Goal: Download file/media: Download file/media

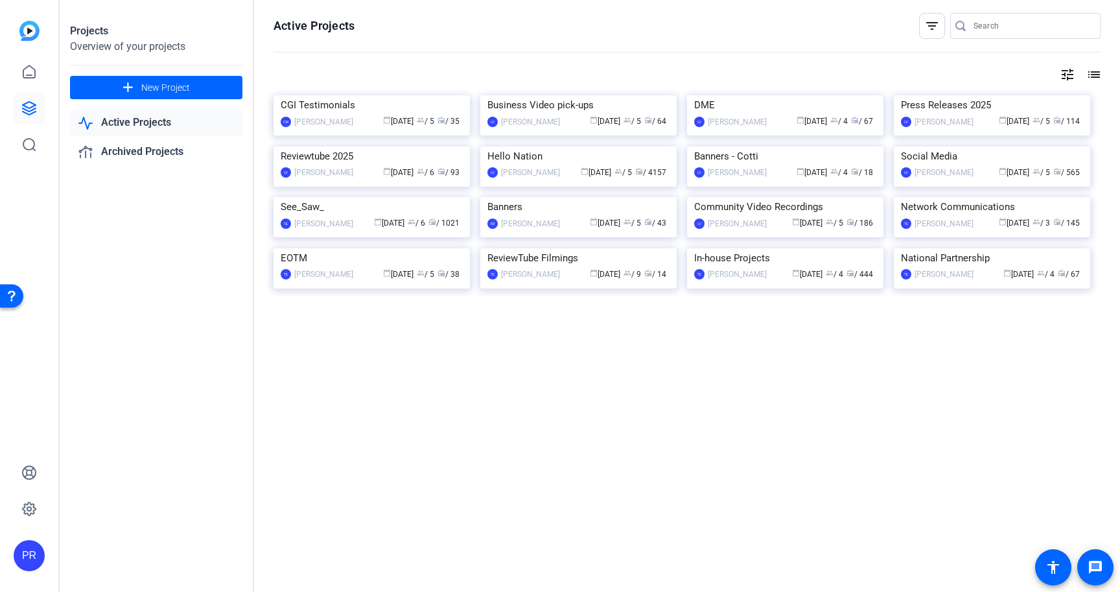
click at [988, 30] on input "Search" at bounding box center [1031, 26] width 117 height 16
paste input "Rogue Valley"
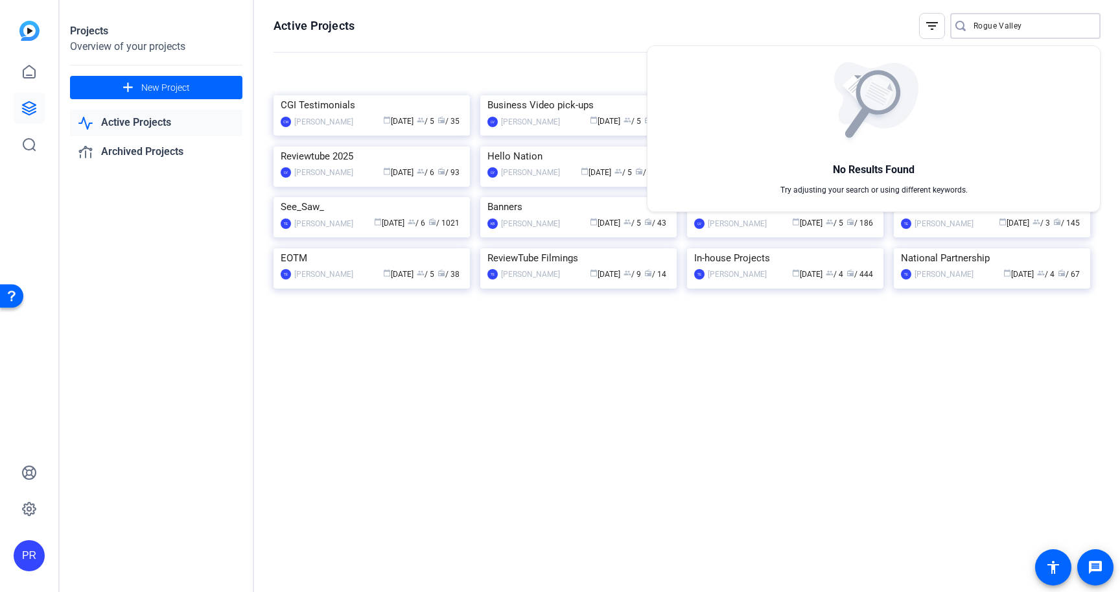
type input "Rogue Valley"
click at [549, 292] on div at bounding box center [560, 296] width 1120 height 592
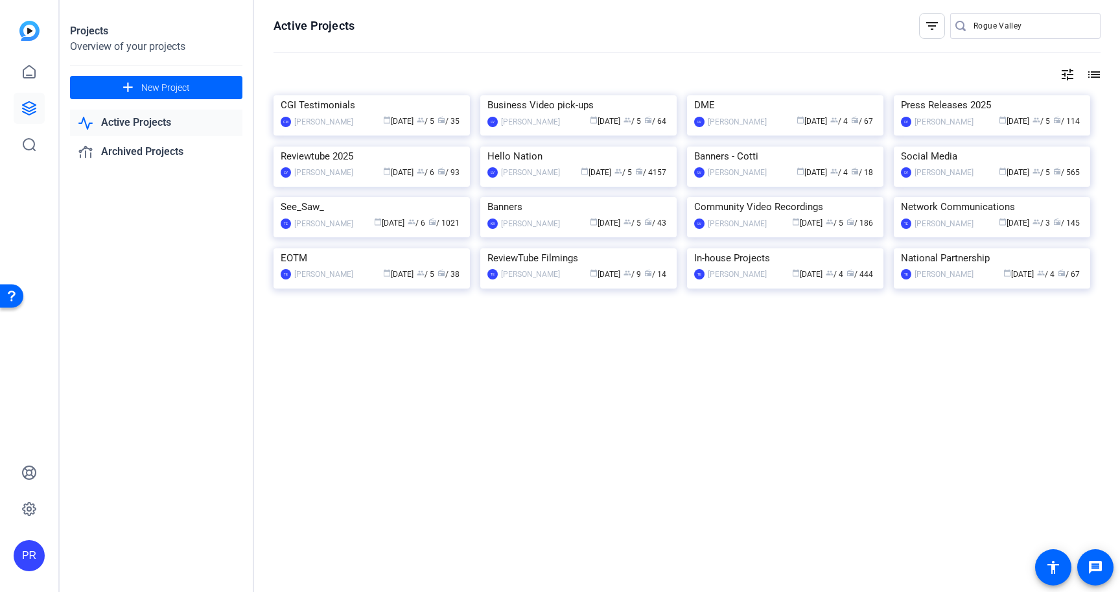
click at [549, 146] on img at bounding box center [578, 146] width 196 height 0
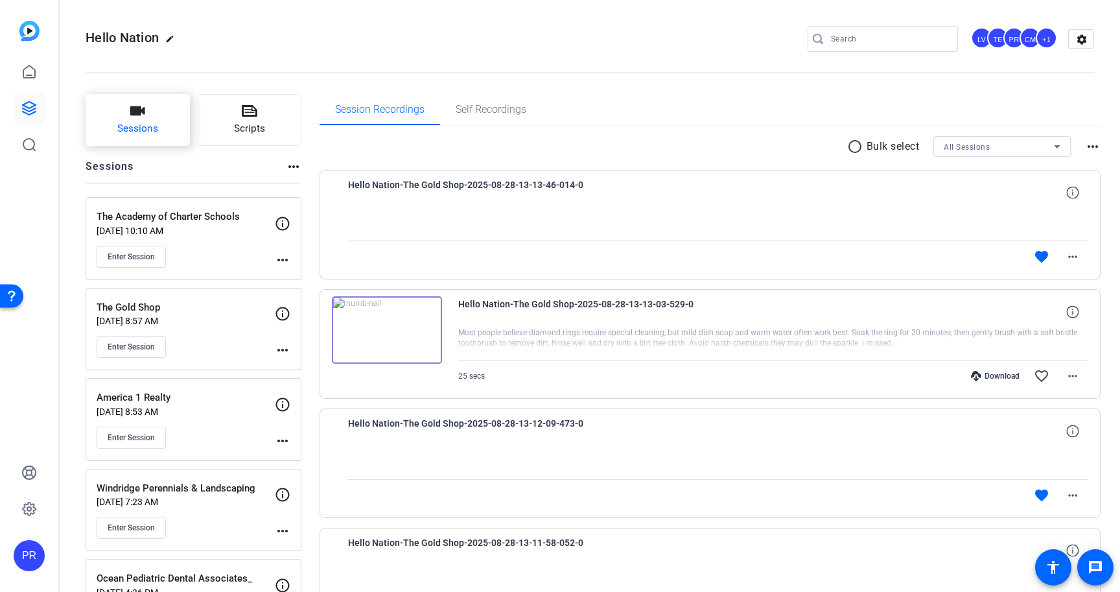
click at [116, 115] on button "Sessions" at bounding box center [138, 120] width 104 height 52
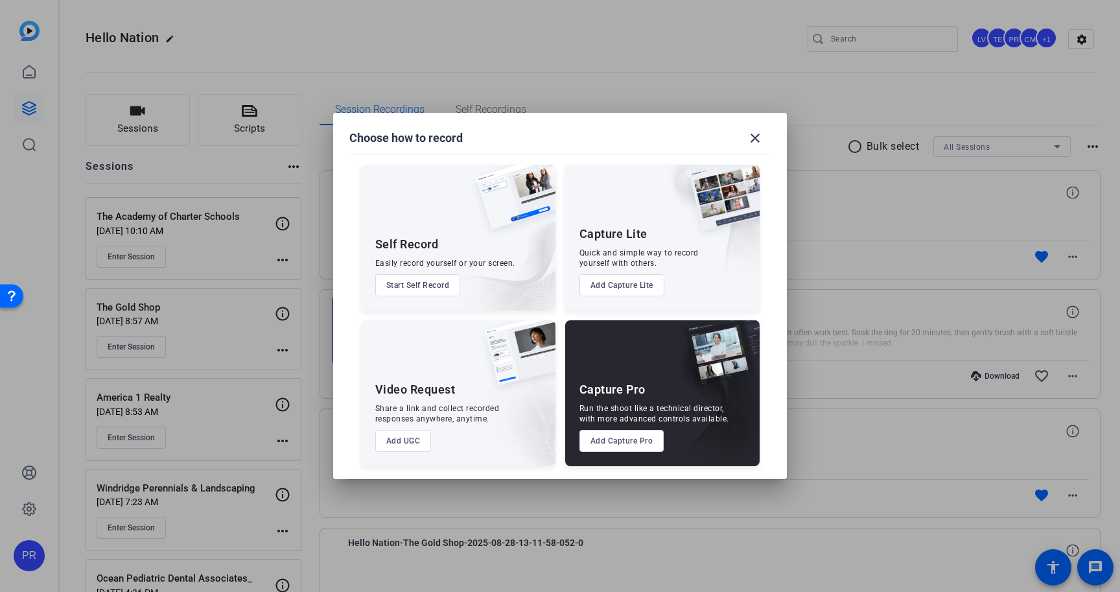
click at [609, 434] on button "Add Capture Pro" at bounding box center [621, 441] width 85 height 22
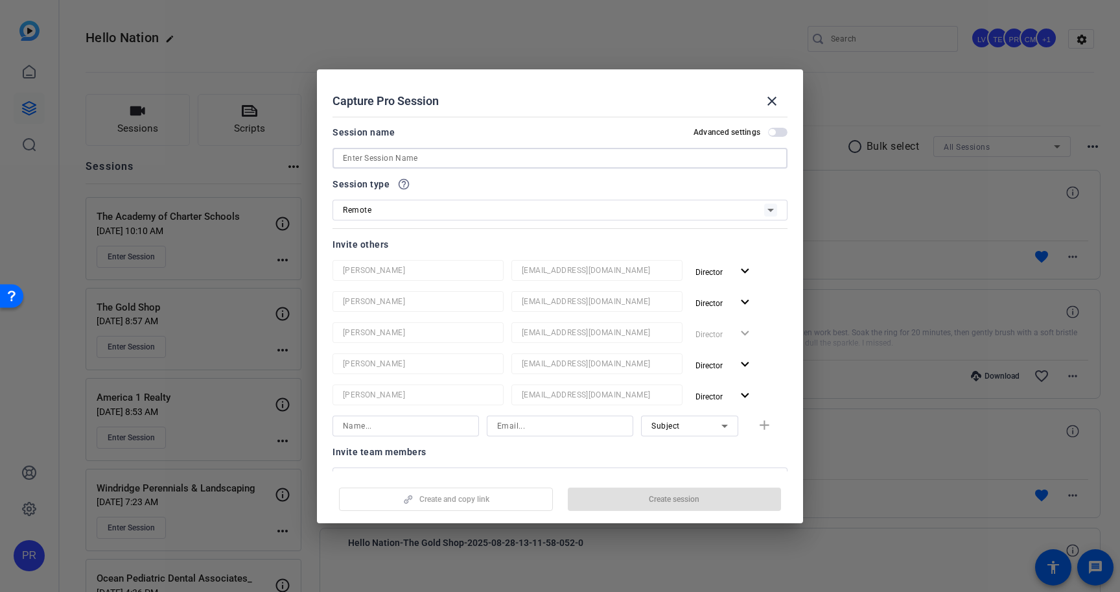
click at [644, 152] on input at bounding box center [560, 158] width 434 height 16
paste input "Rogue Valley"
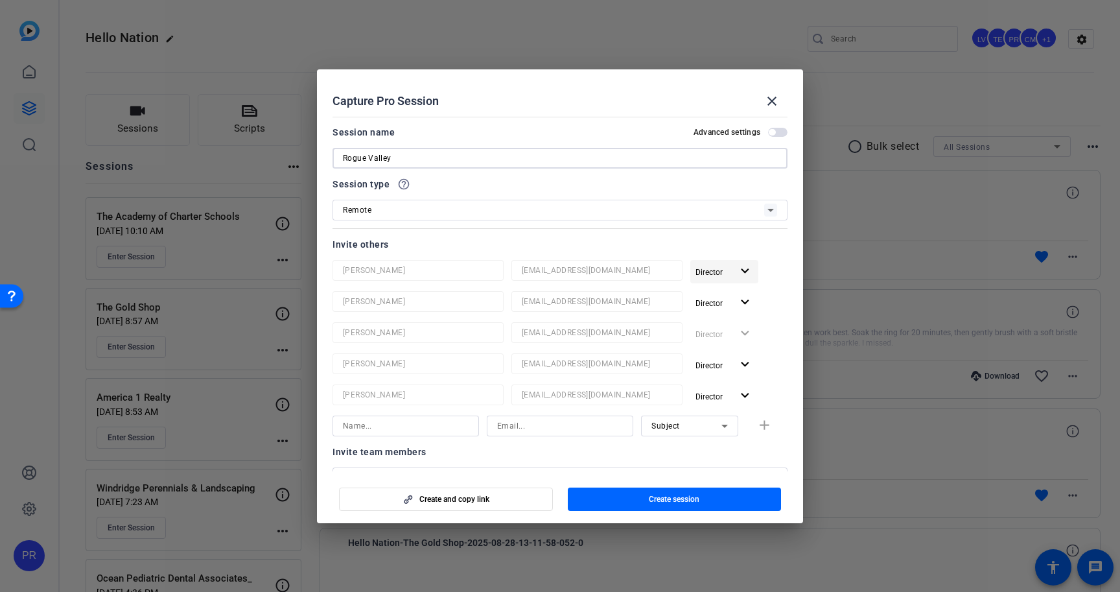
type input "Rogue Valley"
click at [718, 264] on span "Director" at bounding box center [713, 272] width 36 height 16
click at [715, 321] on span "Remove User" at bounding box center [725, 320] width 48 height 9
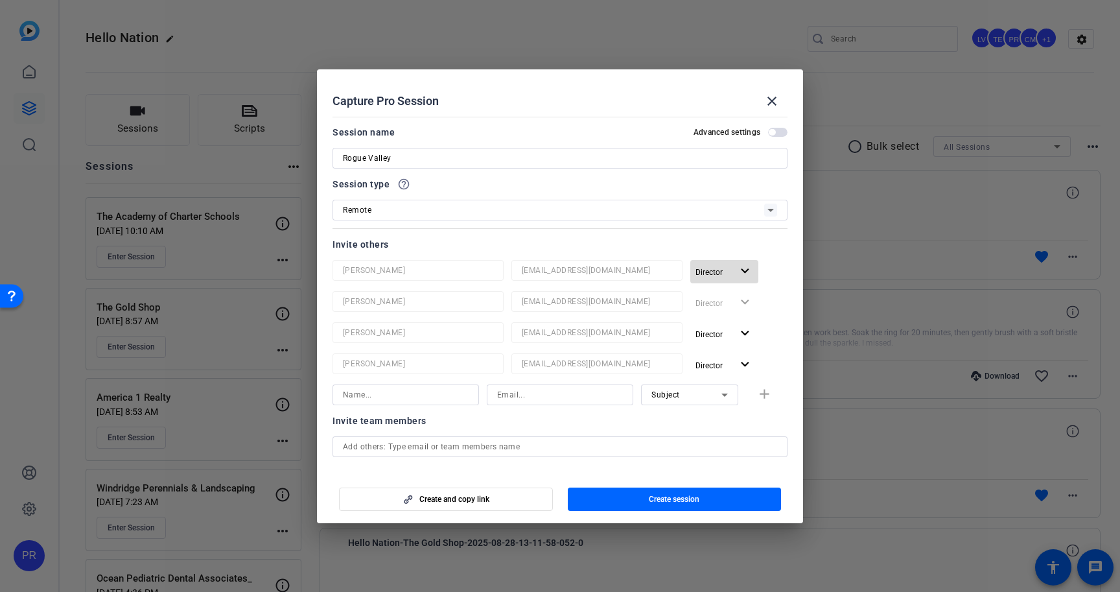
click at [716, 277] on span "Director" at bounding box center [713, 272] width 36 height 16
click at [716, 321] on span "Remove User" at bounding box center [725, 320] width 48 height 9
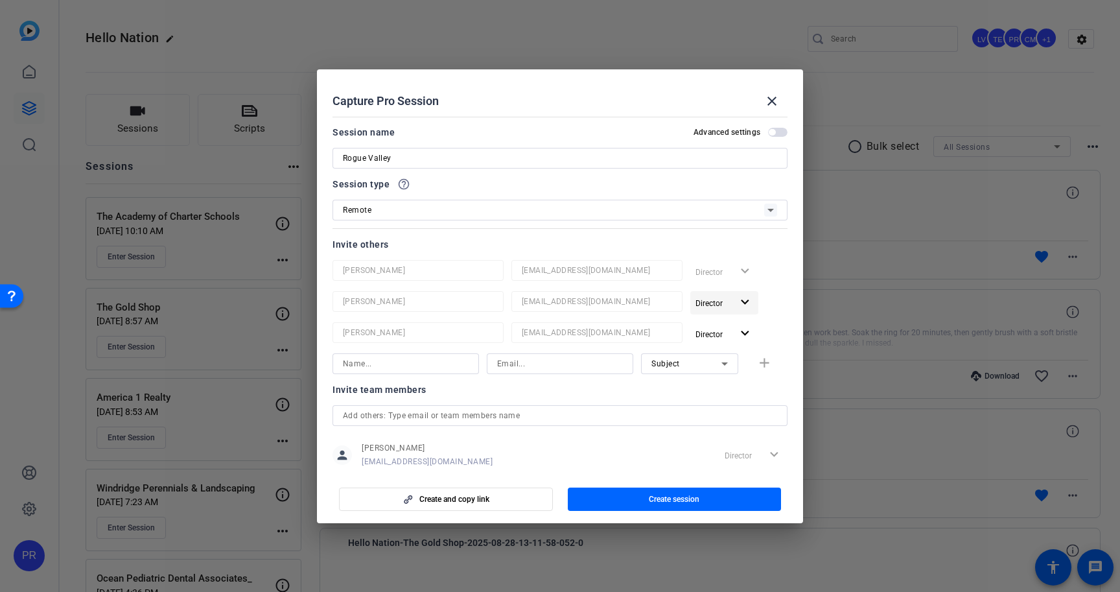
click at [717, 300] on span "Director" at bounding box center [708, 303] width 27 height 9
click at [717, 344] on span "Remove User" at bounding box center [727, 352] width 52 height 16
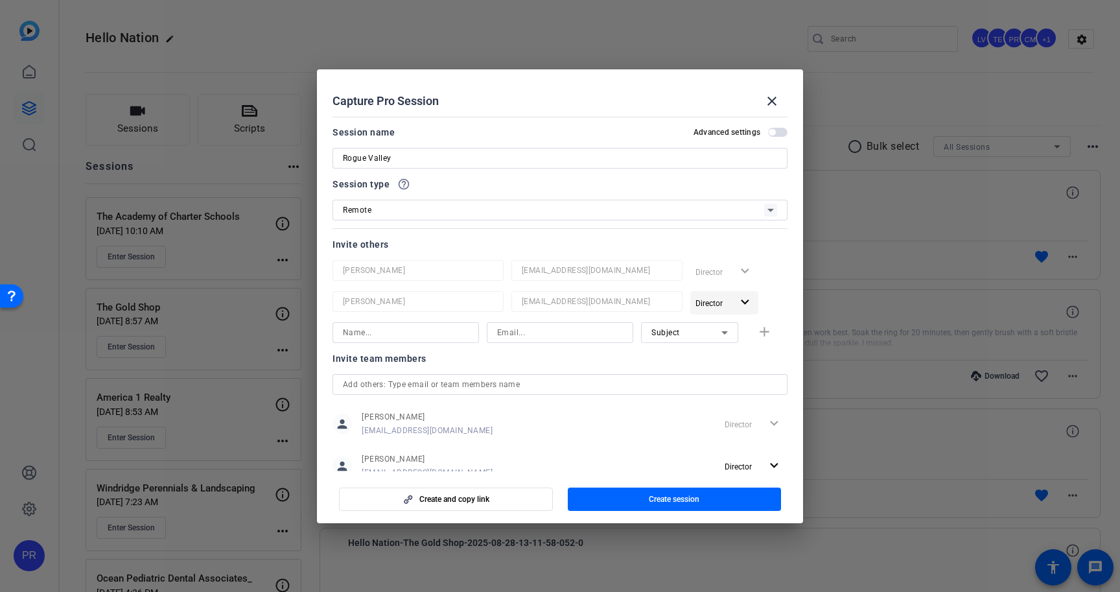
click at [718, 304] on span "Director" at bounding box center [708, 303] width 27 height 9
click at [718, 345] on span "Remove User" at bounding box center [727, 352] width 52 height 16
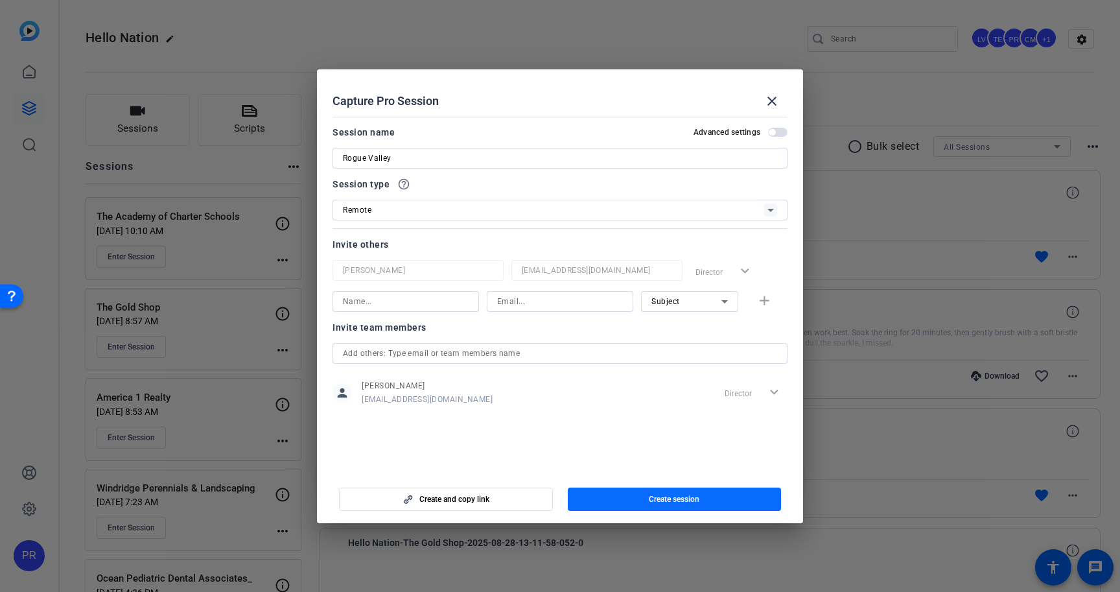
click at [700, 490] on span "button" at bounding box center [675, 498] width 214 height 31
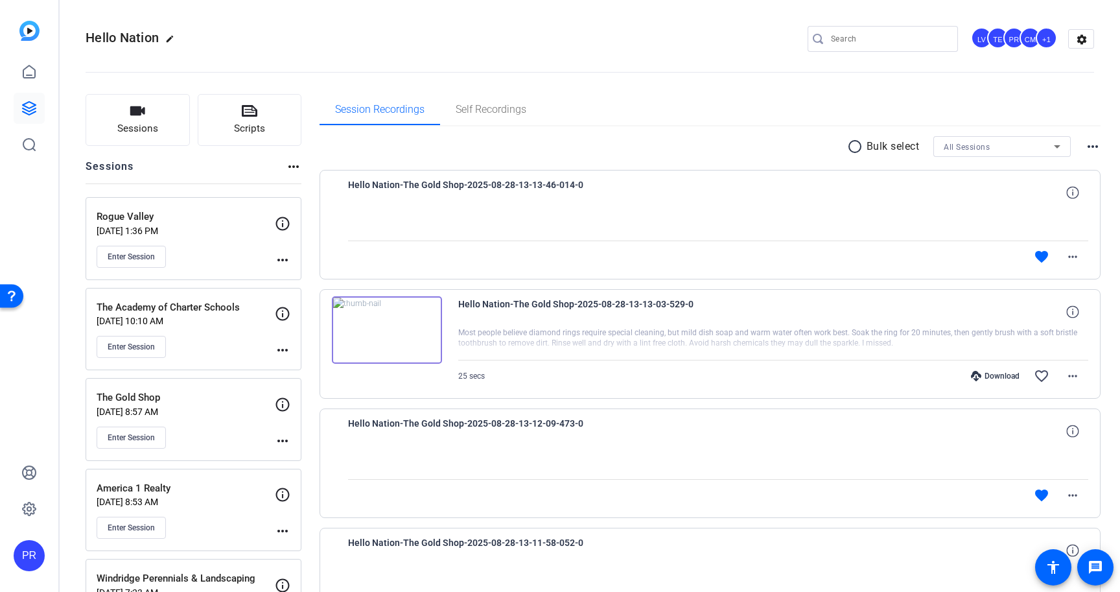
click at [286, 258] on mat-icon "more_horiz" at bounding box center [283, 260] width 16 height 16
click at [303, 276] on span "Edit Session" at bounding box center [314, 279] width 59 height 16
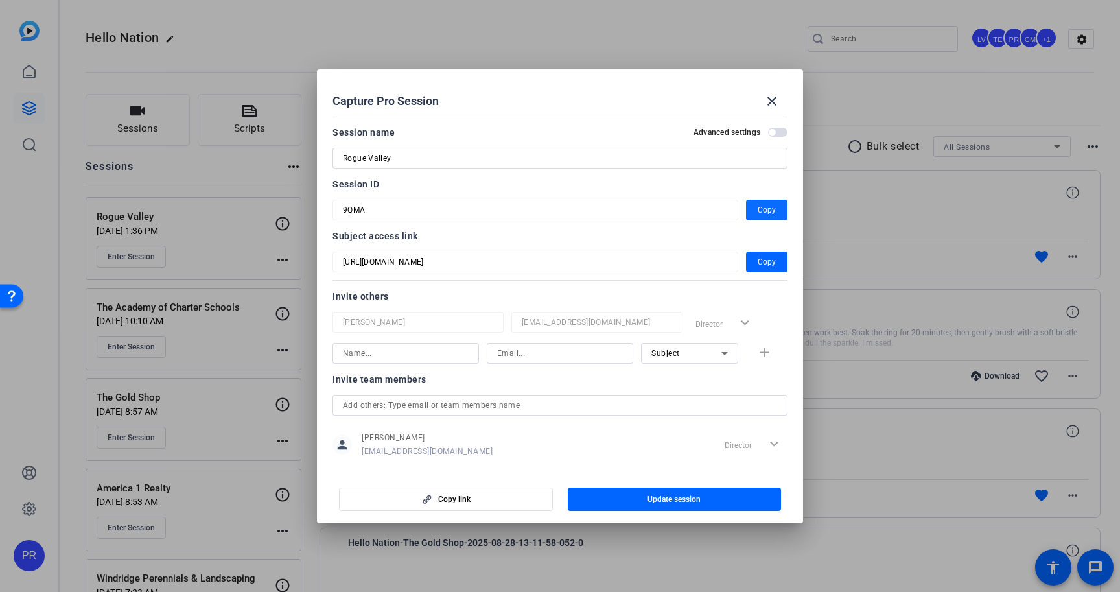
click at [768, 213] on span "Copy" at bounding box center [767, 210] width 18 height 16
click at [857, 50] on div at bounding box center [560, 296] width 1120 height 592
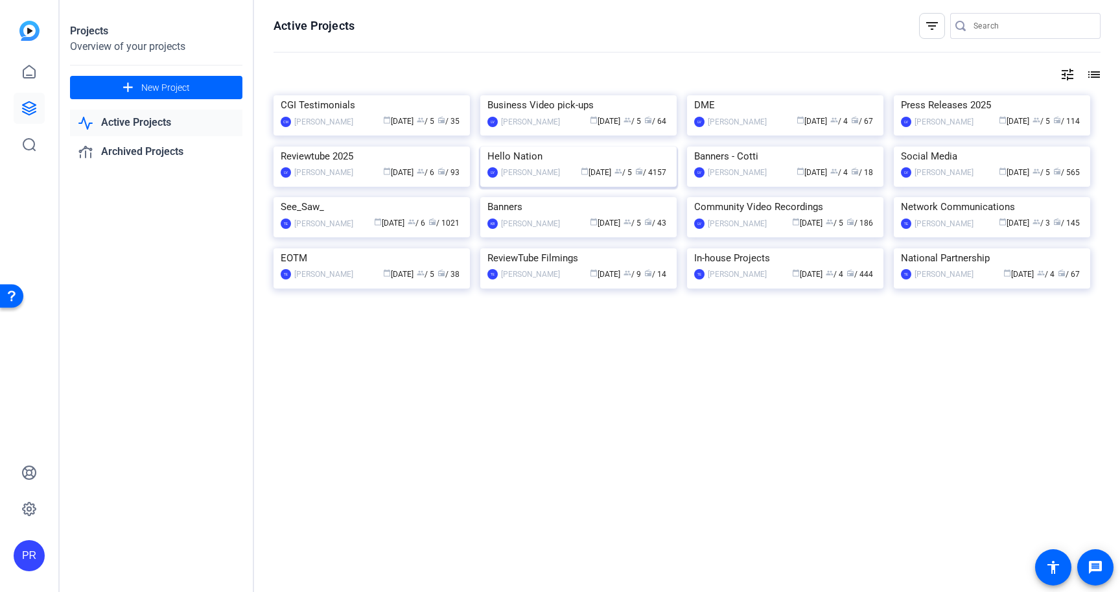
click at [539, 146] on img at bounding box center [578, 146] width 196 height 0
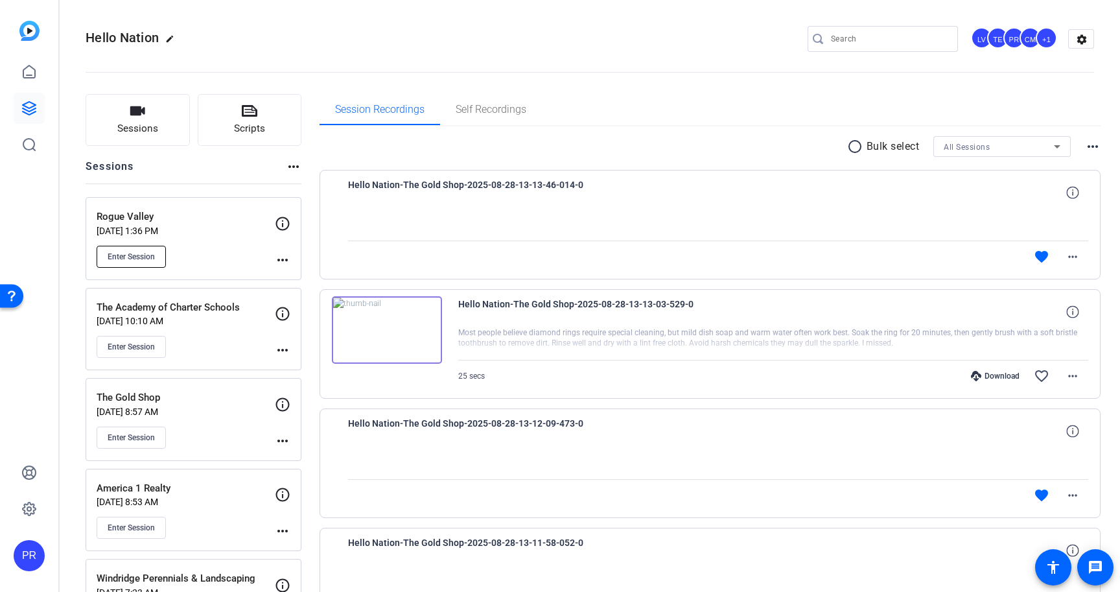
click at [157, 251] on button "Enter Session" at bounding box center [131, 257] width 69 height 22
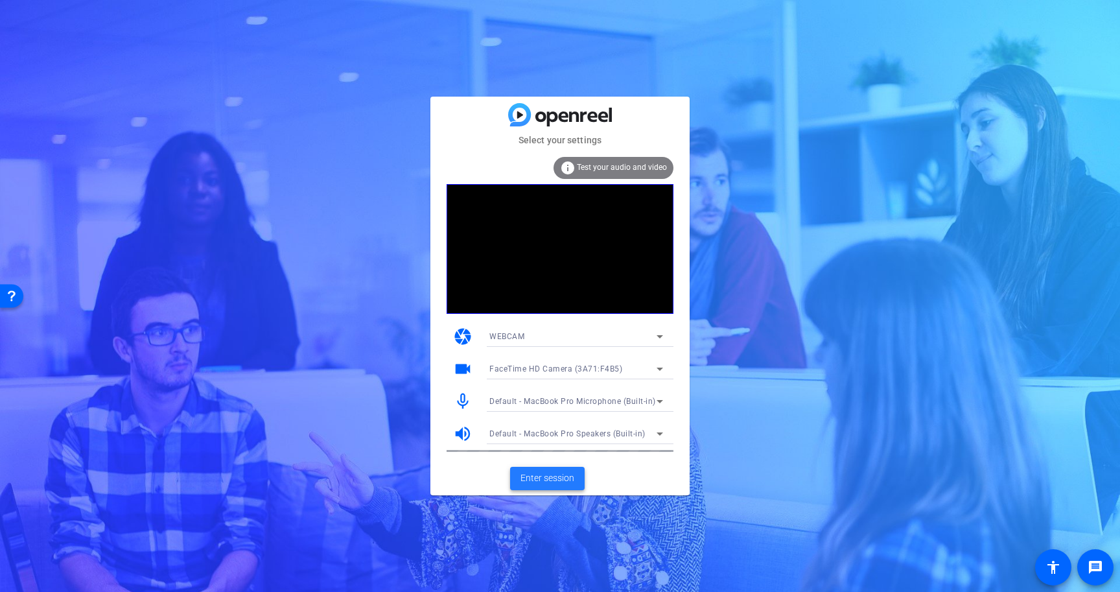
click at [561, 473] on span "Enter session" at bounding box center [547, 478] width 54 height 14
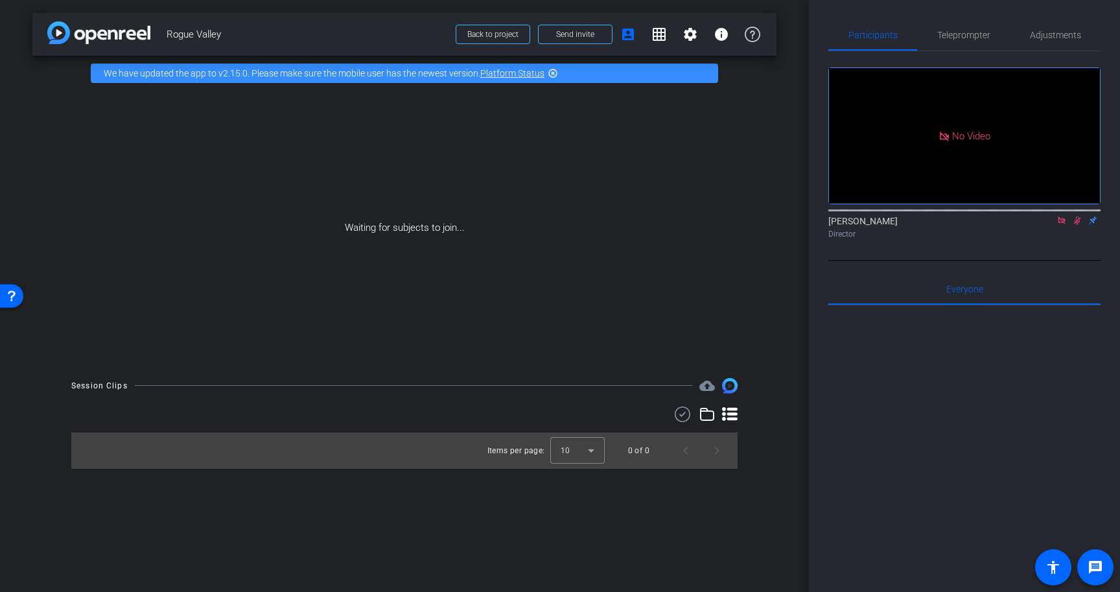
click at [1060, 224] on icon at bounding box center [1061, 219] width 7 height 7
click at [1060, 225] on icon at bounding box center [1061, 220] width 10 height 9
click at [187, 34] on span "Rogue Valley" at bounding box center [307, 34] width 281 height 26
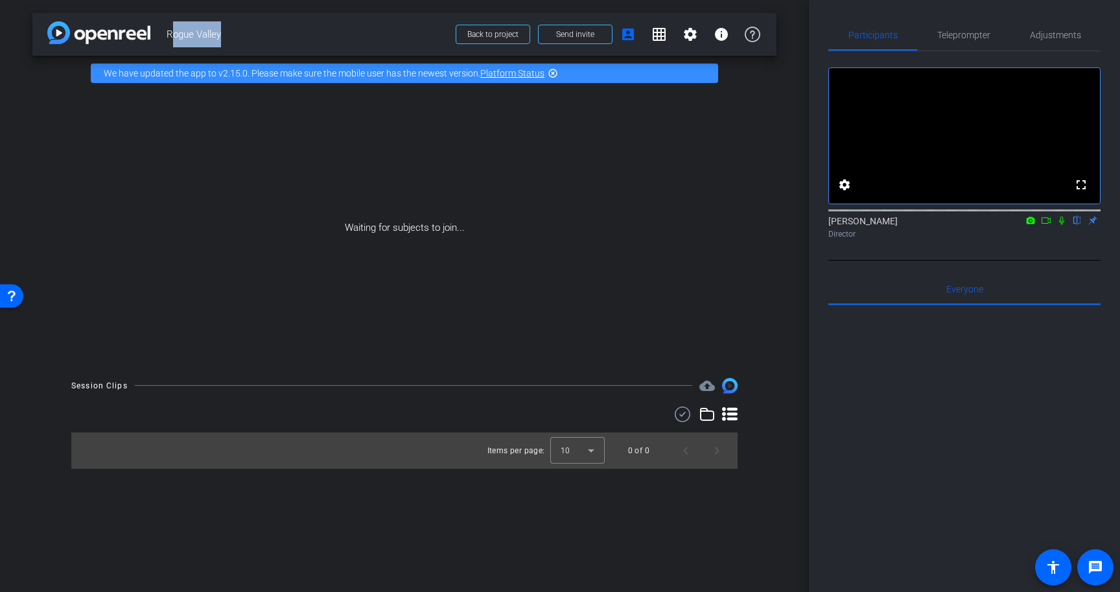
copy div "Rogue Valley Back to project Send invite account_box grid_on settings info"
click at [958, 43] on span "Teleprompter" at bounding box center [963, 34] width 53 height 31
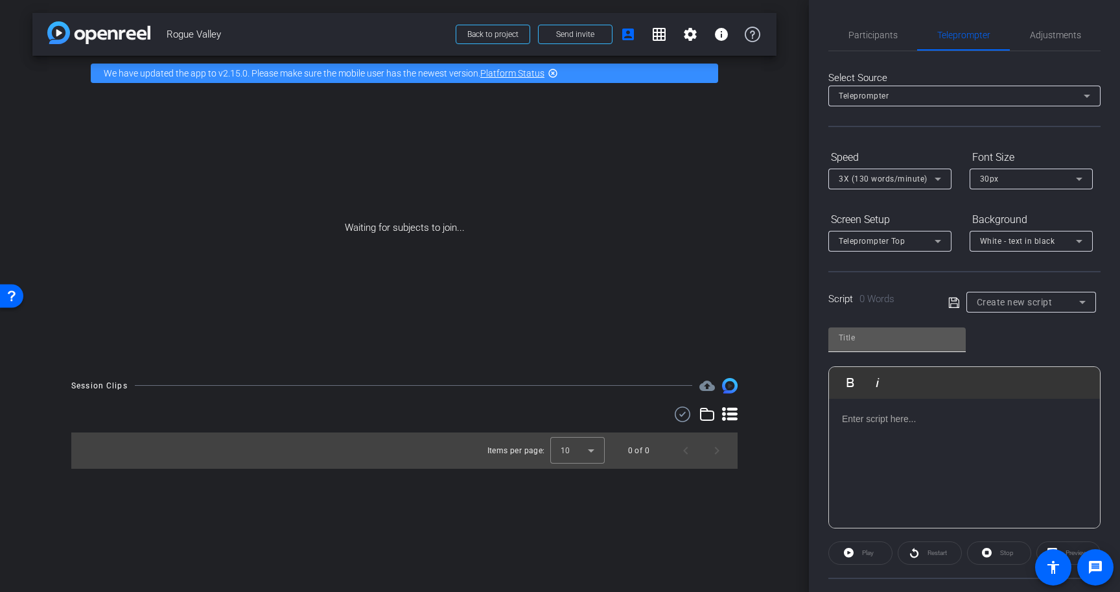
click at [915, 333] on input "text" at bounding box center [897, 338] width 117 height 16
paste input "Rogue Valley"
type input "Rogue Valley"
click at [900, 188] on div "3X (130 words/minute)" at bounding box center [890, 178] width 102 height 21
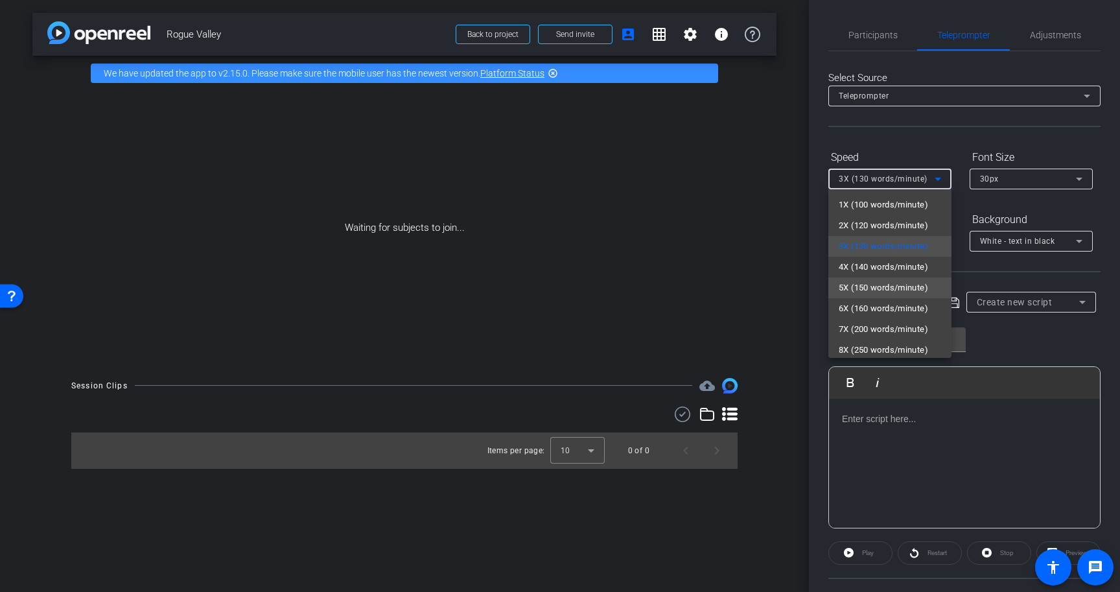
click at [888, 285] on span "5X (150 words/minute)" at bounding box center [883, 288] width 89 height 16
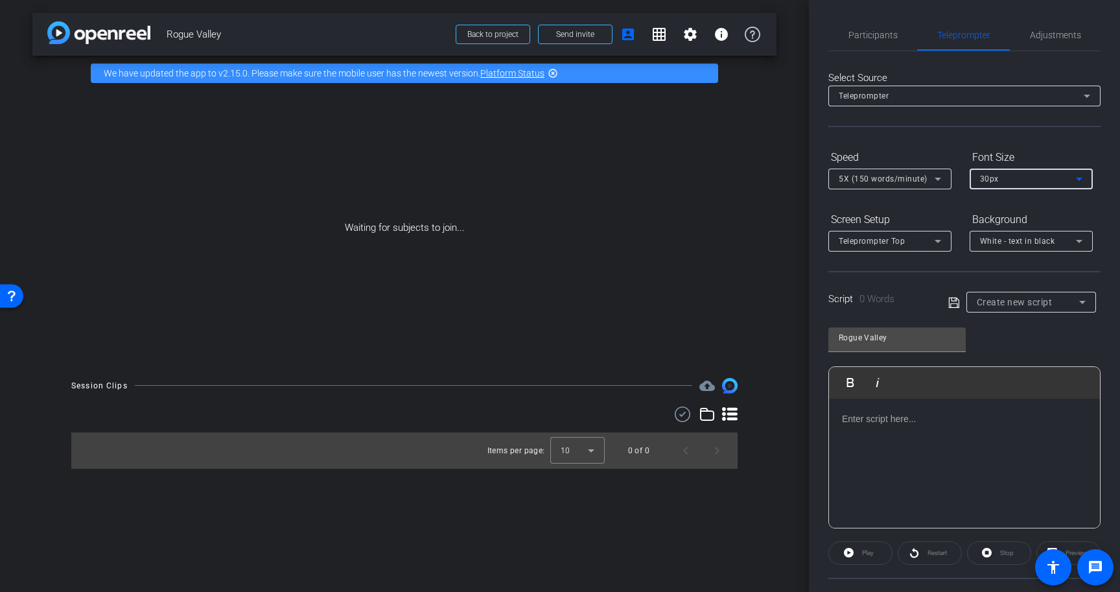
click at [994, 181] on span "30px" at bounding box center [989, 178] width 19 height 9
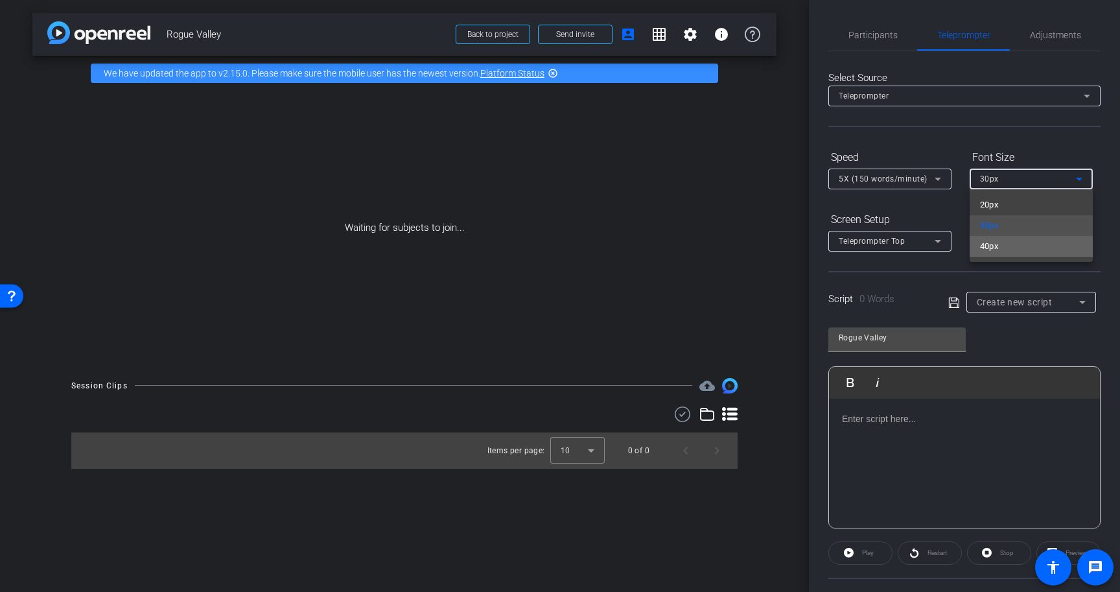
click at [985, 250] on span "40px" at bounding box center [989, 246] width 19 height 16
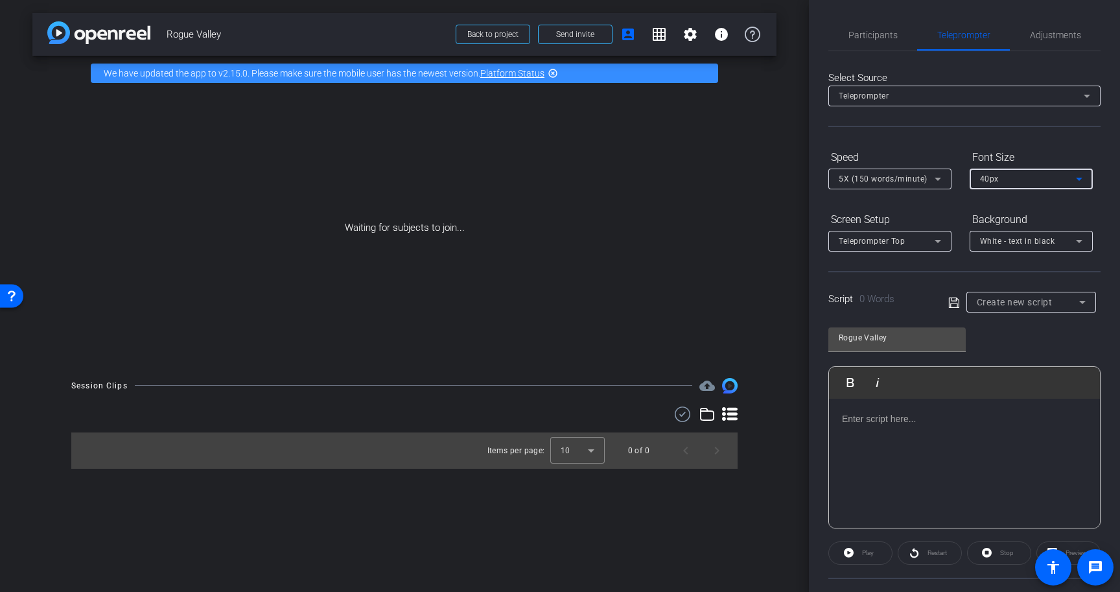
click at [929, 242] on div "Teleprompter Top" at bounding box center [887, 241] width 96 height 16
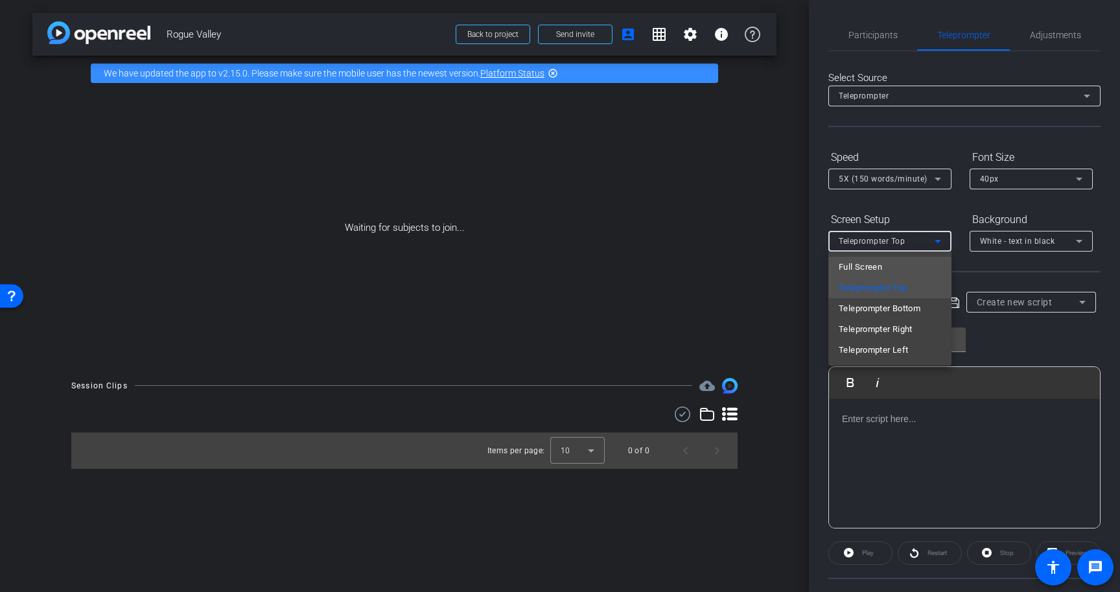
click at [925, 267] on mat-option "Full Screen" at bounding box center [889, 267] width 123 height 21
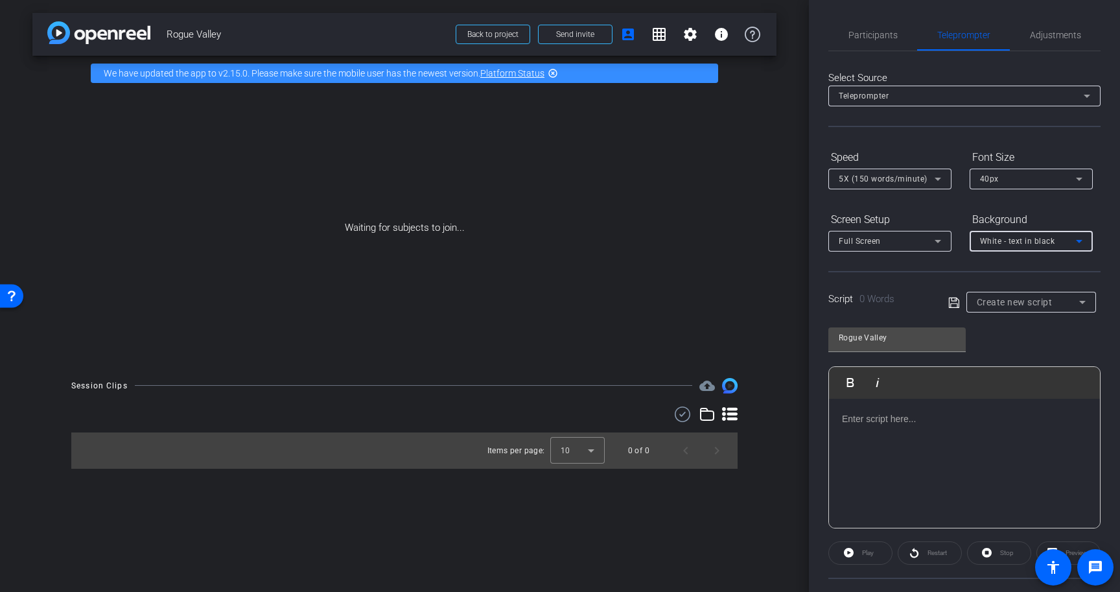
click at [1017, 234] on div "White - text in black" at bounding box center [1028, 241] width 96 height 16
click at [1004, 286] on div "Black - text in white" at bounding box center [1018, 292] width 76 height 16
click at [890, 420] on p at bounding box center [964, 419] width 245 height 14
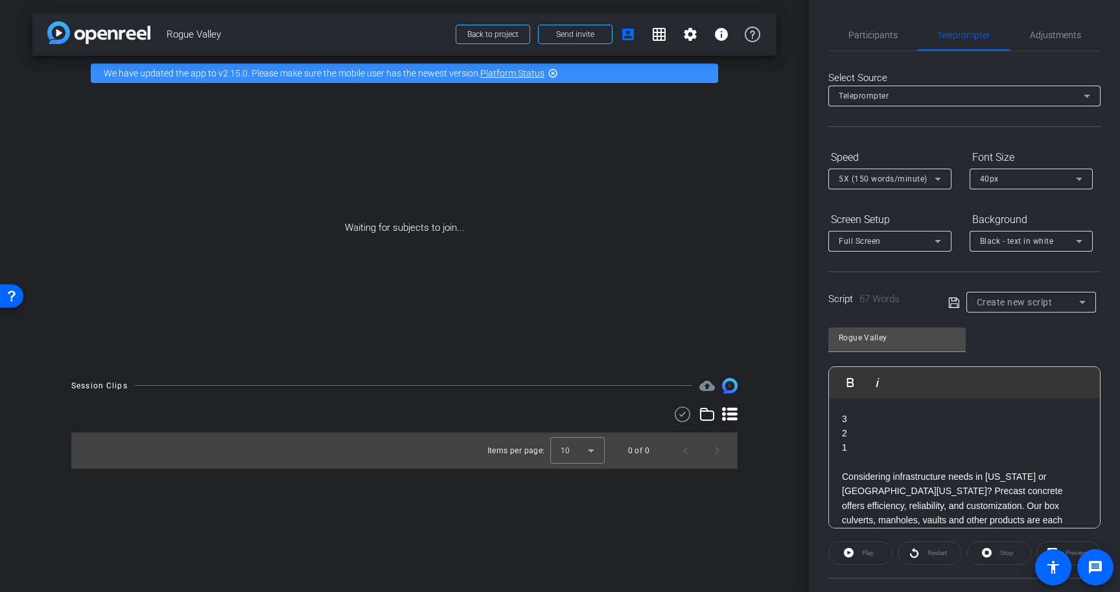
scroll to position [58, 0]
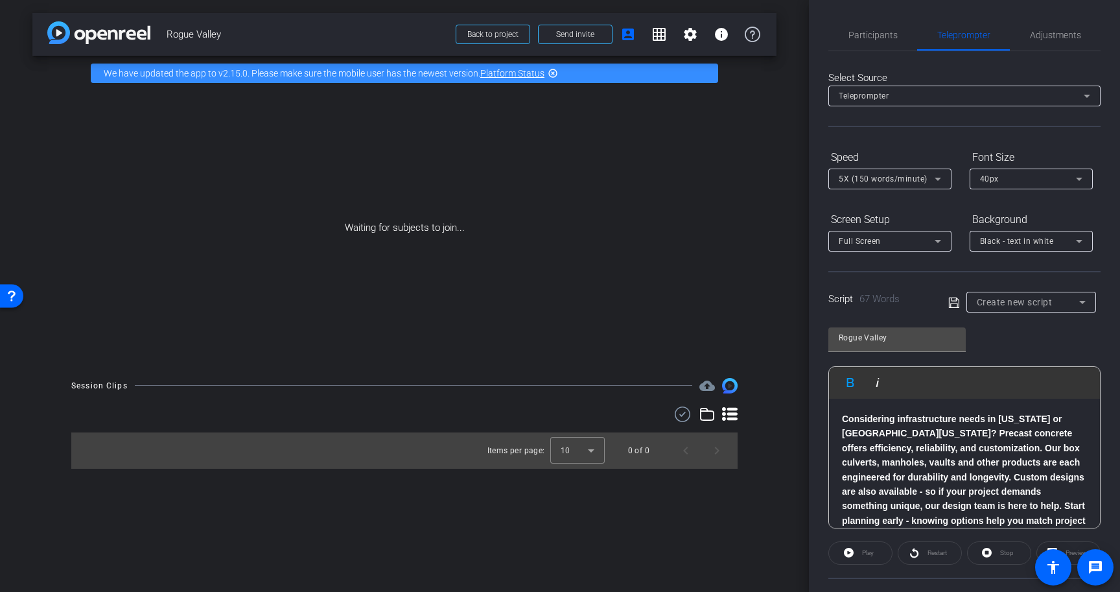
click at [952, 427] on p "Considering infrastructure needs in Oregon or Northern California? Precast conc…" at bounding box center [964, 477] width 245 height 131
click at [954, 301] on icon at bounding box center [954, 303] width 12 height 16
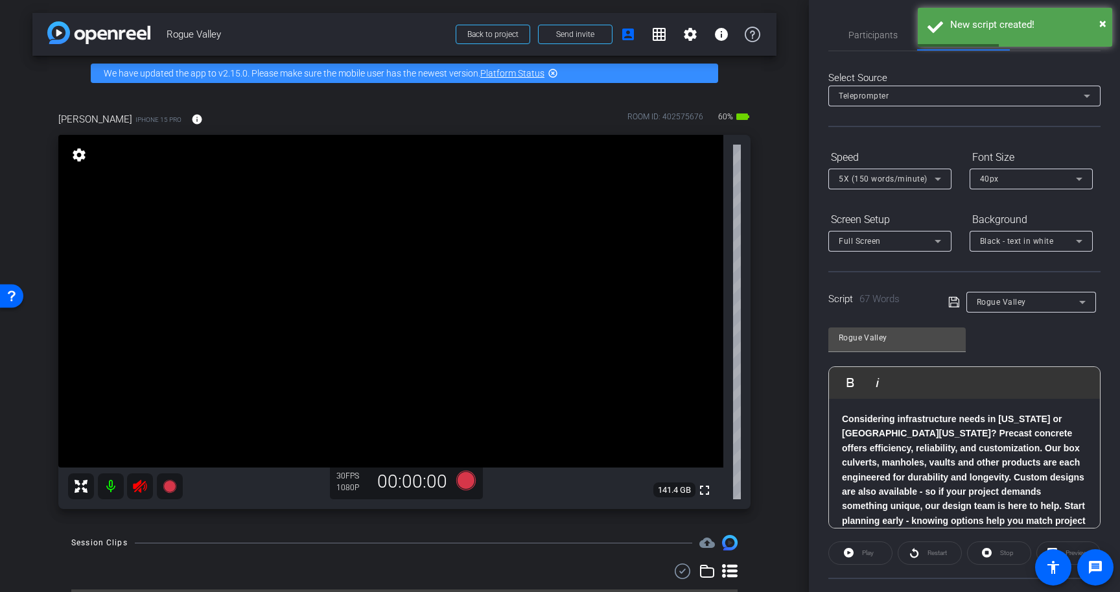
click at [141, 478] on mat-icon at bounding box center [140, 486] width 26 height 26
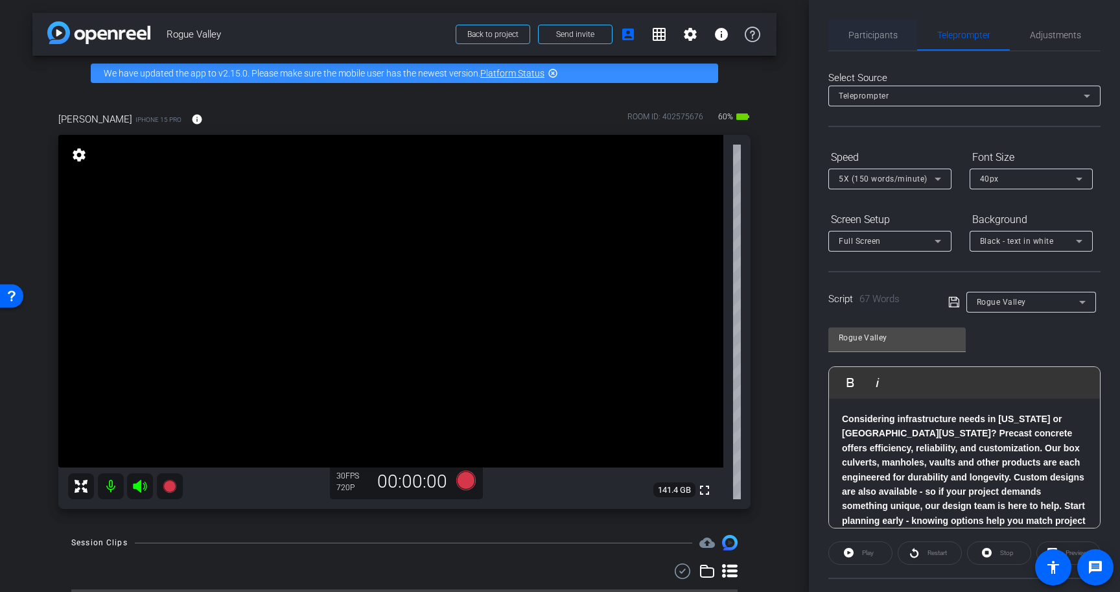
click at [862, 30] on span "Participants" at bounding box center [872, 34] width 49 height 9
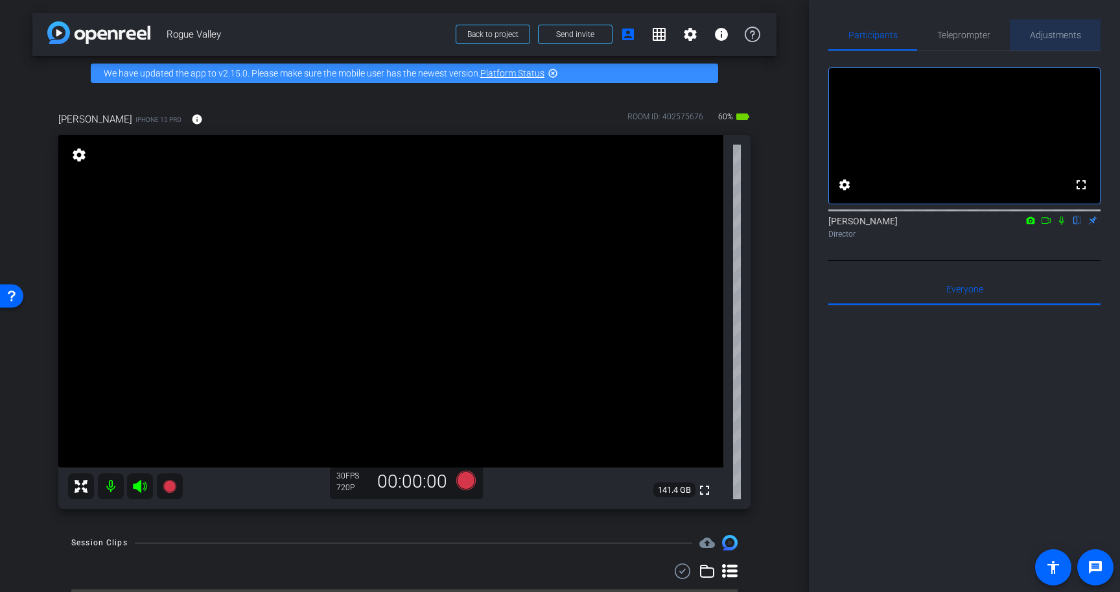
click at [1040, 31] on span "Adjustments" at bounding box center [1055, 34] width 51 height 9
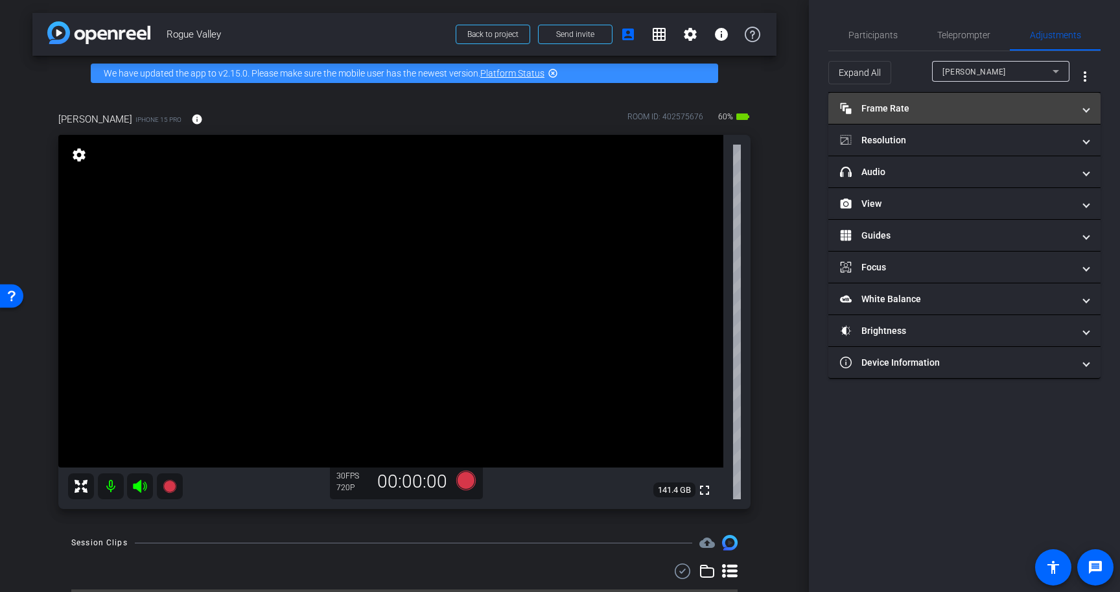
click at [946, 117] on mat-expansion-panel-header "Frame Rate Frame Rate" at bounding box center [964, 108] width 272 height 31
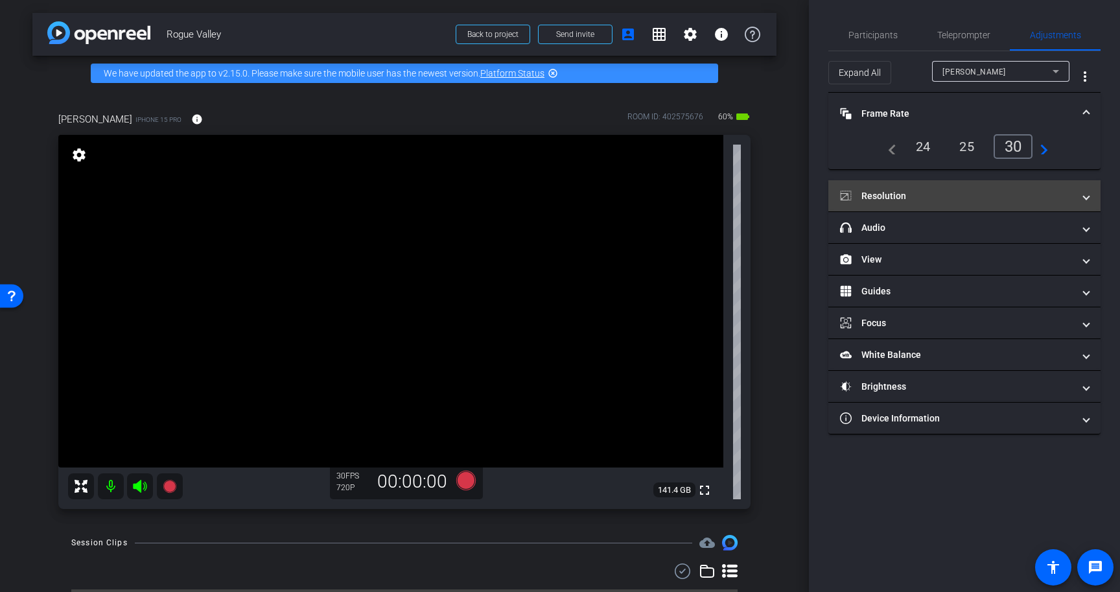
click at [988, 194] on mat-panel-title "Resolution" at bounding box center [956, 196] width 233 height 14
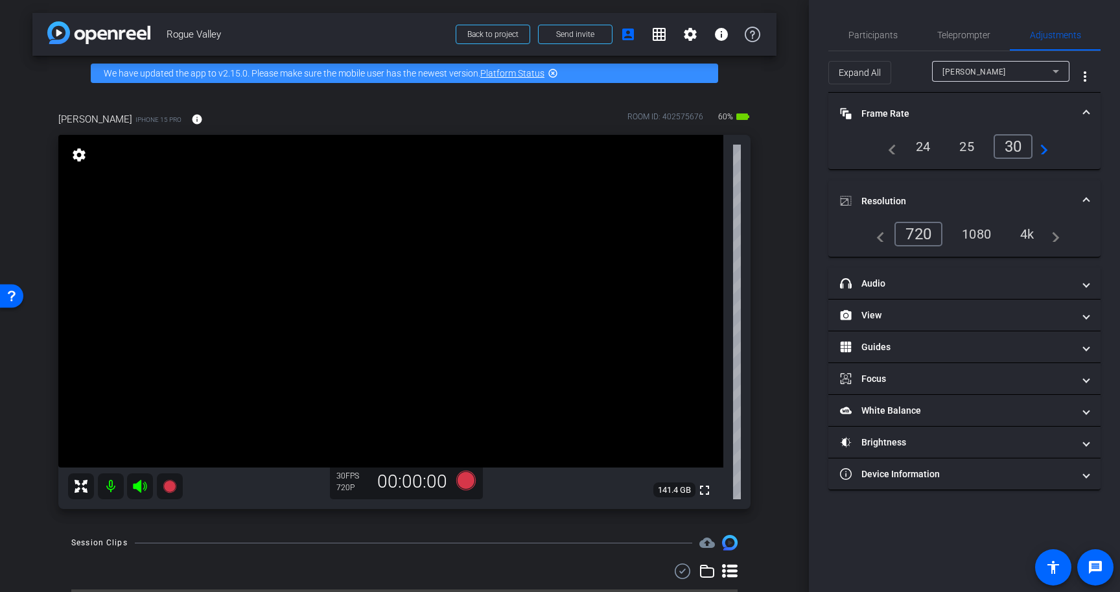
click at [1020, 243] on div "4k" at bounding box center [1027, 234] width 34 height 22
click at [1028, 233] on div "4k" at bounding box center [1027, 234] width 34 height 22
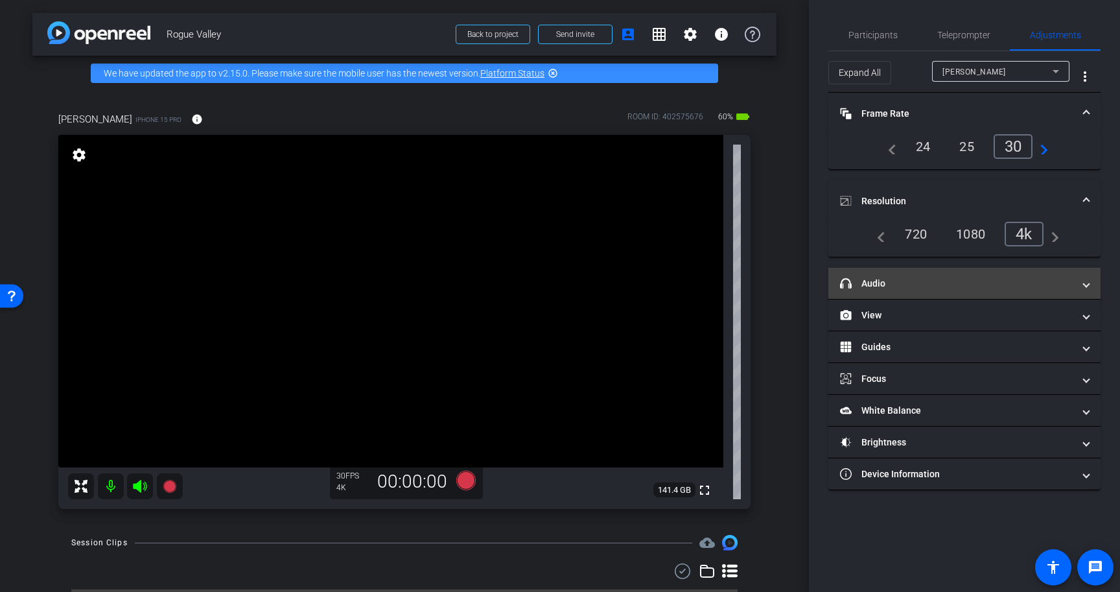
click at [1015, 277] on mat-panel-title "headphone icon Audio" at bounding box center [956, 284] width 233 height 14
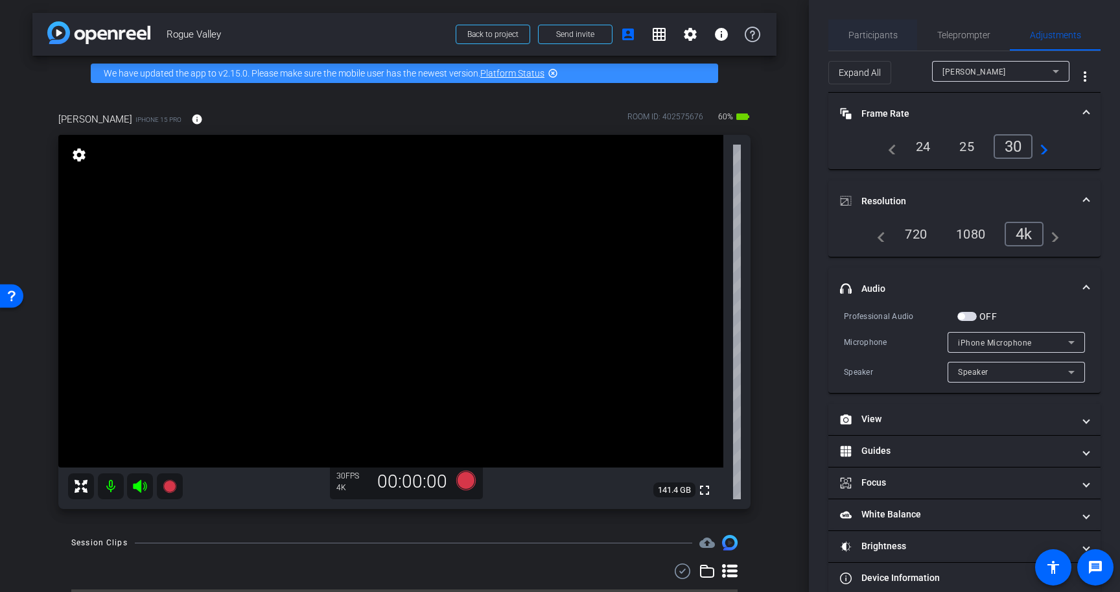
click at [864, 31] on span "Participants" at bounding box center [872, 34] width 49 height 9
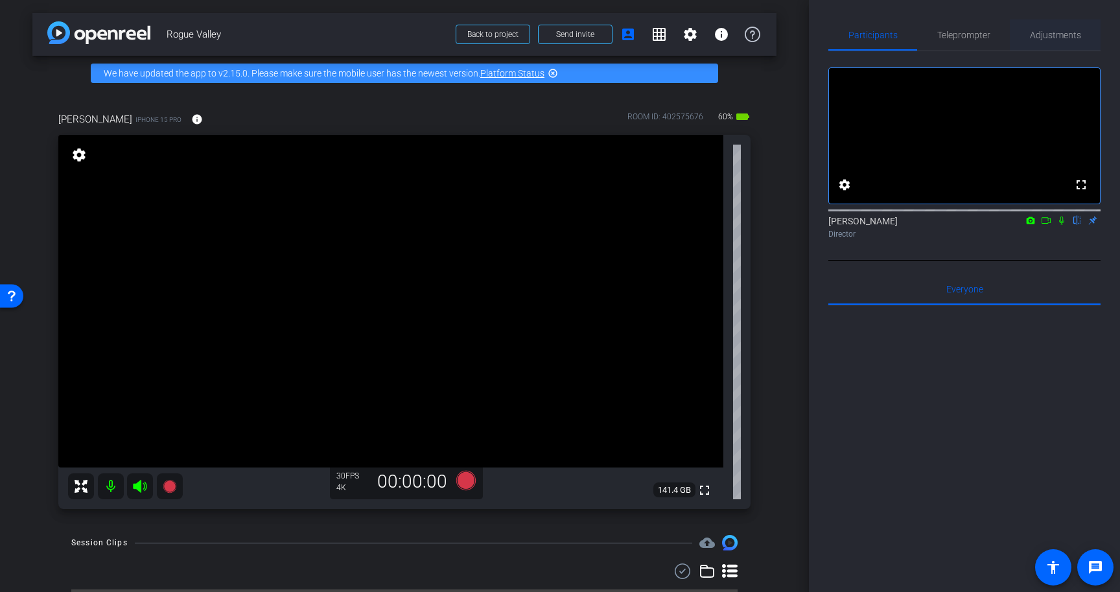
click at [1032, 39] on span "Adjustments" at bounding box center [1055, 34] width 51 height 9
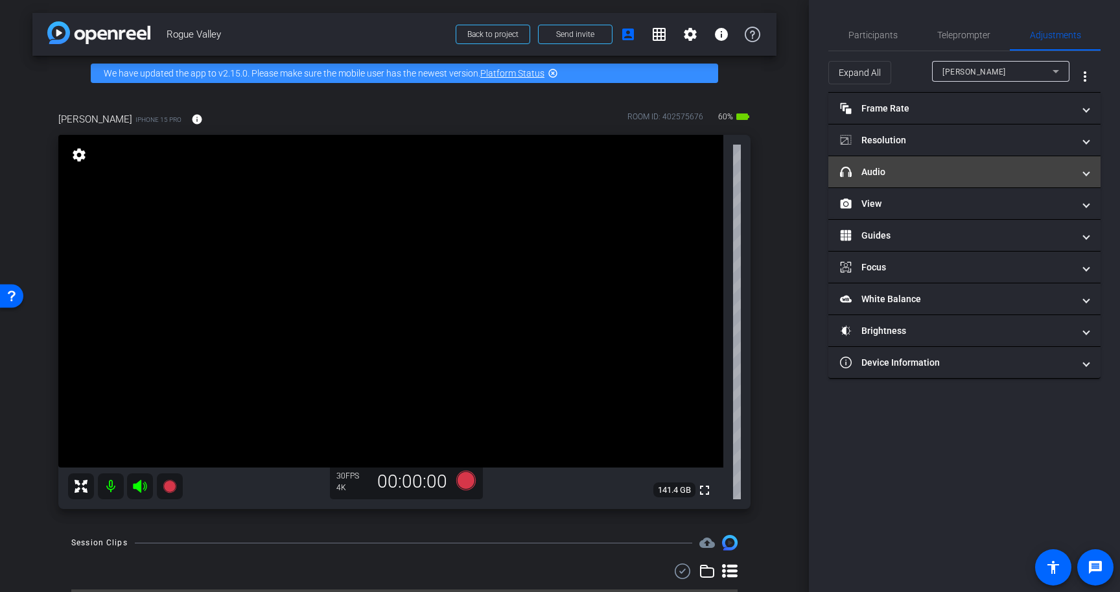
click at [947, 173] on mat-panel-title "headphone icon Audio" at bounding box center [956, 172] width 233 height 14
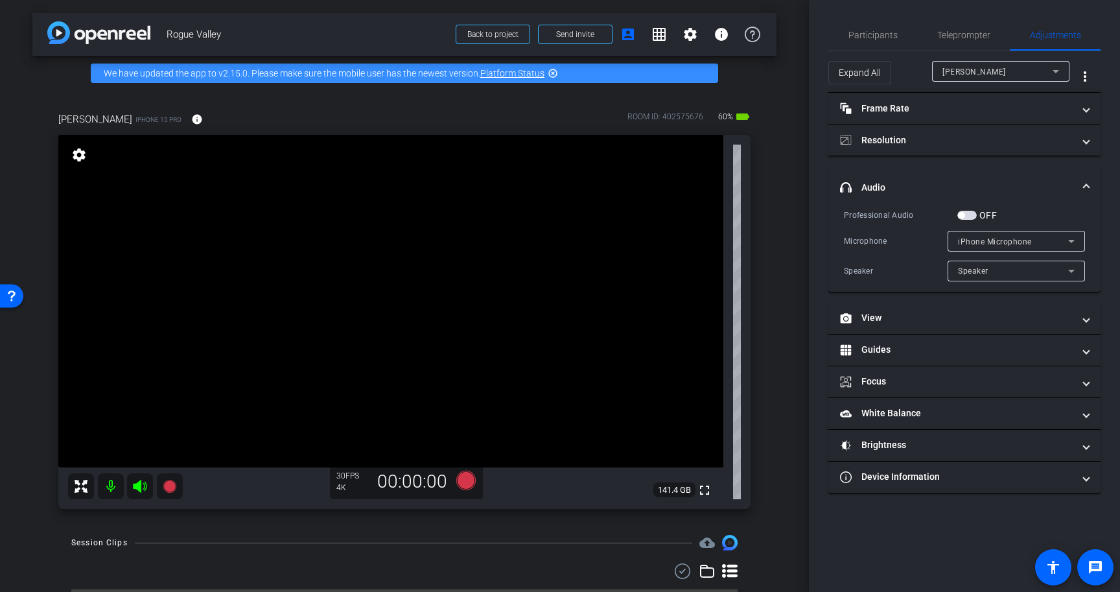
click at [967, 216] on span "button" at bounding box center [966, 215] width 19 height 9
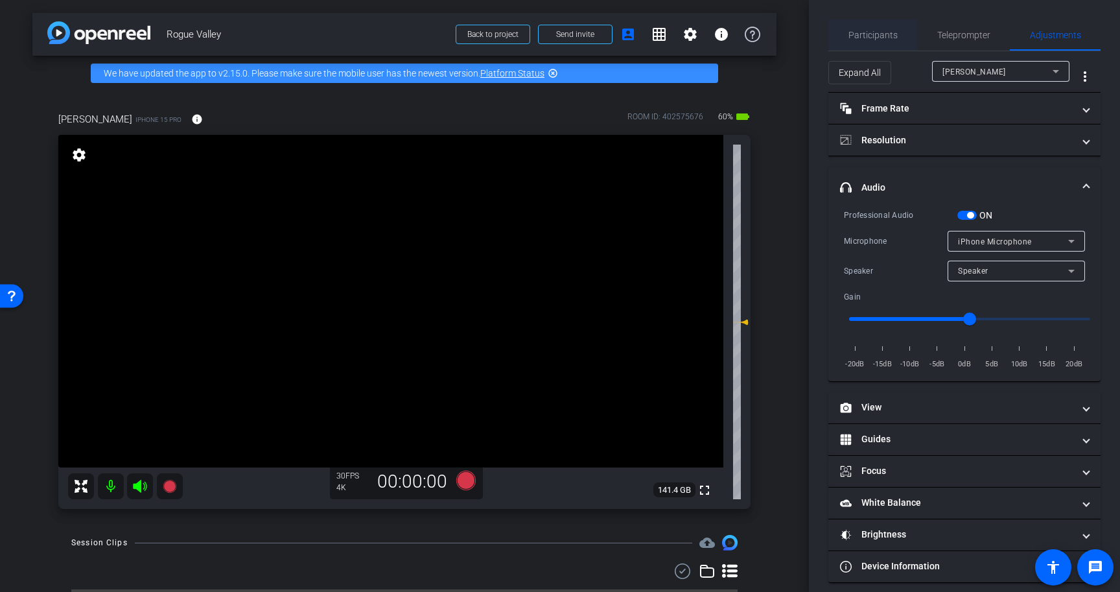
click at [889, 43] on span "Participants" at bounding box center [872, 34] width 49 height 31
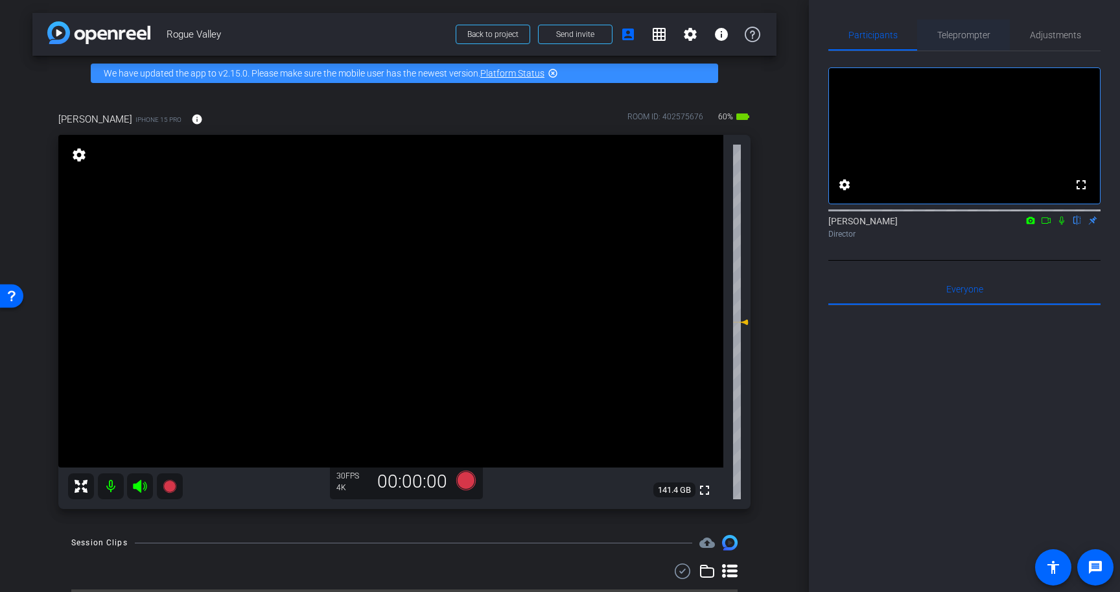
click at [958, 42] on span "Teleprompter" at bounding box center [963, 34] width 53 height 31
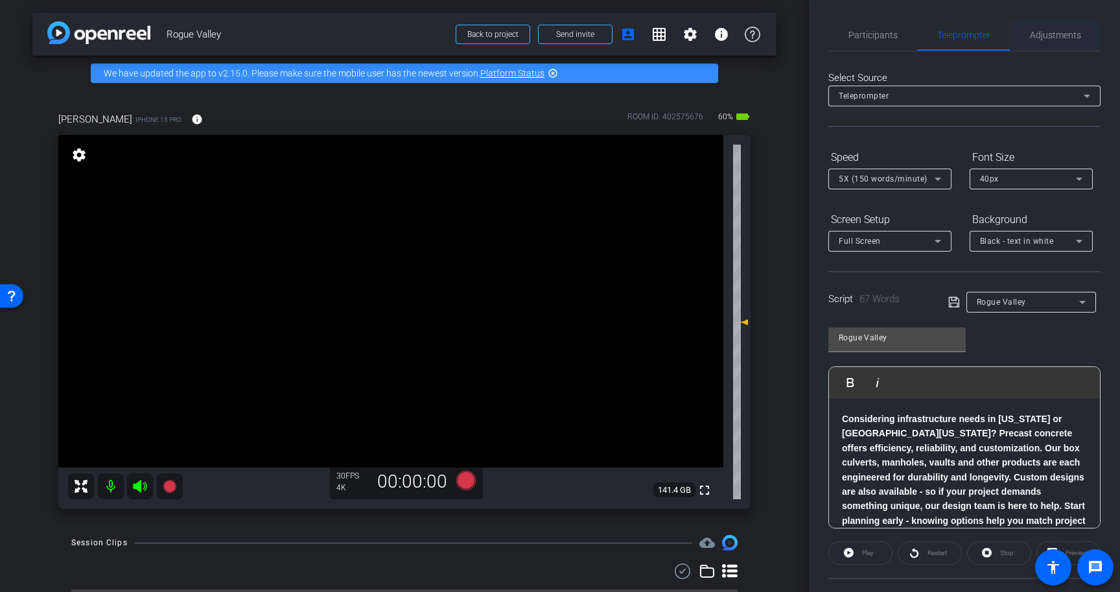
click at [1046, 38] on span "Adjustments" at bounding box center [1055, 34] width 51 height 9
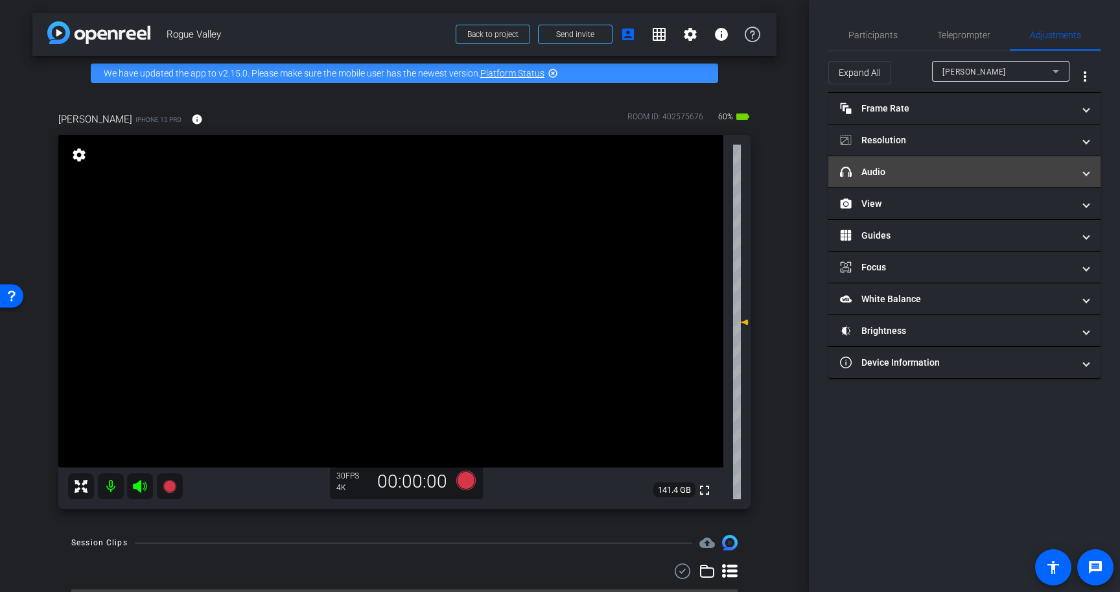
click at [951, 174] on mat-panel-title "headphone icon Audio" at bounding box center [956, 172] width 233 height 14
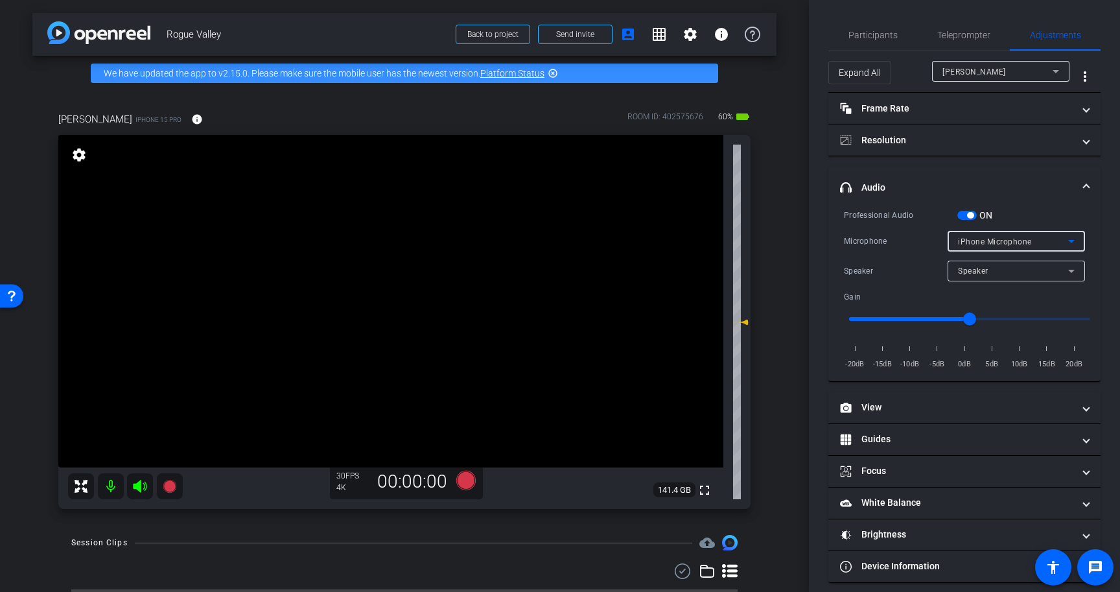
click at [973, 246] on span "iPhone Microphone" at bounding box center [995, 241] width 74 height 9
click at [973, 246] on div at bounding box center [560, 296] width 1120 height 592
click at [971, 215] on span "button" at bounding box center [970, 215] width 6 height 6
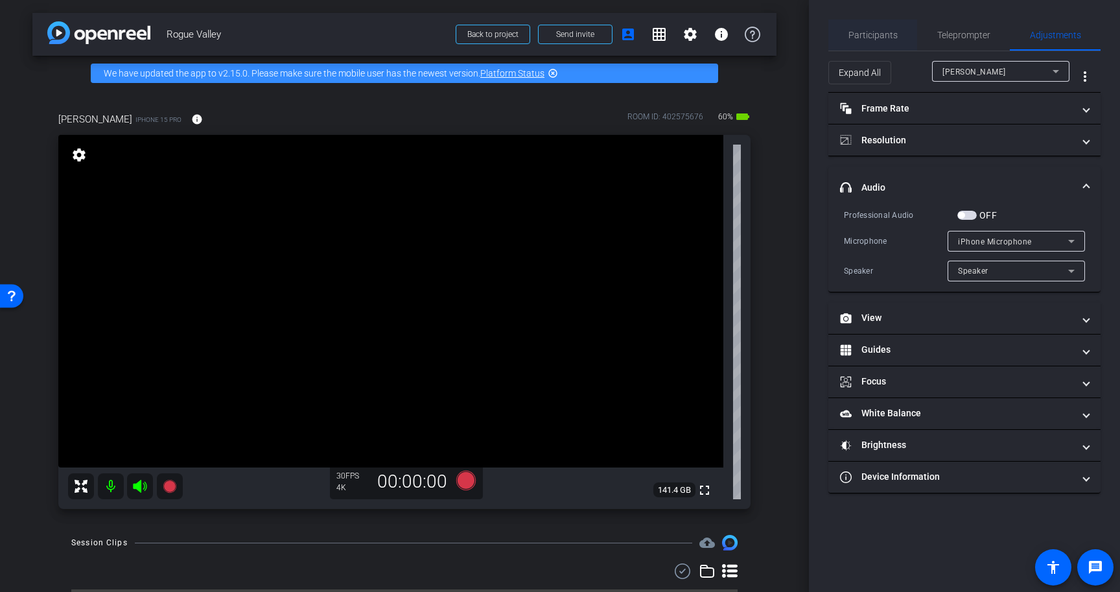
click at [877, 39] on span "Participants" at bounding box center [872, 34] width 49 height 9
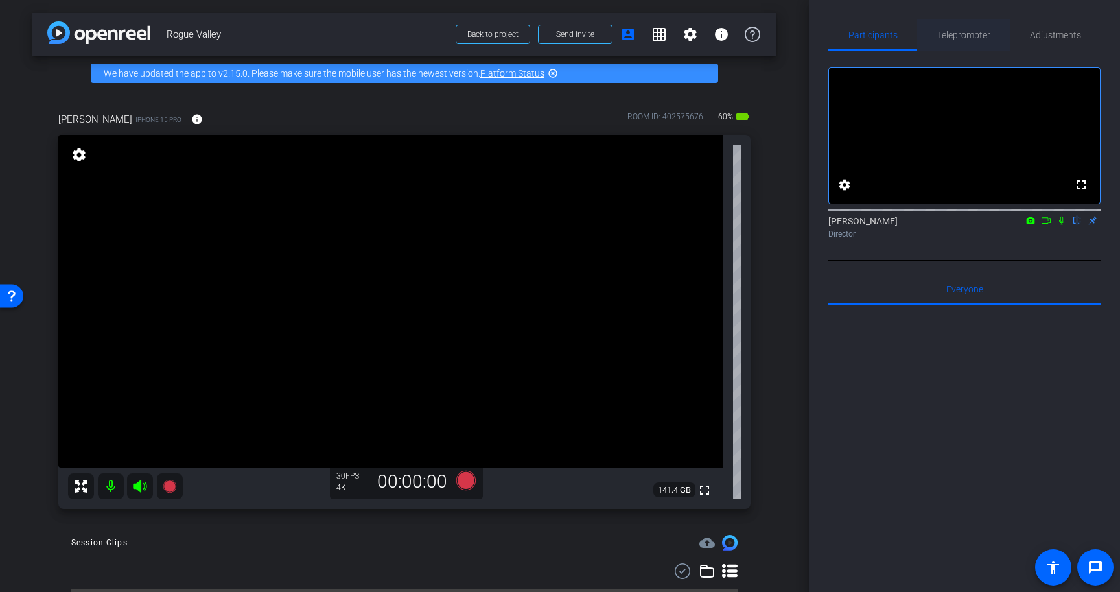
click at [977, 35] on span "Teleprompter" at bounding box center [963, 34] width 53 height 9
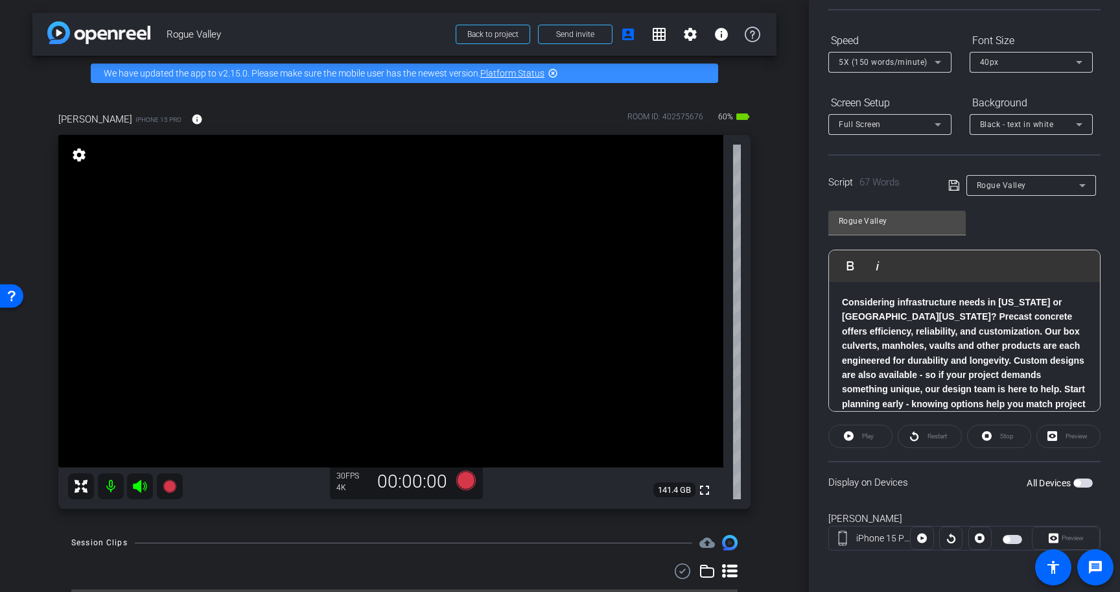
scroll to position [115, 0]
click at [1089, 479] on div "All Devices" at bounding box center [1060, 484] width 66 height 13
click at [1087, 485] on span "button" at bounding box center [1082, 484] width 19 height 9
click at [862, 445] on span "Play" at bounding box center [866, 438] width 15 height 18
click at [990, 441] on icon at bounding box center [987, 438] width 10 height 16
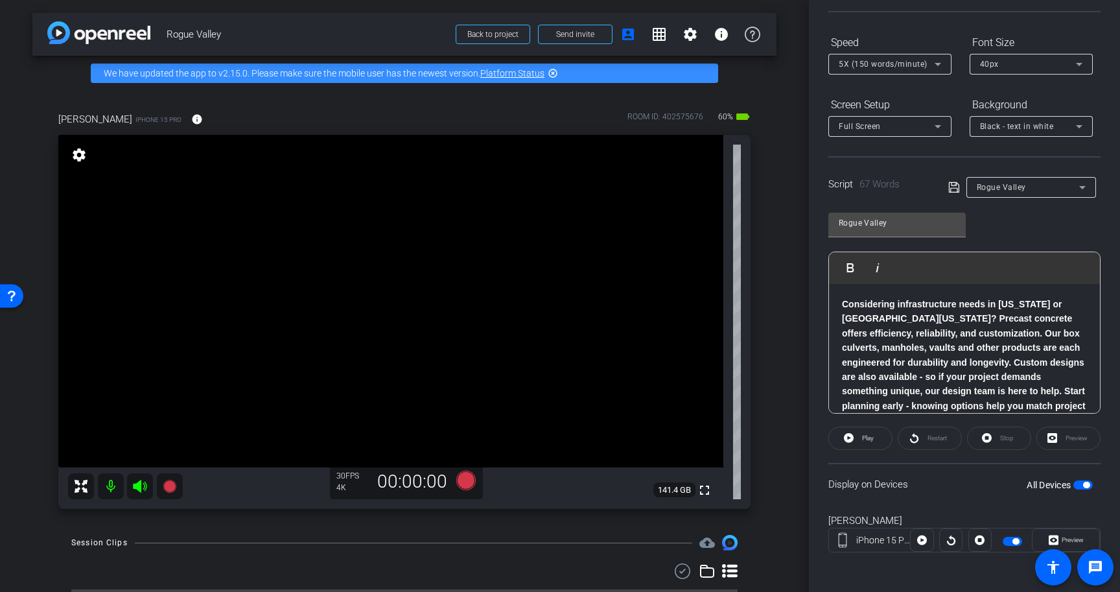
scroll to position [34, 0]
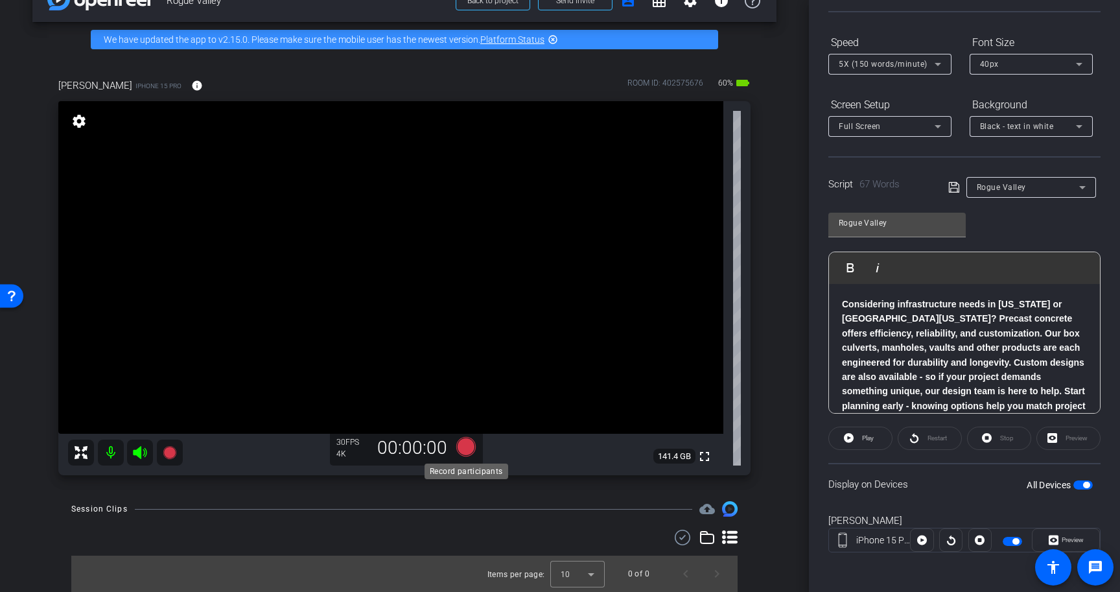
click at [469, 442] on icon at bounding box center [465, 446] width 19 height 19
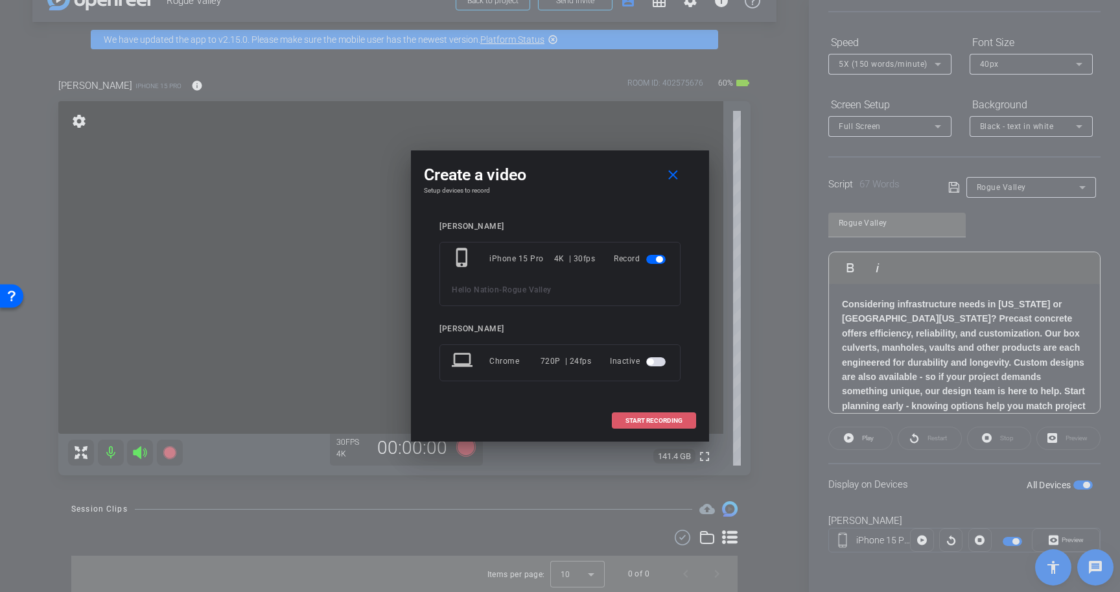
click at [640, 421] on span "START RECORDING" at bounding box center [653, 420] width 57 height 6
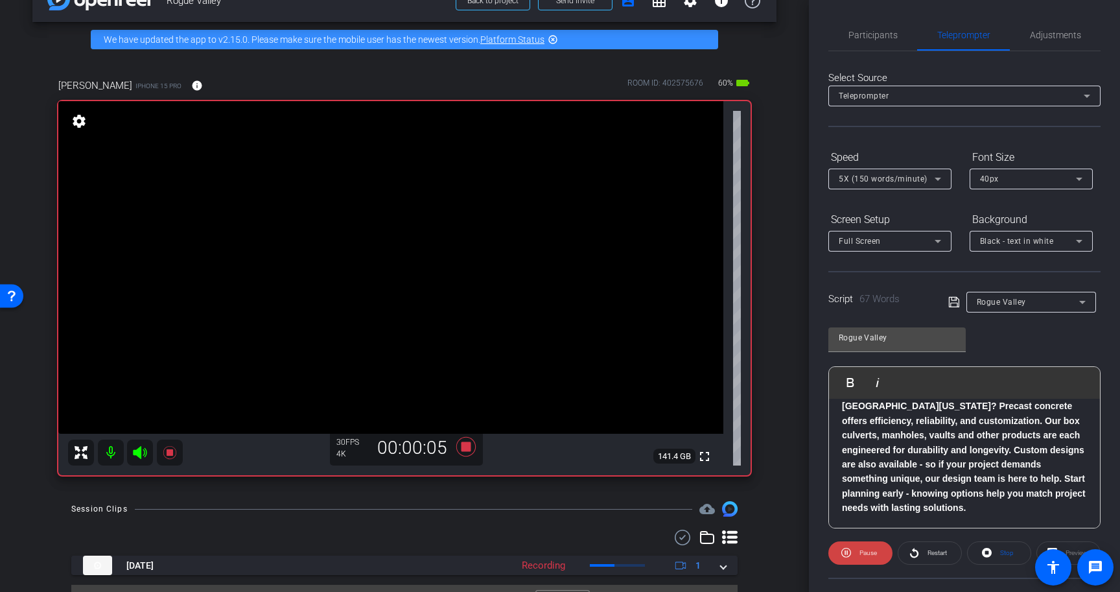
scroll to position [73, 0]
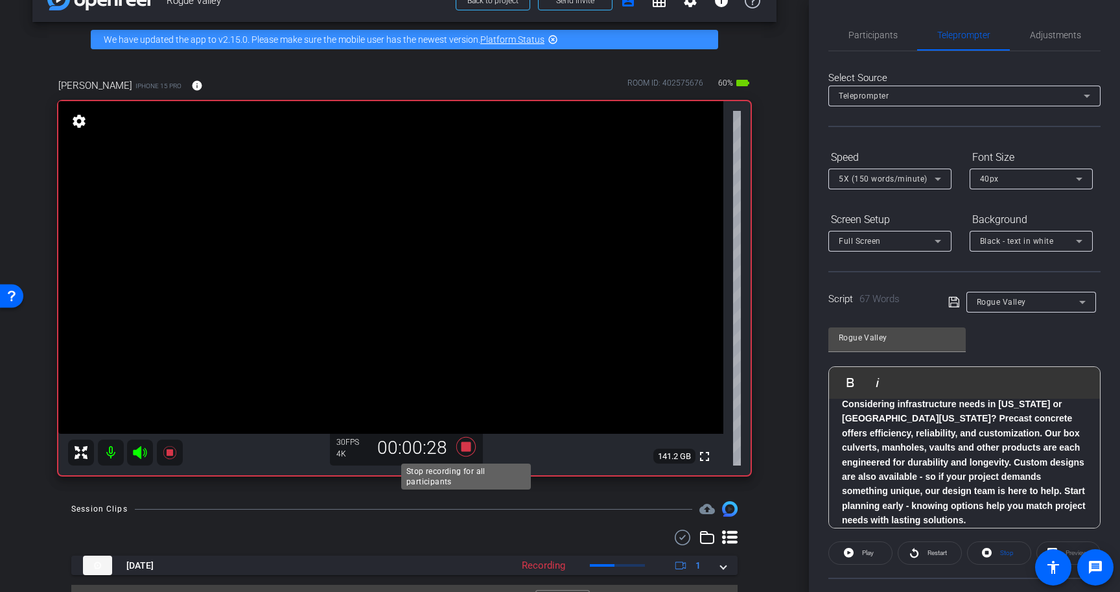
click at [467, 445] on icon at bounding box center [465, 446] width 19 height 19
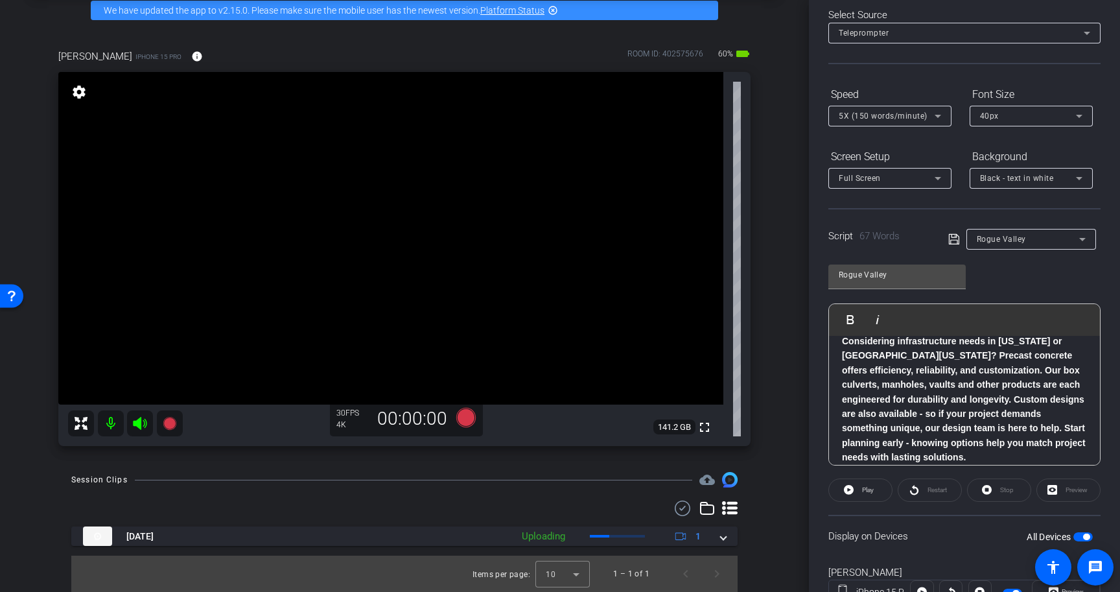
scroll to position [75, 0]
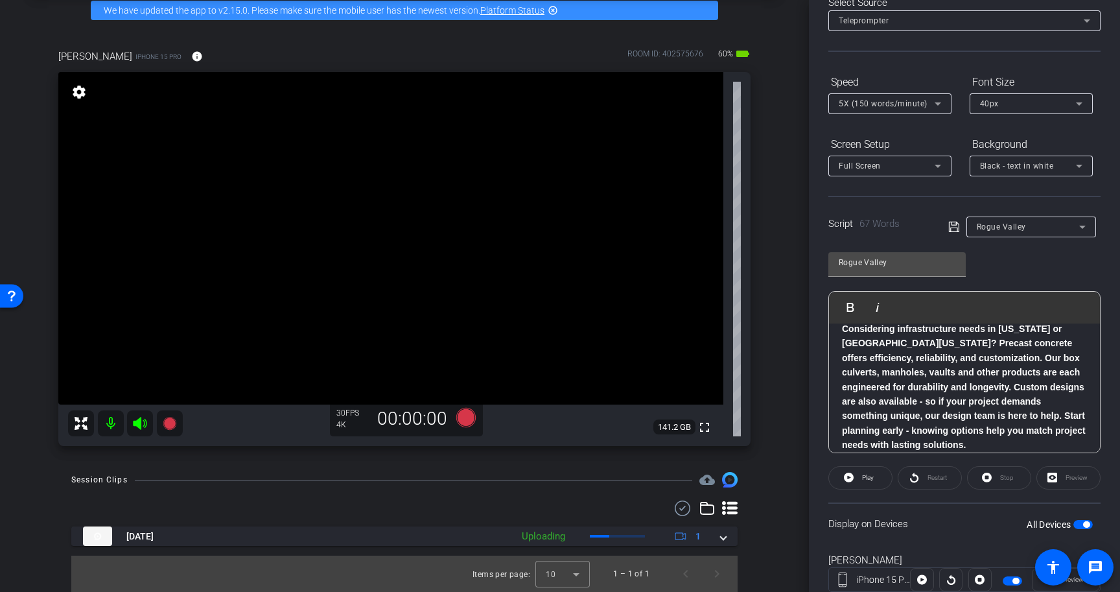
click at [1084, 526] on span "button" at bounding box center [1086, 524] width 6 height 6
click at [918, 102] on span "5X (150 words/minute)" at bounding box center [883, 103] width 89 height 9
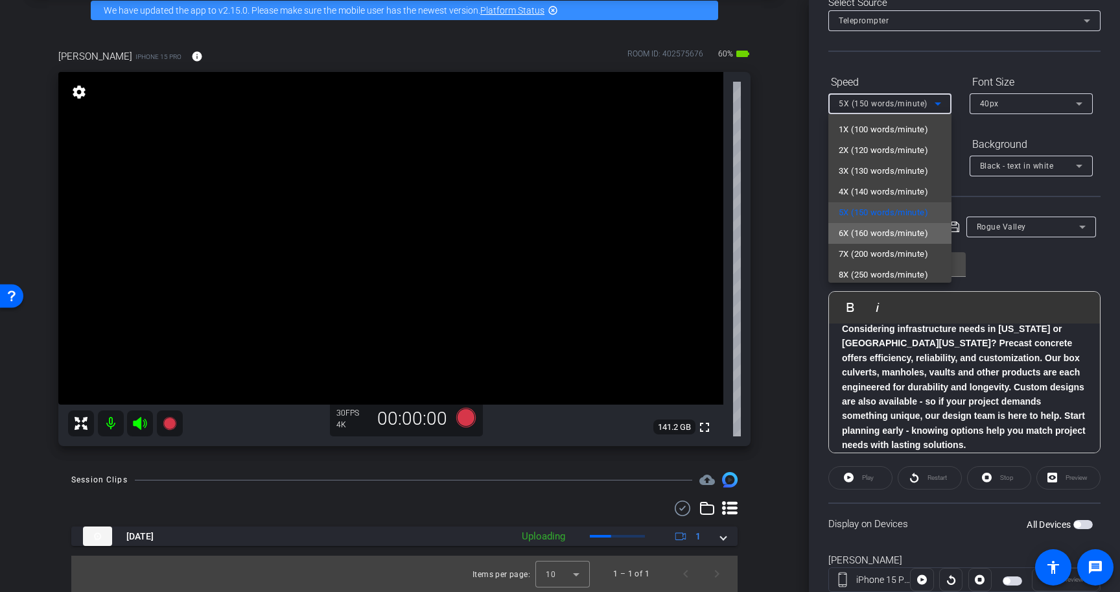
click at [914, 229] on span "6X (160 words/minute)" at bounding box center [883, 234] width 89 height 16
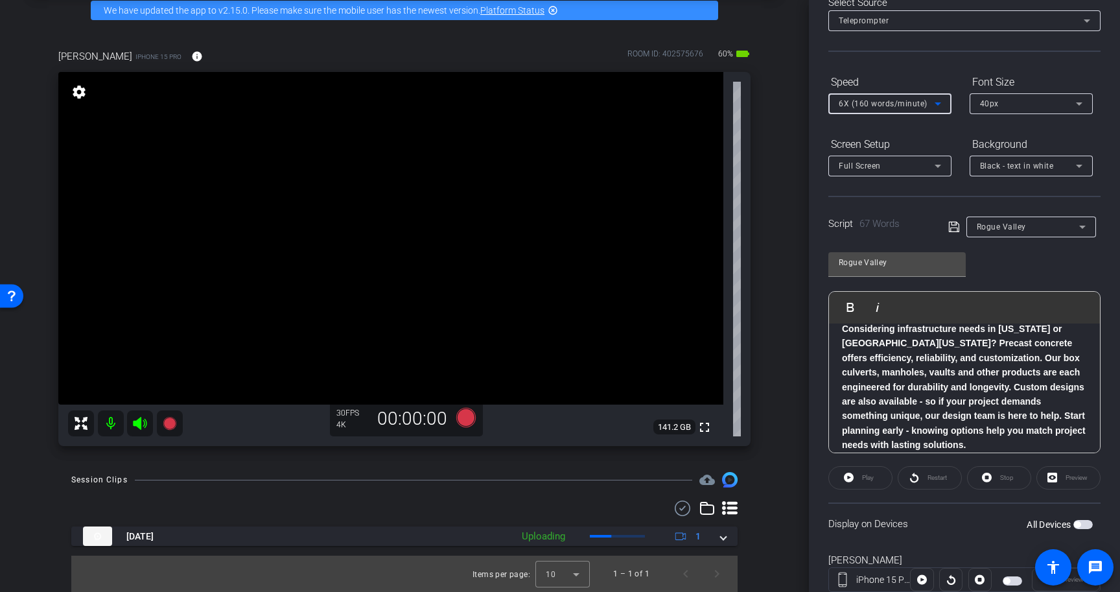
click at [953, 228] on icon at bounding box center [954, 227] width 12 height 16
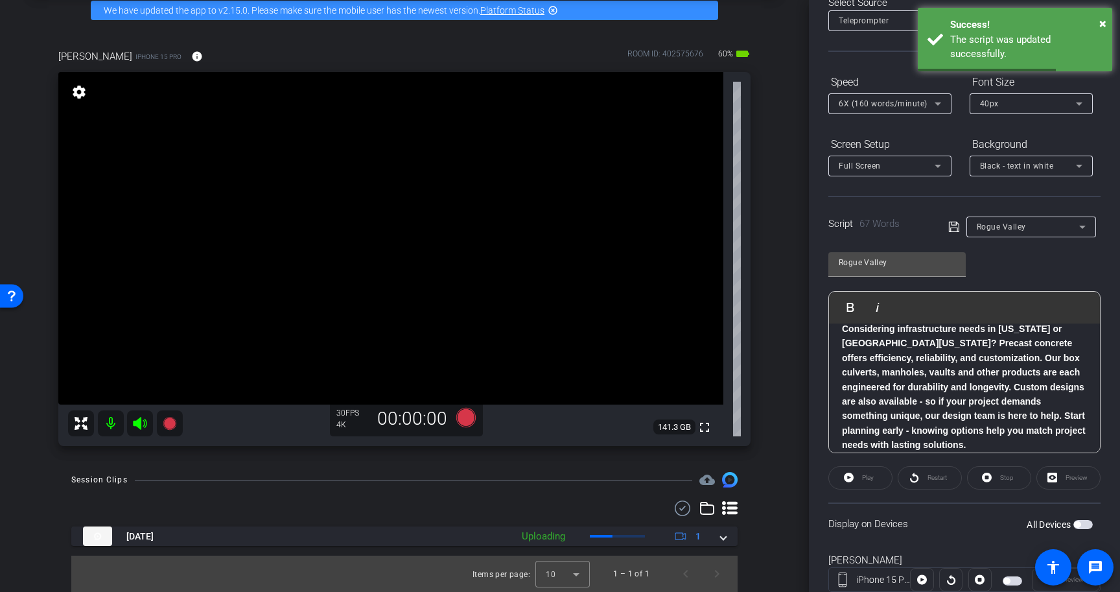
click at [1086, 524] on span "button" at bounding box center [1082, 524] width 19 height 9
click at [468, 414] on icon at bounding box center [465, 417] width 19 height 19
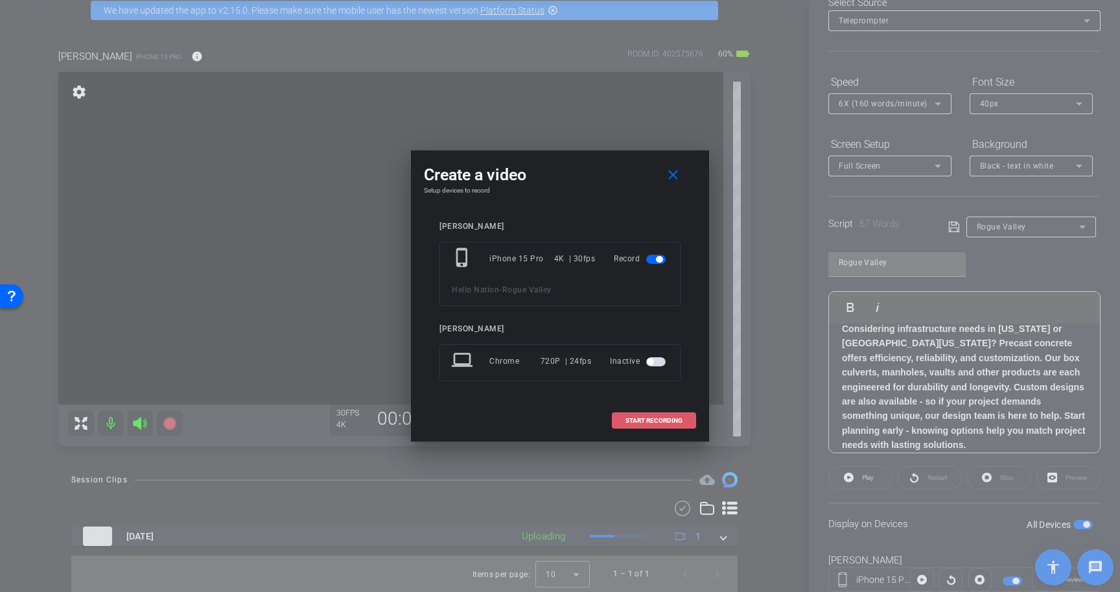
click at [647, 429] on span at bounding box center [653, 420] width 83 height 31
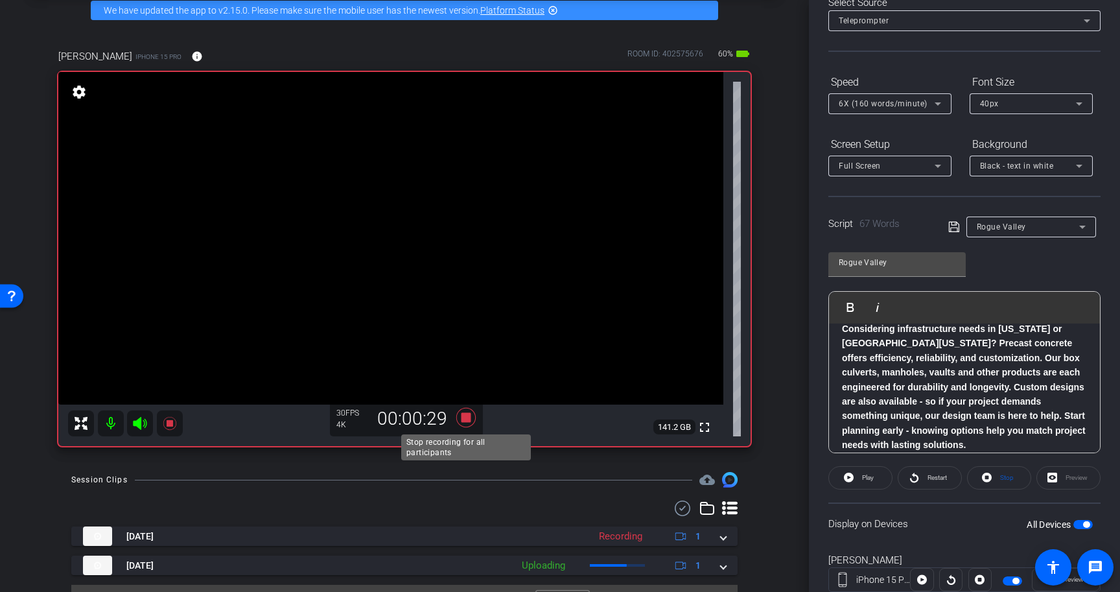
click at [469, 413] on icon at bounding box center [465, 417] width 19 height 19
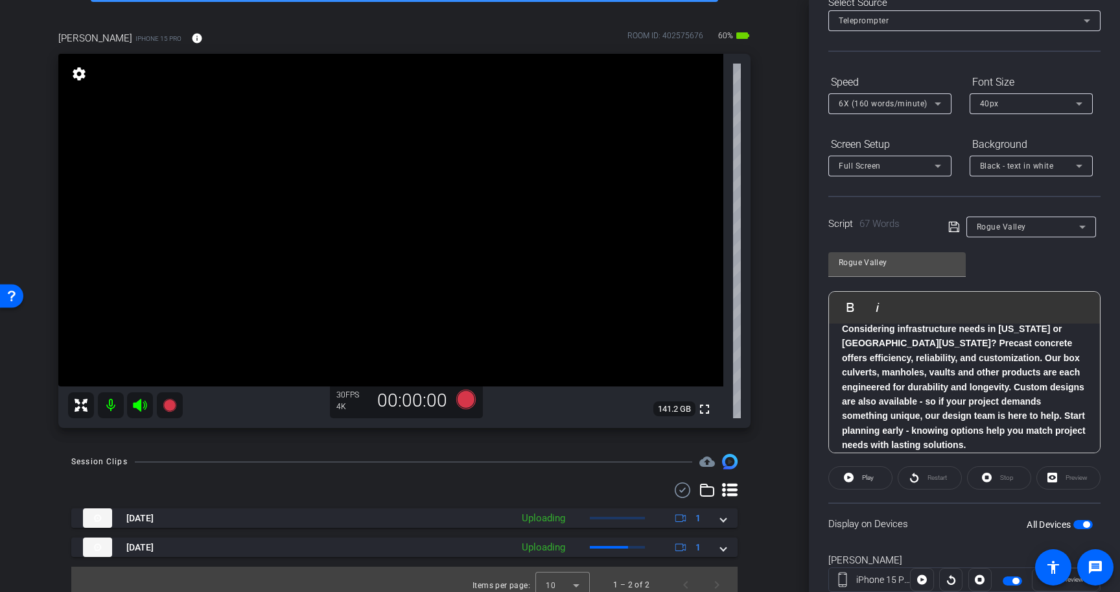
scroll to position [92, 0]
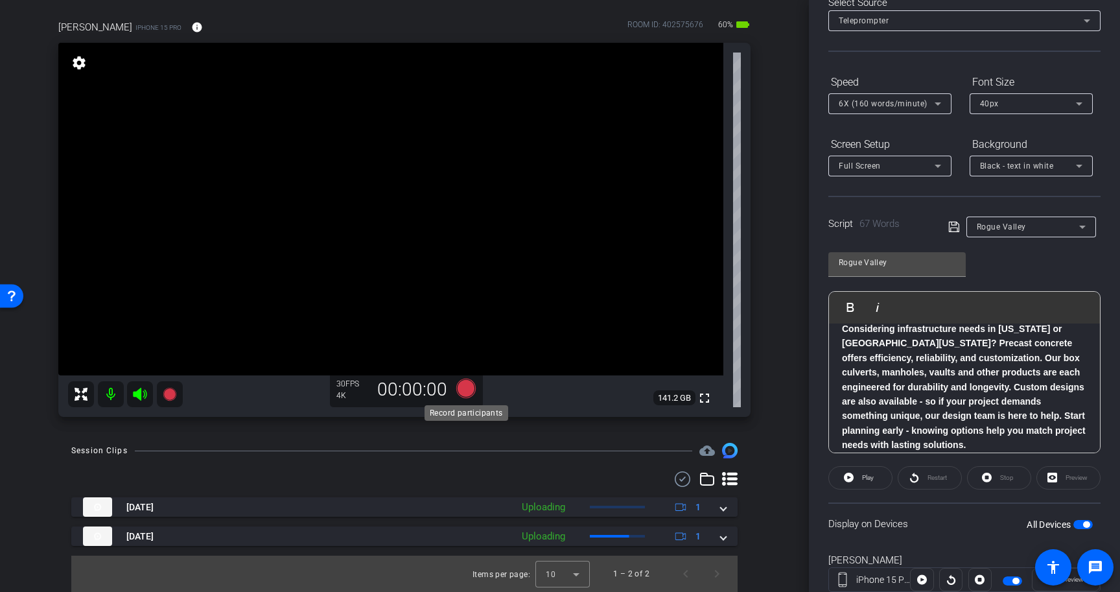
click at [467, 389] on icon at bounding box center [465, 387] width 19 height 19
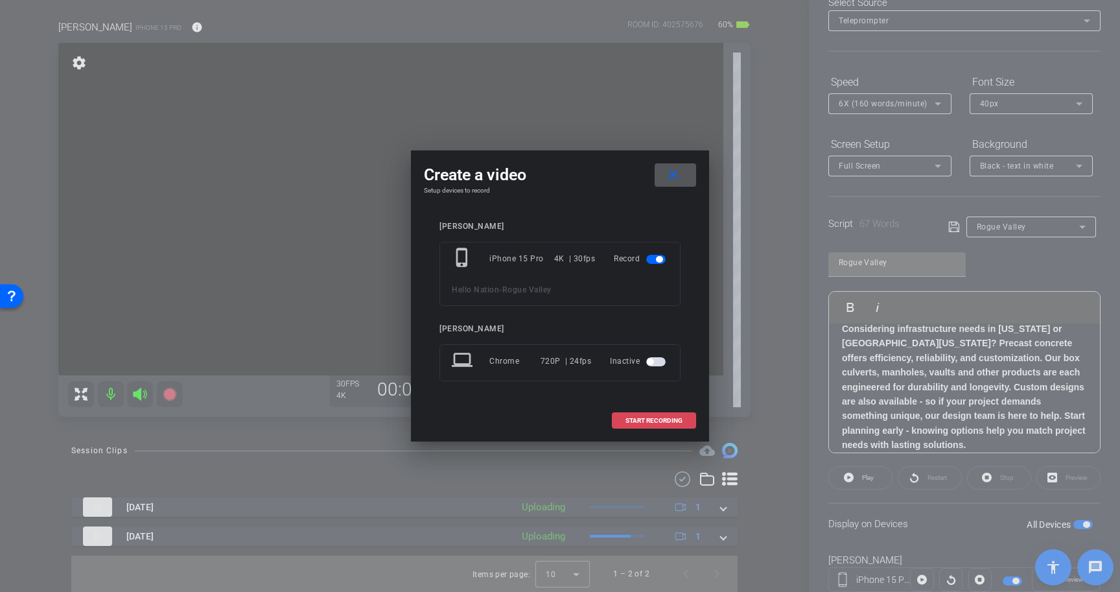
click at [655, 422] on span "START RECORDING" at bounding box center [653, 420] width 57 height 6
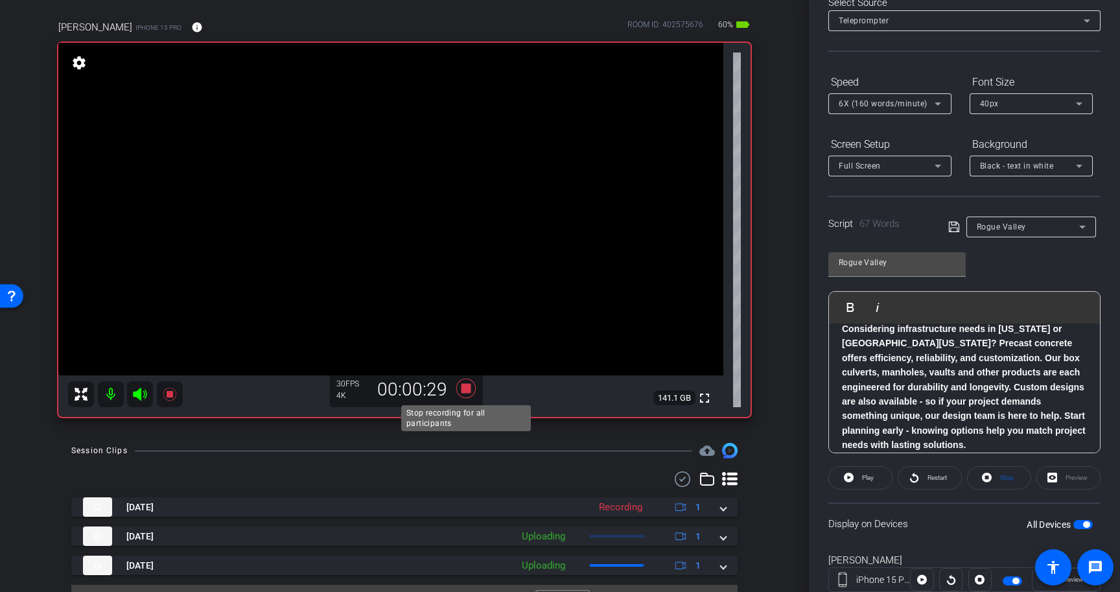
click at [466, 386] on icon at bounding box center [465, 387] width 19 height 19
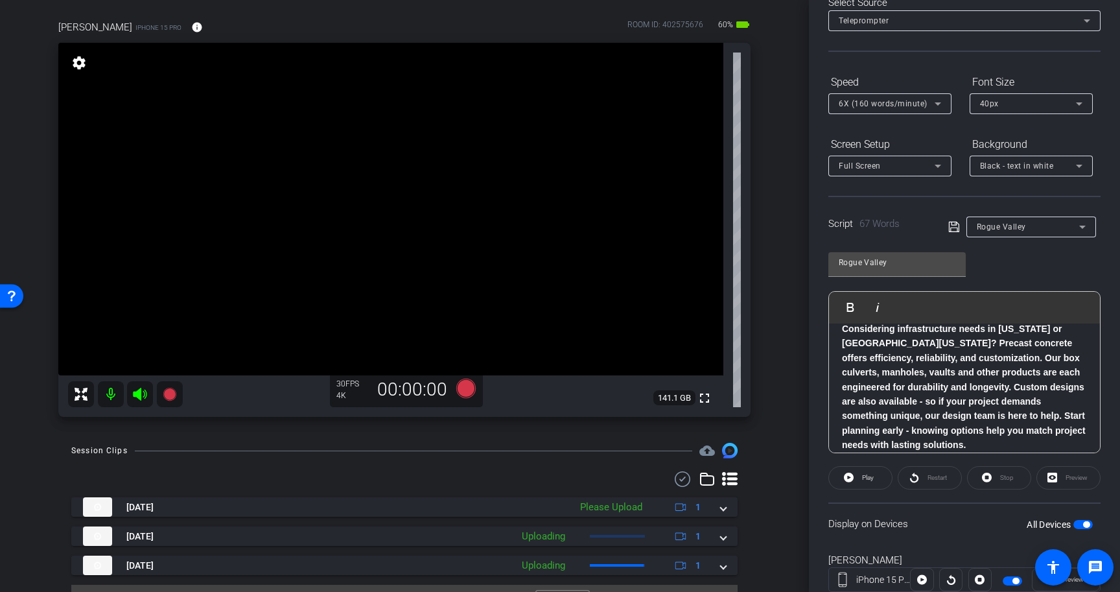
click at [1084, 525] on span "button" at bounding box center [1086, 524] width 6 height 6
click at [938, 446] on p "Considering infrastructure needs in Oregon or Northern California? Precast conc…" at bounding box center [964, 386] width 245 height 131
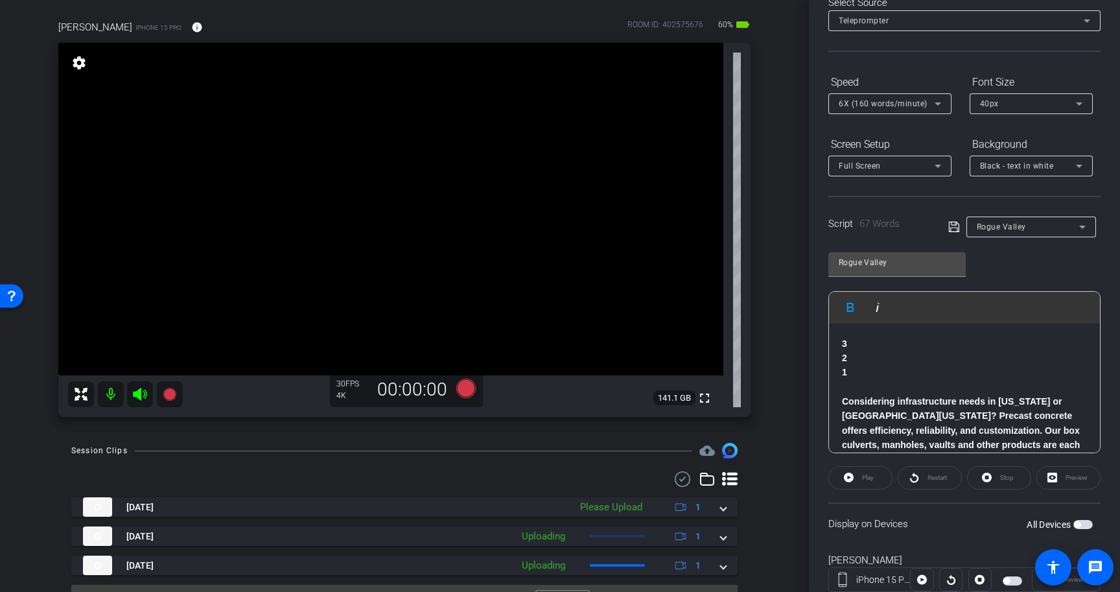
scroll to position [73, 0]
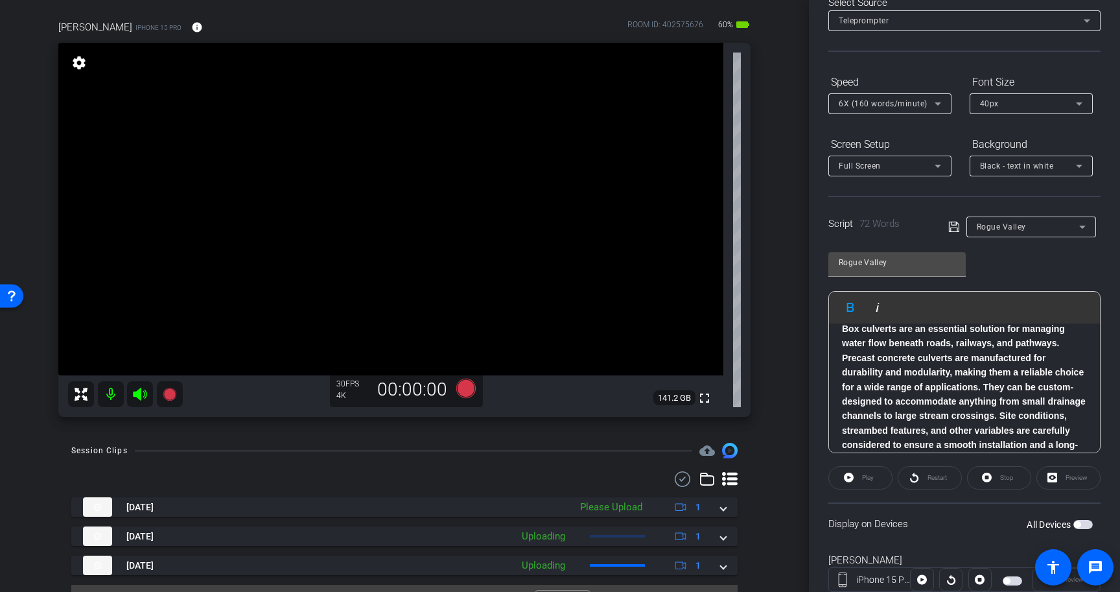
click at [1003, 375] on strong "Box culverts are an essential solution for managing water flow beneath roads, r…" at bounding box center [964, 393] width 244 height 141
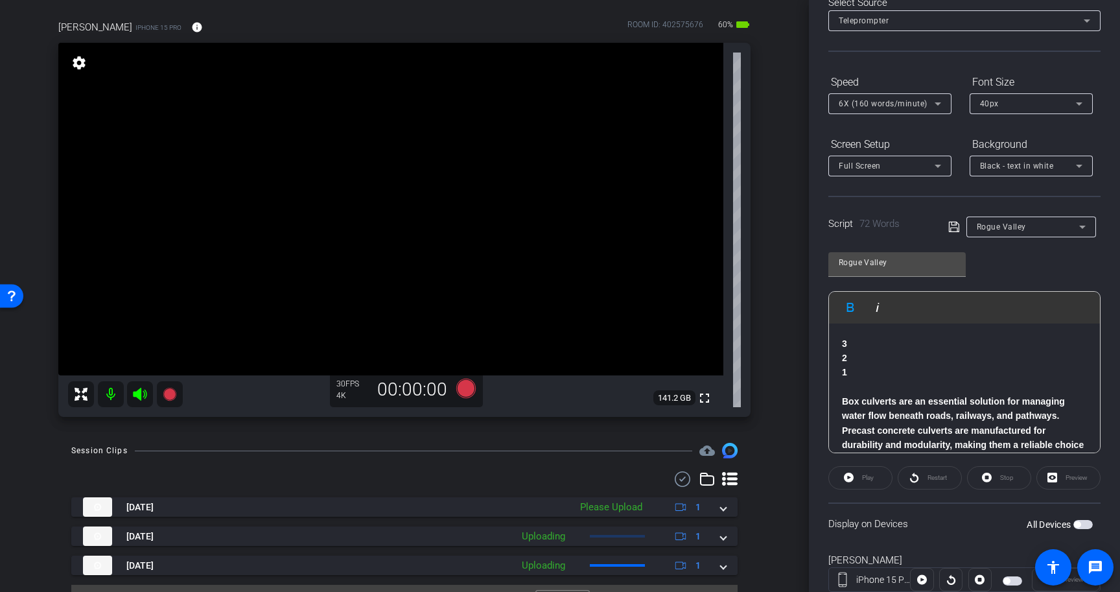
click at [968, 335] on div "3 2 1 Box culverts are an essential solution for managing water flow beneath ro…" at bounding box center [964, 437] width 271 height 229
click at [955, 227] on icon at bounding box center [954, 227] width 12 height 16
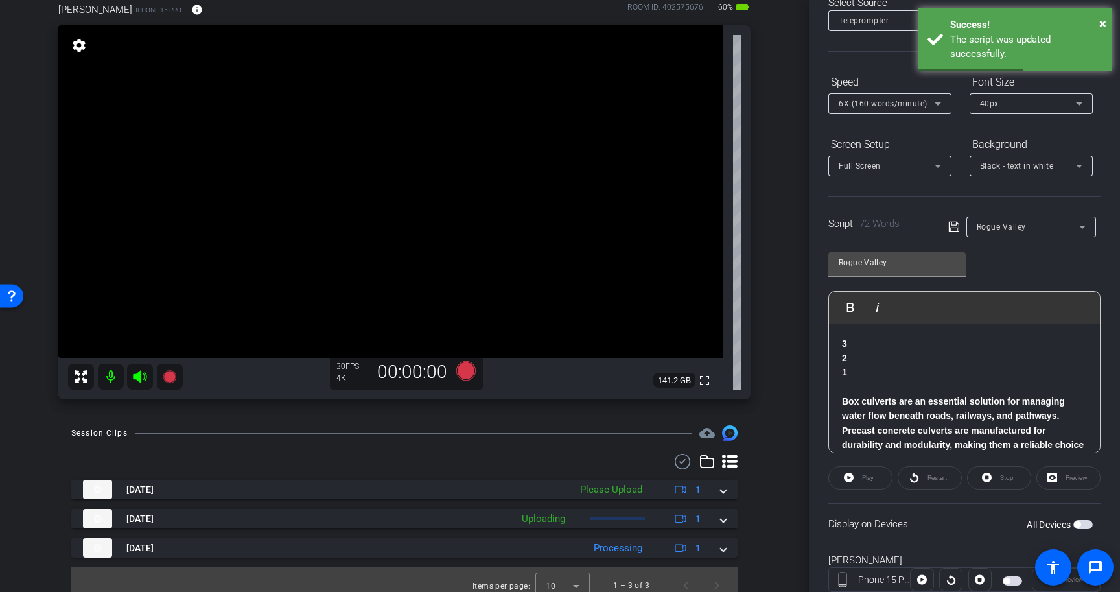
scroll to position [102, 0]
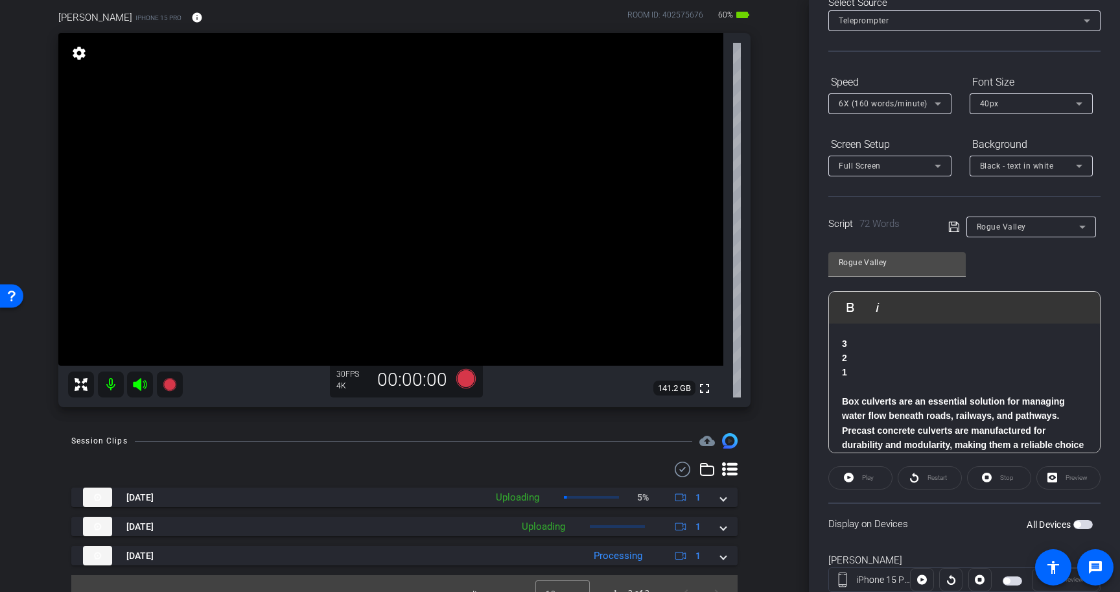
click at [954, 222] on icon at bounding box center [953, 227] width 10 height 10
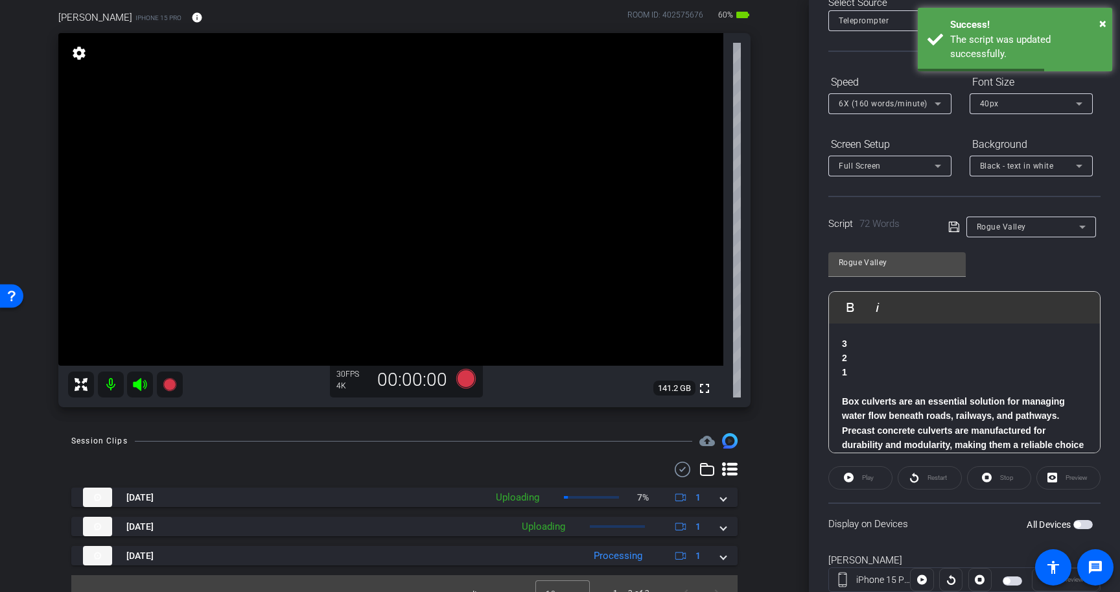
click at [1082, 524] on span "button" at bounding box center [1082, 524] width 19 height 9
click at [467, 379] on icon at bounding box center [465, 378] width 19 height 19
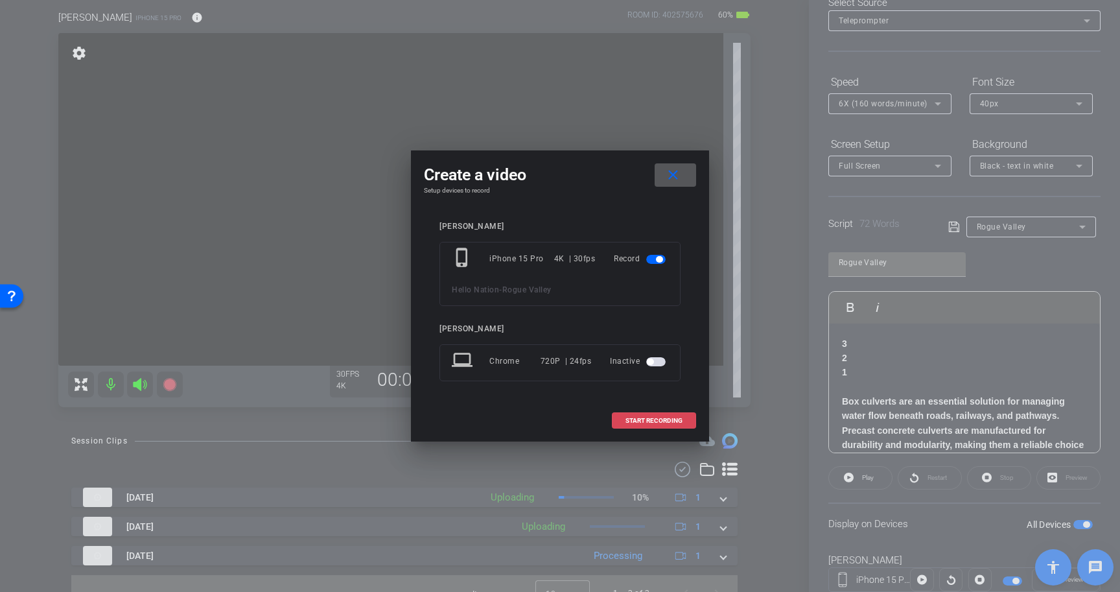
click at [636, 414] on span at bounding box center [653, 420] width 83 height 31
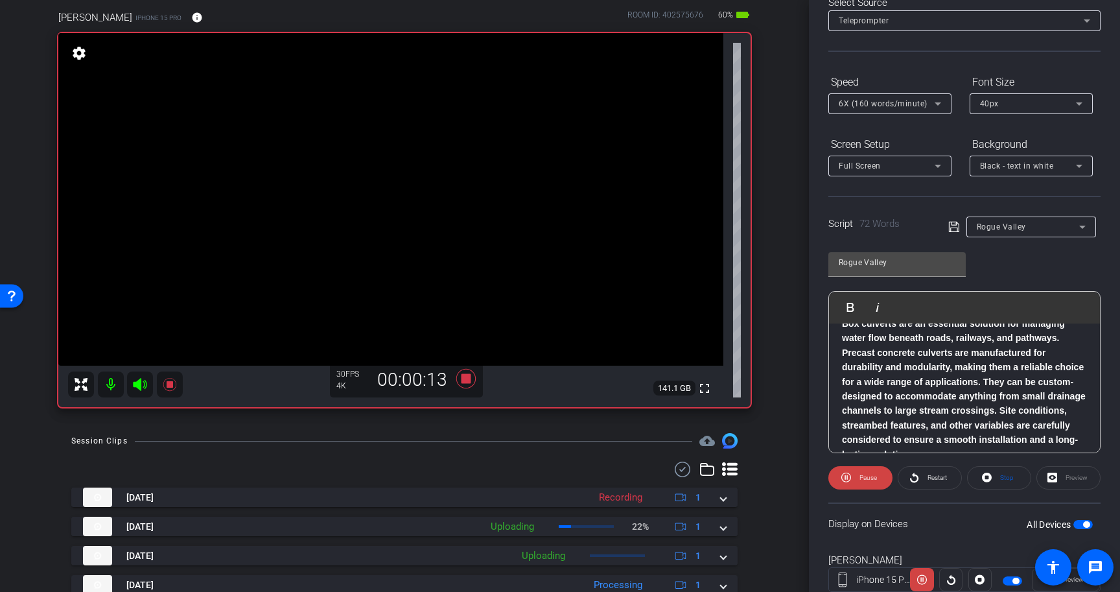
scroll to position [86, 0]
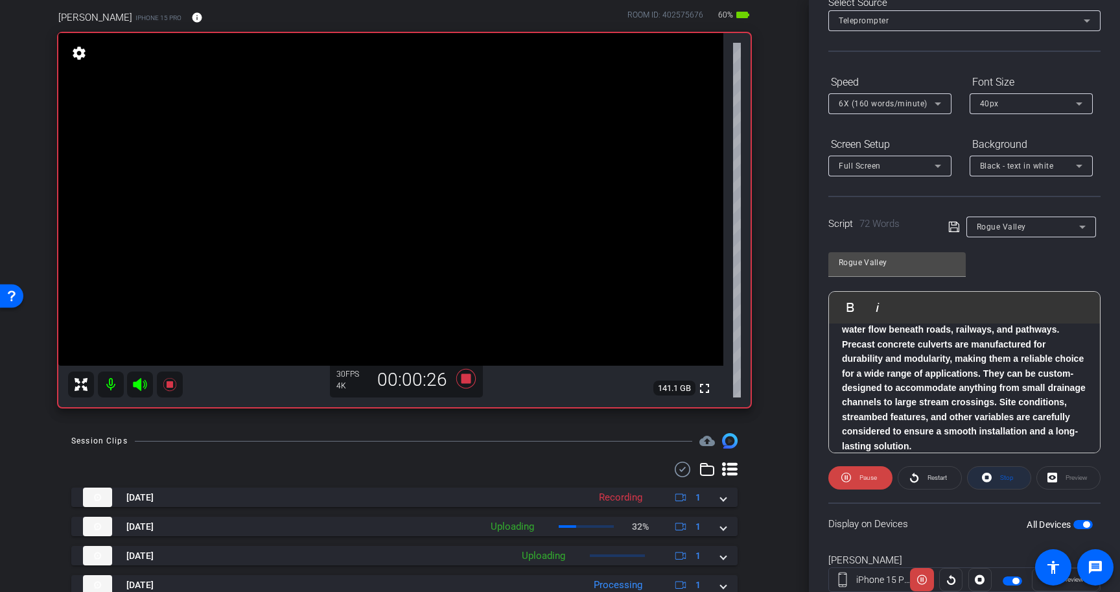
click at [997, 476] on span "Stop" at bounding box center [1005, 478] width 17 height 18
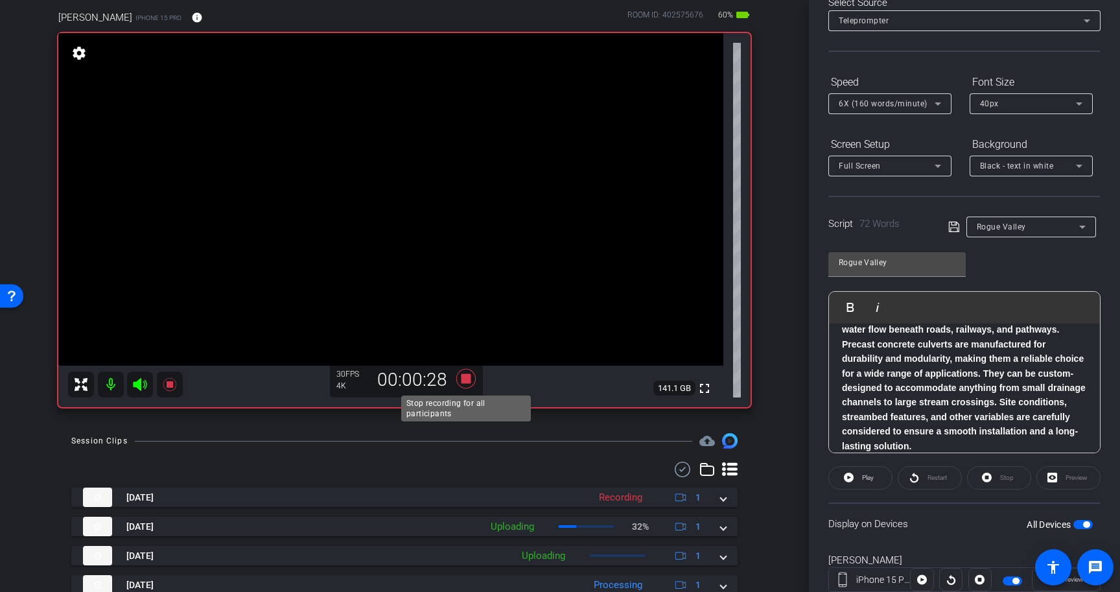
click at [464, 379] on icon at bounding box center [465, 378] width 19 height 19
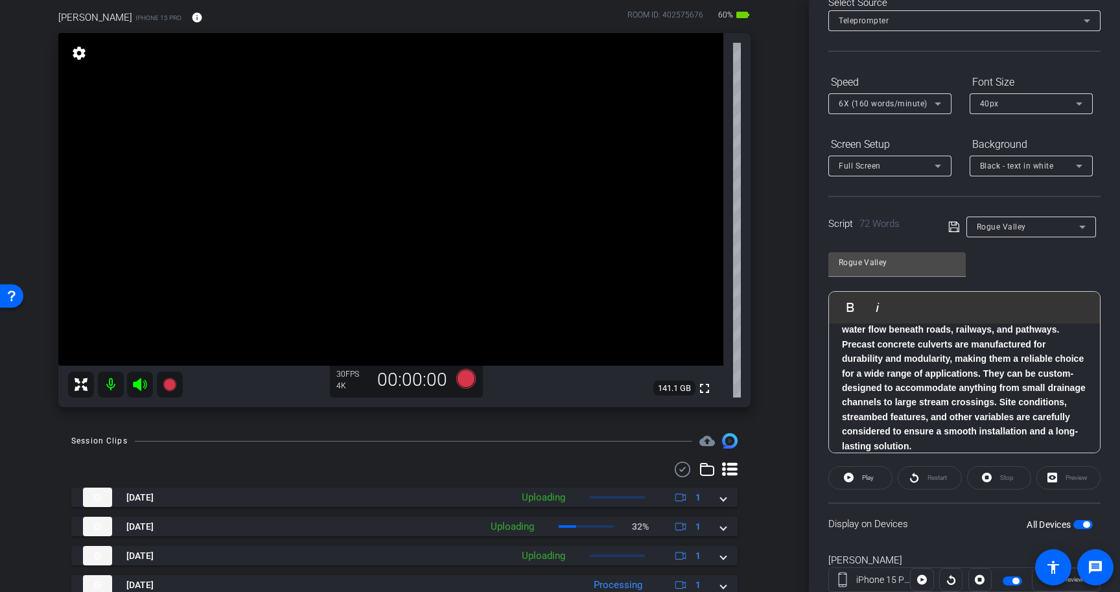
scroll to position [141, 0]
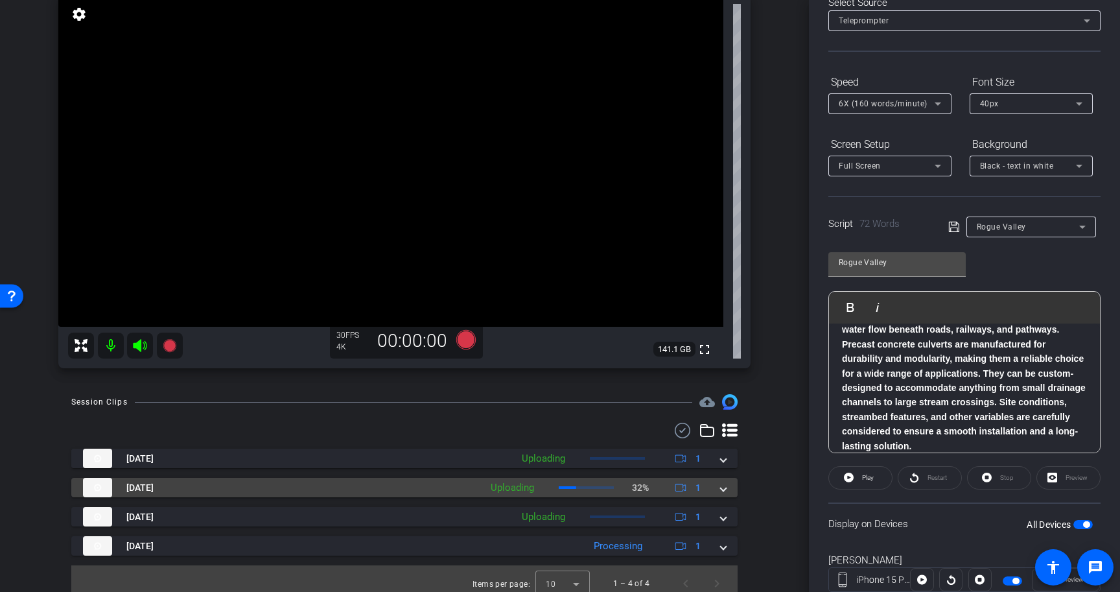
click at [724, 489] on span at bounding box center [723, 488] width 5 height 14
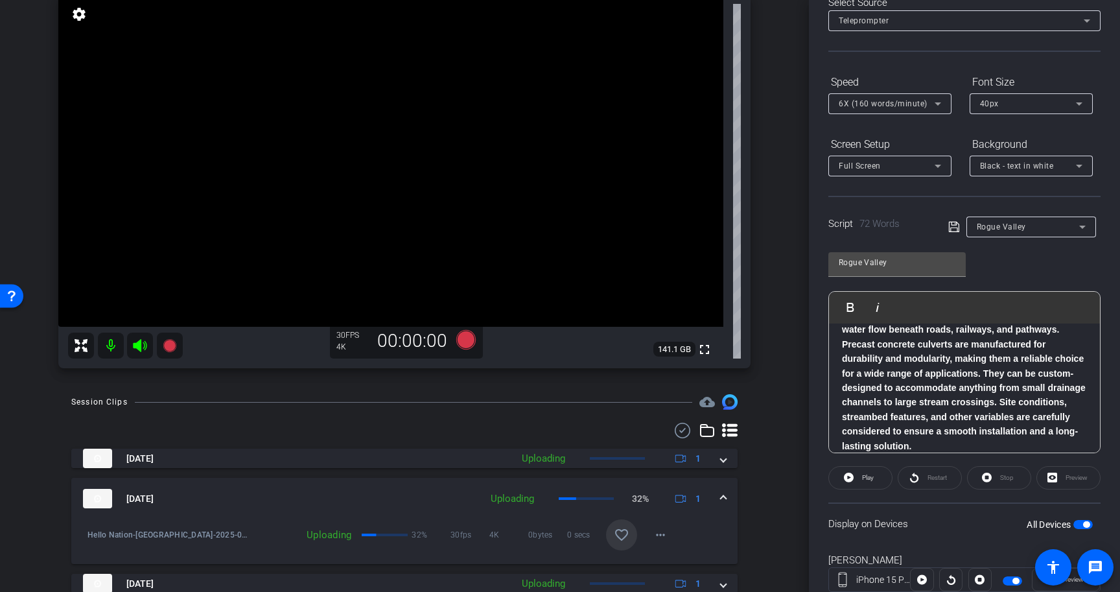
click at [622, 533] on mat-icon "favorite_border" at bounding box center [622, 535] width 16 height 16
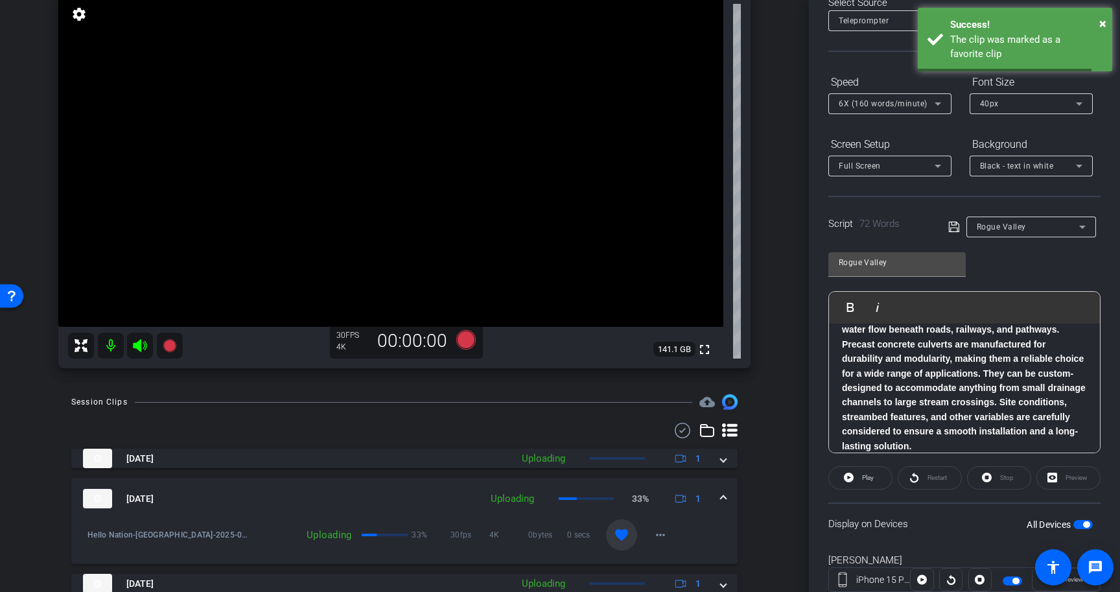
click at [725, 498] on span at bounding box center [723, 499] width 5 height 14
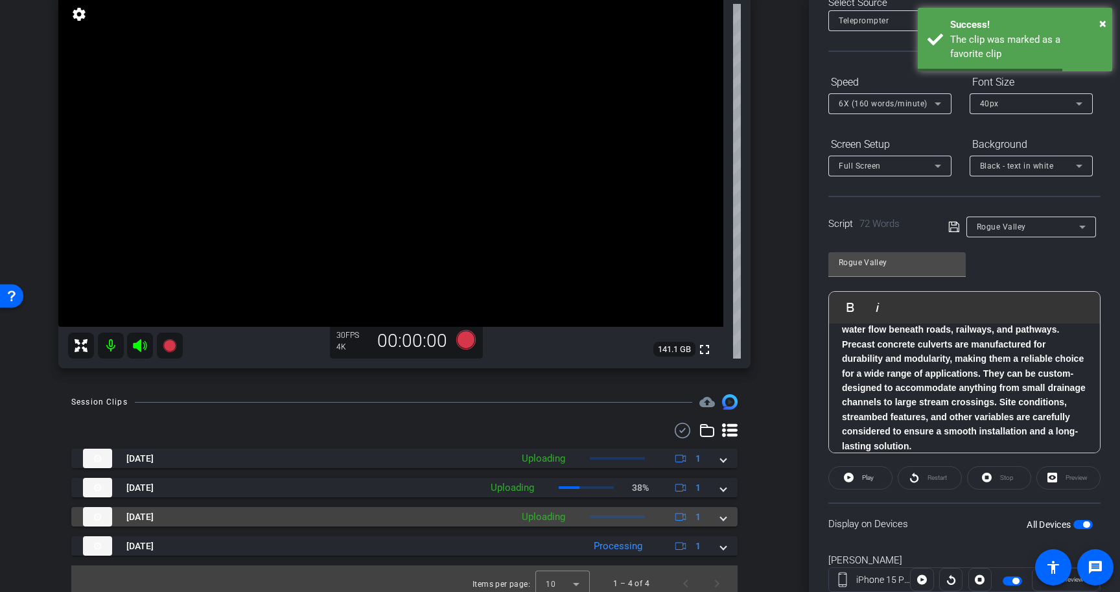
click at [722, 515] on span at bounding box center [723, 517] width 5 height 14
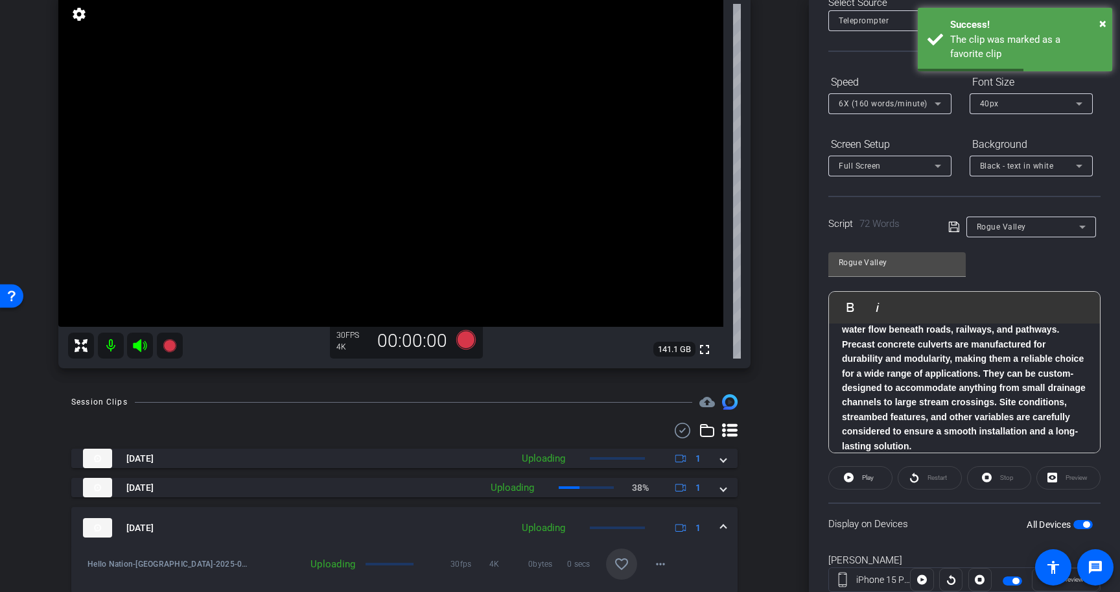
click at [628, 564] on mat-icon "favorite_border" at bounding box center [622, 564] width 16 height 16
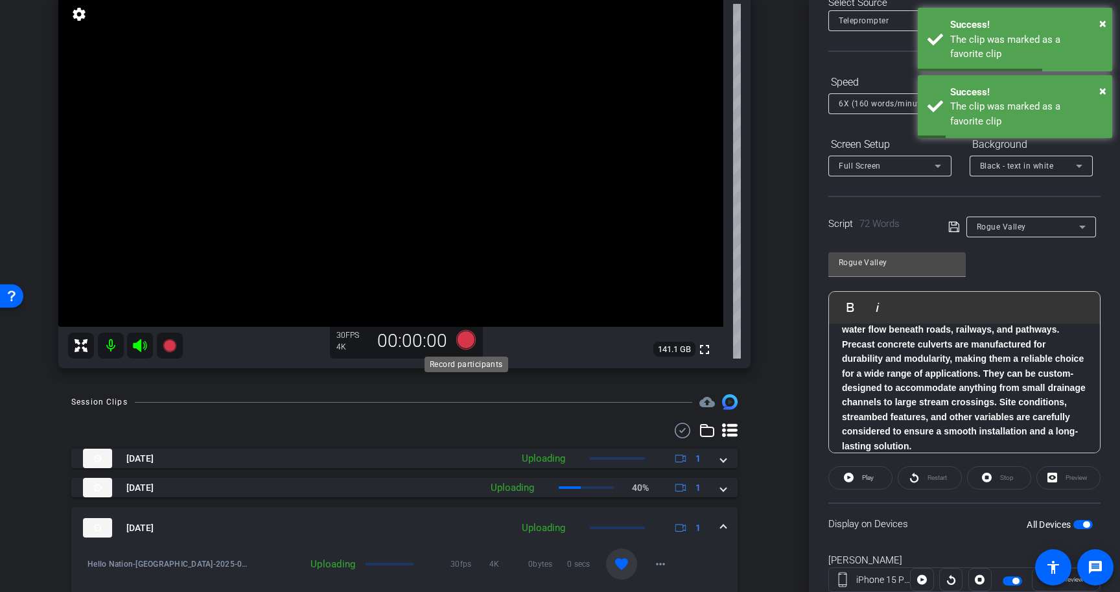
click at [467, 333] on icon at bounding box center [465, 339] width 19 height 19
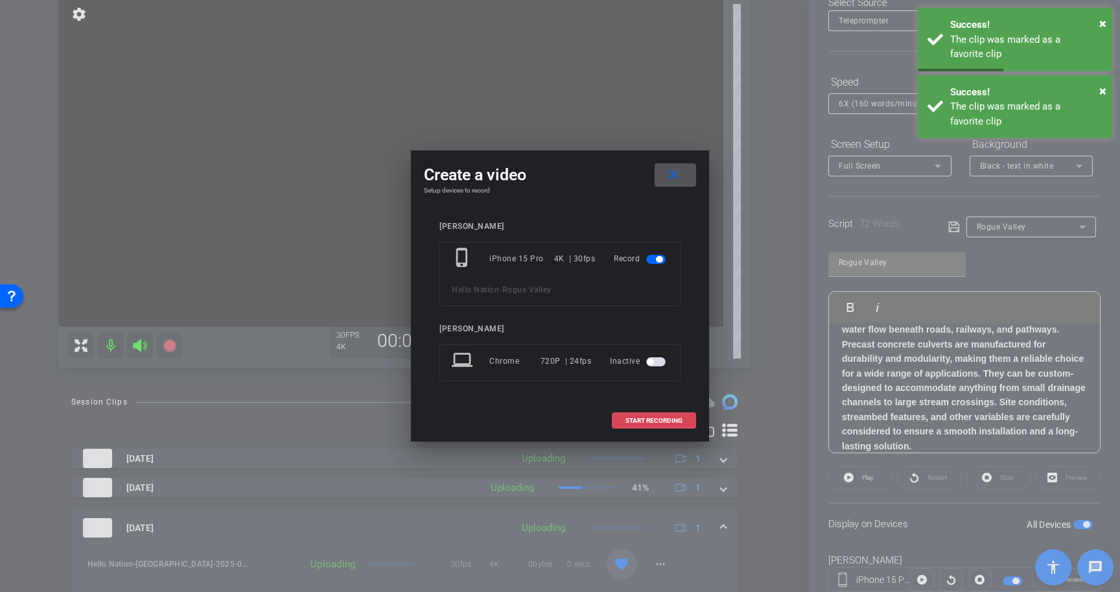
click at [654, 418] on span "START RECORDING" at bounding box center [653, 420] width 57 height 6
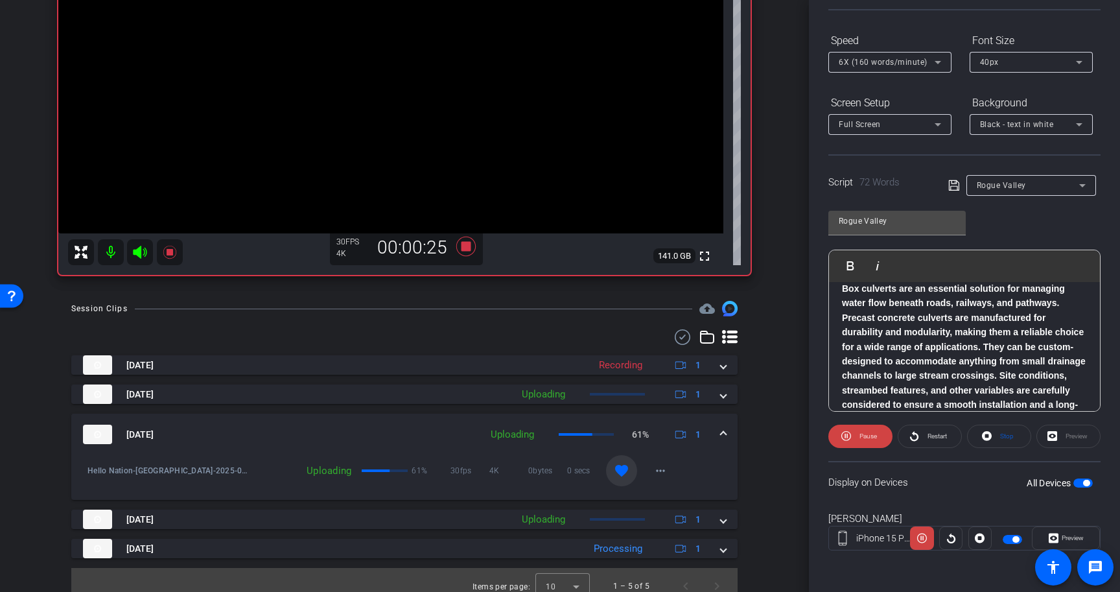
scroll to position [99, 0]
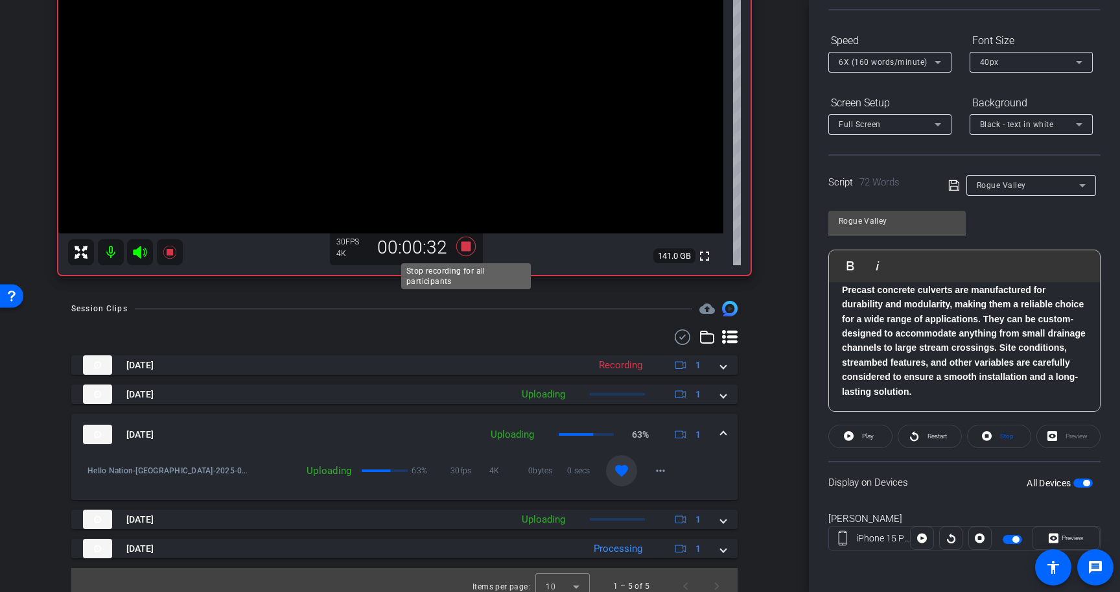
click at [467, 245] on icon at bounding box center [465, 246] width 19 height 19
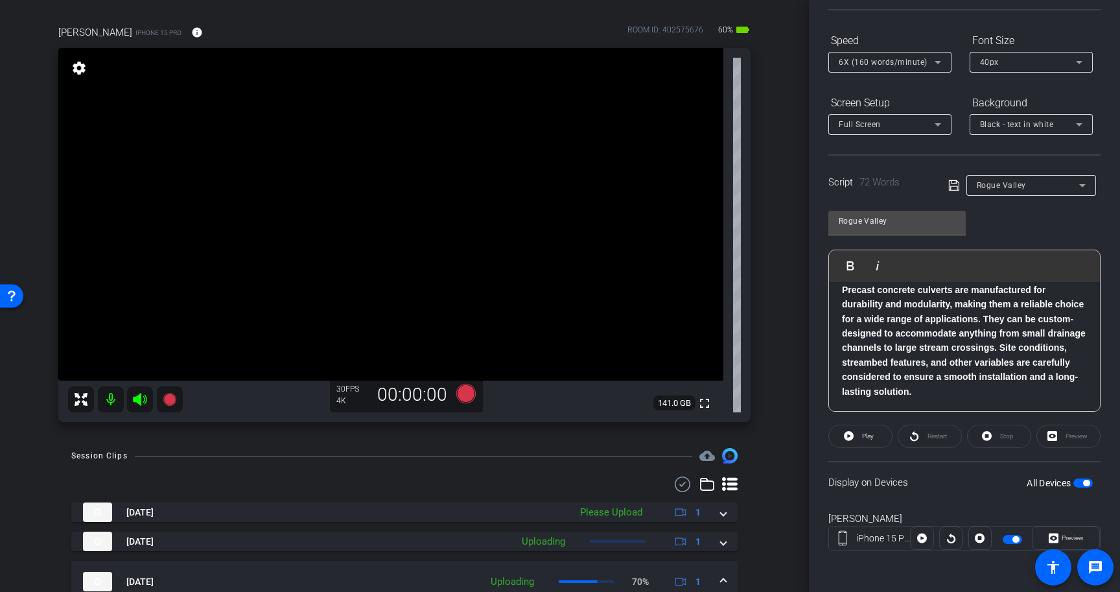
scroll to position [90, 0]
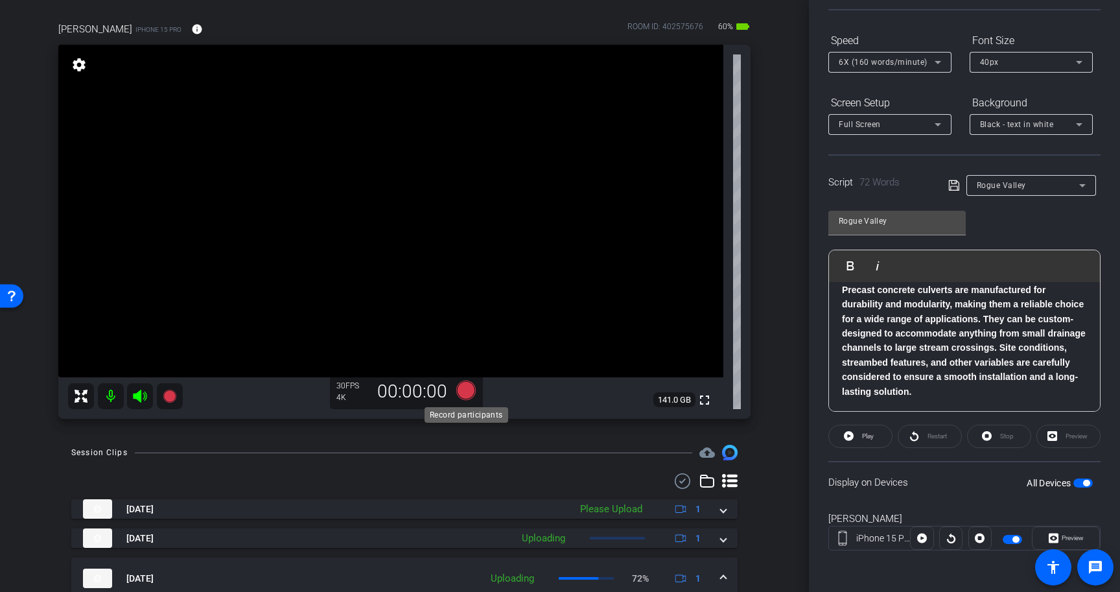
click at [465, 390] on icon at bounding box center [465, 389] width 19 height 19
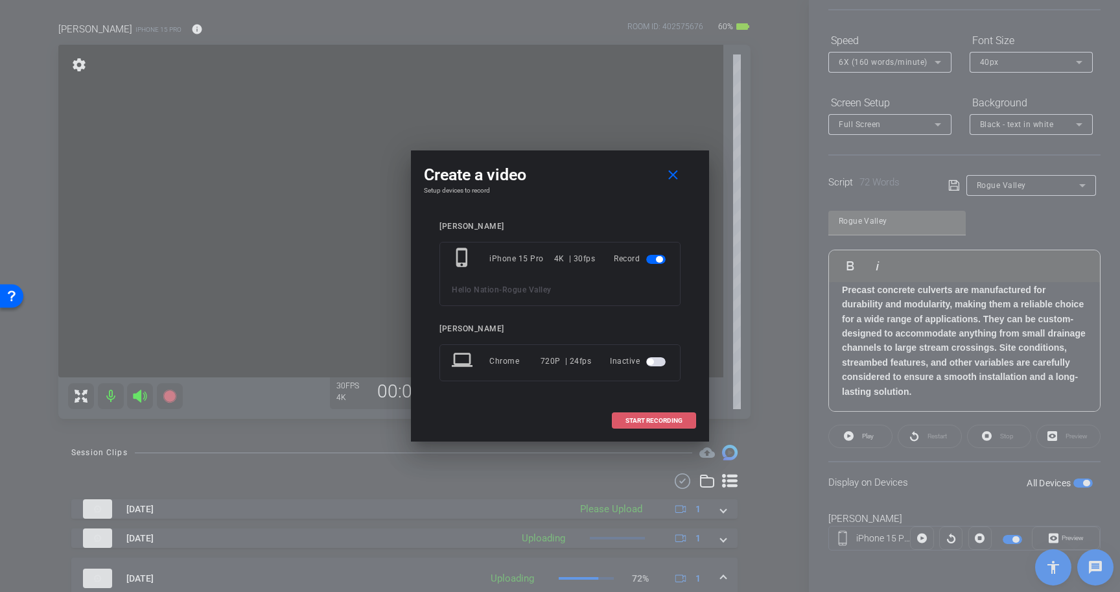
click at [669, 421] on span "START RECORDING" at bounding box center [653, 420] width 57 height 6
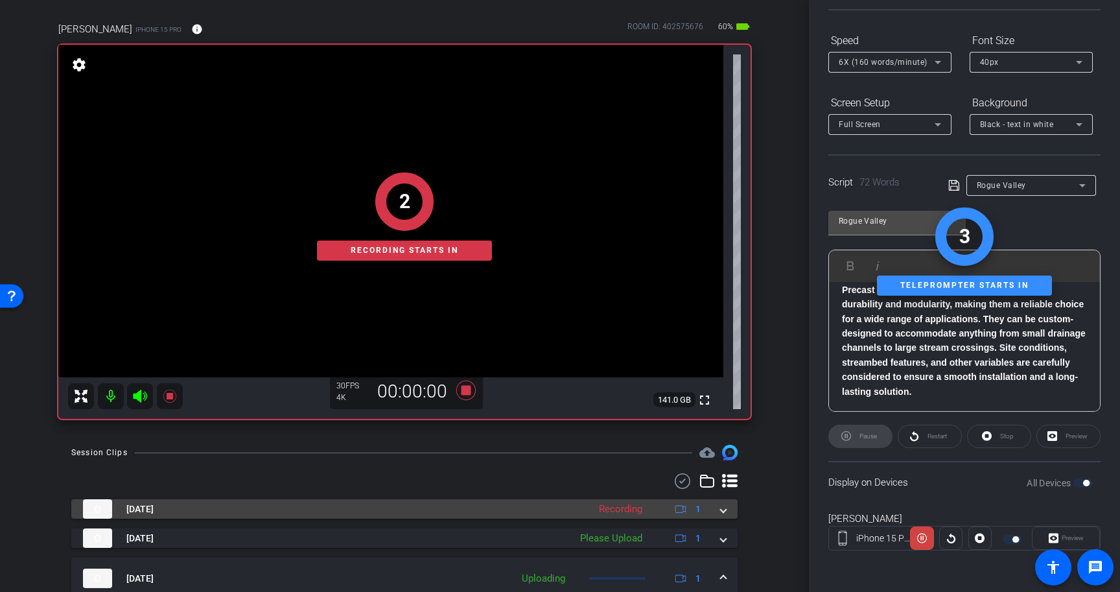
click at [731, 510] on mat-expansion-panel-header "Aug 28, 2025 Recording 1" at bounding box center [404, 508] width 666 height 19
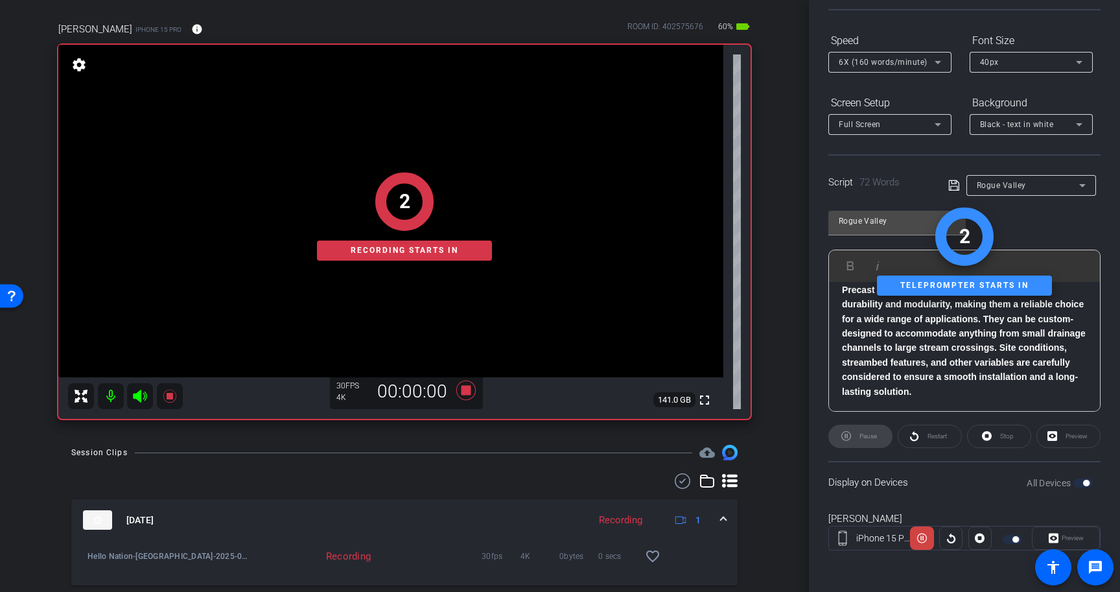
click at [731, 510] on mat-expansion-panel-header "Aug 28, 2025 Recording 1" at bounding box center [404, 519] width 666 height 41
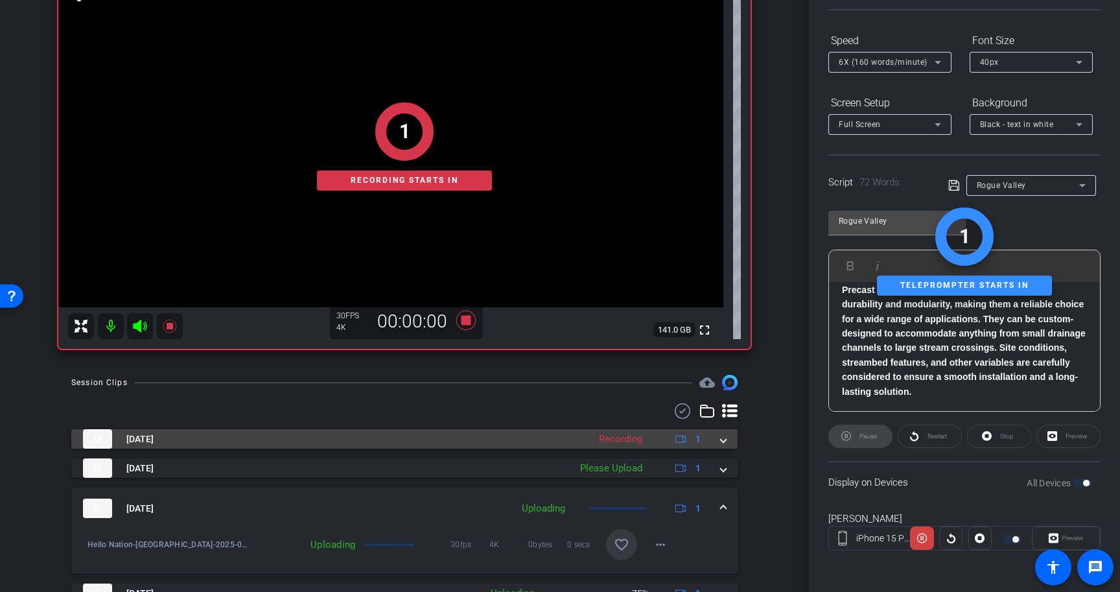
scroll to position [170, 0]
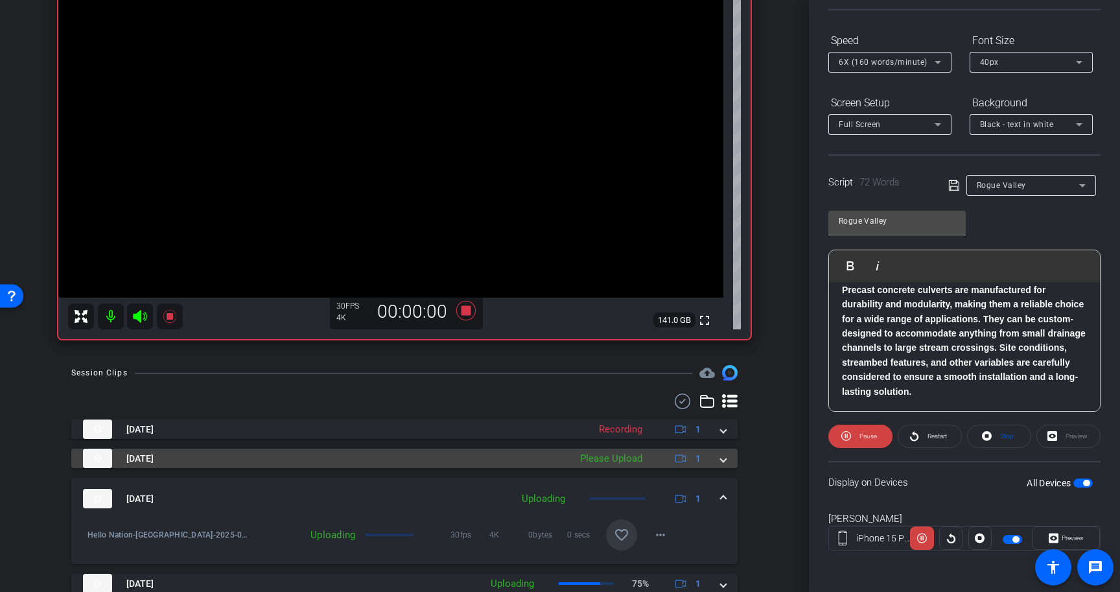
click at [719, 461] on div "Aug 28, 2025 Please Upload 1" at bounding box center [402, 457] width 638 height 19
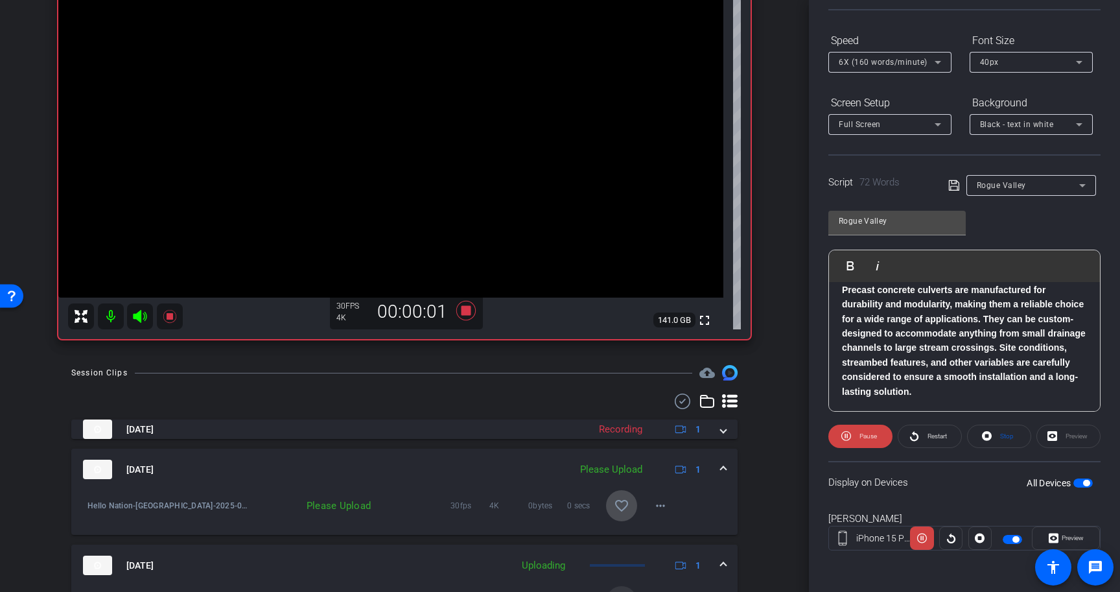
click at [621, 504] on mat-icon "favorite_border" at bounding box center [622, 506] width 16 height 16
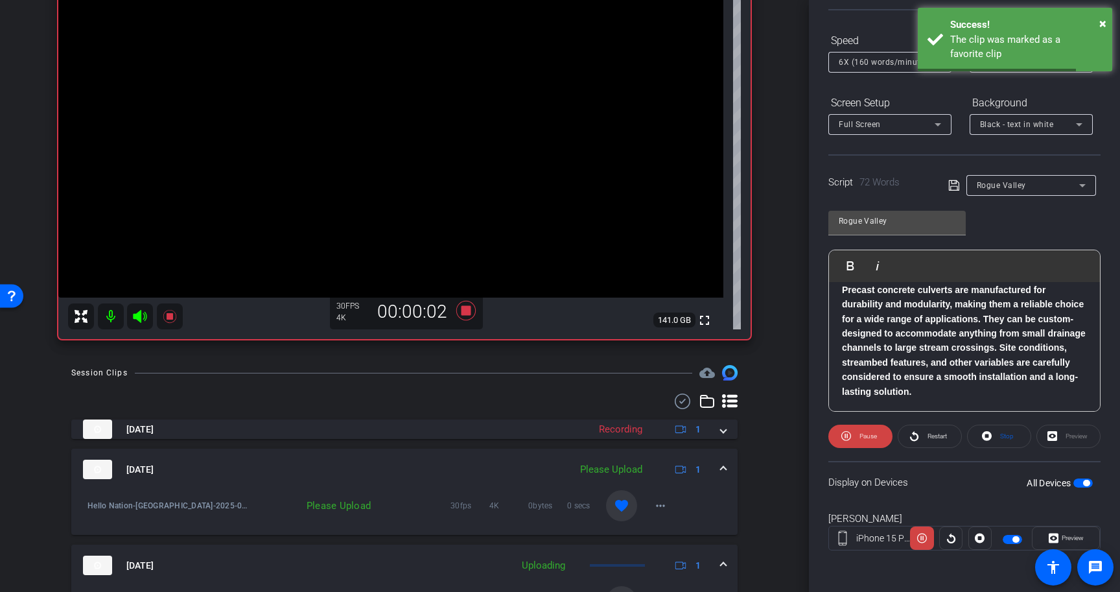
click at [725, 463] on span at bounding box center [723, 470] width 5 height 14
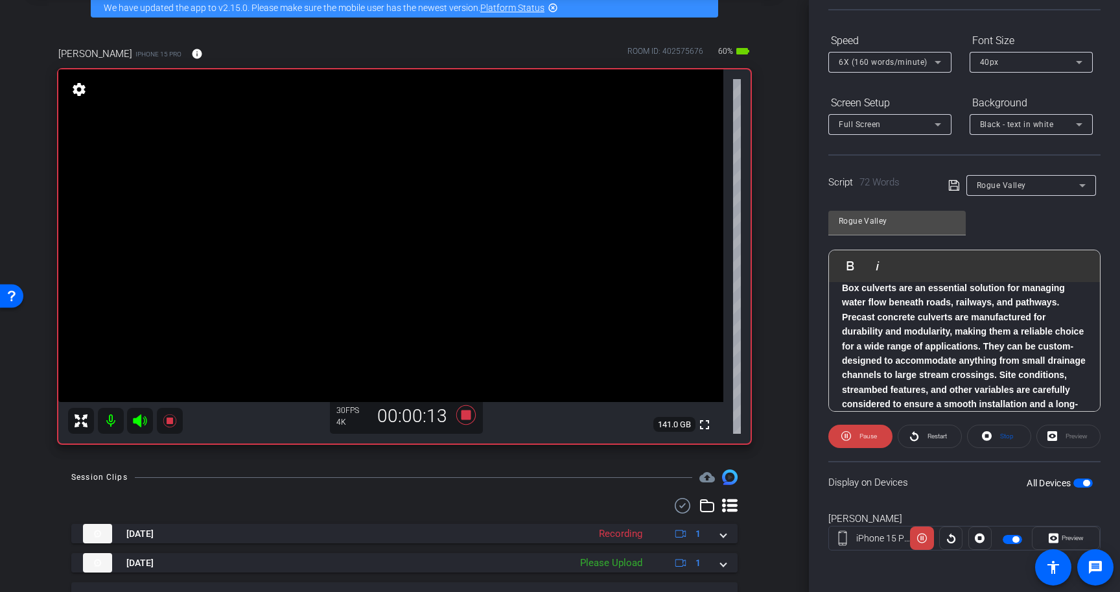
scroll to position [52, 0]
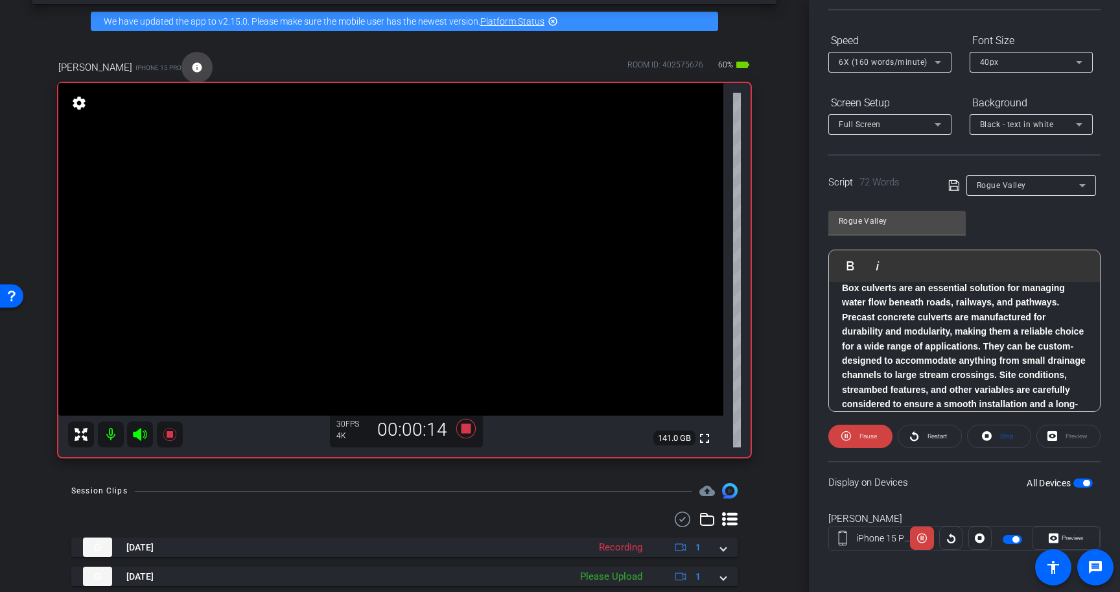
click at [181, 74] on span at bounding box center [196, 67] width 31 height 31
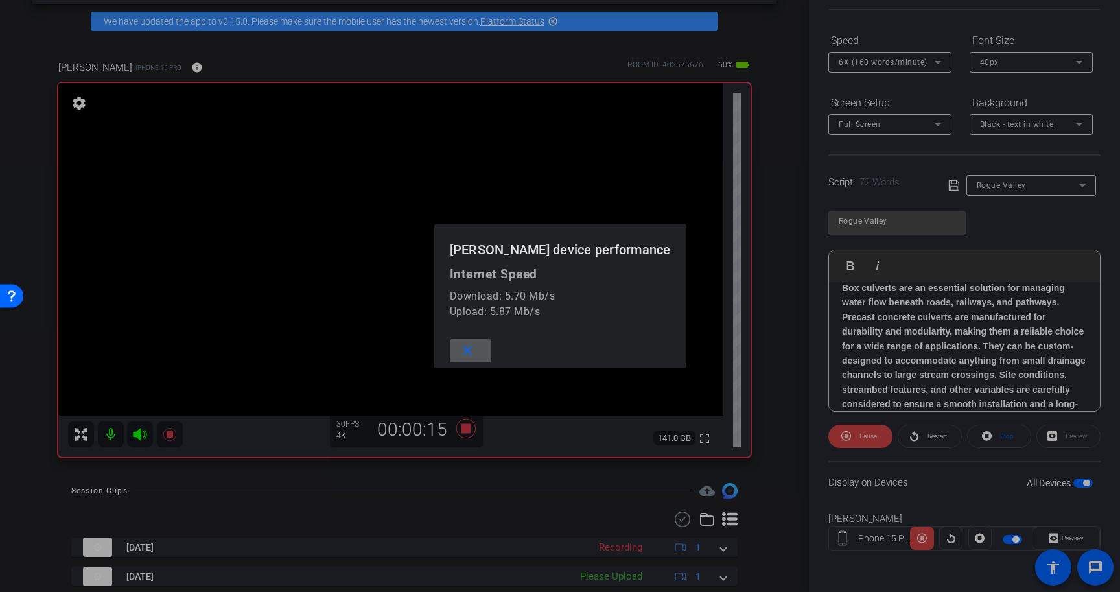
click at [474, 349] on mat-icon "close" at bounding box center [467, 351] width 16 height 16
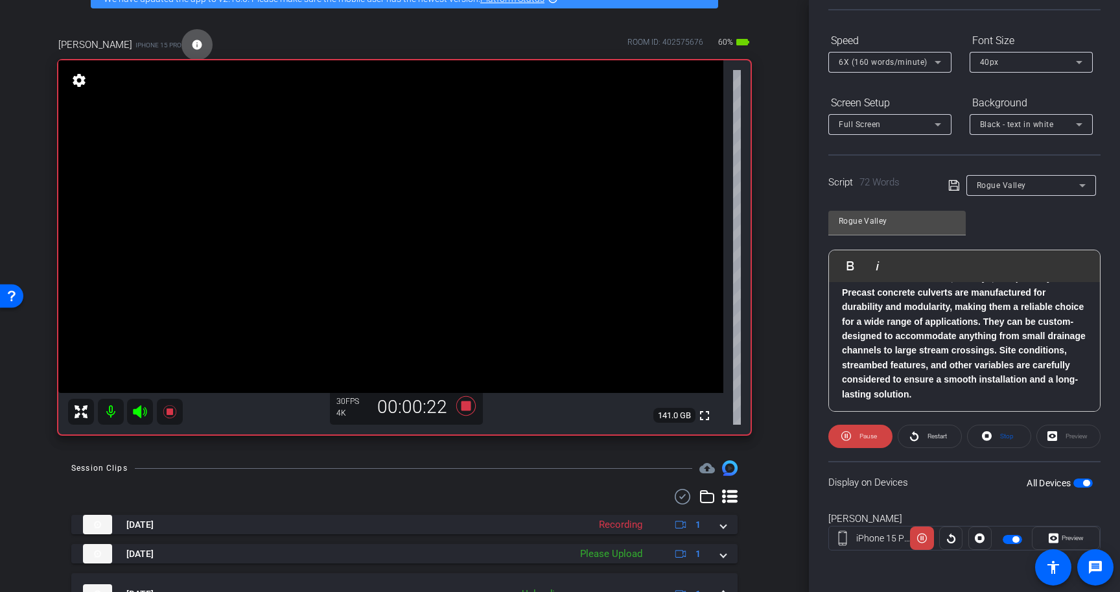
scroll to position [99, 0]
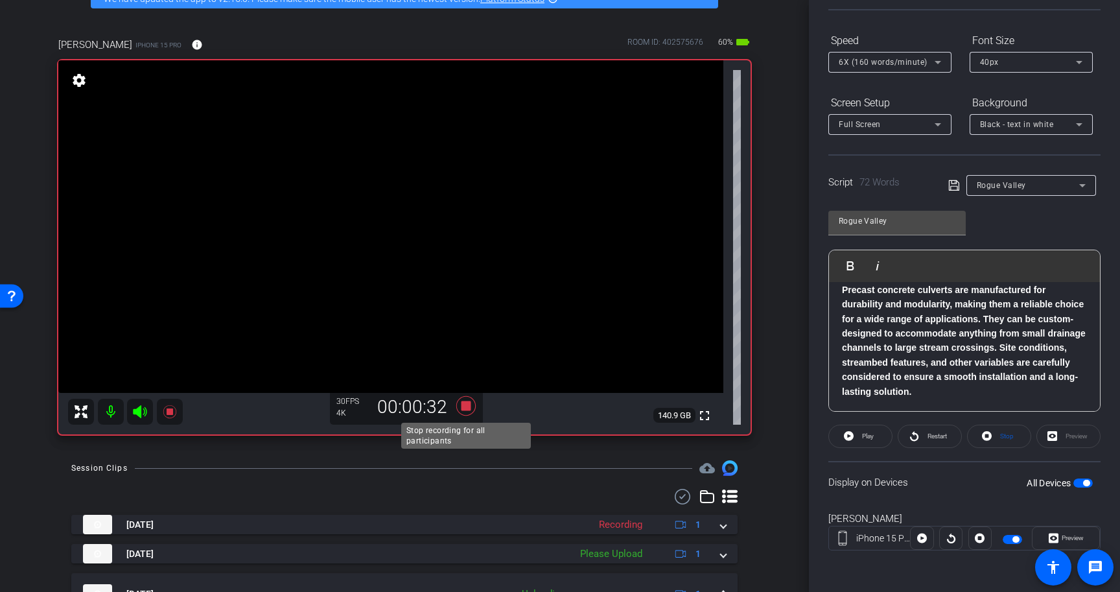
click at [463, 405] on icon at bounding box center [465, 405] width 19 height 19
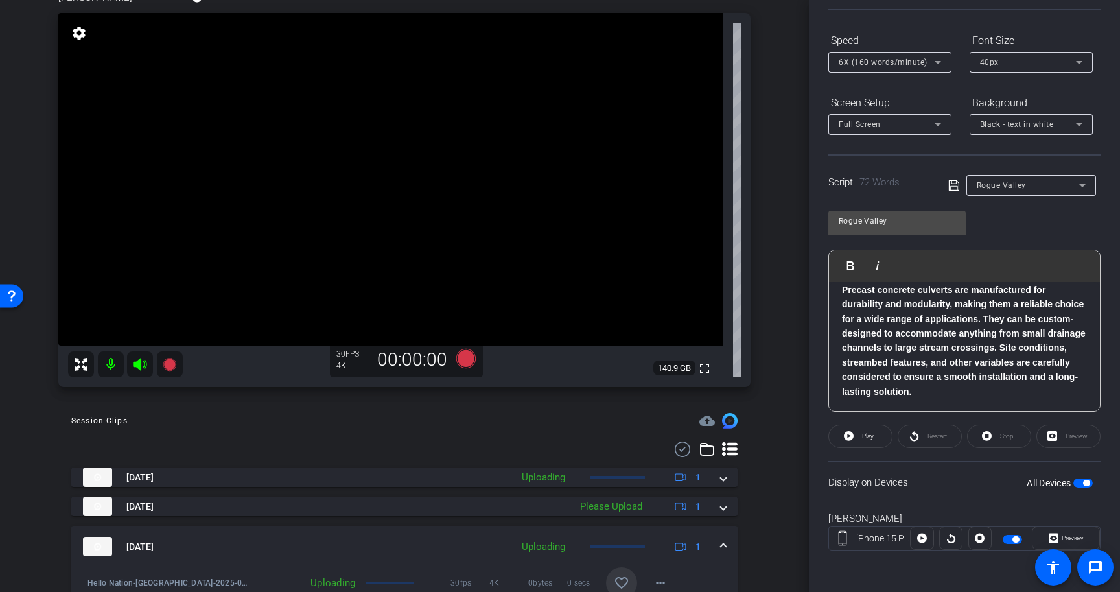
scroll to position [124, 0]
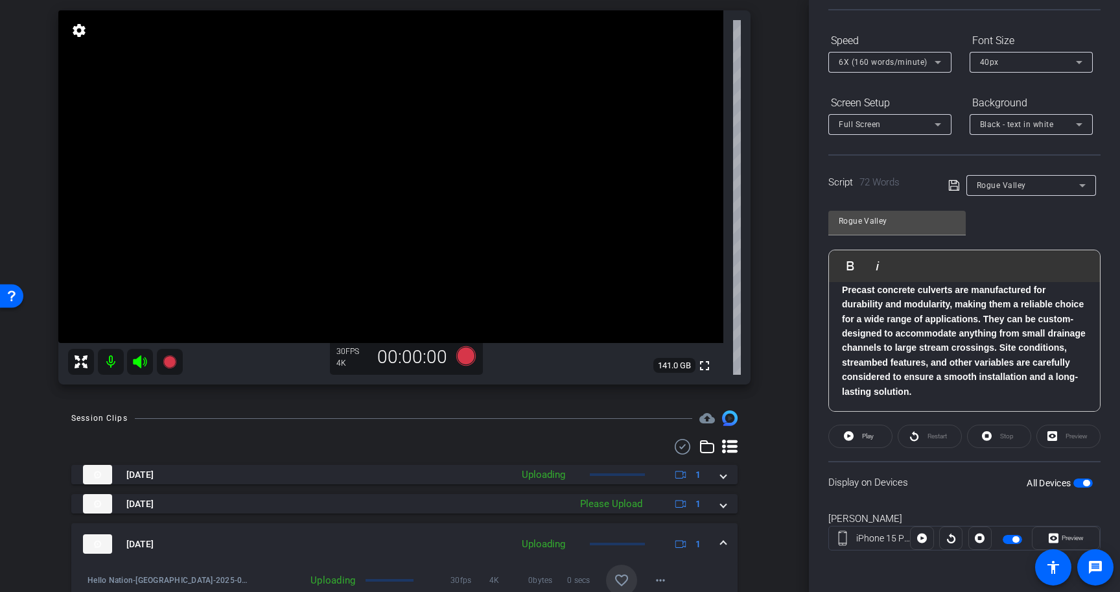
click at [874, 65] on span "6X (160 words/minute)" at bounding box center [883, 62] width 89 height 9
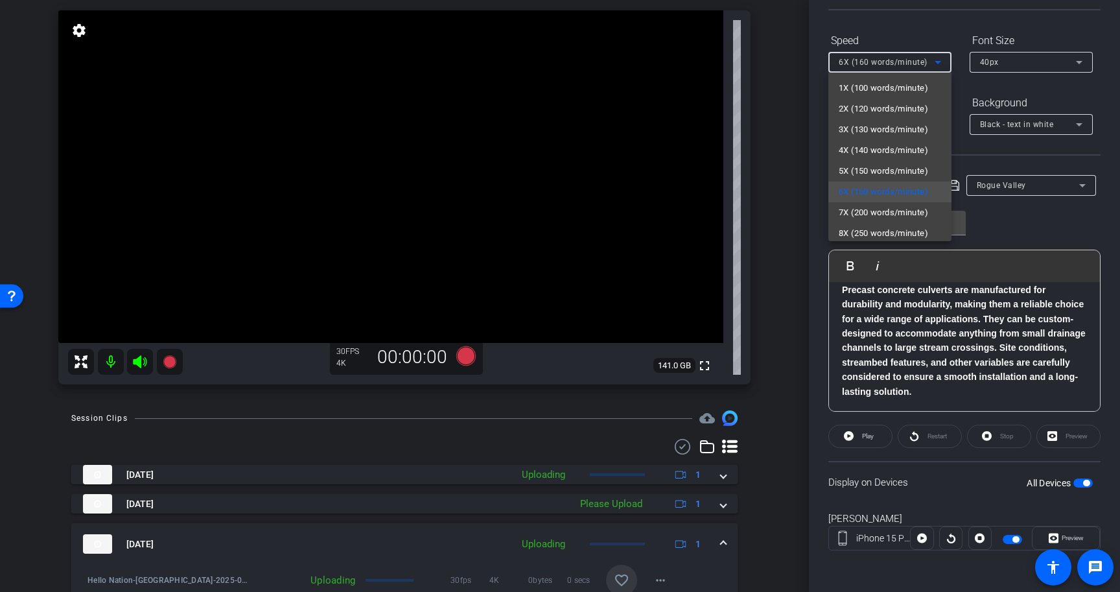
click at [1084, 482] on div at bounding box center [560, 296] width 1120 height 592
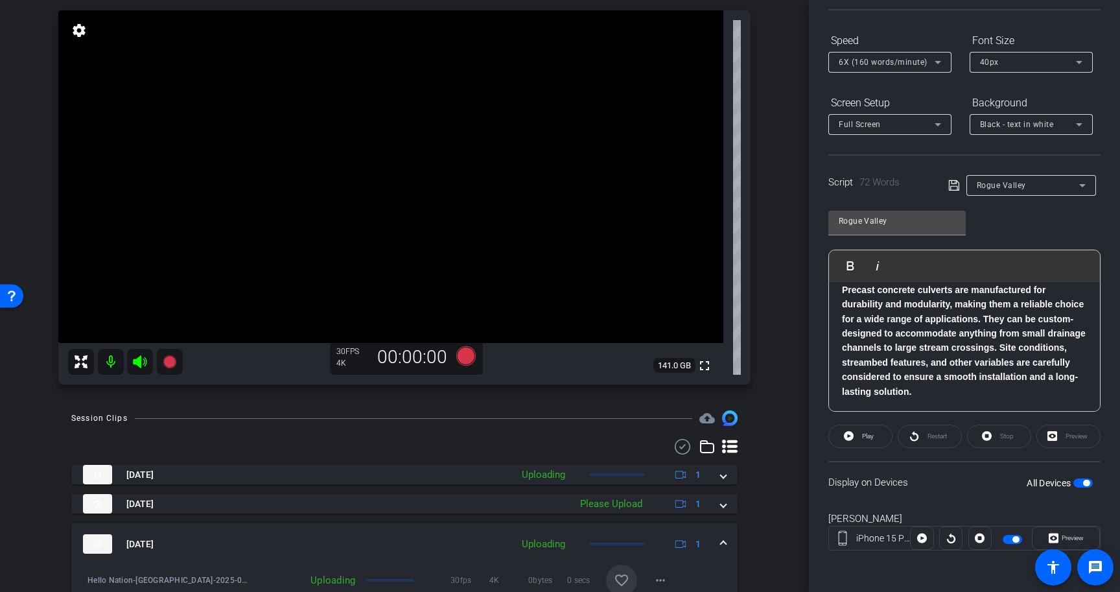
click at [1084, 482] on span "button" at bounding box center [1086, 483] width 6 height 6
click at [912, 69] on div "6X (160 words/minute)" at bounding box center [887, 62] width 96 height 16
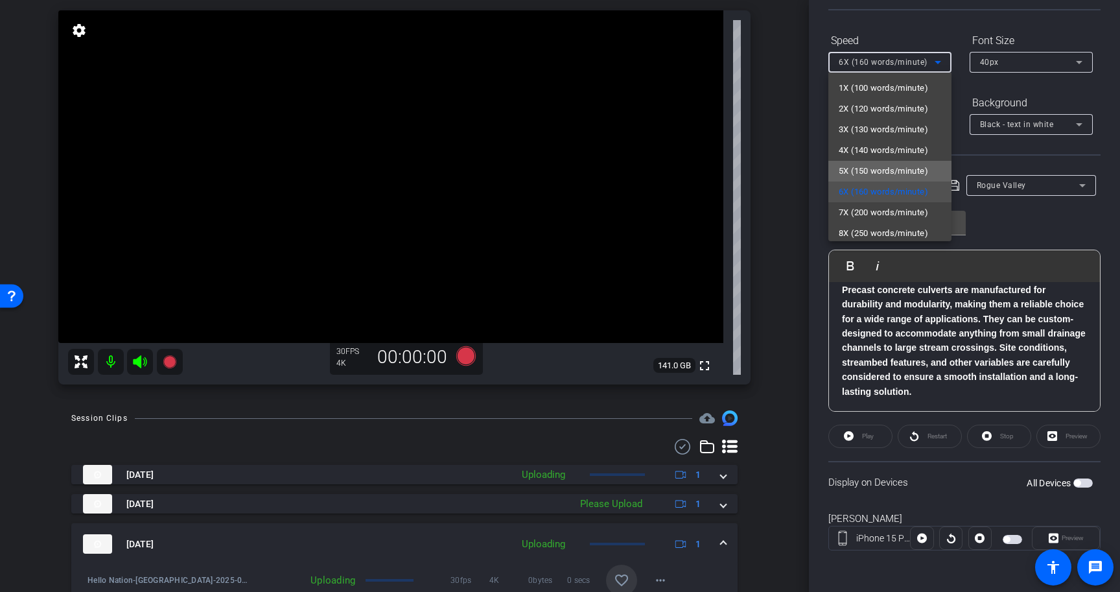
click at [914, 172] on span "5X (150 words/minute)" at bounding box center [883, 171] width 89 height 16
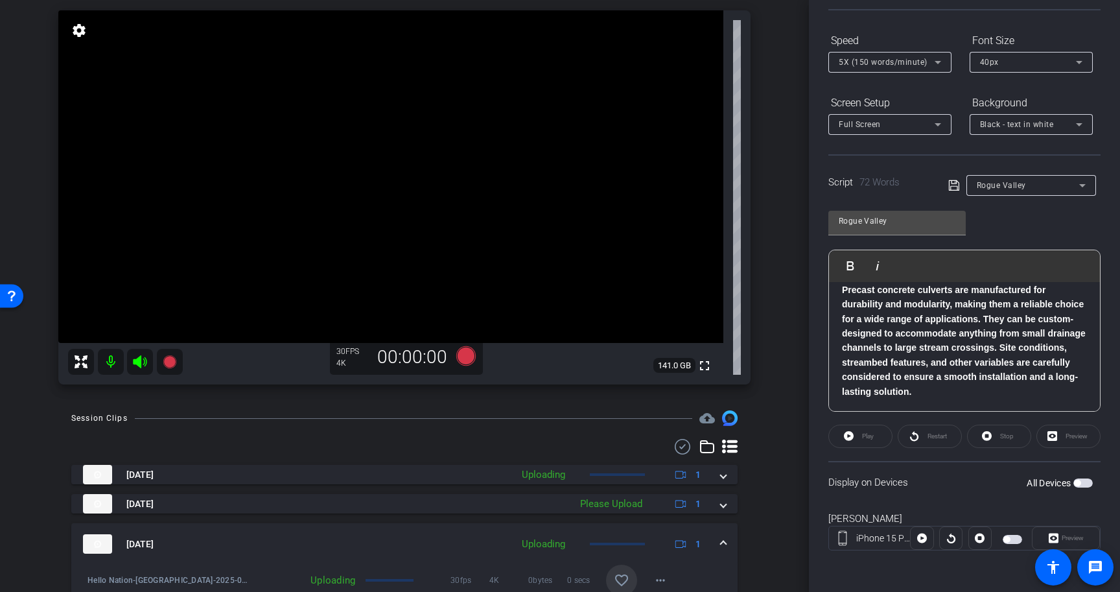
click at [954, 185] on icon at bounding box center [954, 186] width 12 height 16
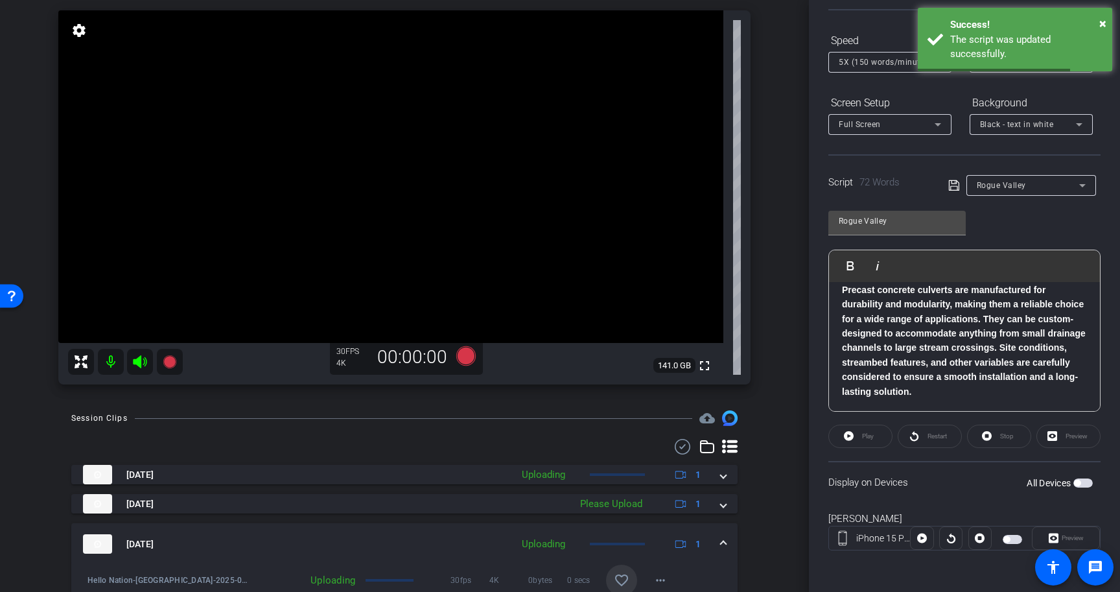
click at [1083, 479] on span "button" at bounding box center [1082, 482] width 19 height 9
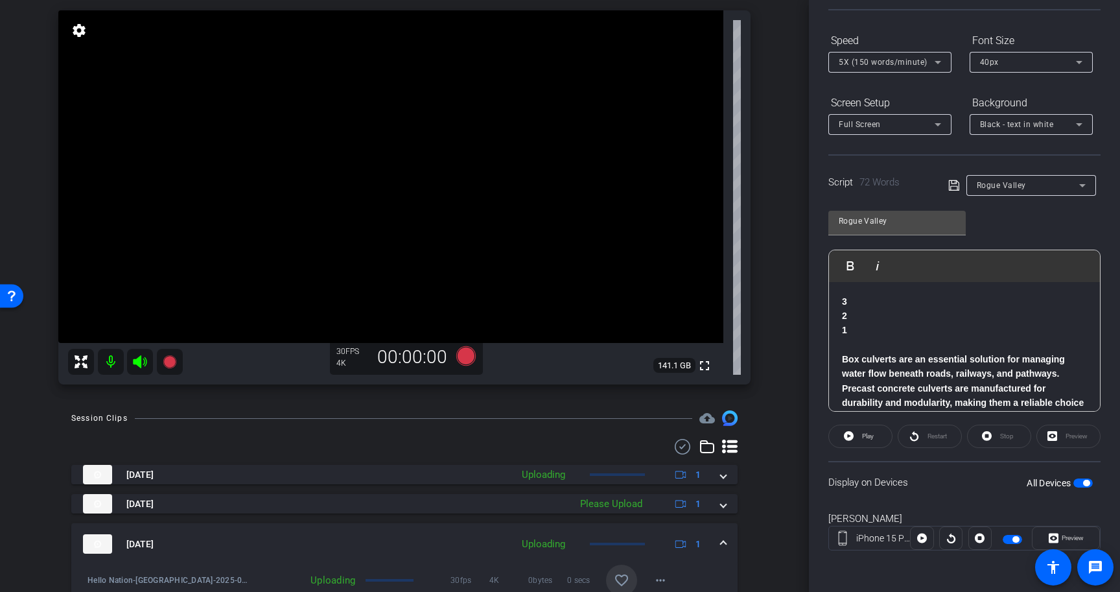
scroll to position [0, 0]
click at [466, 355] on icon at bounding box center [465, 355] width 19 height 19
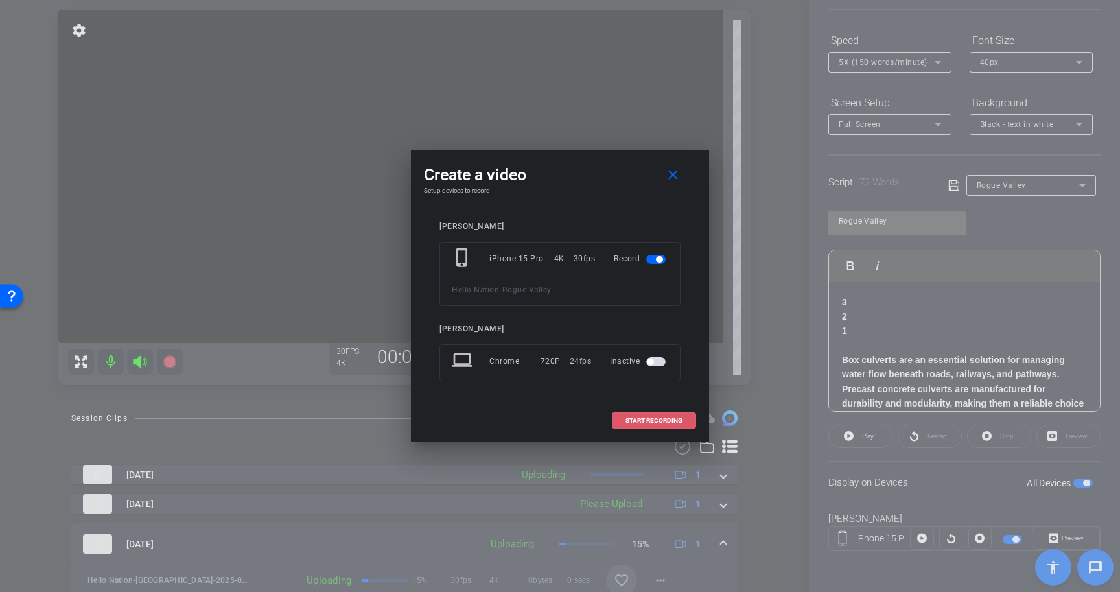
click at [674, 415] on span at bounding box center [653, 420] width 83 height 31
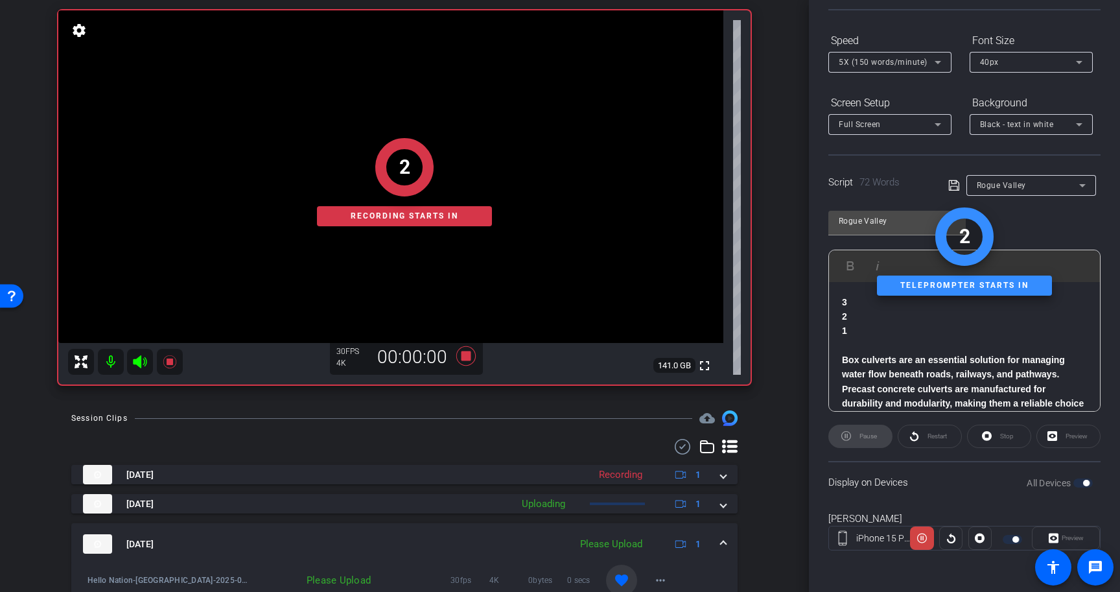
scroll to position [131, 0]
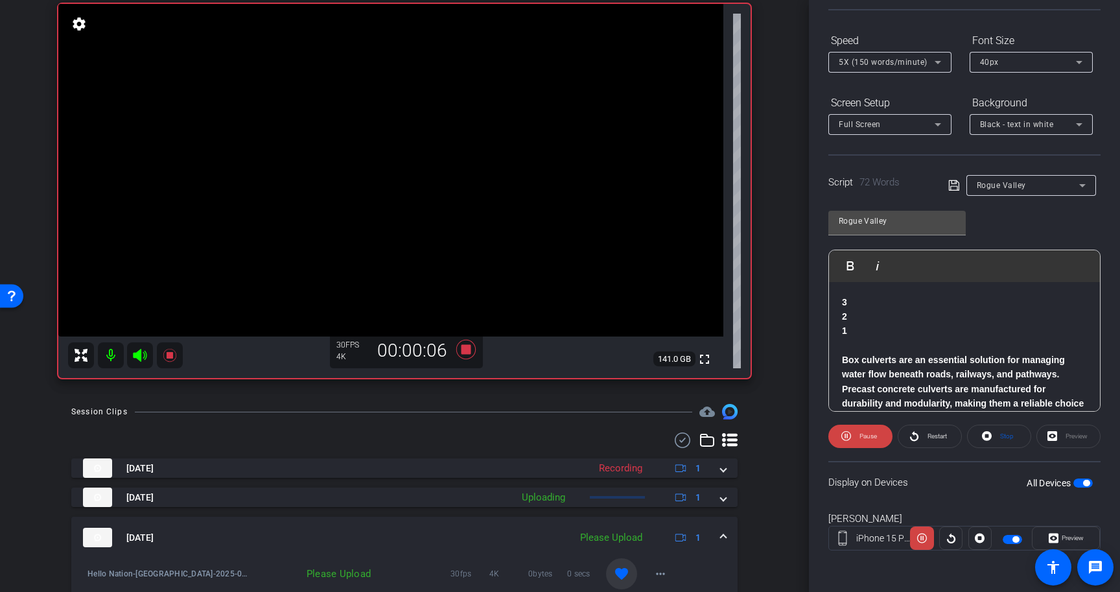
click at [934, 61] on icon at bounding box center [938, 62] width 16 height 16
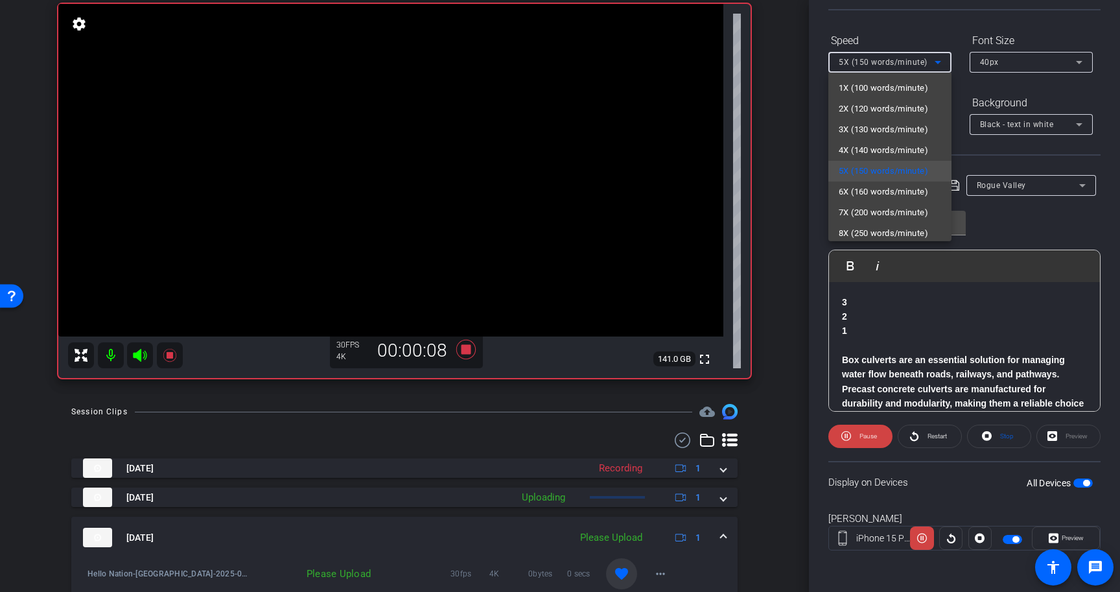
click at [936, 28] on div at bounding box center [560, 296] width 1120 height 592
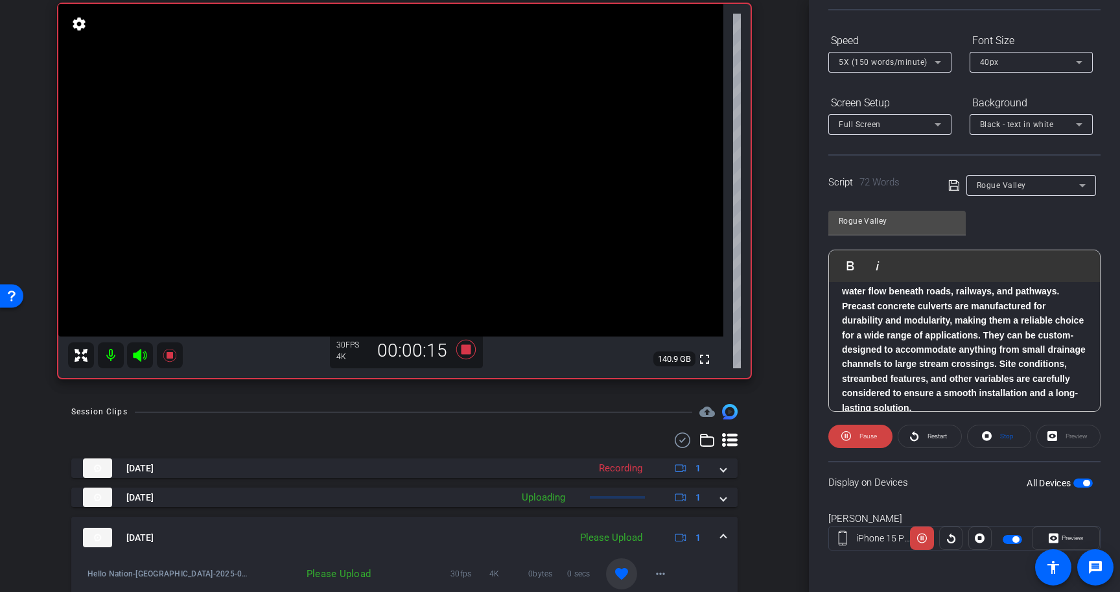
scroll to position [95, 0]
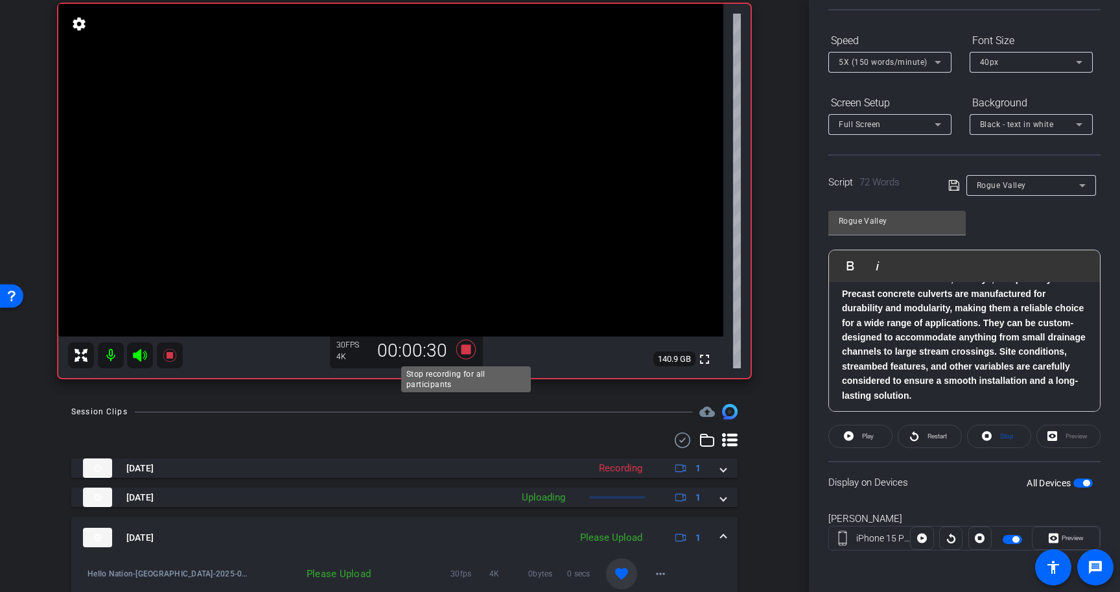
click at [463, 346] on icon at bounding box center [465, 349] width 19 height 19
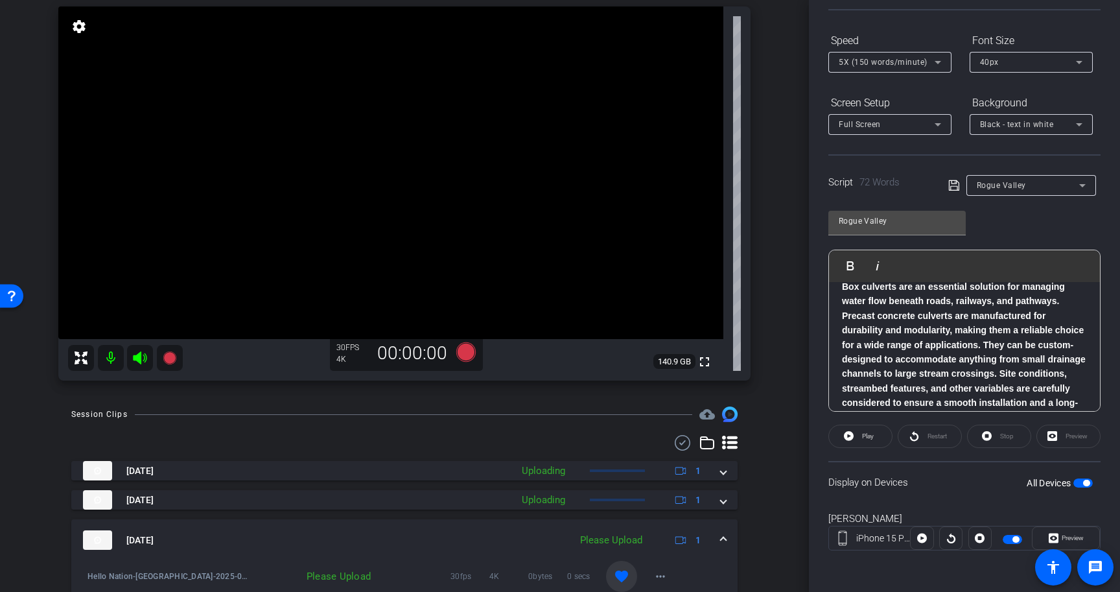
scroll to position [59, 0]
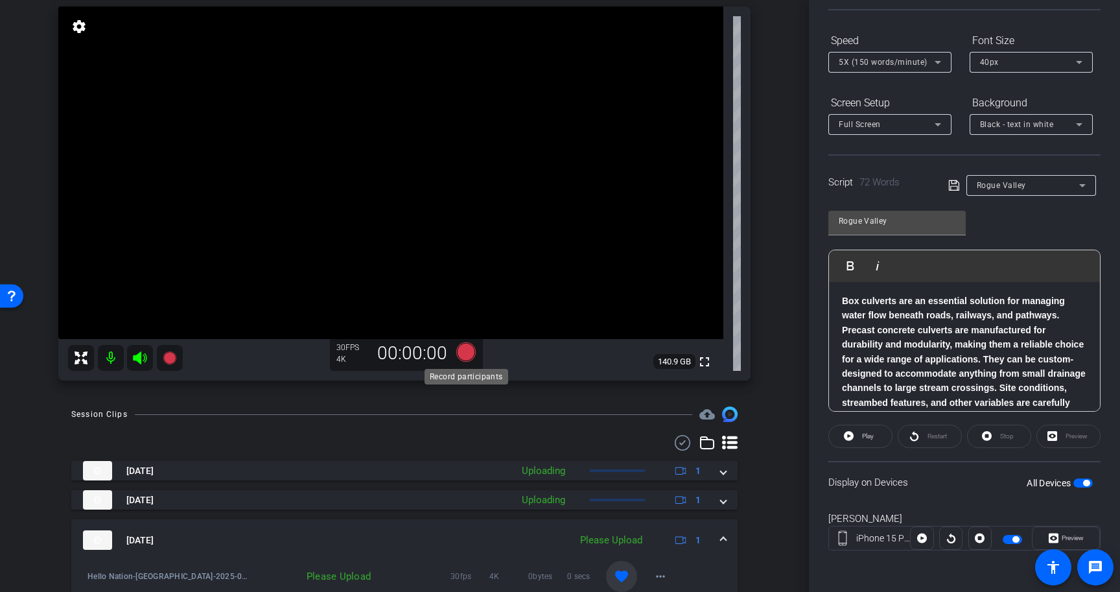
click at [461, 351] on icon at bounding box center [465, 351] width 19 height 19
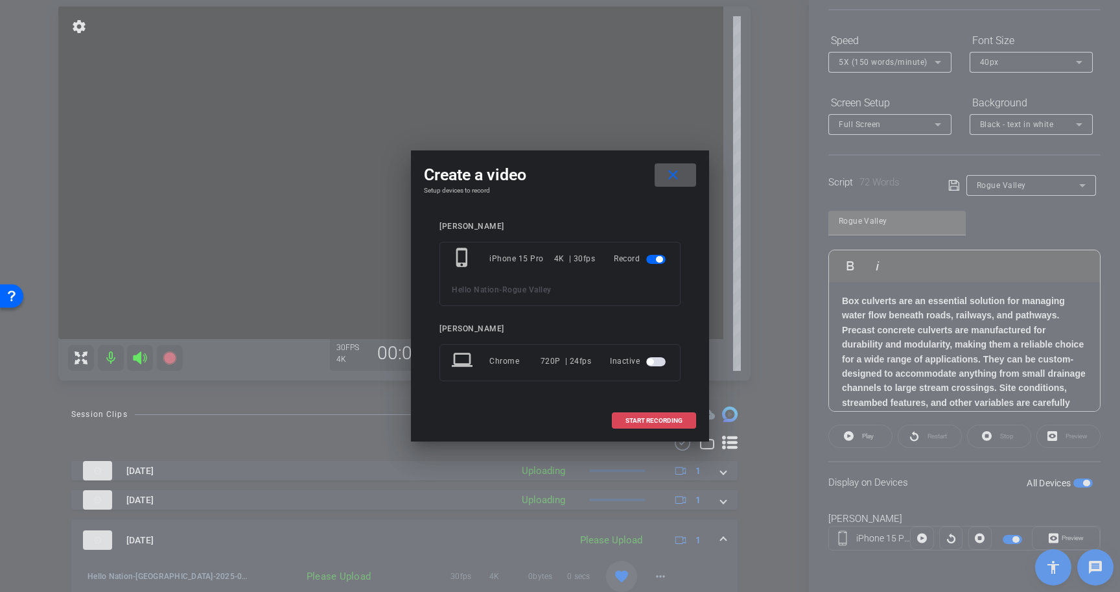
click at [665, 415] on span at bounding box center [653, 420] width 83 height 31
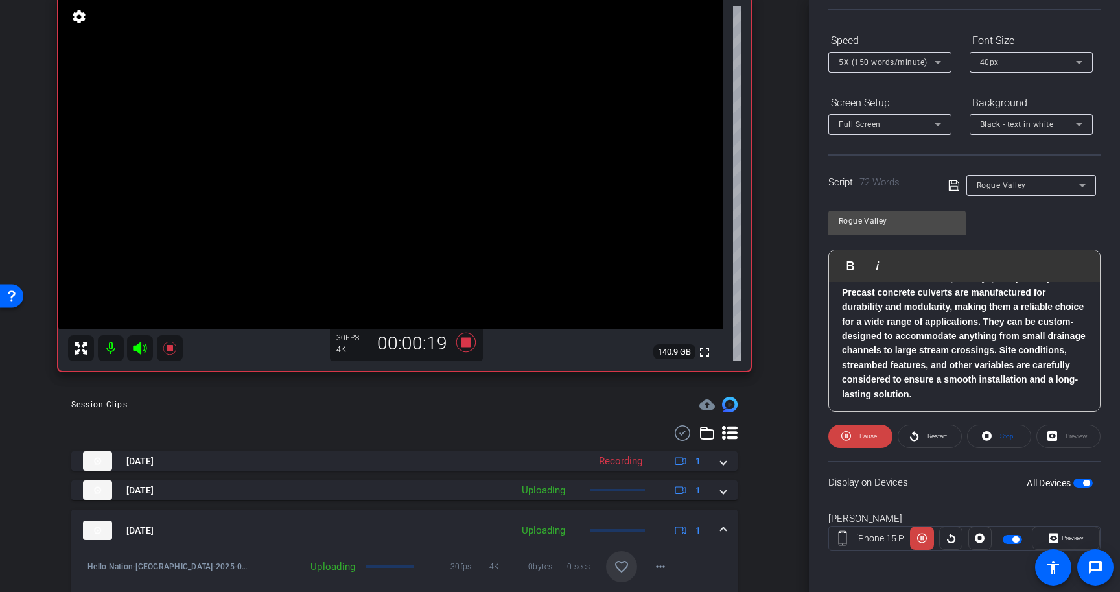
scroll to position [99, 0]
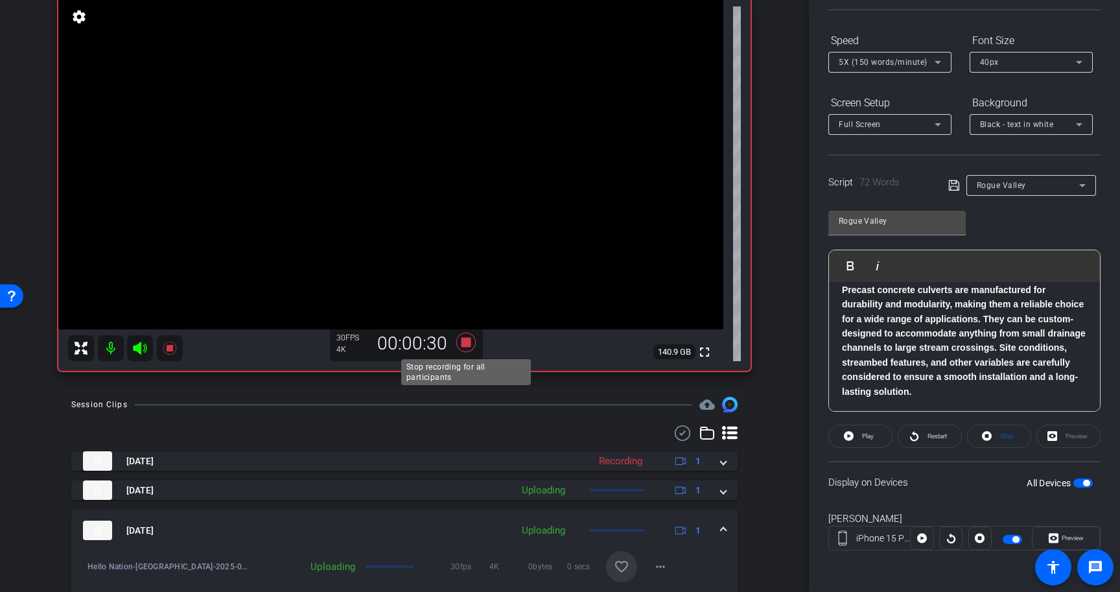
click at [465, 342] on icon at bounding box center [465, 341] width 19 height 19
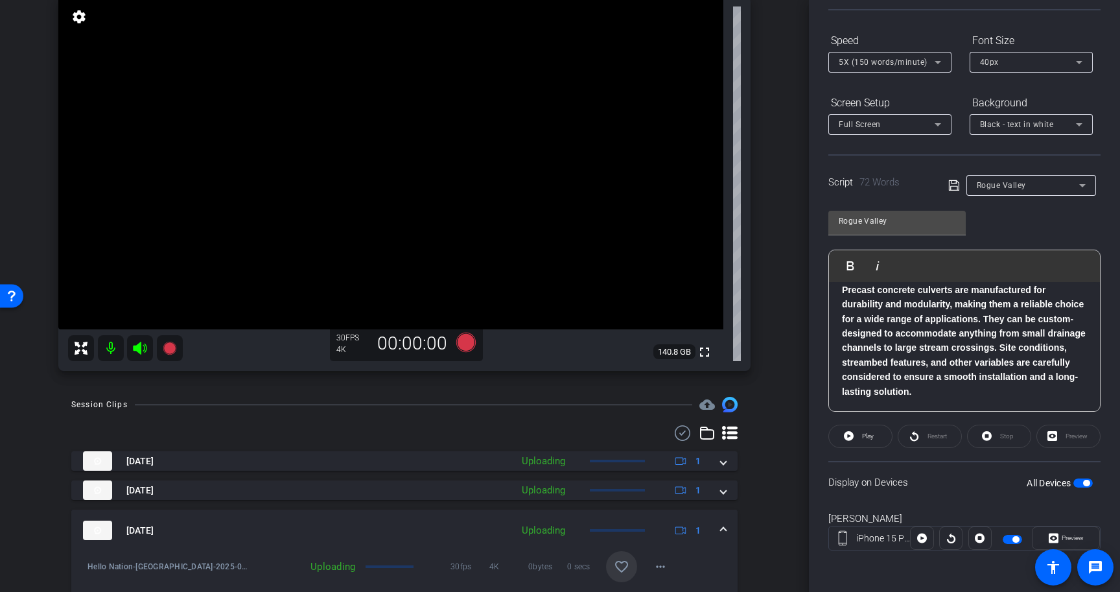
click at [1091, 481] on span "button" at bounding box center [1082, 482] width 19 height 9
click at [950, 343] on strong "Box culverts are an essential solution for managing water flow beneath roads, r…" at bounding box center [964, 325] width 244 height 141
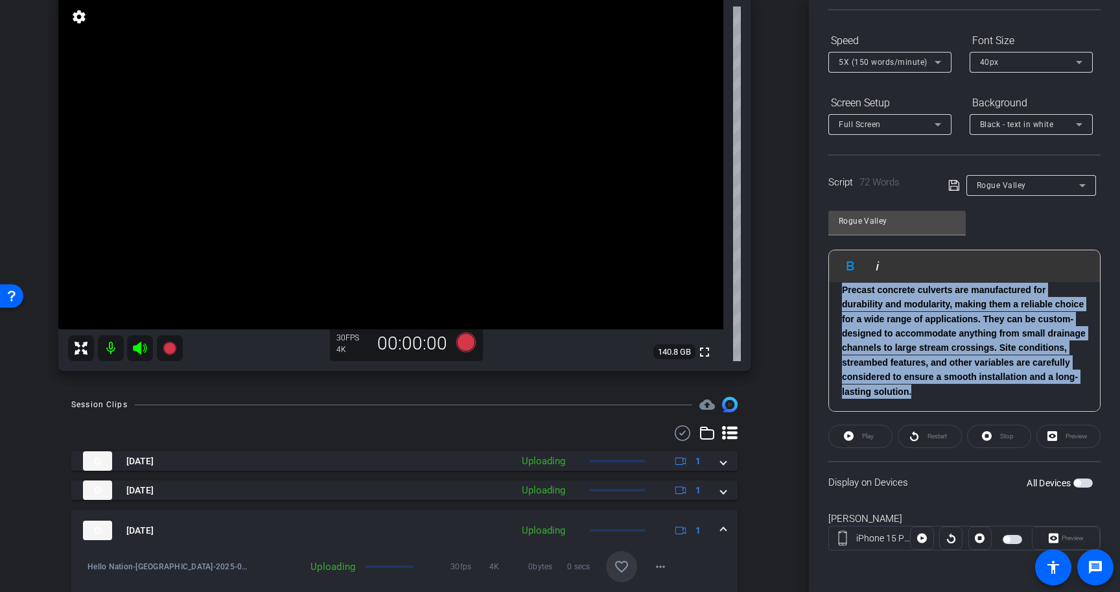
drag, startPoint x: 842, startPoint y: 299, endPoint x: 994, endPoint y: 447, distance: 211.7
click at [994, 447] on openreel-capture-teleprompter "Speed 5X (150 words/minute) Font Size 40px Screen Setup Full Screen Background …" at bounding box center [964, 301] width 272 height 543
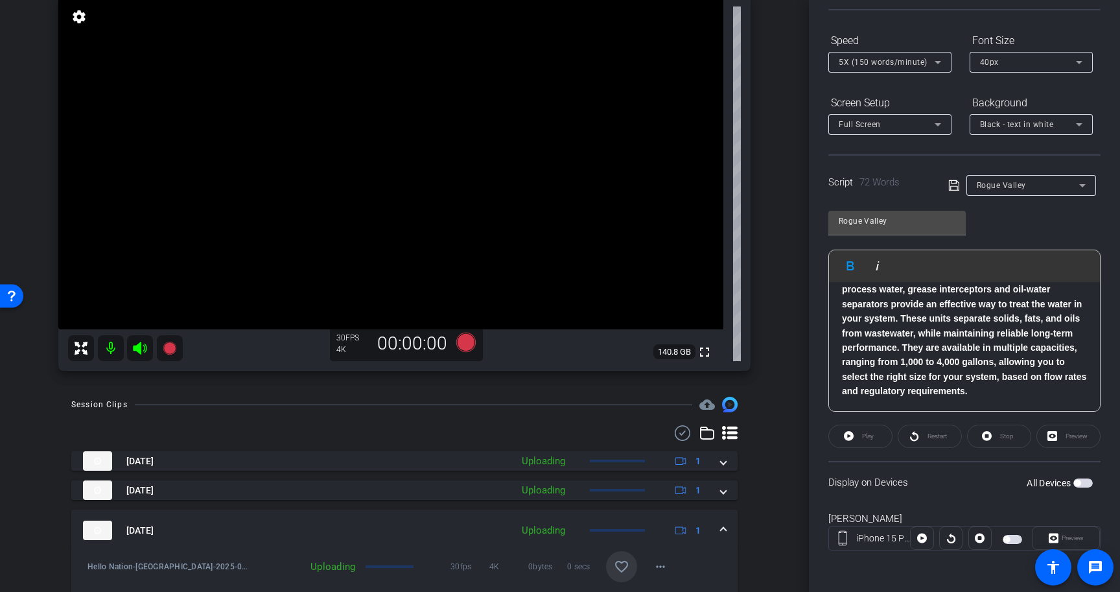
scroll to position [0, 0]
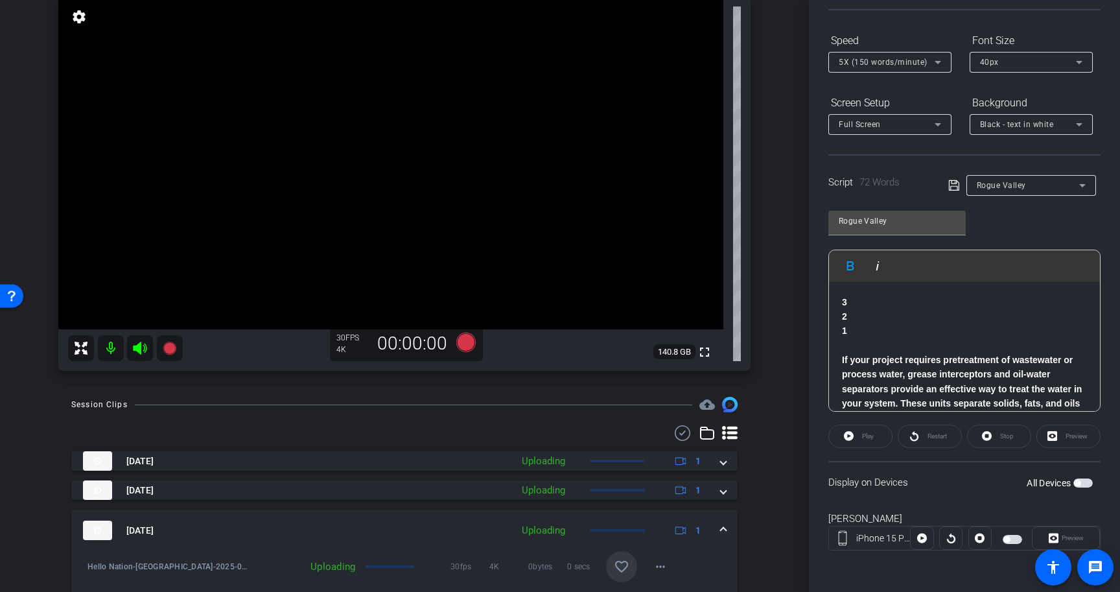
click at [983, 342] on p at bounding box center [964, 345] width 245 height 14
click at [953, 187] on icon at bounding box center [954, 186] width 12 height 16
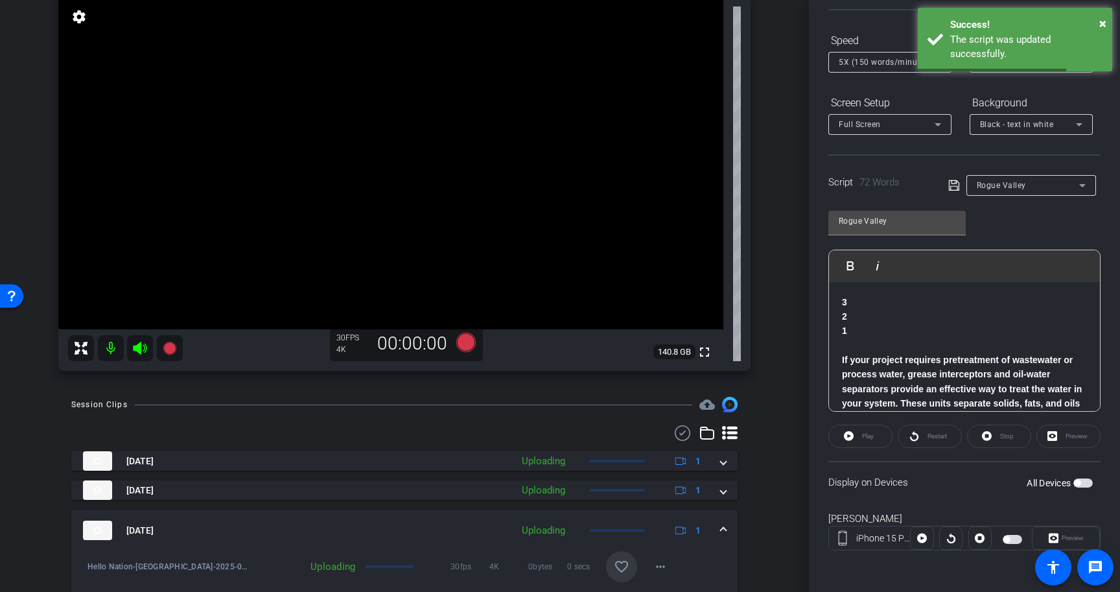
click at [1087, 483] on span "button" at bounding box center [1082, 482] width 19 height 9
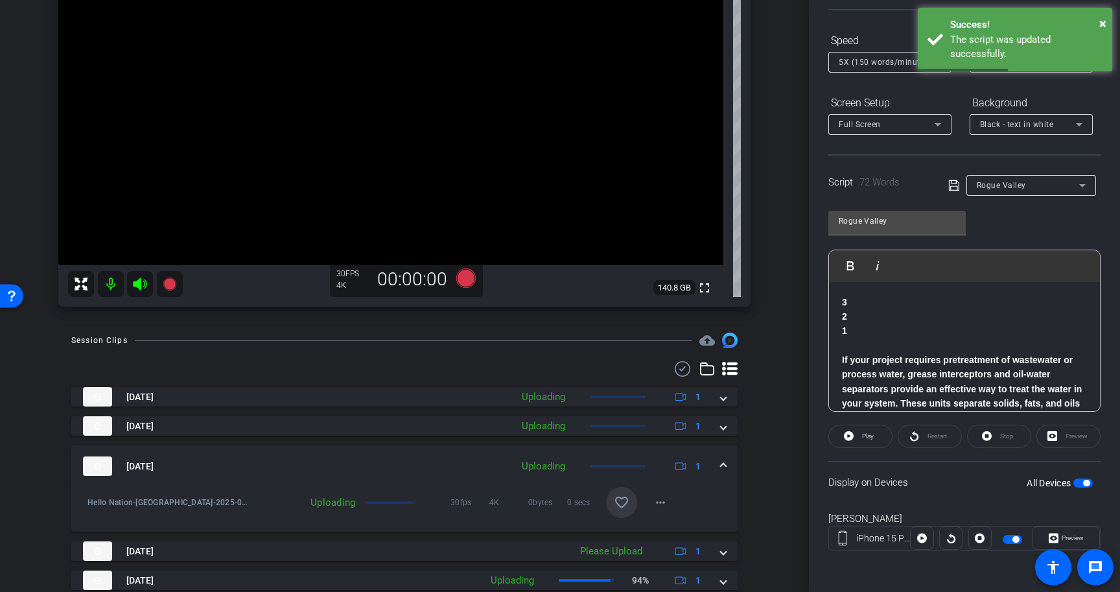
scroll to position [203, 0]
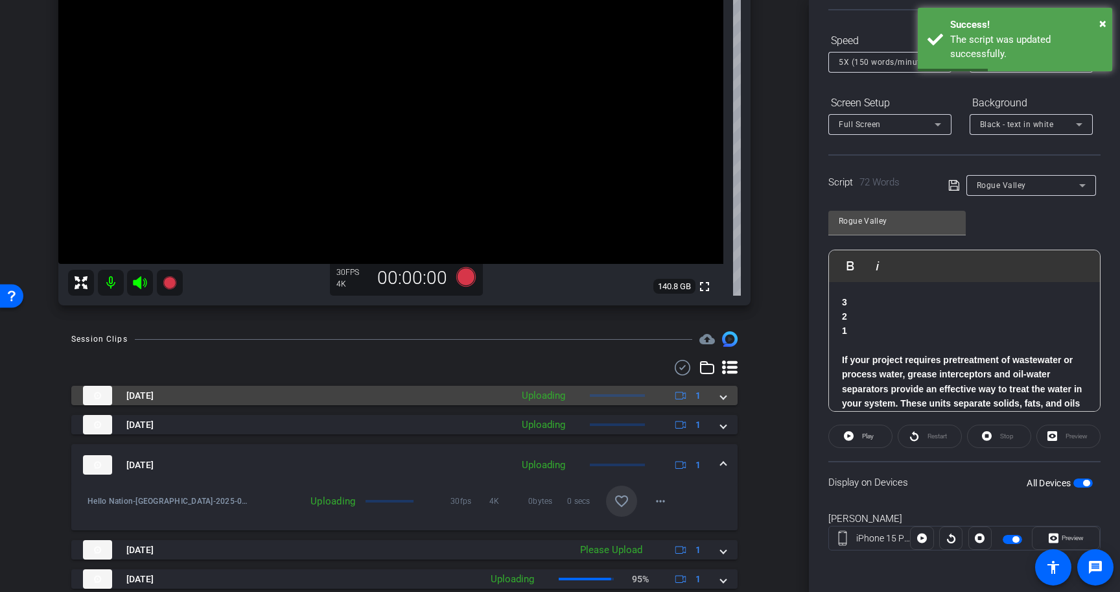
click at [723, 386] on mat-expansion-panel-header "Aug 28, 2025 Uploading 1" at bounding box center [404, 395] width 666 height 19
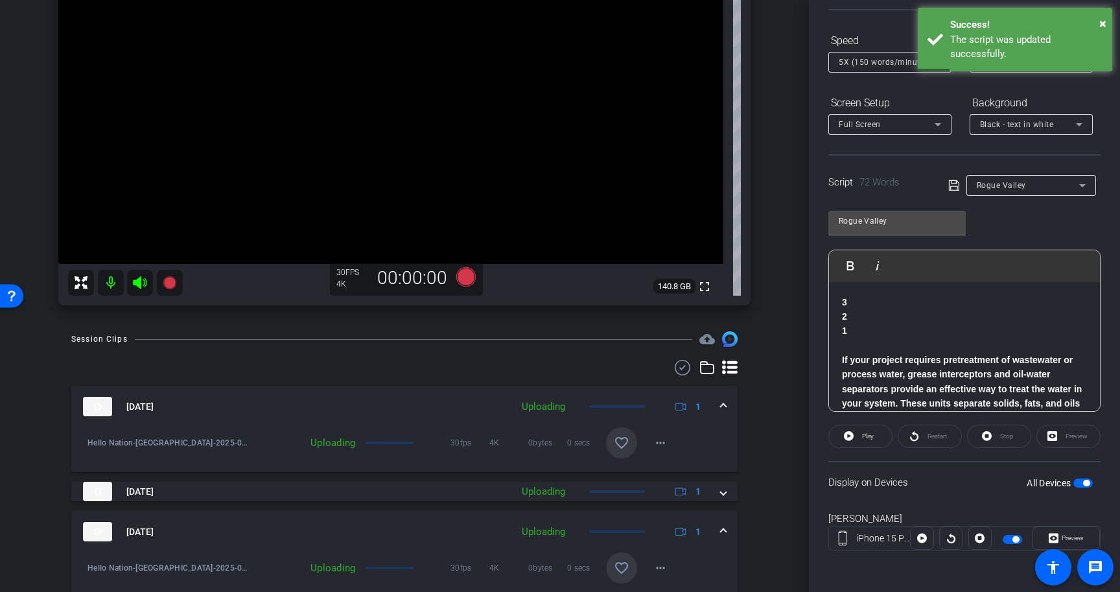
click at [623, 435] on mat-icon "favorite_border" at bounding box center [622, 443] width 16 height 16
click at [726, 404] on mat-expansion-panel-header "Aug 28, 2025 Uploading 1" at bounding box center [404, 406] width 666 height 41
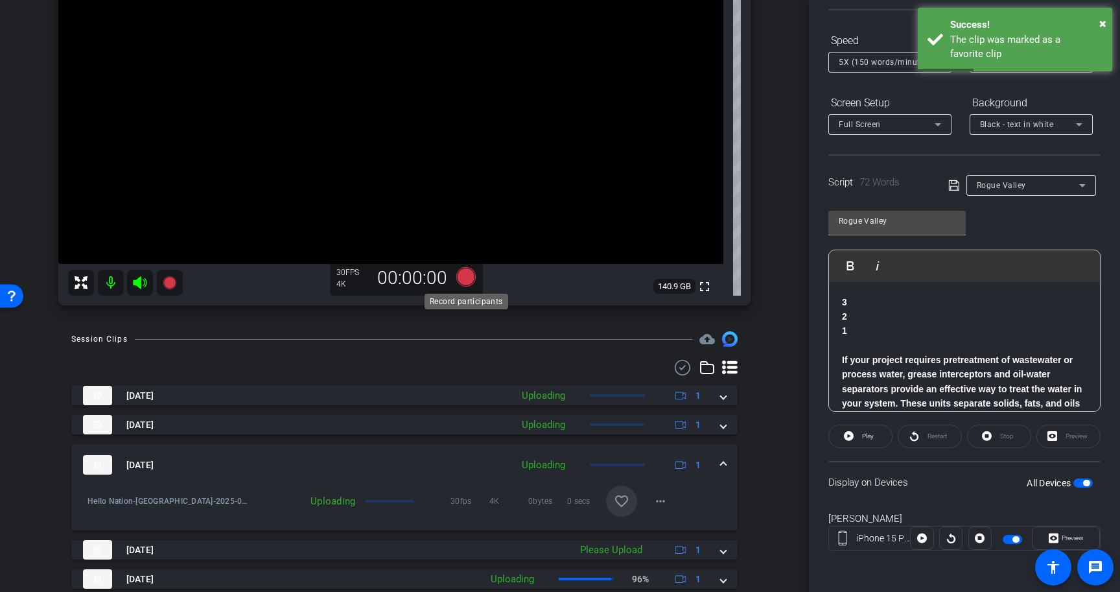
click at [471, 277] on icon at bounding box center [465, 276] width 19 height 19
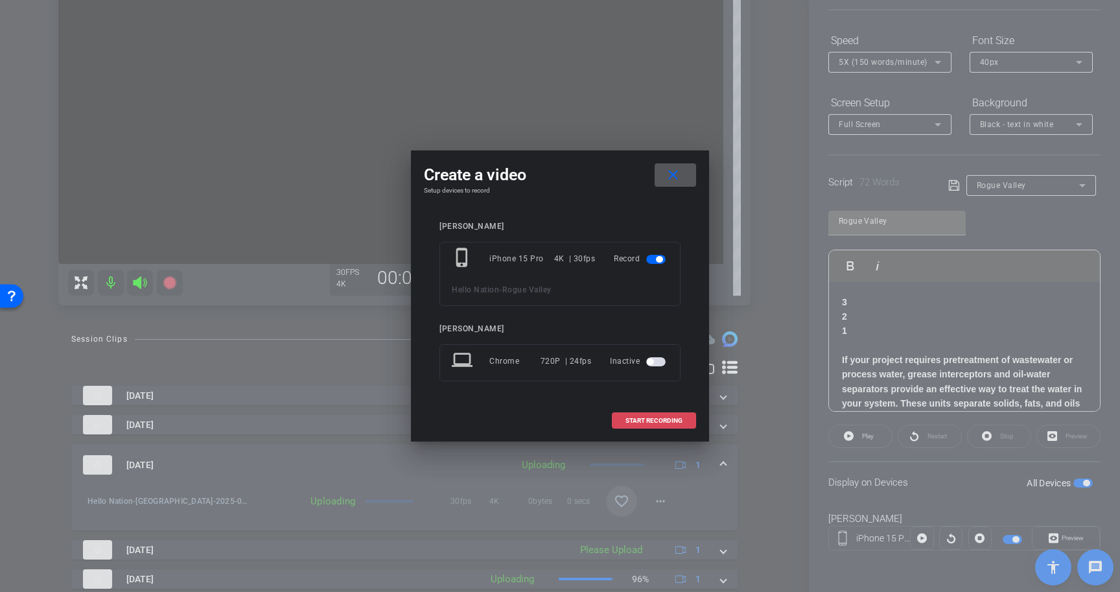
click at [667, 417] on span "START RECORDING" at bounding box center [653, 420] width 57 height 6
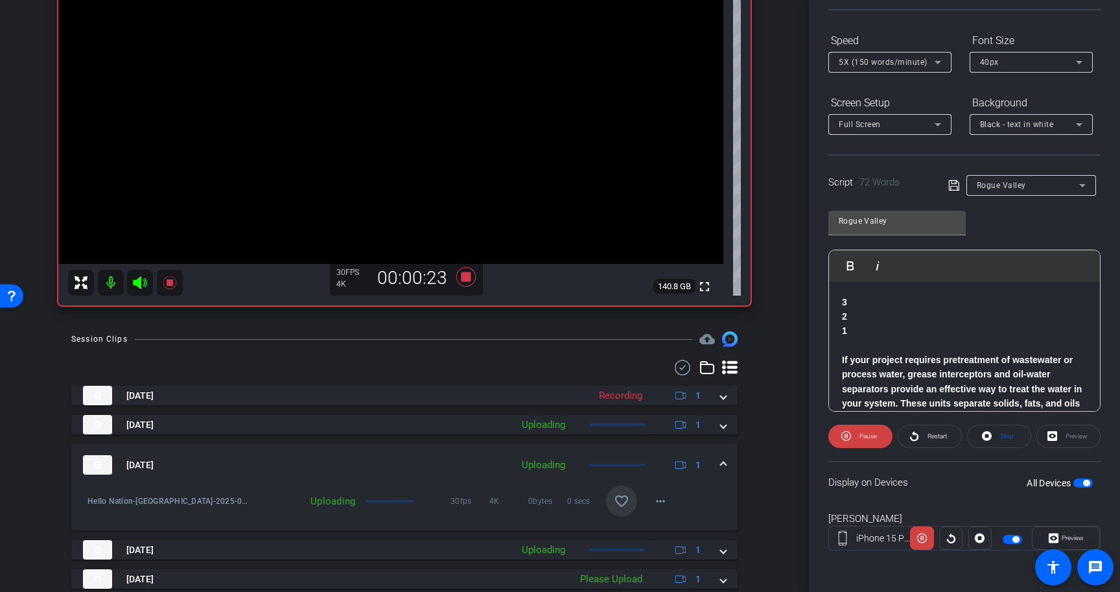
scroll to position [85, 0]
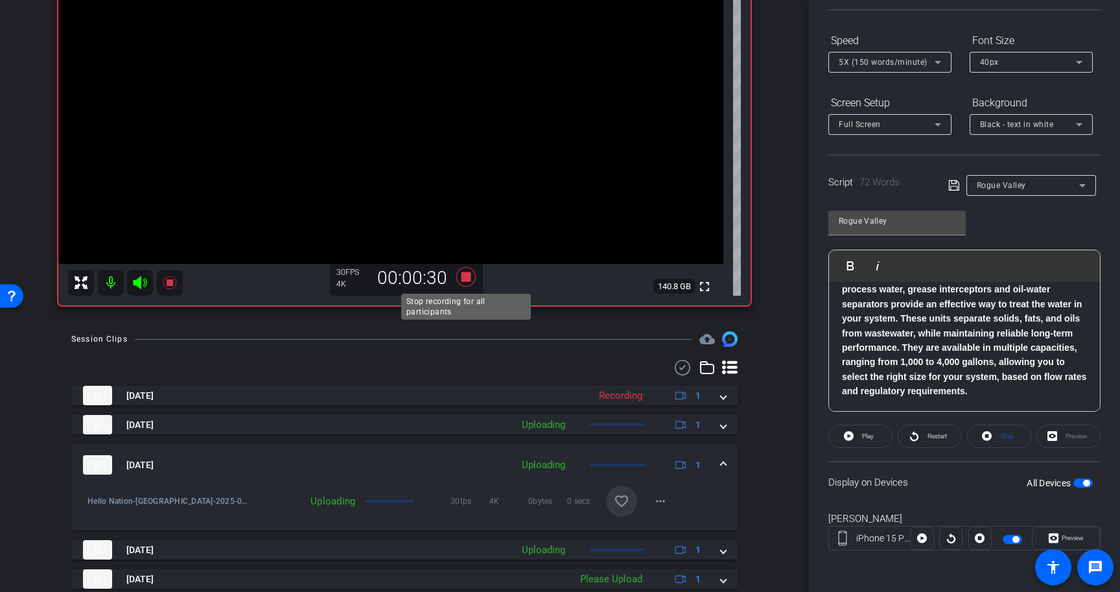
click at [463, 278] on icon at bounding box center [465, 276] width 19 height 19
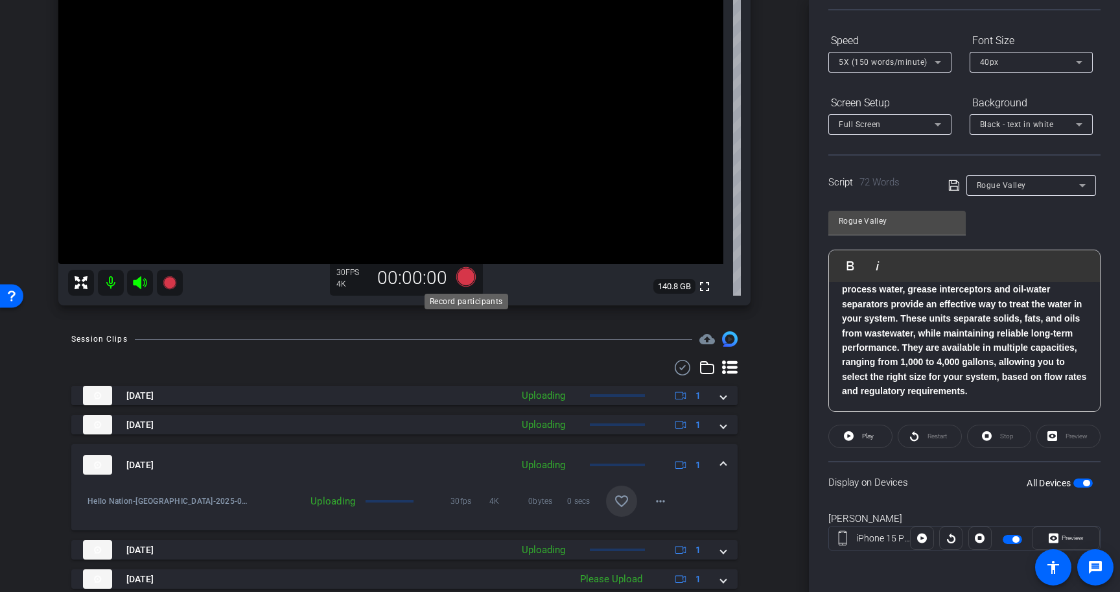
click at [465, 274] on icon at bounding box center [465, 276] width 19 height 19
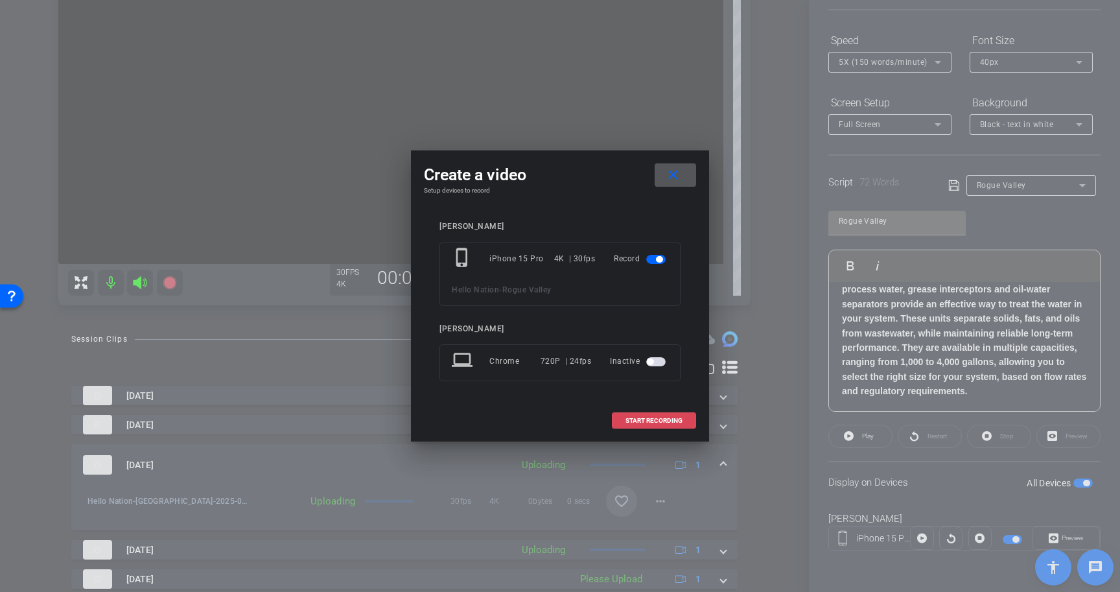
click at [665, 421] on span "START RECORDING" at bounding box center [653, 420] width 57 height 6
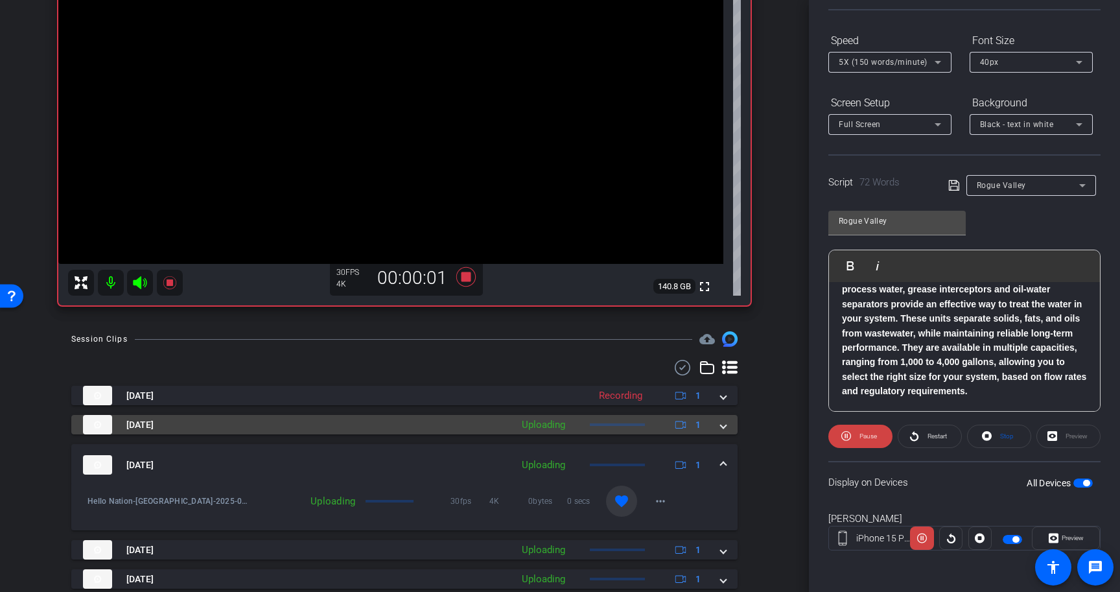
click at [725, 433] on mat-expansion-panel-header "Aug 28, 2025 Uploading 1" at bounding box center [404, 424] width 666 height 19
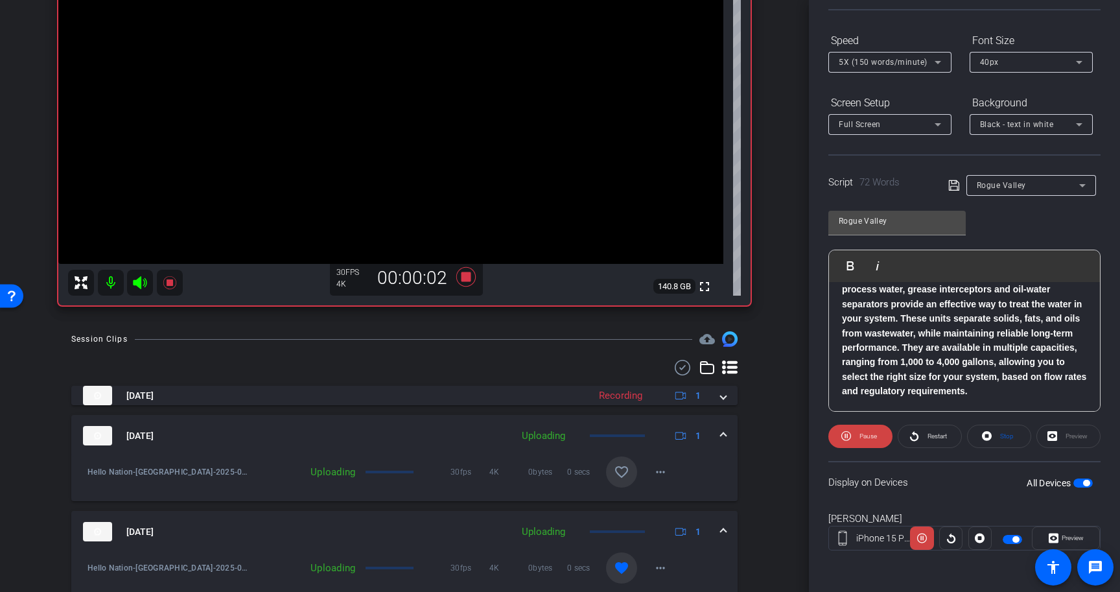
click at [621, 467] on mat-icon "favorite_border" at bounding box center [622, 472] width 16 height 16
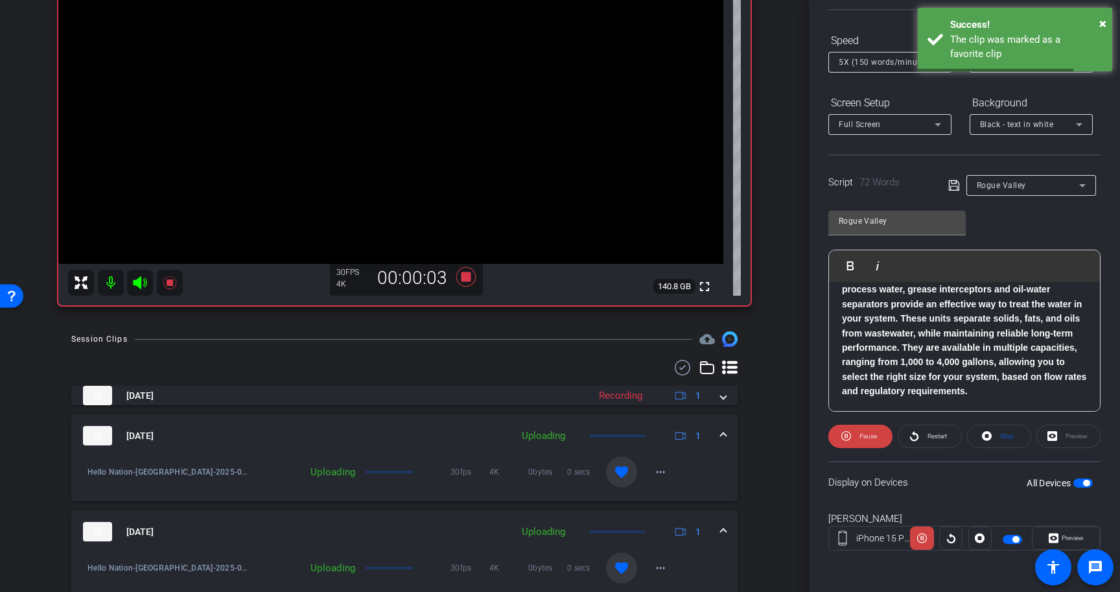
click at [721, 437] on span at bounding box center [723, 436] width 5 height 14
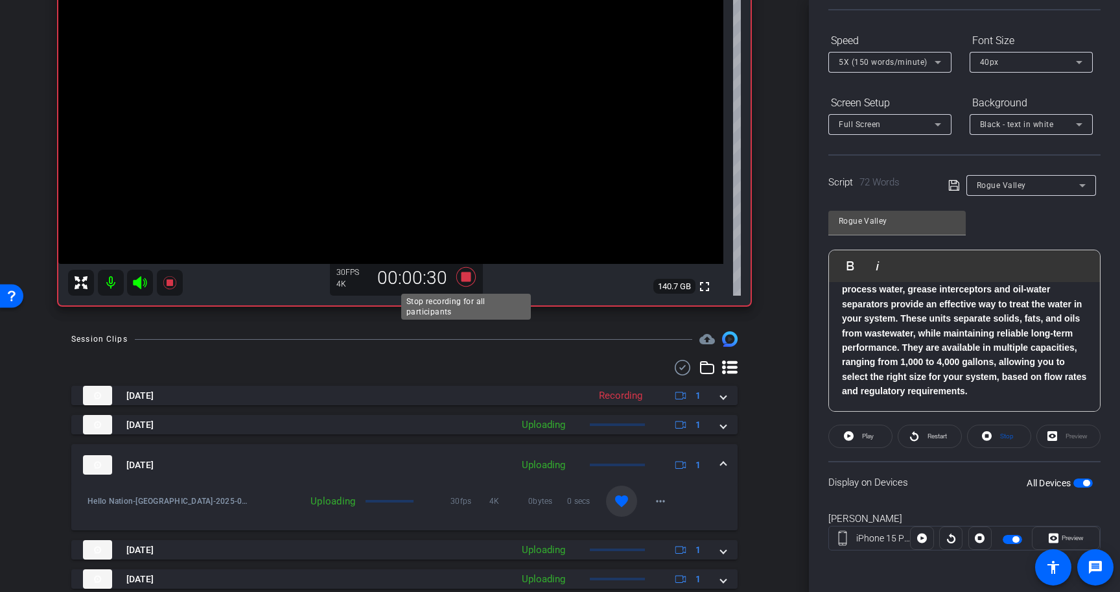
click at [467, 278] on icon at bounding box center [465, 276] width 19 height 19
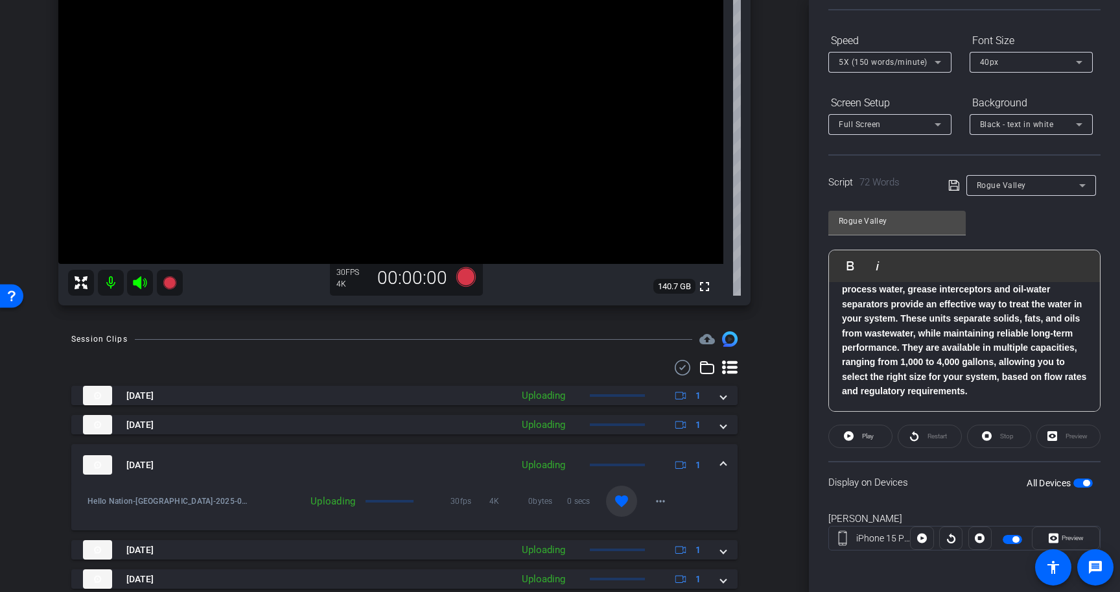
click at [1084, 481] on span "button" at bounding box center [1086, 483] width 6 height 6
click at [977, 386] on p "If your project requires pretreatment of wastewater or process water, grease in…" at bounding box center [964, 333] width 245 height 131
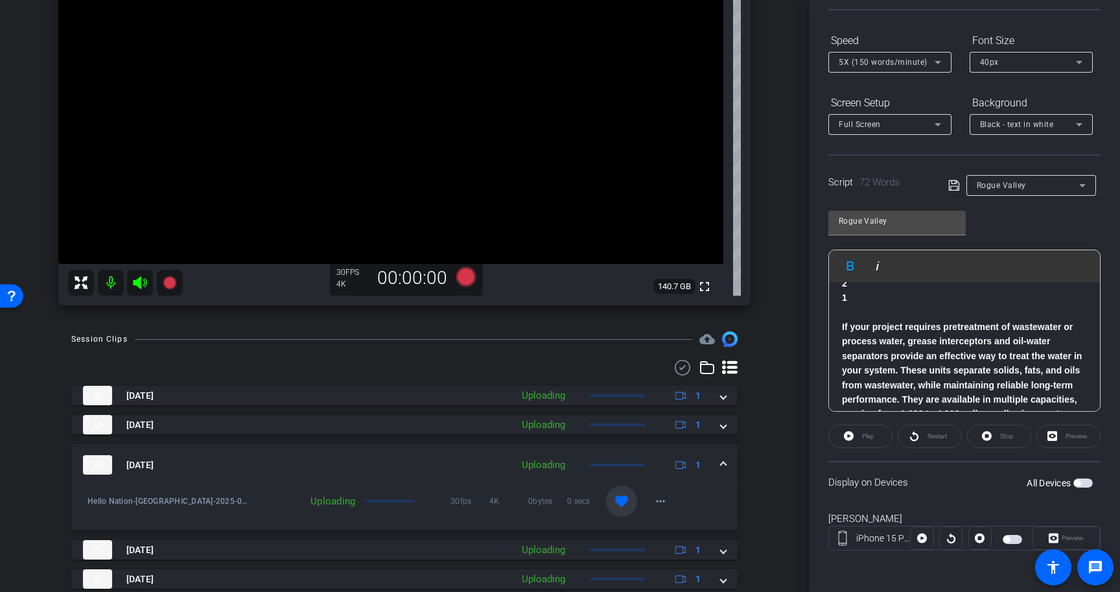
scroll to position [30, 0]
click at [842, 329] on strong "If your project requires pretreatment of wastewater or process water, grease in…" at bounding box center [964, 388] width 244 height 126
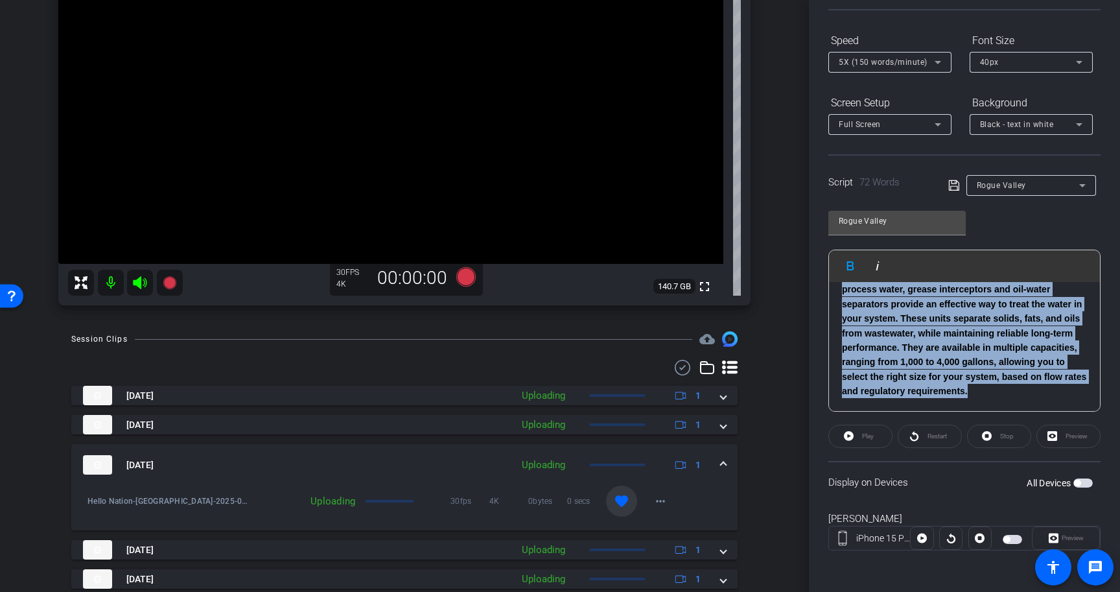
drag, startPoint x: 841, startPoint y: 329, endPoint x: 974, endPoint y: 442, distance: 174.7
click at [974, 442] on openreel-capture-teleprompter "Speed 5X (150 words/minute) Font Size 40px Screen Setup Full Screen Background …" at bounding box center [964, 301] width 272 height 543
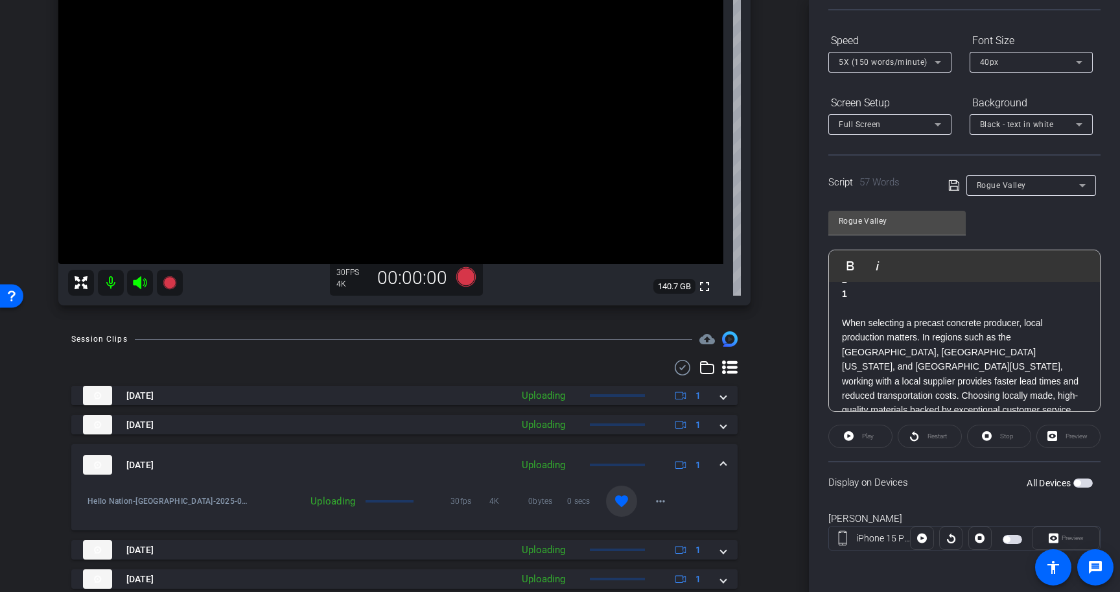
scroll to position [21, 0]
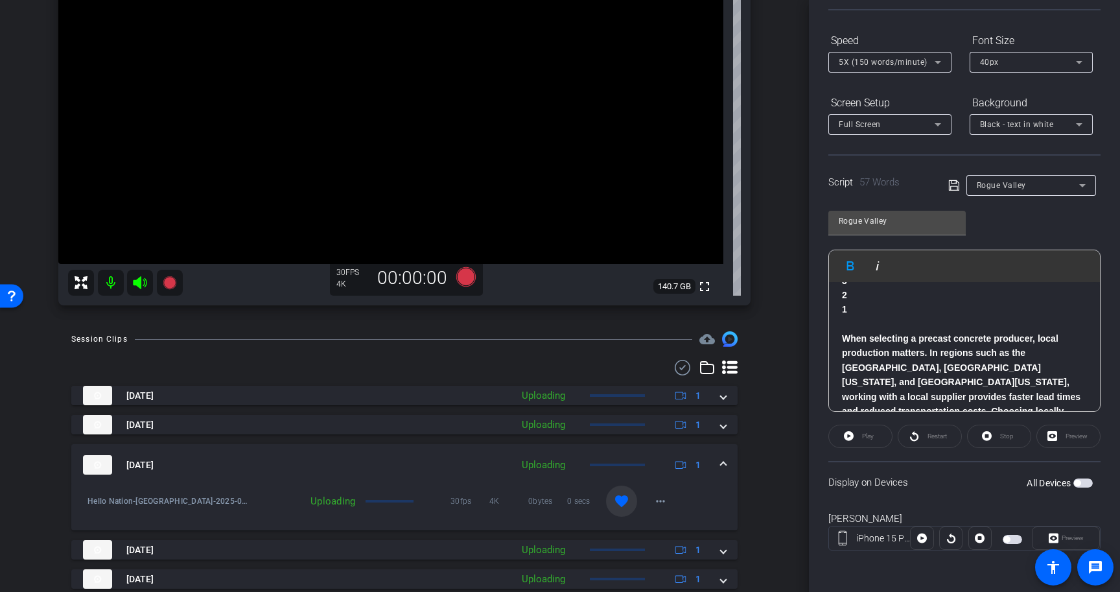
click at [954, 187] on icon at bounding box center [954, 186] width 12 height 16
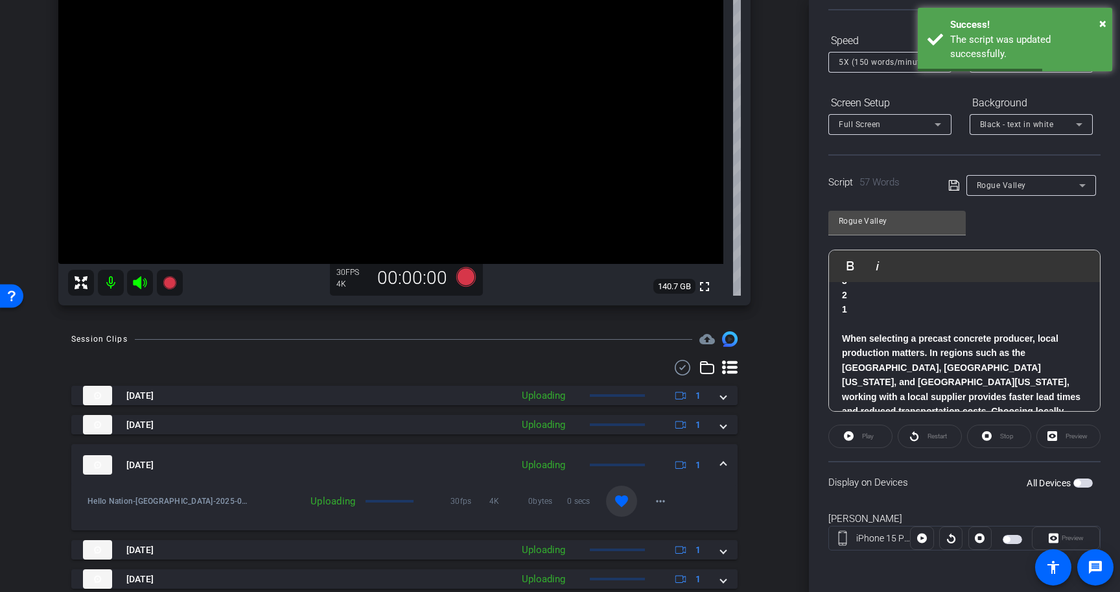
click at [1085, 480] on span "button" at bounding box center [1082, 482] width 19 height 9
click at [984, 325] on p at bounding box center [964, 324] width 245 height 14
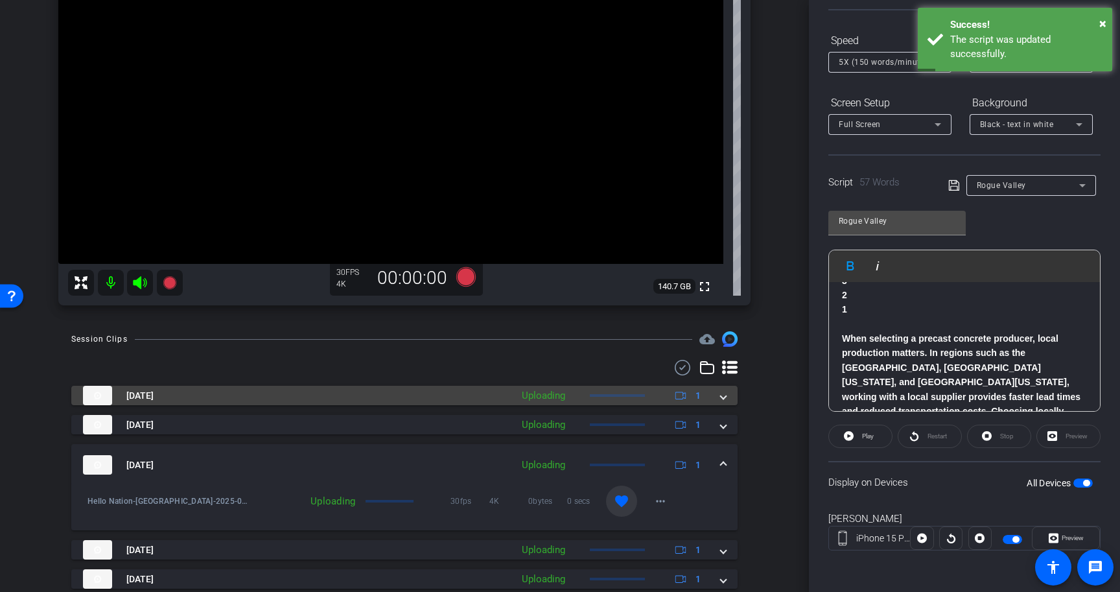
click at [728, 399] on mat-expansion-panel-header "Aug 28, 2025 Uploading 1" at bounding box center [404, 395] width 666 height 19
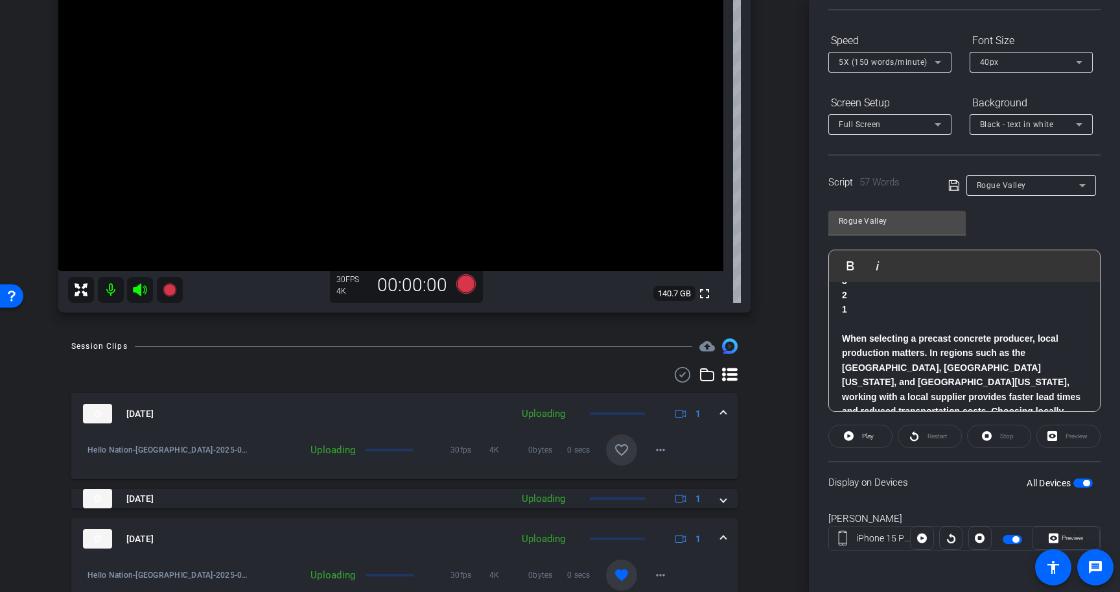
scroll to position [198, 0]
click at [627, 443] on mat-icon "favorite_border" at bounding box center [622, 448] width 16 height 16
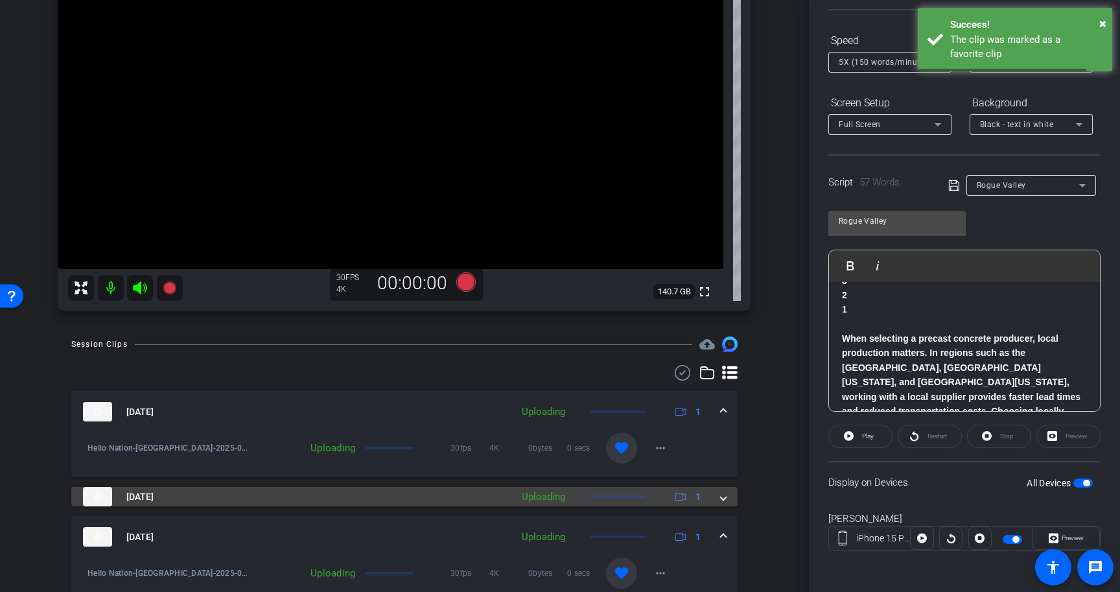
click at [721, 490] on span at bounding box center [723, 497] width 5 height 14
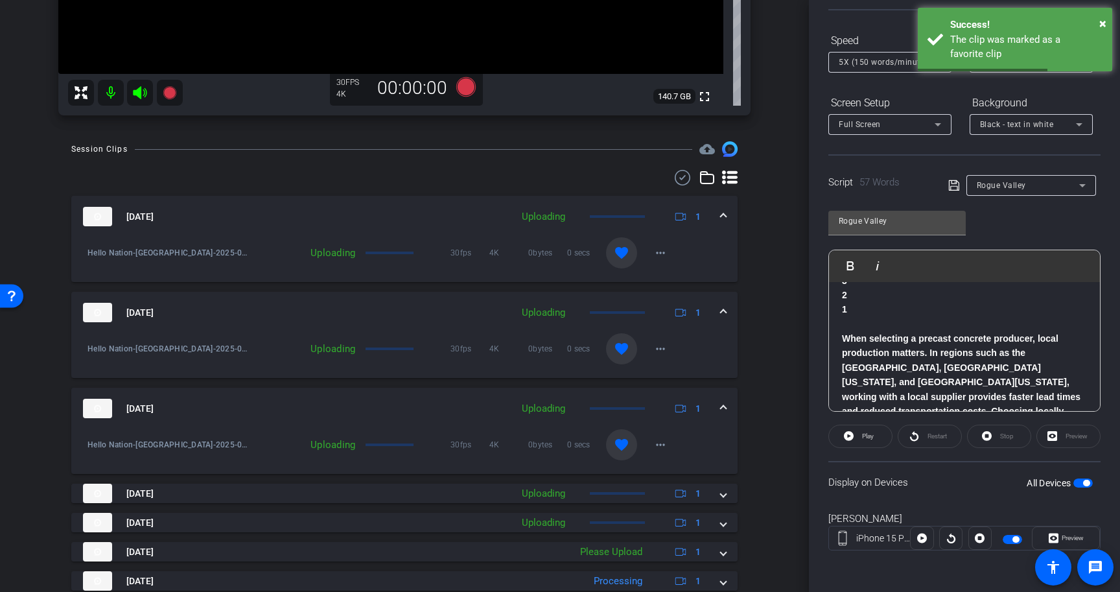
scroll to position [526, 0]
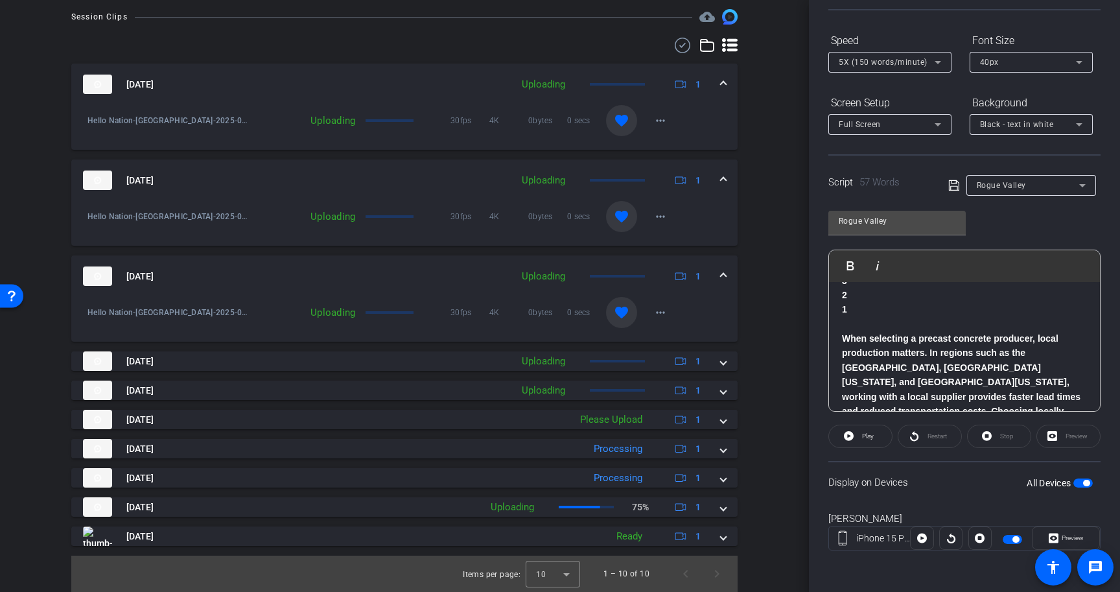
click at [723, 275] on span at bounding box center [723, 277] width 5 height 14
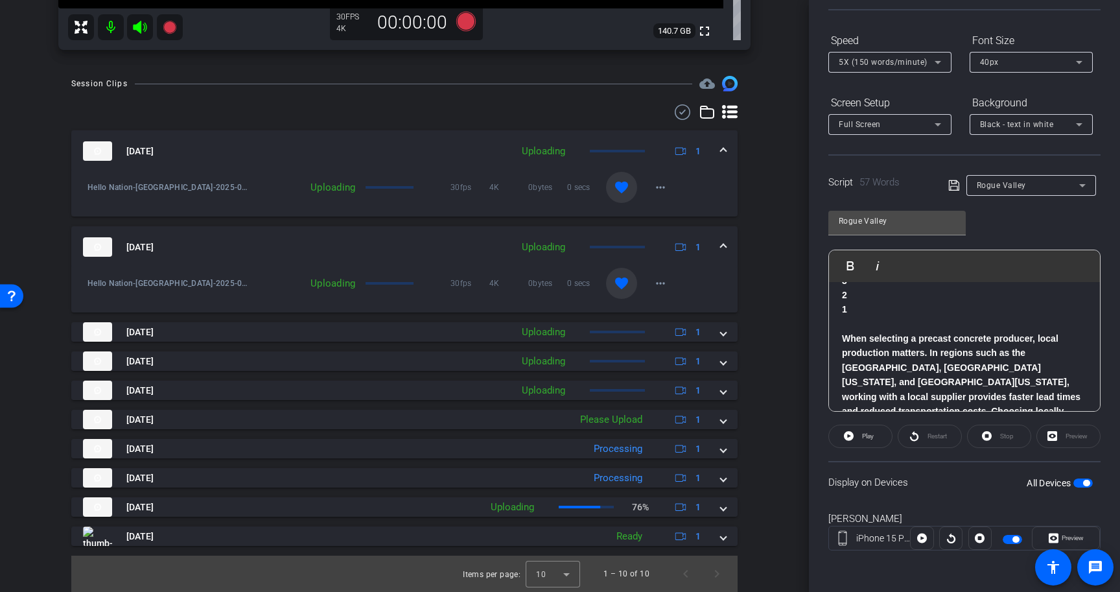
click at [724, 243] on span at bounding box center [723, 247] width 5 height 14
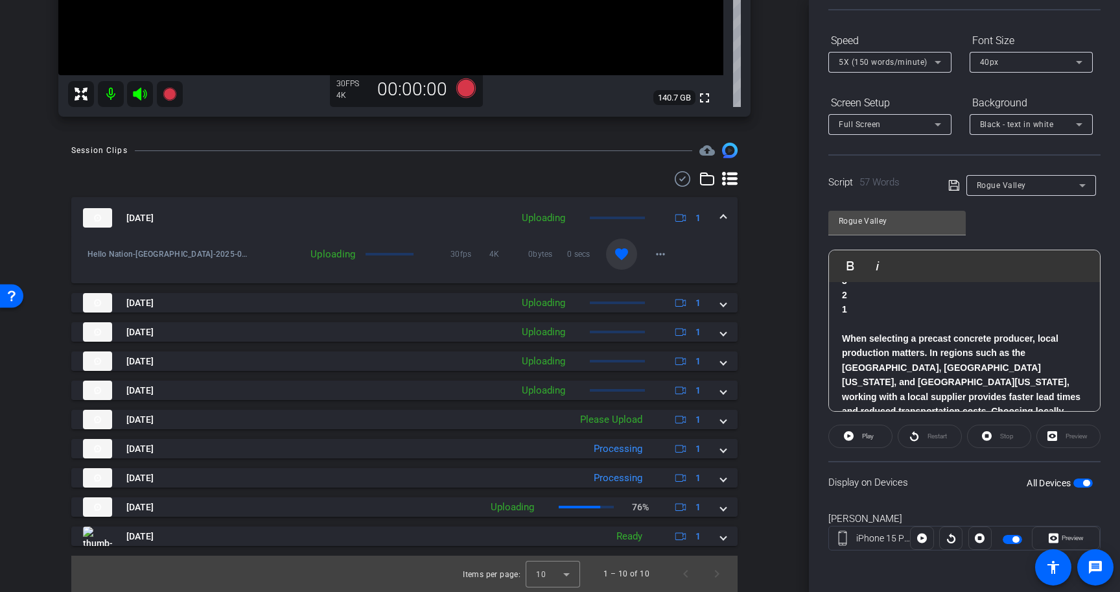
click at [724, 219] on span at bounding box center [723, 218] width 5 height 14
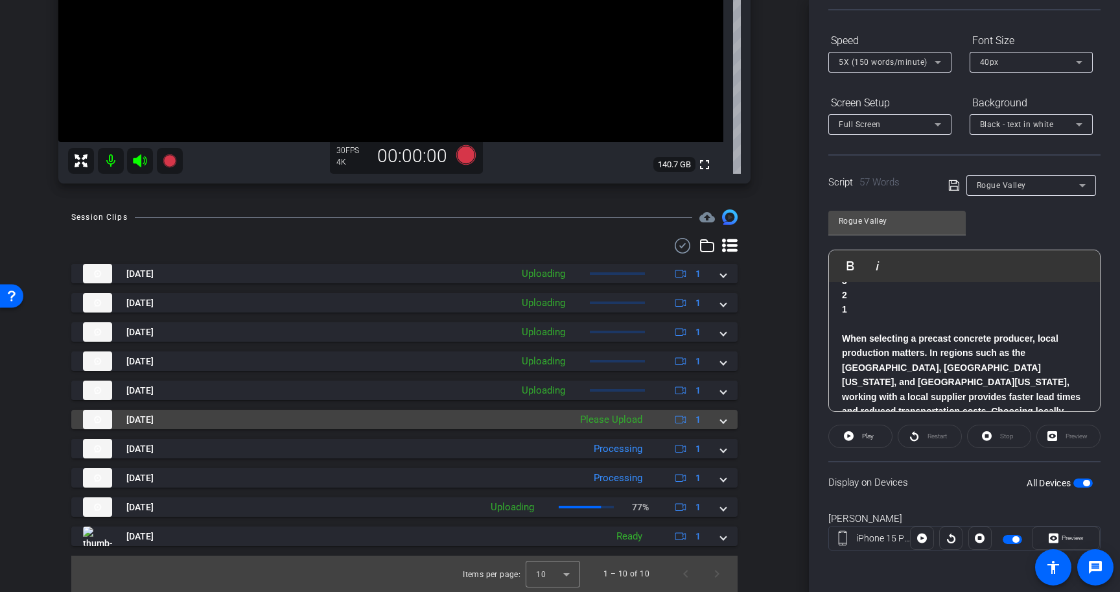
scroll to position [325, 0]
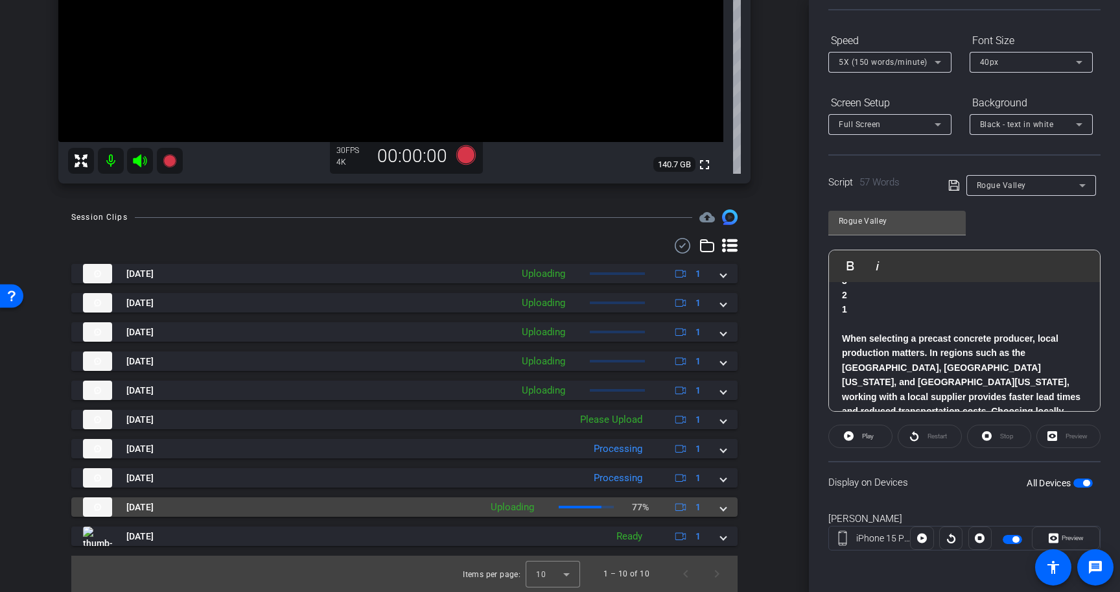
click at [723, 505] on span at bounding box center [723, 507] width 5 height 14
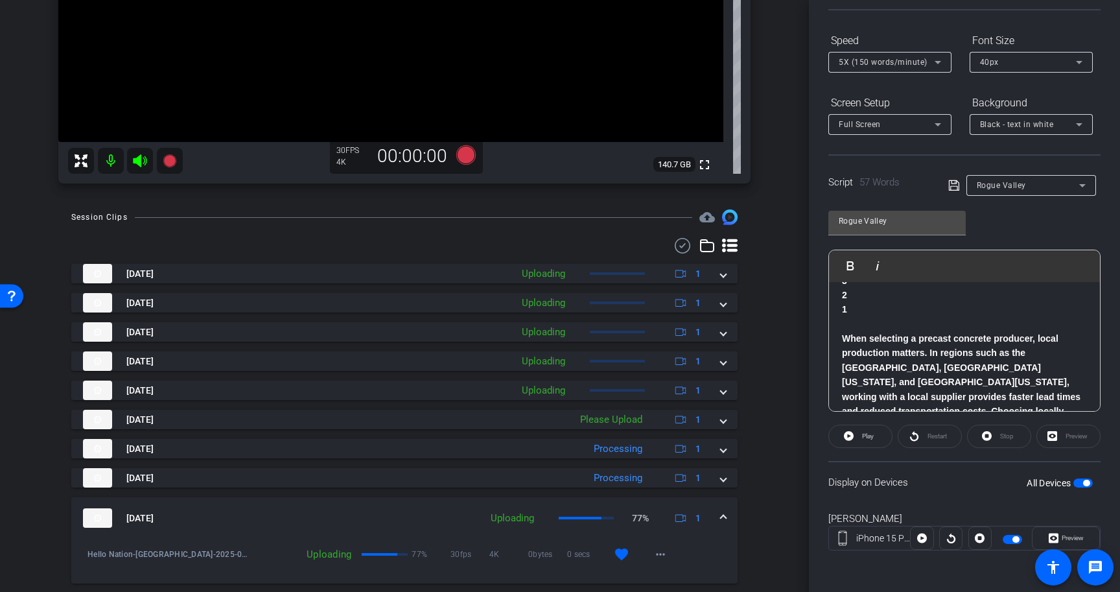
click at [723, 505] on mat-expansion-panel-header "Aug 28, 2025 Uploading 77% 1" at bounding box center [404, 517] width 666 height 41
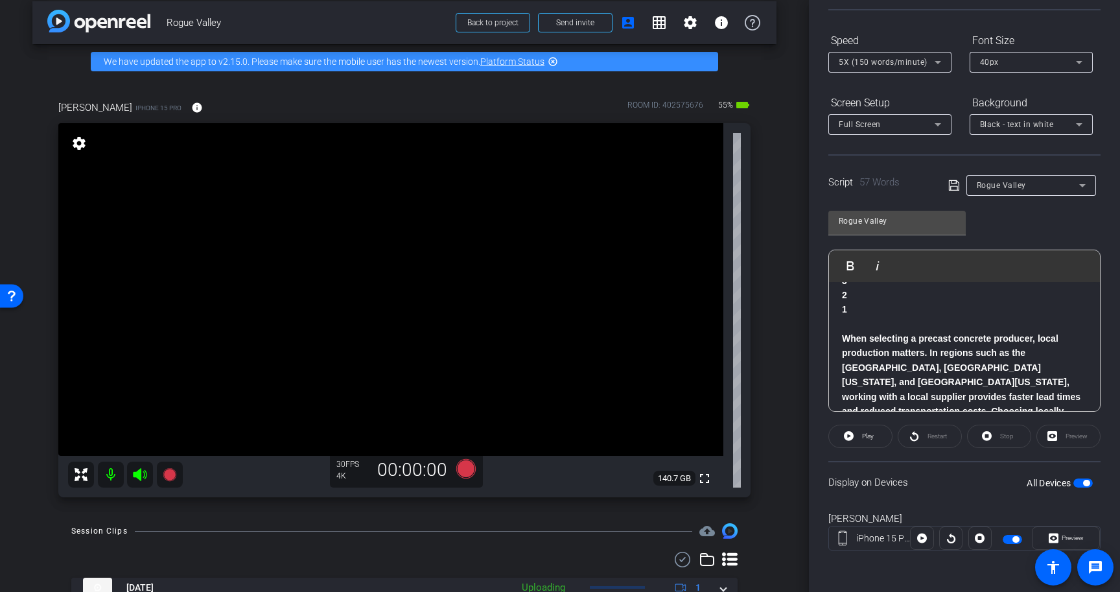
scroll to position [0, 0]
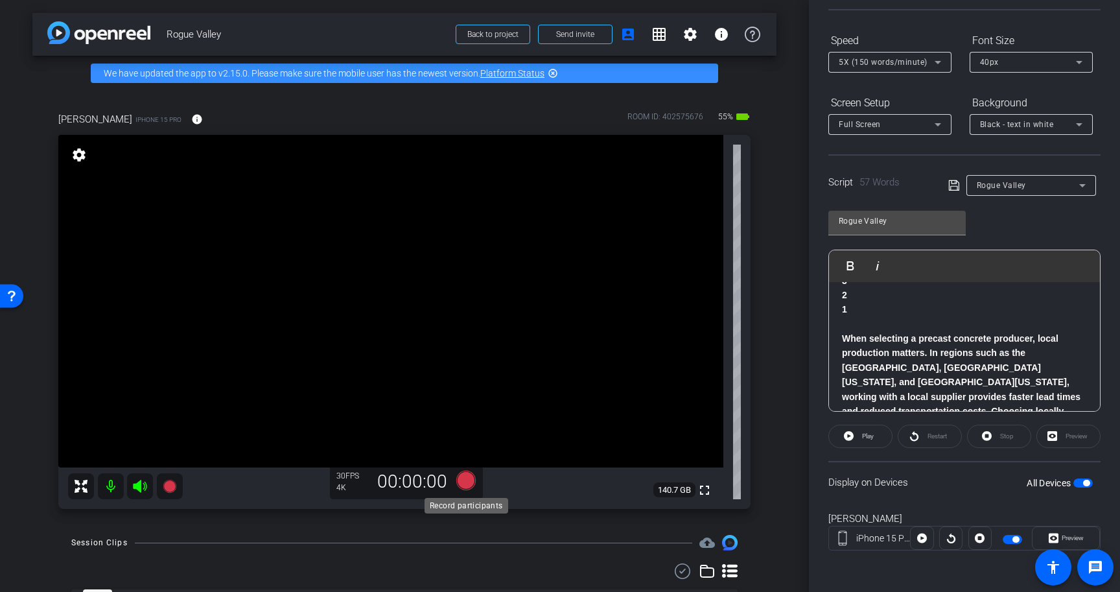
click at [467, 479] on icon at bounding box center [465, 479] width 19 height 19
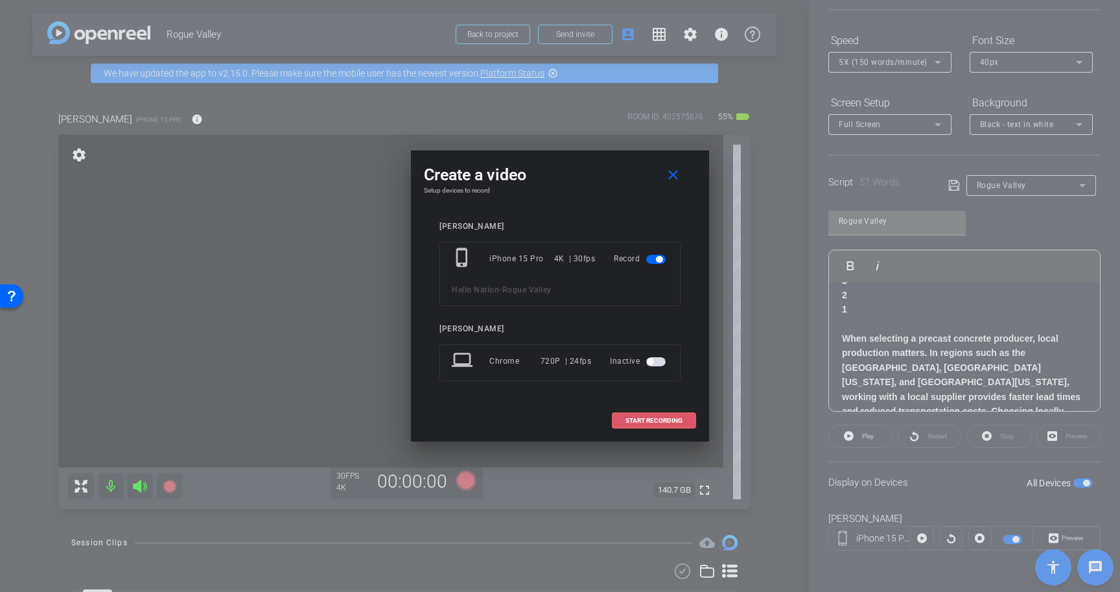
click at [658, 426] on span at bounding box center [653, 420] width 83 height 31
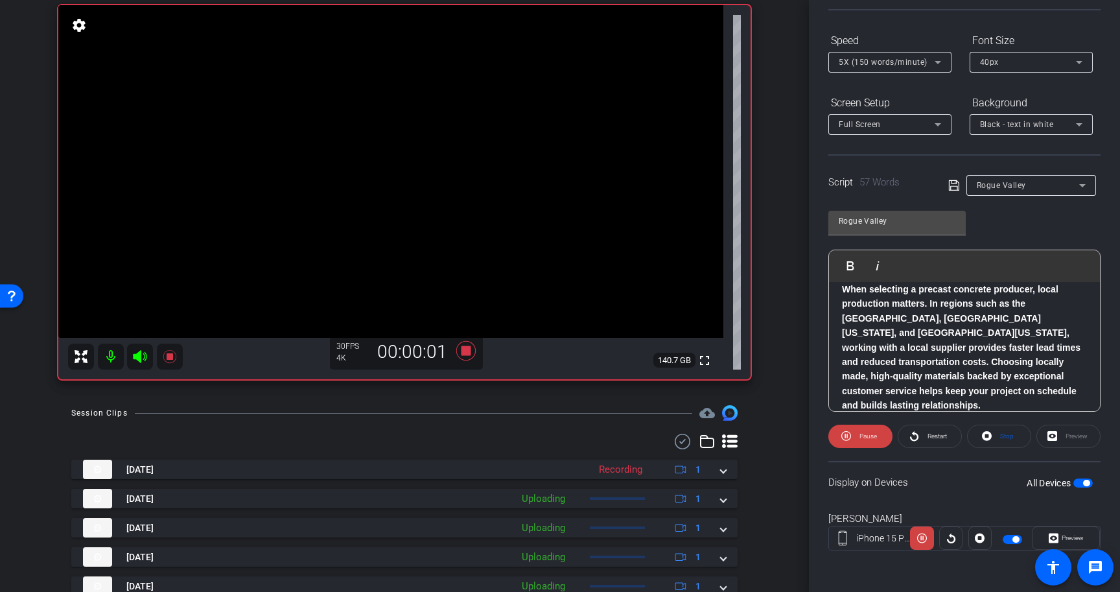
scroll to position [69, 0]
click at [465, 347] on icon at bounding box center [465, 350] width 19 height 19
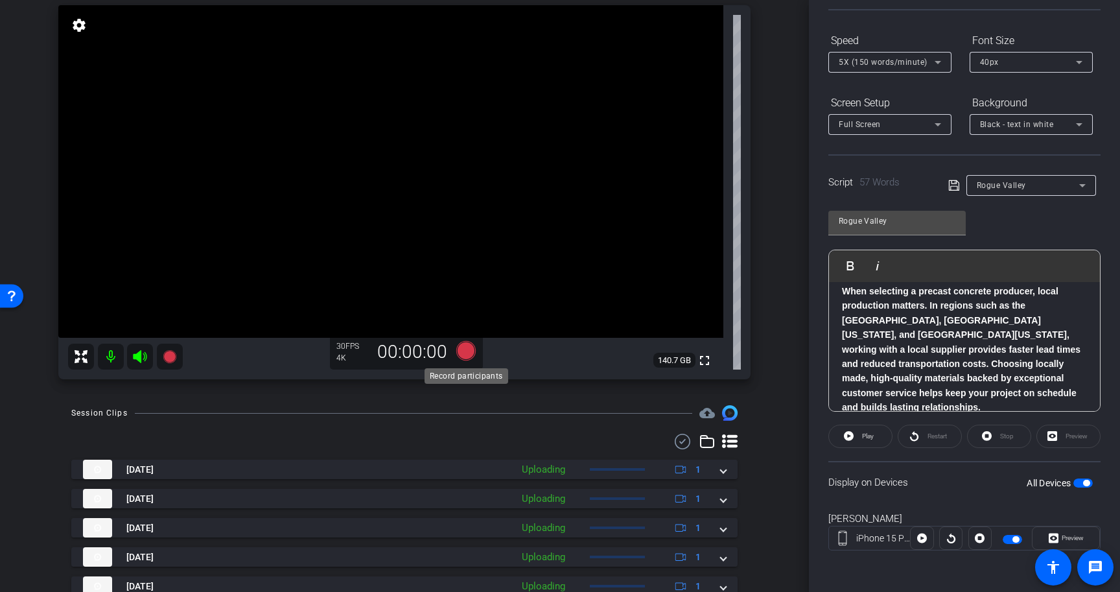
click at [468, 349] on icon at bounding box center [465, 350] width 19 height 19
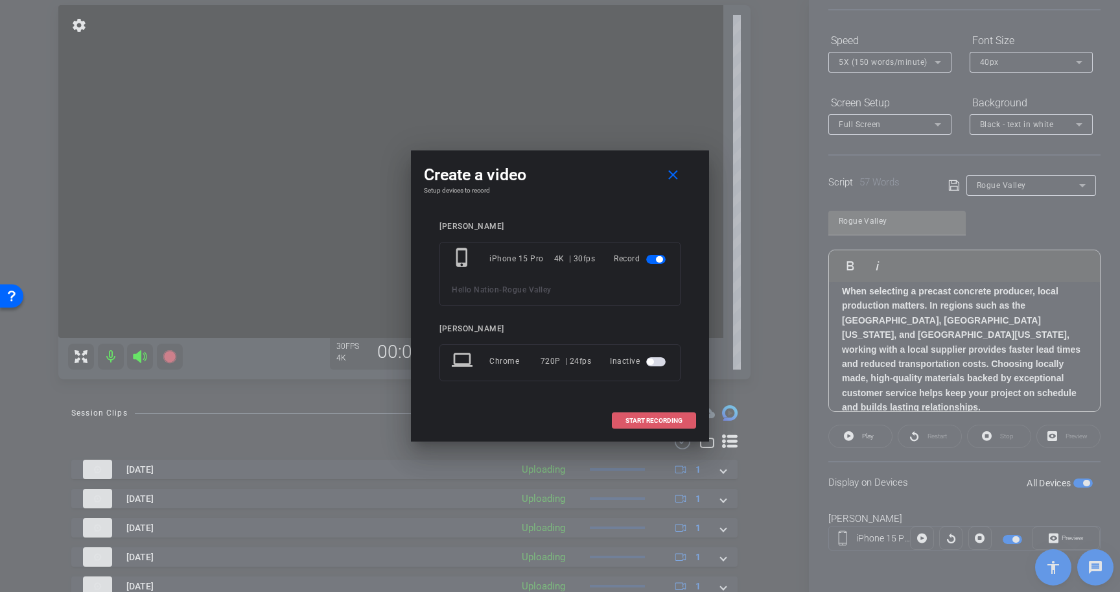
click at [634, 414] on span at bounding box center [653, 420] width 83 height 31
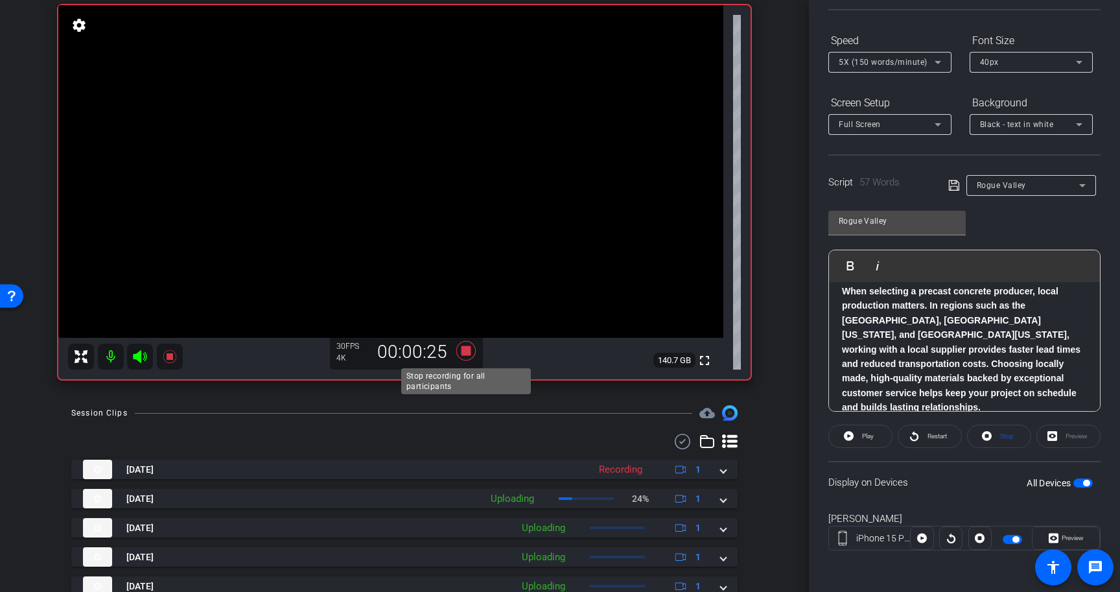
click at [468, 352] on icon at bounding box center [465, 350] width 19 height 19
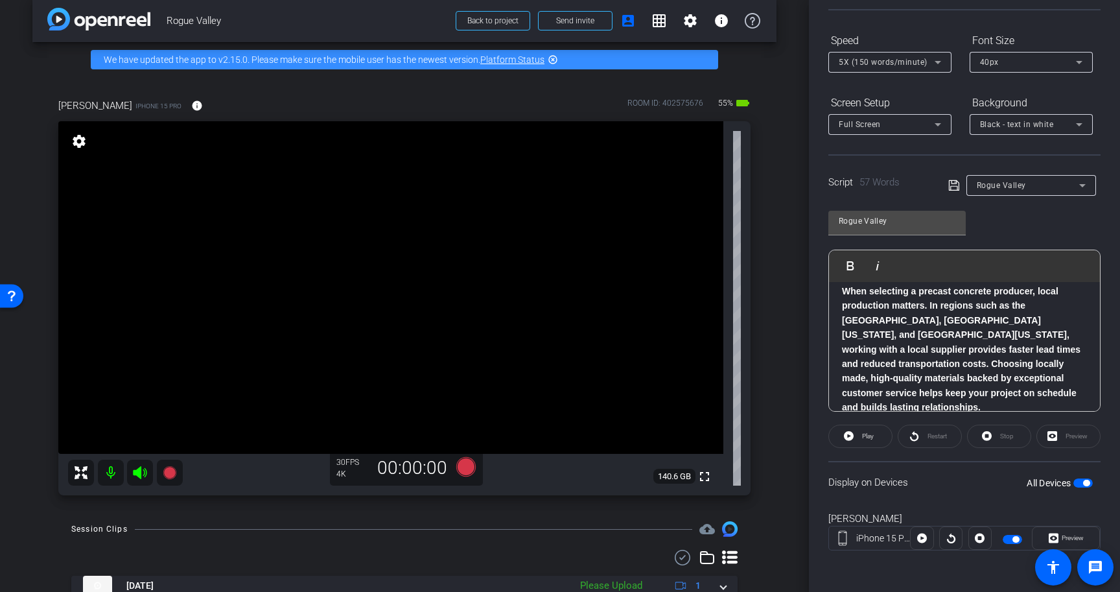
scroll to position [12, 0]
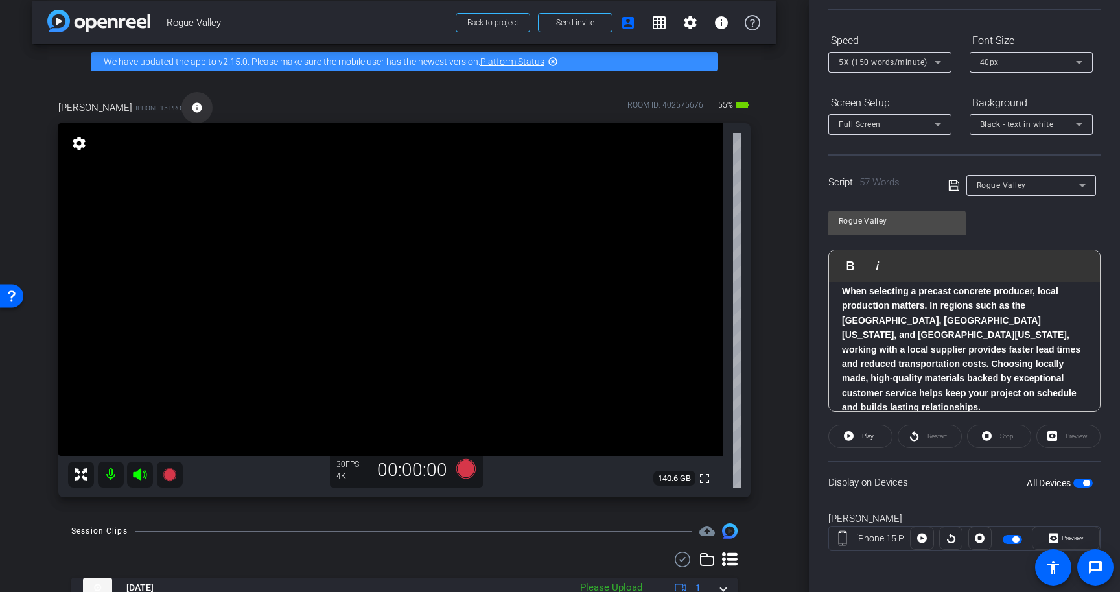
click at [191, 105] on mat-icon "info" at bounding box center [197, 108] width 12 height 12
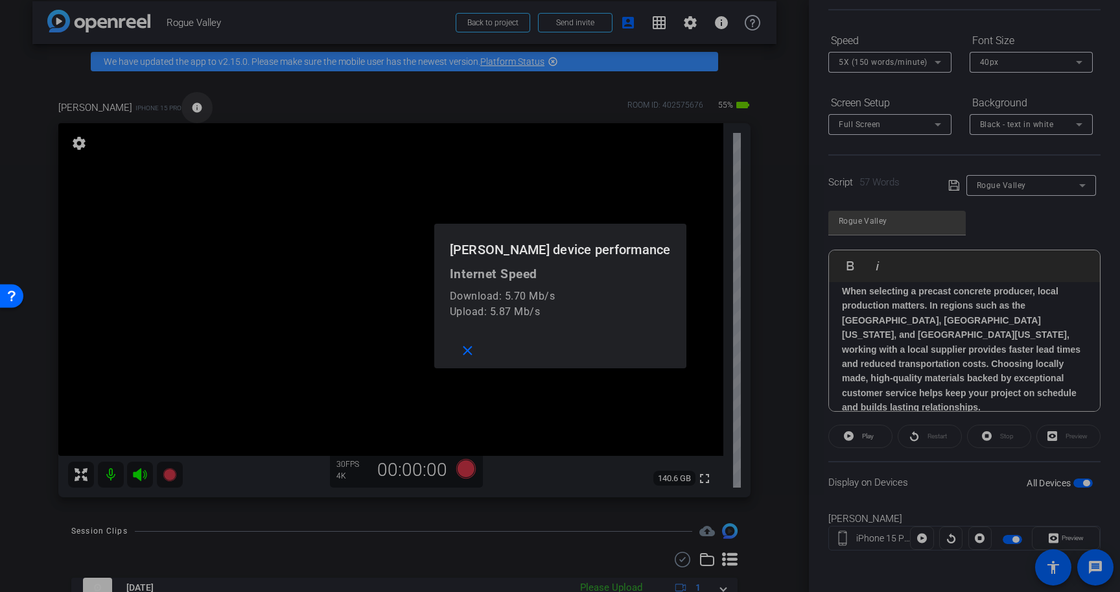
click at [178, 105] on div at bounding box center [560, 296] width 1120 height 592
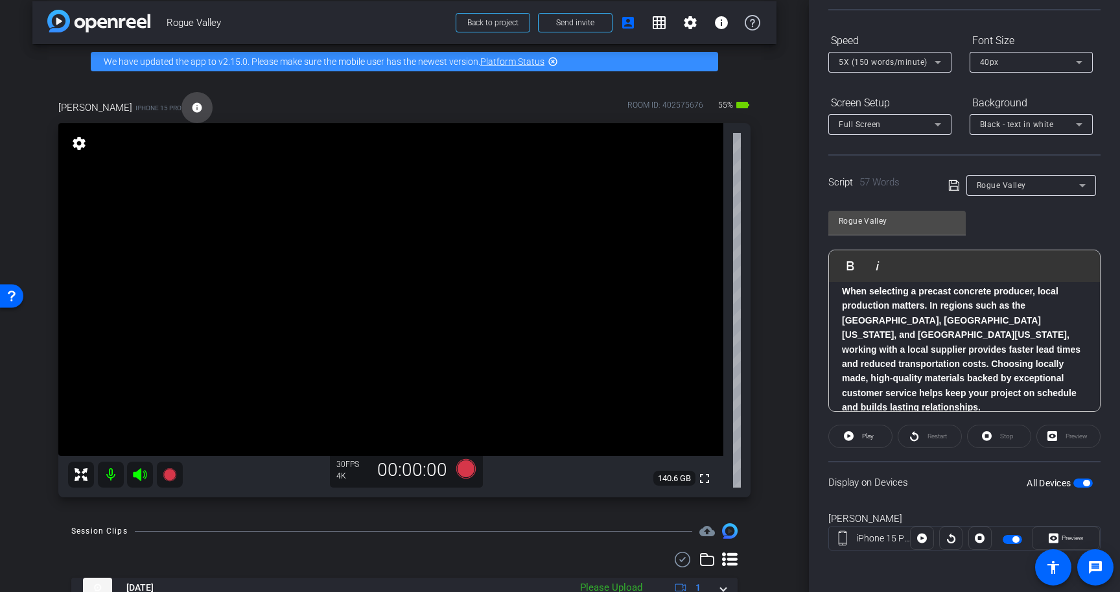
click at [191, 108] on mat-icon "info" at bounding box center [197, 108] width 12 height 12
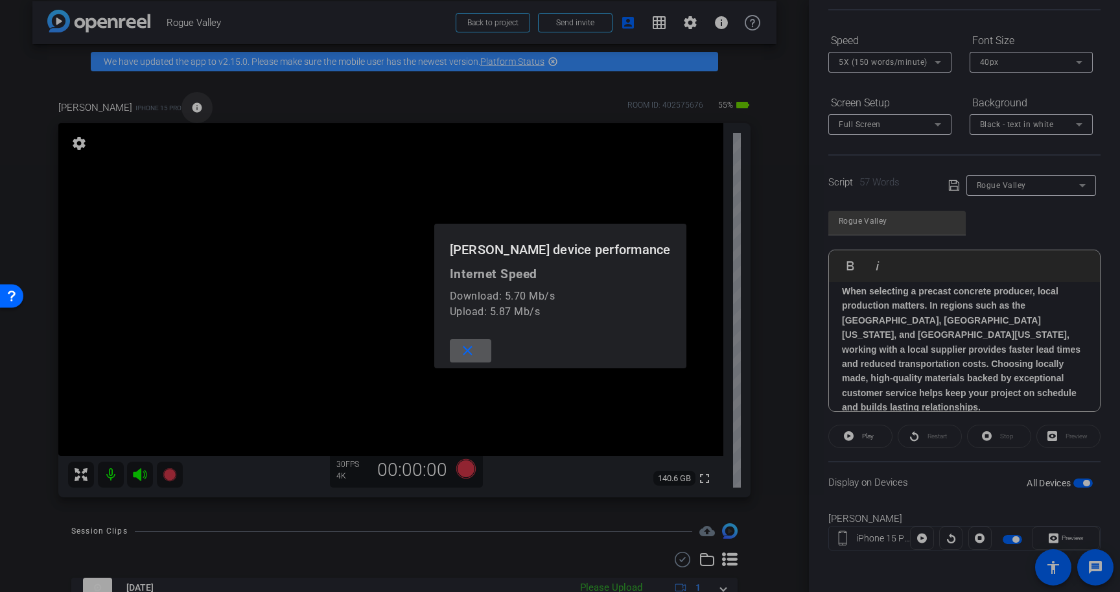
click at [176, 108] on div at bounding box center [560, 296] width 1120 height 592
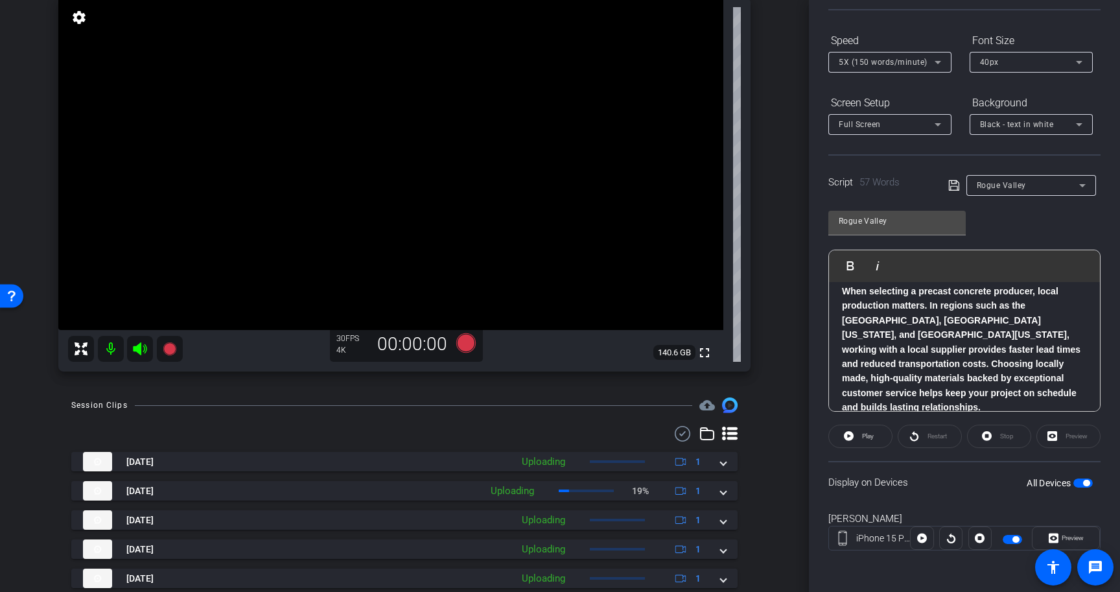
scroll to position [141, 0]
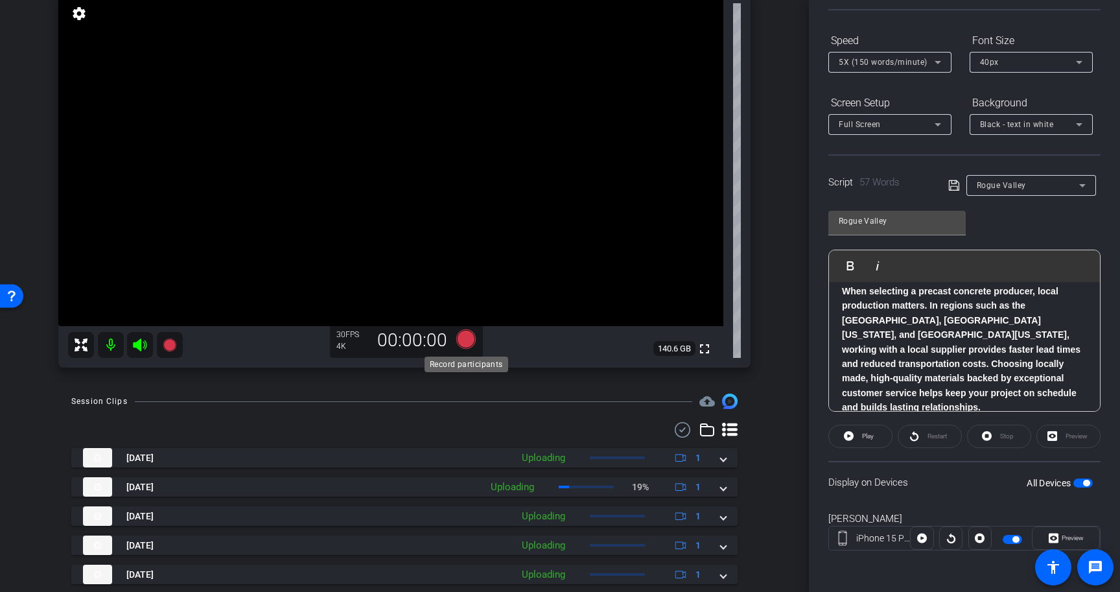
click at [465, 340] on icon at bounding box center [465, 338] width 19 height 19
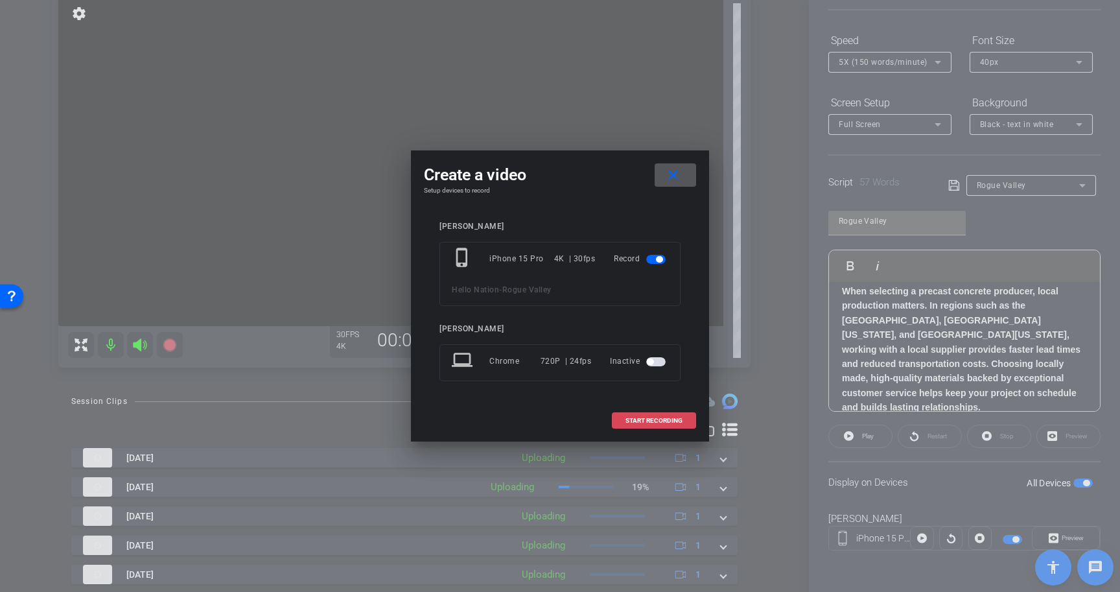
click at [653, 424] on span at bounding box center [653, 420] width 83 height 31
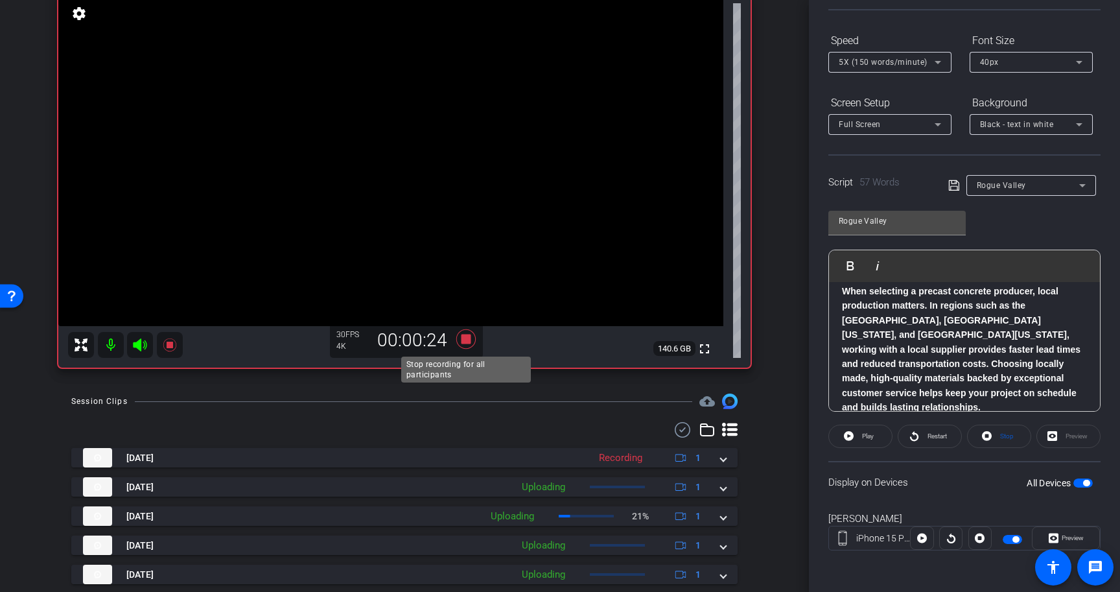
click at [467, 337] on icon at bounding box center [465, 338] width 19 height 19
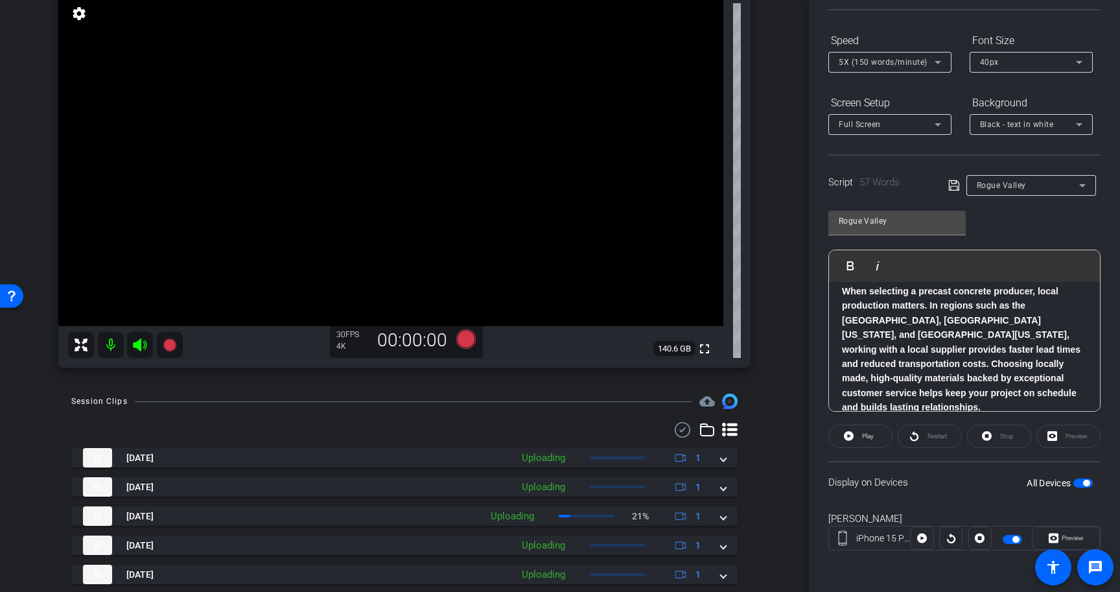
click at [1086, 482] on span "button" at bounding box center [1086, 483] width 6 height 6
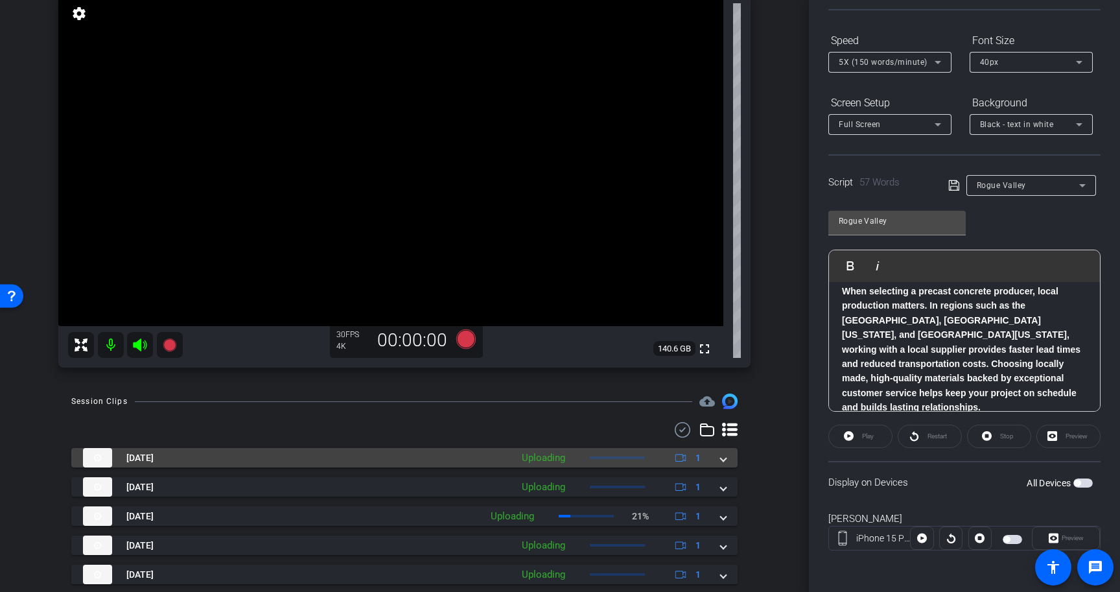
click at [714, 456] on div "Aug 28, 2025 Uploading 1" at bounding box center [402, 457] width 638 height 19
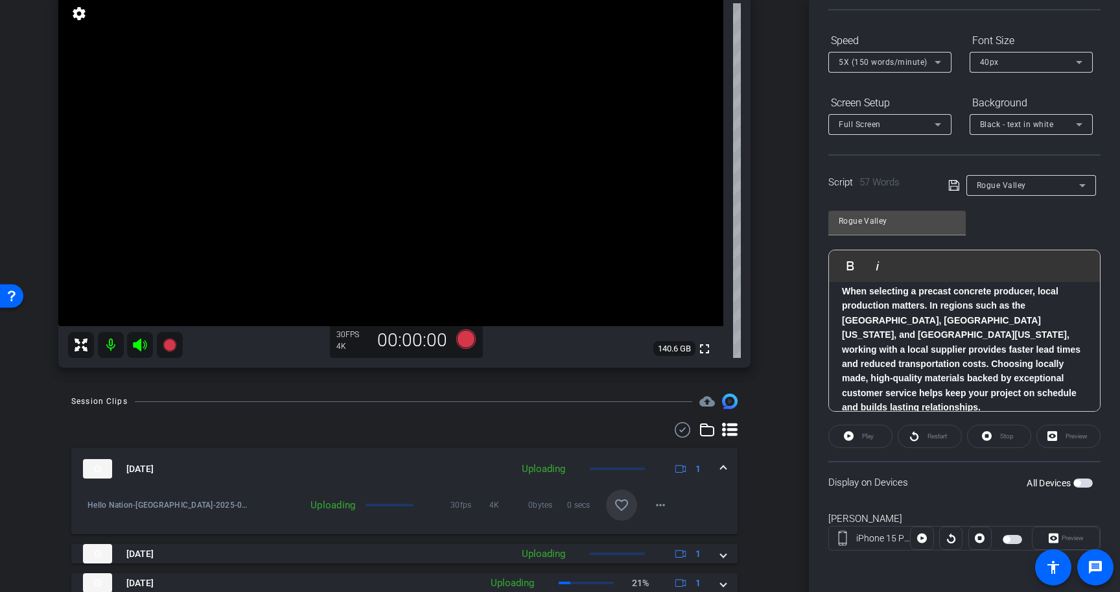
click at [618, 499] on mat-icon "favorite_border" at bounding box center [622, 505] width 16 height 16
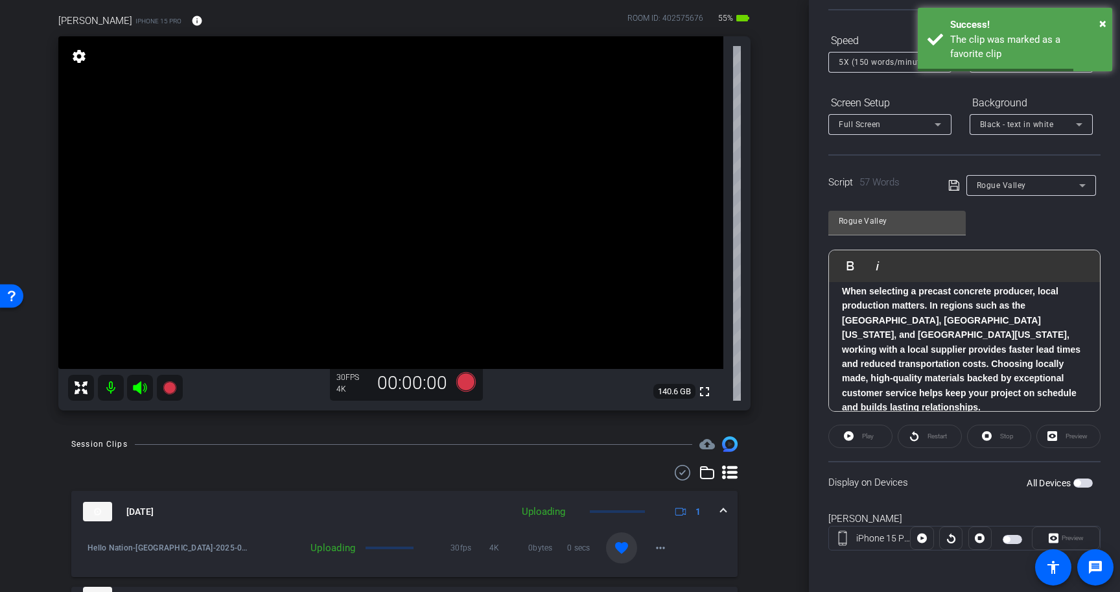
scroll to position [99, 0]
click at [465, 375] on icon at bounding box center [465, 380] width 19 height 19
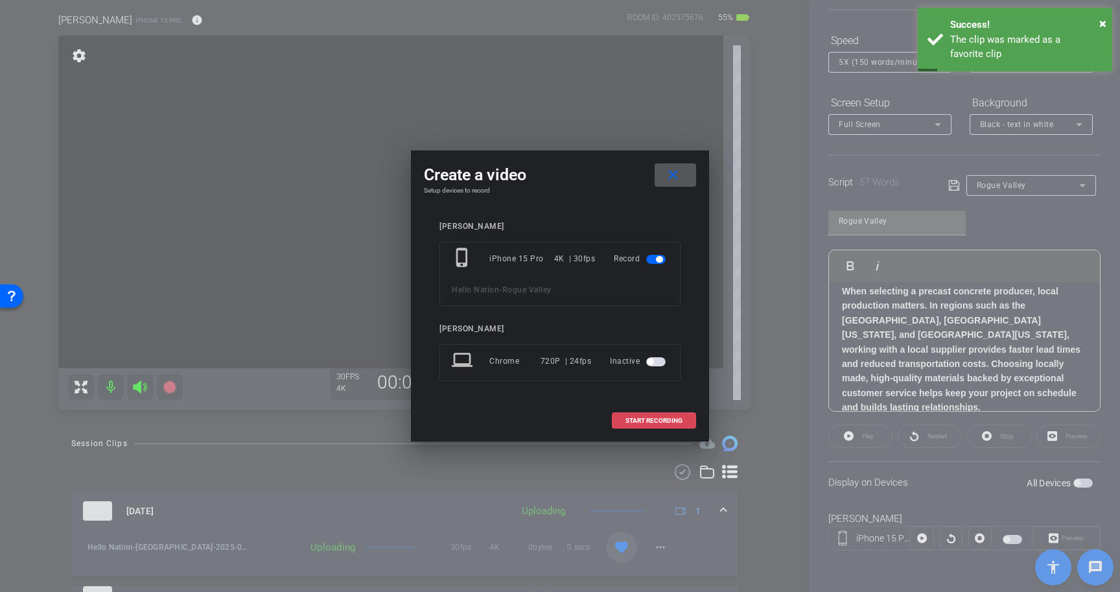
click at [649, 420] on span "START RECORDING" at bounding box center [653, 420] width 57 height 6
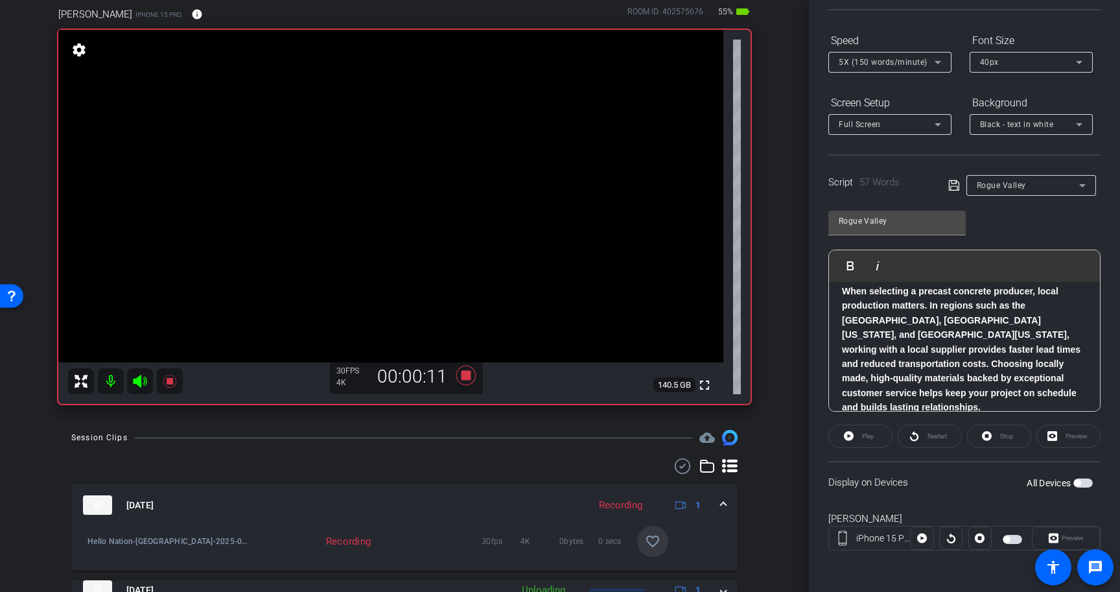
scroll to position [98, 0]
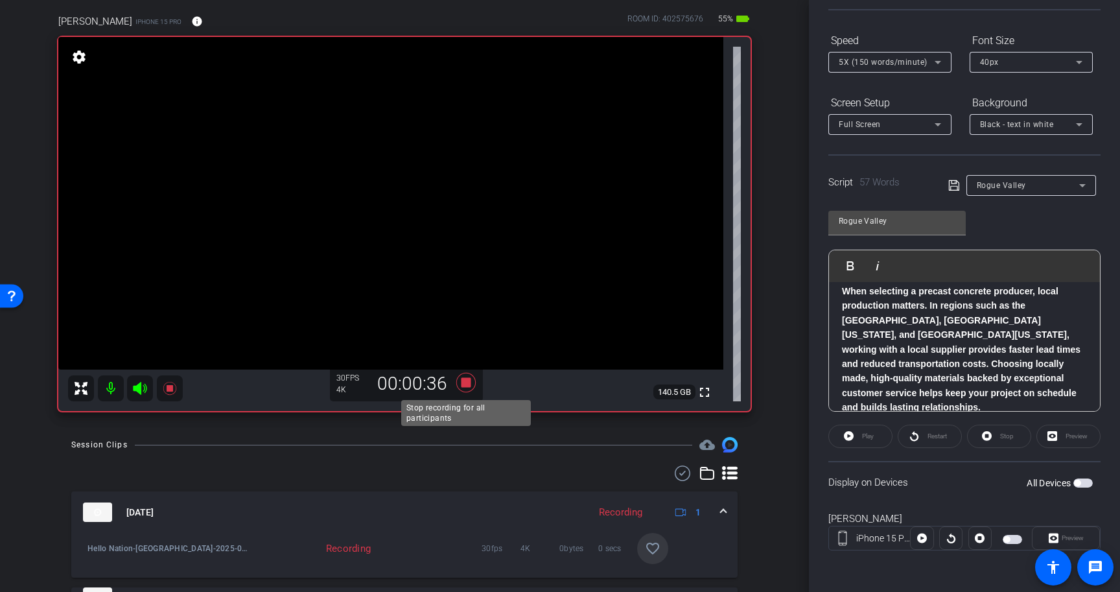
click at [465, 380] on icon at bounding box center [465, 382] width 19 height 19
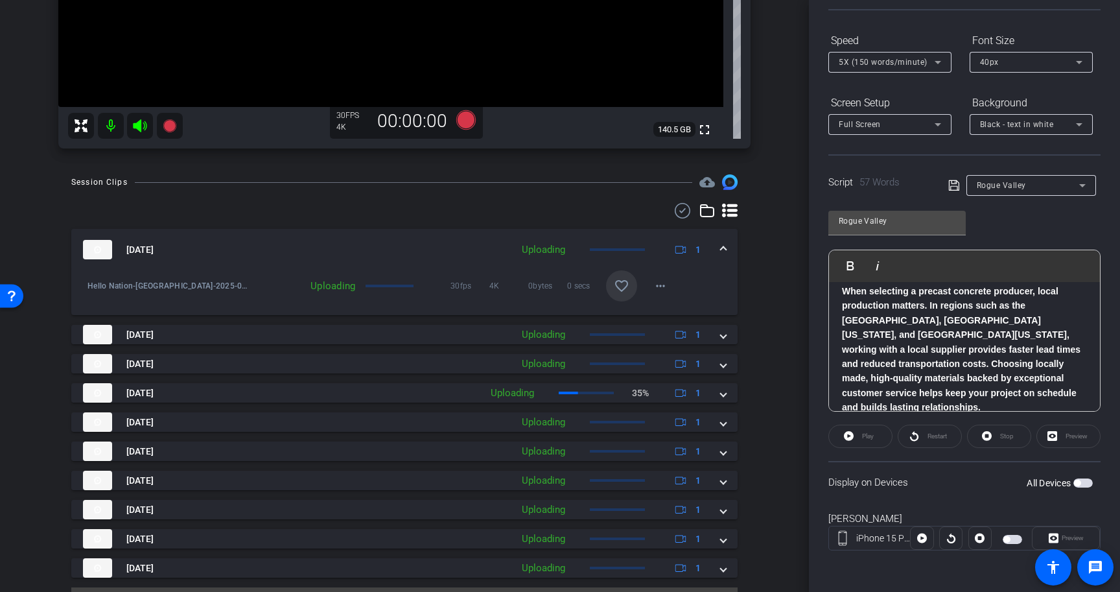
scroll to position [374, 0]
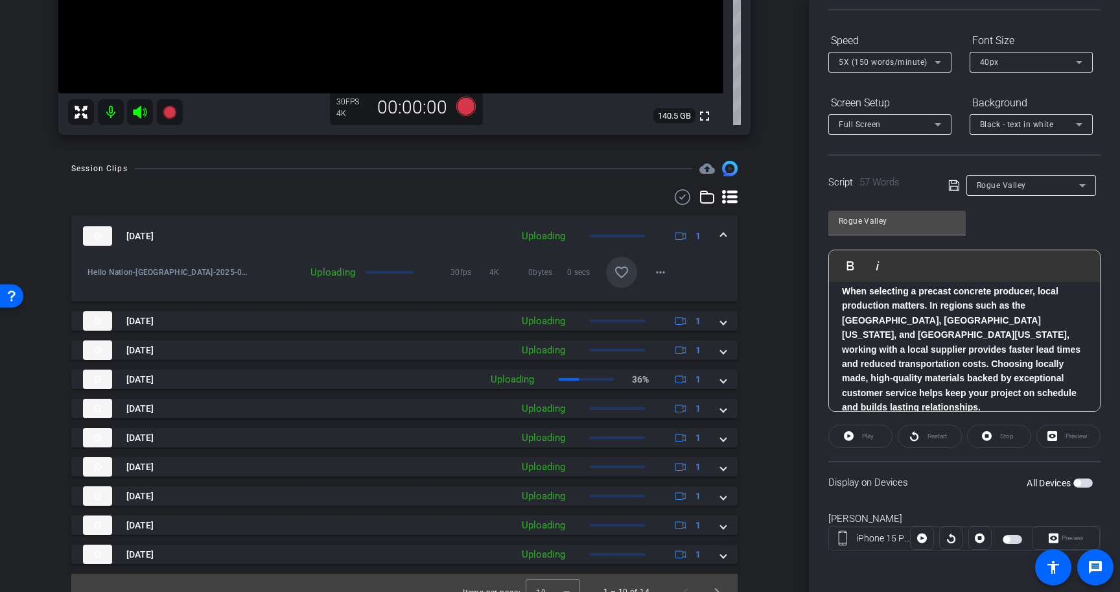
click at [625, 273] on mat-icon "favorite_border" at bounding box center [622, 272] width 16 height 16
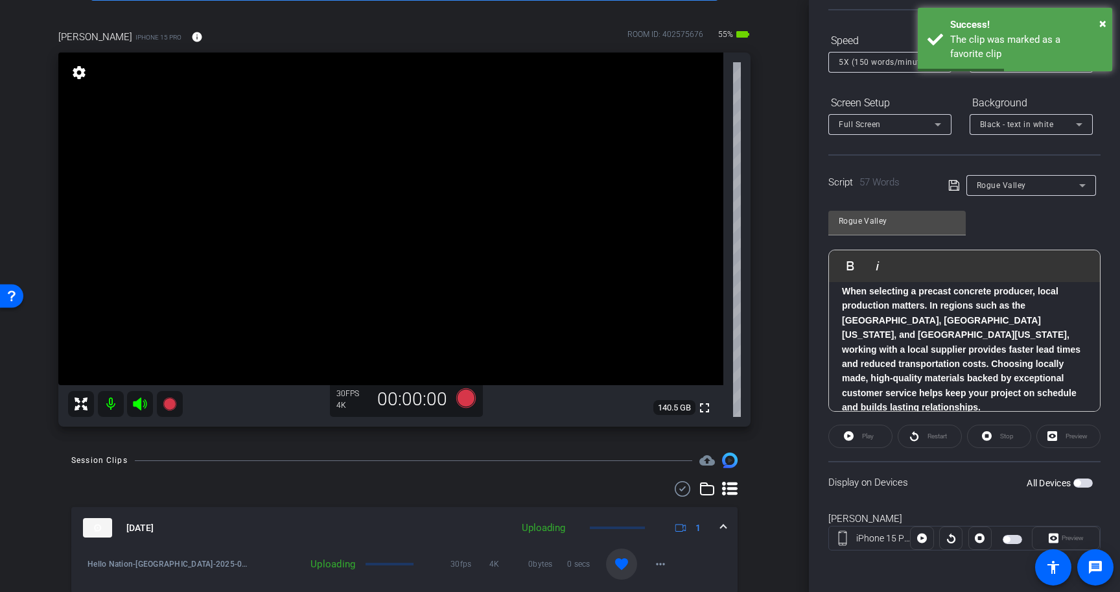
scroll to position [0, 0]
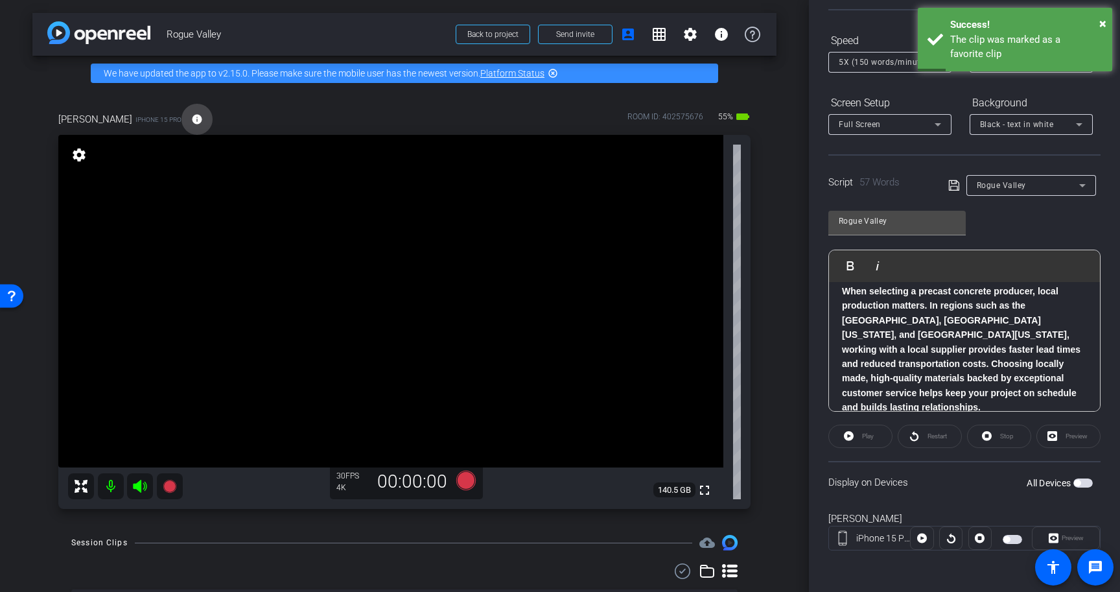
click at [191, 123] on mat-icon "info" at bounding box center [197, 119] width 12 height 12
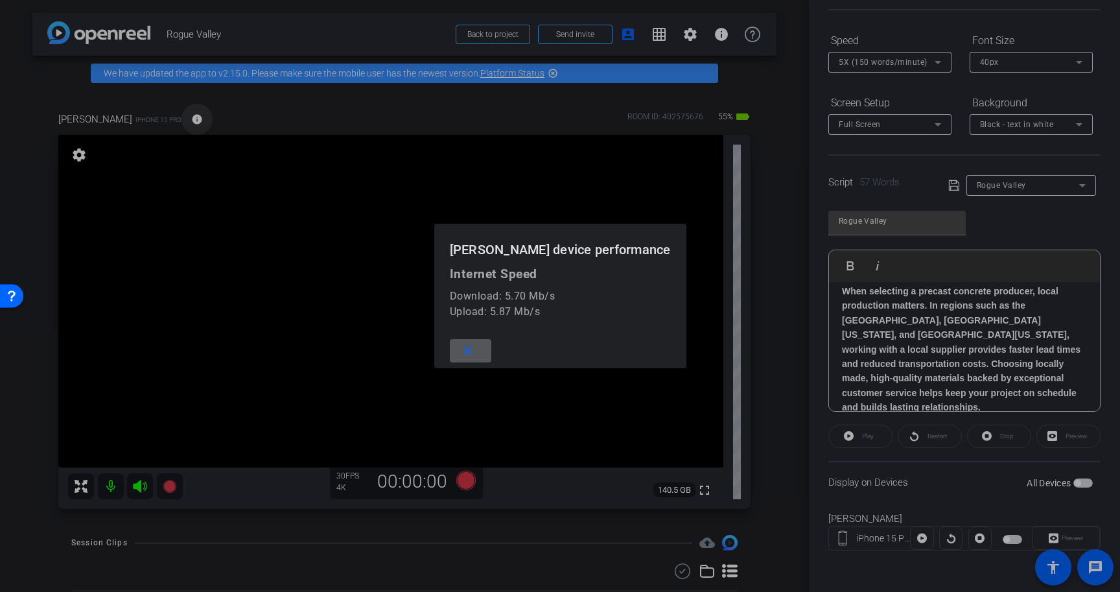
click at [168, 123] on div at bounding box center [560, 296] width 1120 height 592
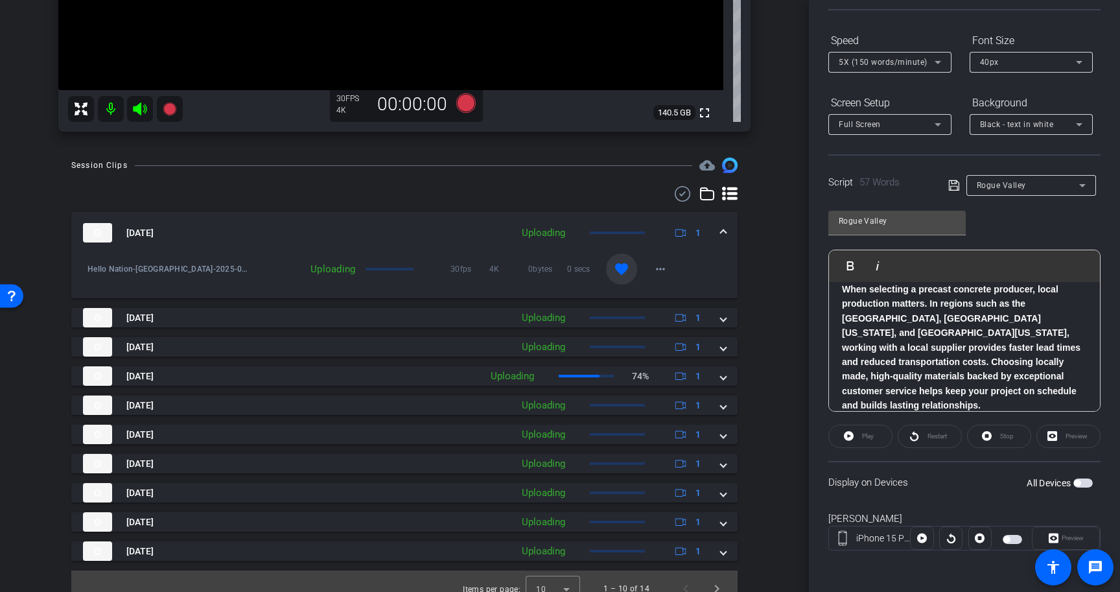
scroll to position [386, 0]
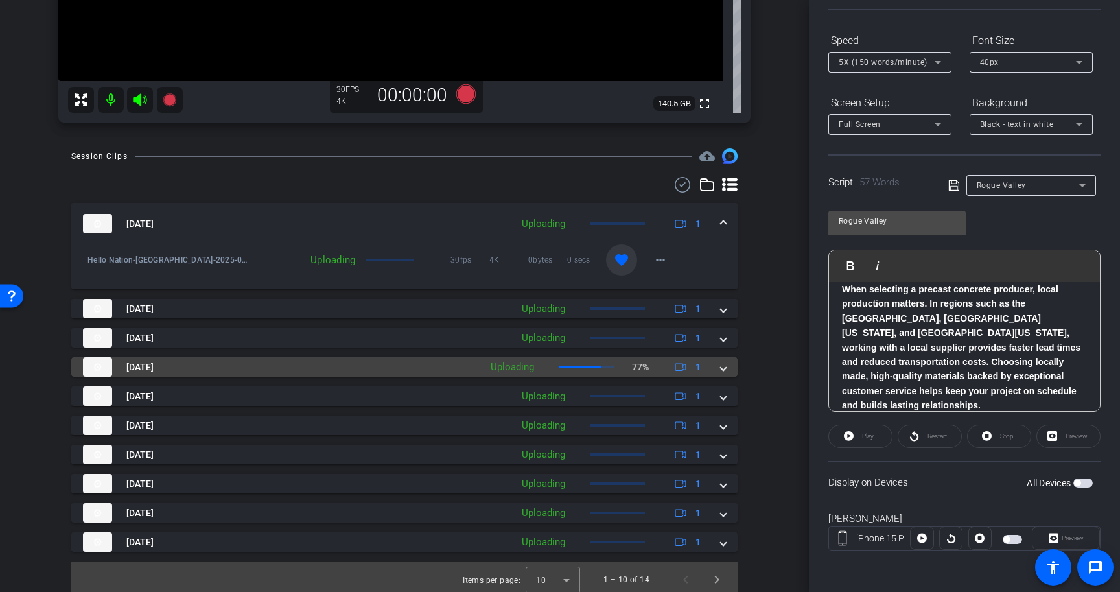
click at [716, 363] on div "Aug 28, 2025 Uploading 77% 1" at bounding box center [402, 366] width 638 height 19
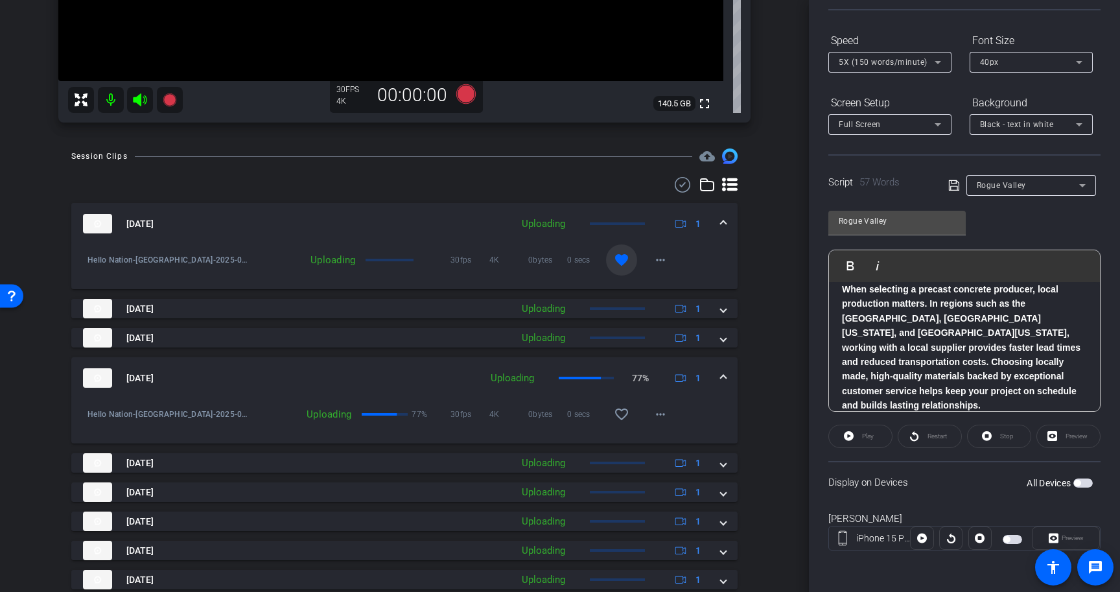
click at [725, 380] on span at bounding box center [723, 378] width 5 height 14
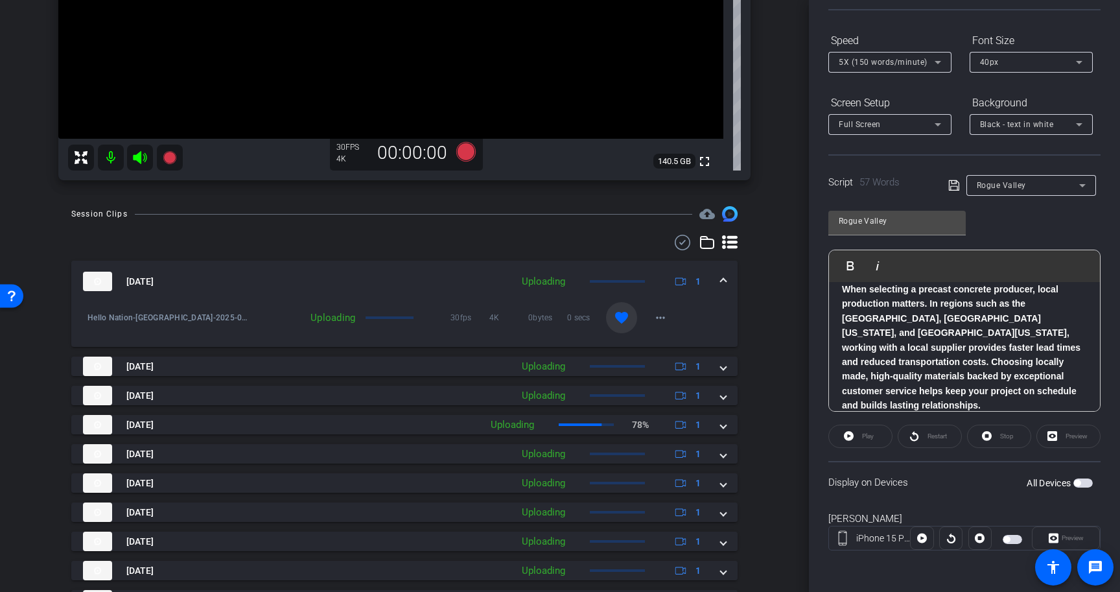
scroll to position [392, 0]
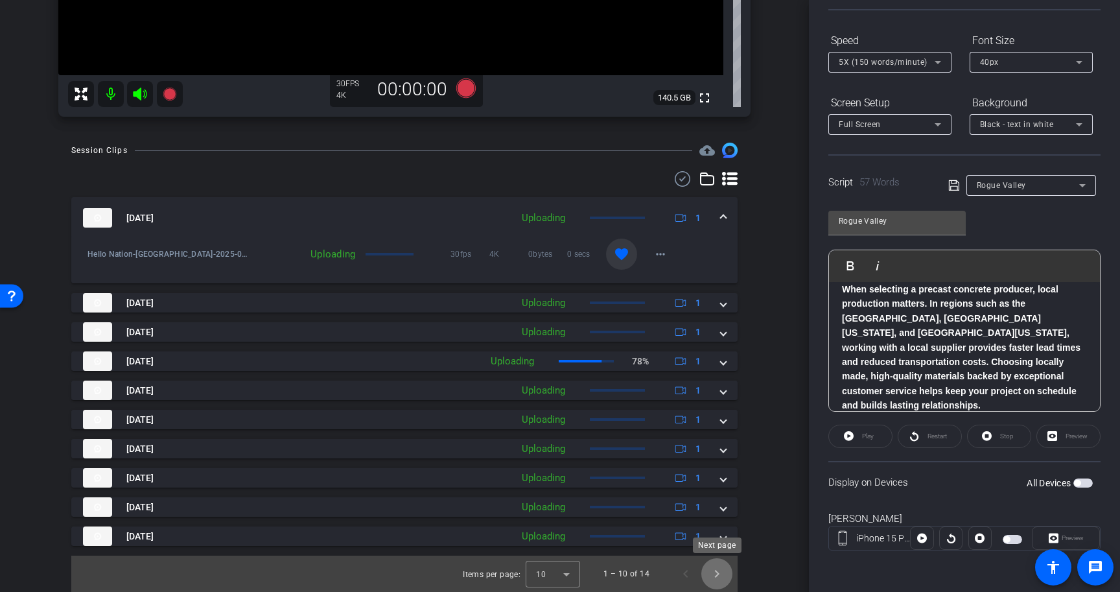
click at [723, 577] on span "Next page" at bounding box center [716, 573] width 31 height 31
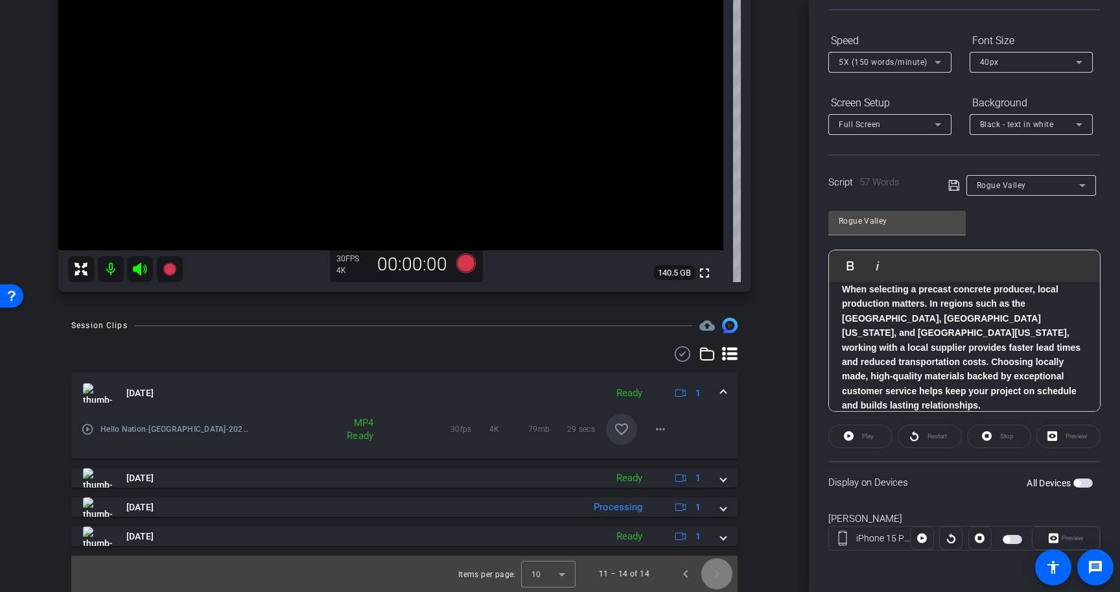
scroll to position [217, 0]
click at [688, 568] on span "Previous page" at bounding box center [685, 573] width 31 height 31
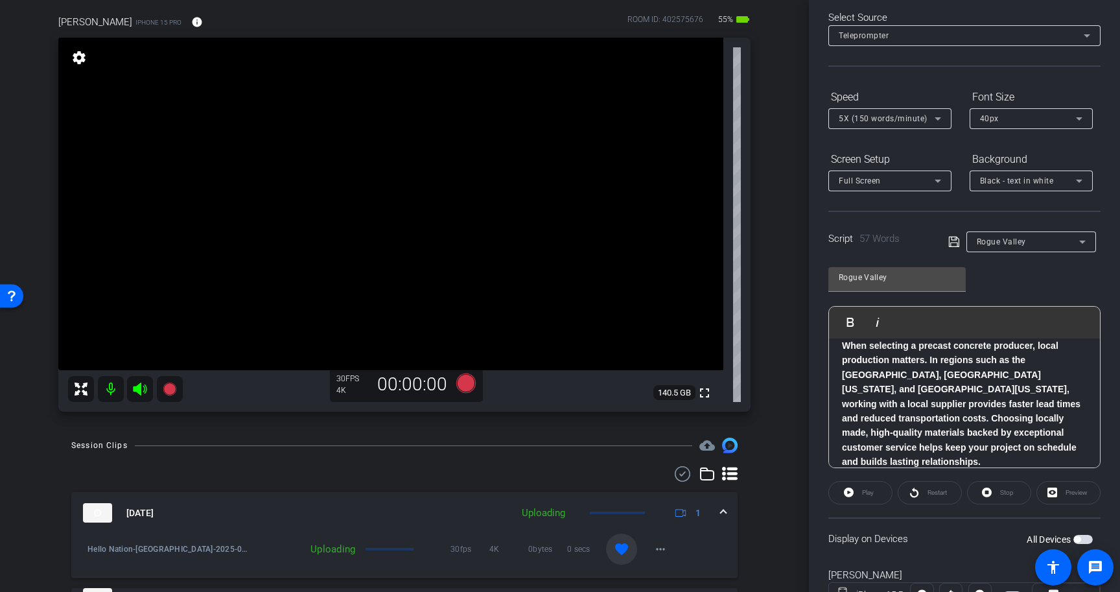
scroll to position [0, 0]
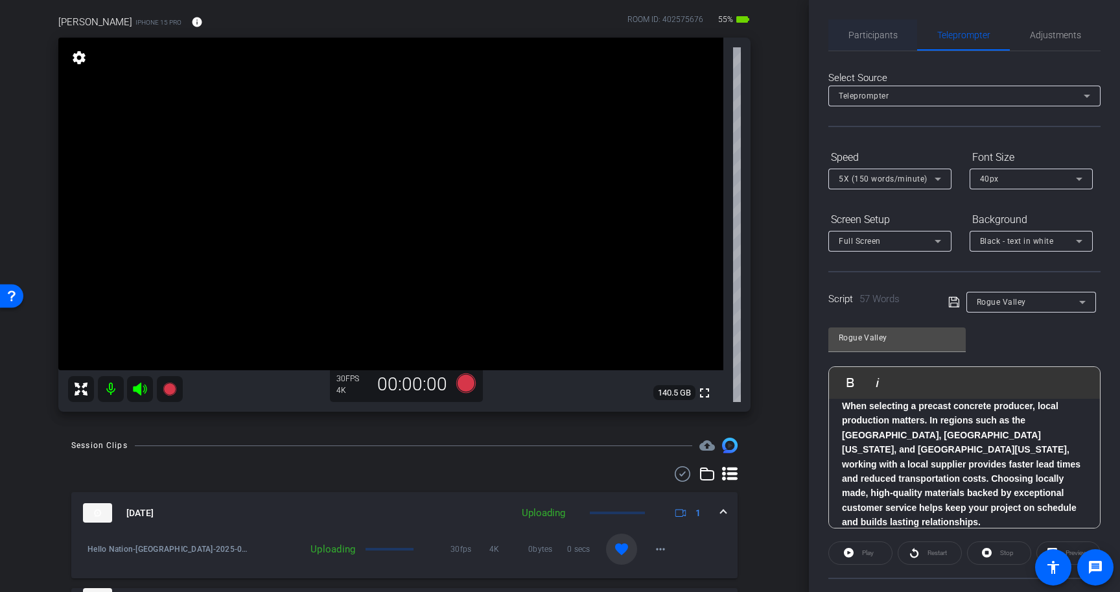
click at [863, 37] on span "Participants" at bounding box center [872, 34] width 49 height 9
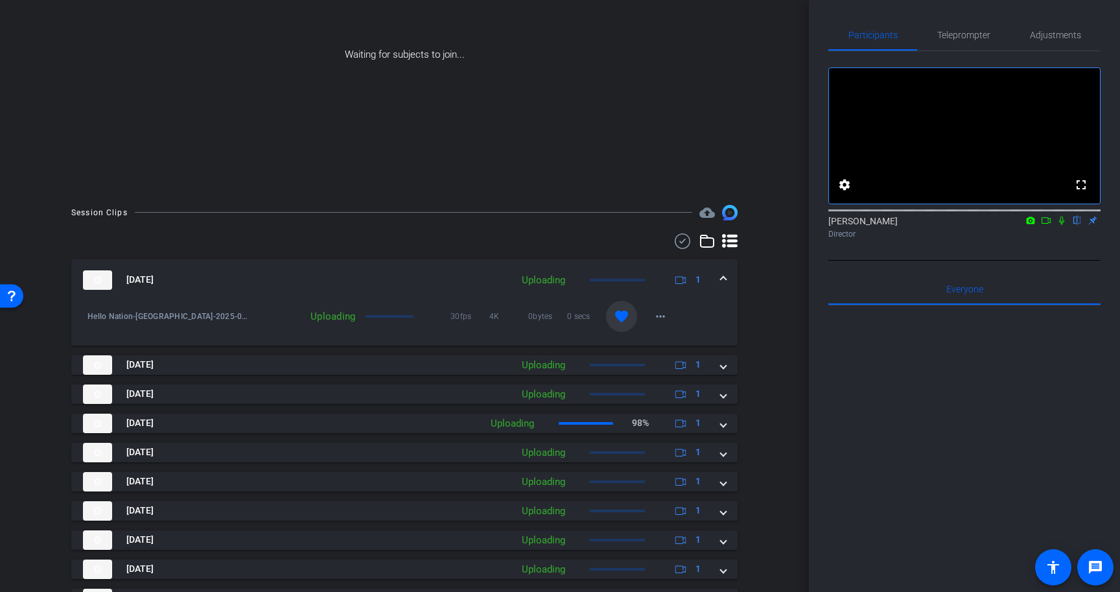
scroll to position [235, 0]
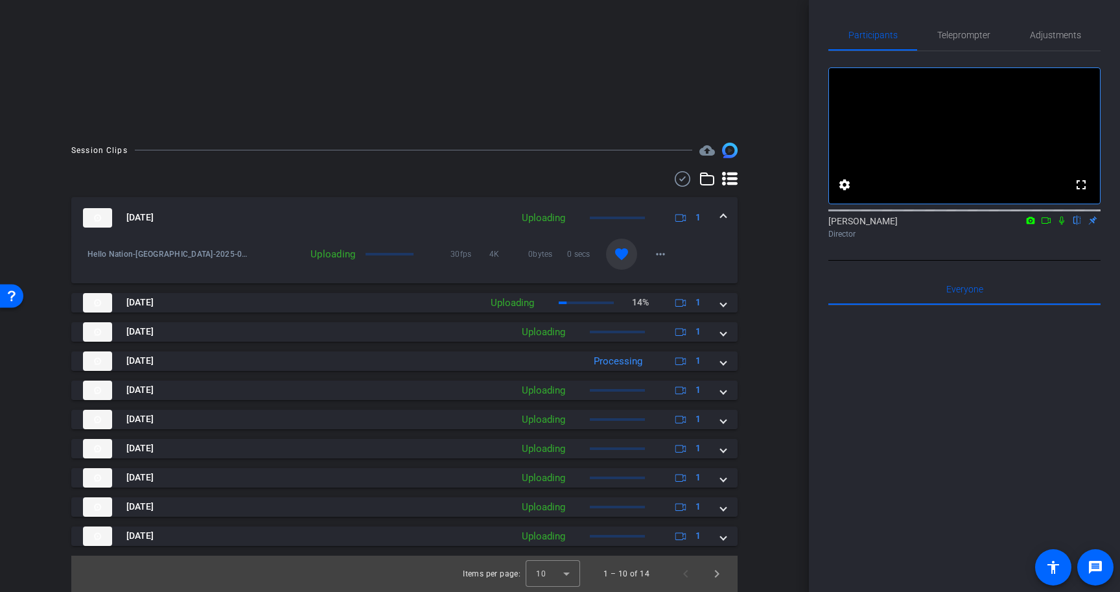
click at [1051, 225] on icon at bounding box center [1046, 220] width 10 height 9
click at [1078, 225] on icon at bounding box center [1077, 220] width 10 height 9
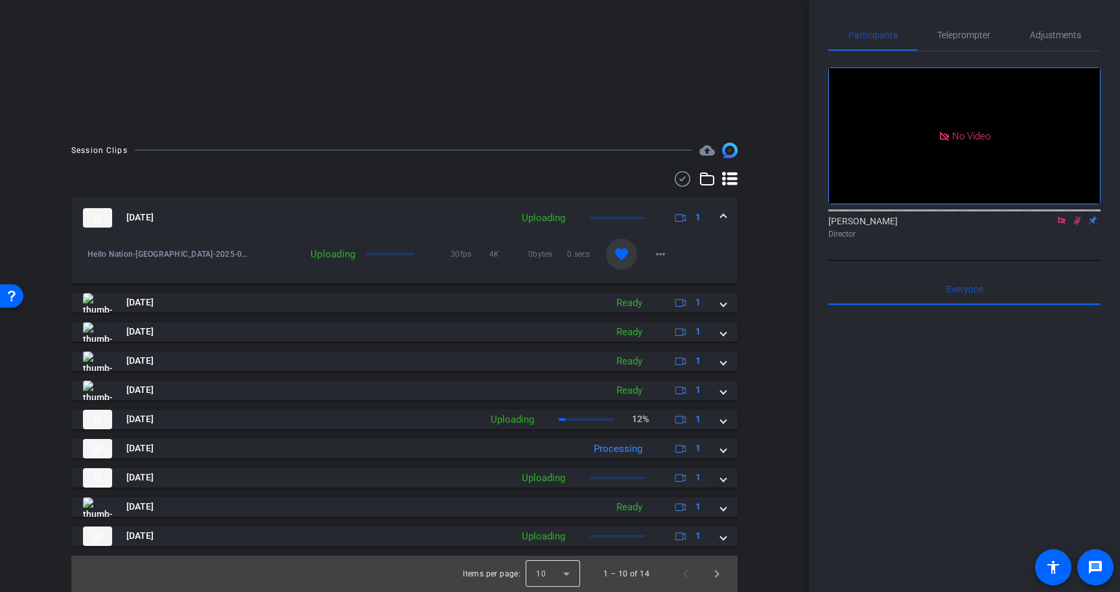
click at [552, 566] on div at bounding box center [553, 573] width 54 height 31
click at [556, 542] on mat-option "25" at bounding box center [554, 544] width 54 height 21
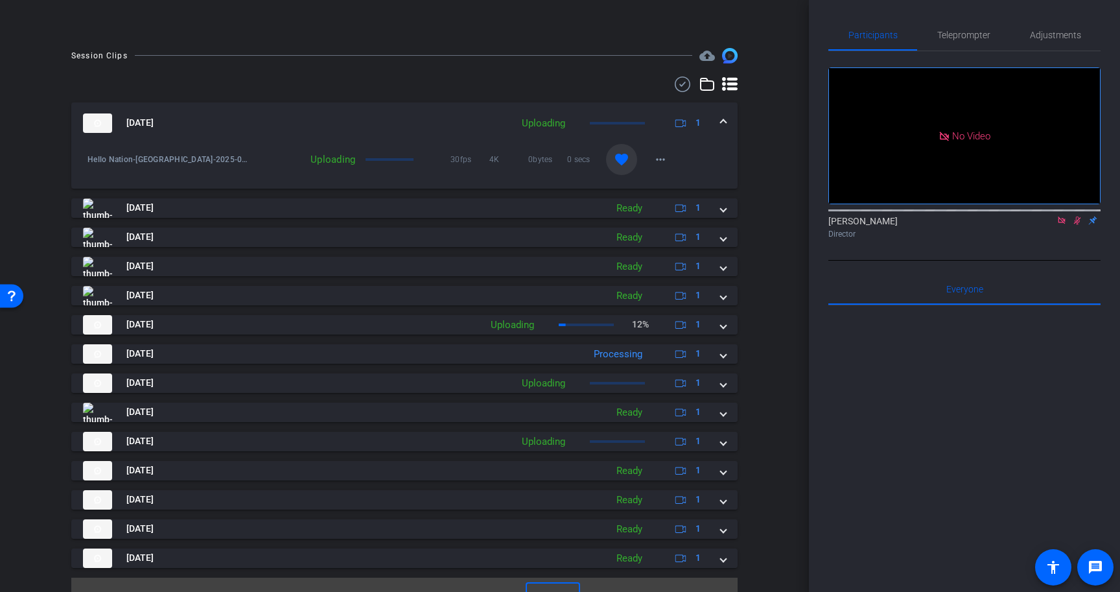
scroll to position [352, 0]
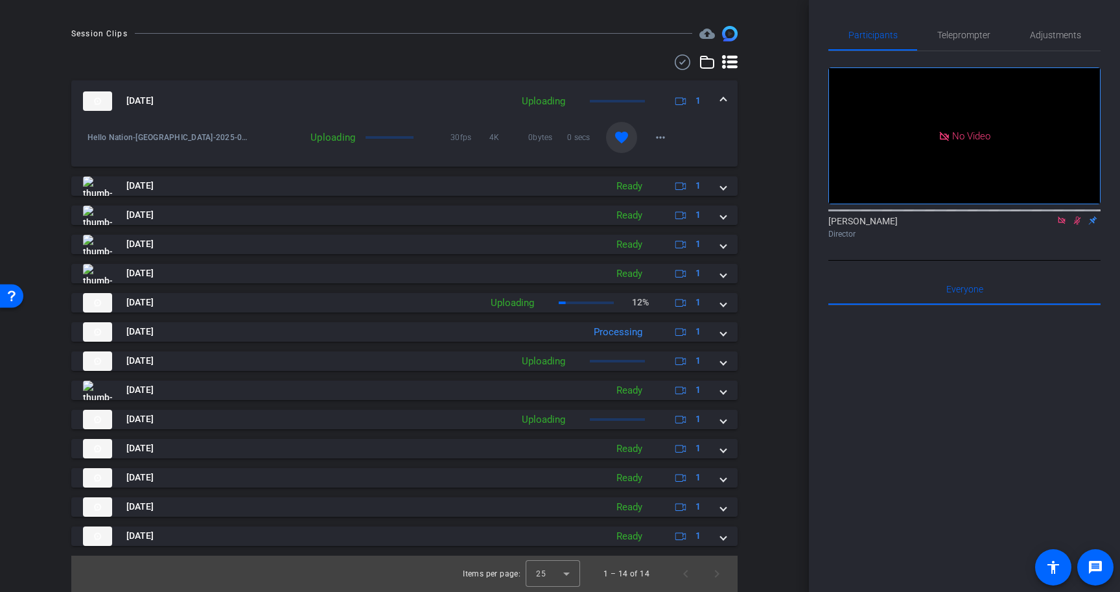
click at [760, 159] on div "Session Clips cloud_upload Aug 28, 2025 Uploading 1 Hello Nation-Rogue Valley-2…" at bounding box center [404, 309] width 744 height 566
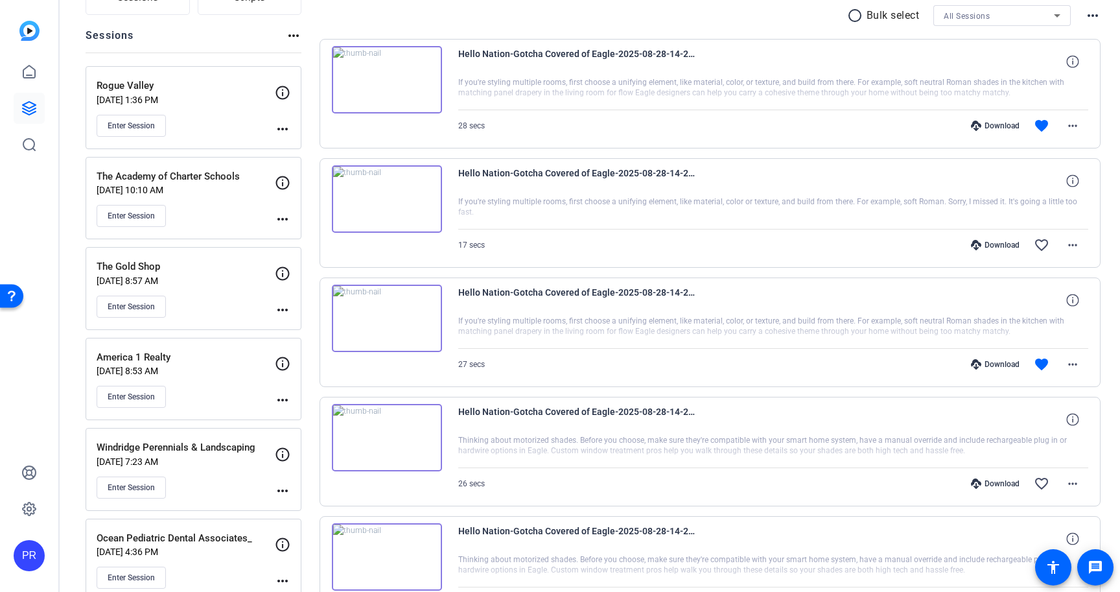
scroll to position [132, 0]
click at [227, 85] on p "Rogue Valley" at bounding box center [186, 84] width 178 height 15
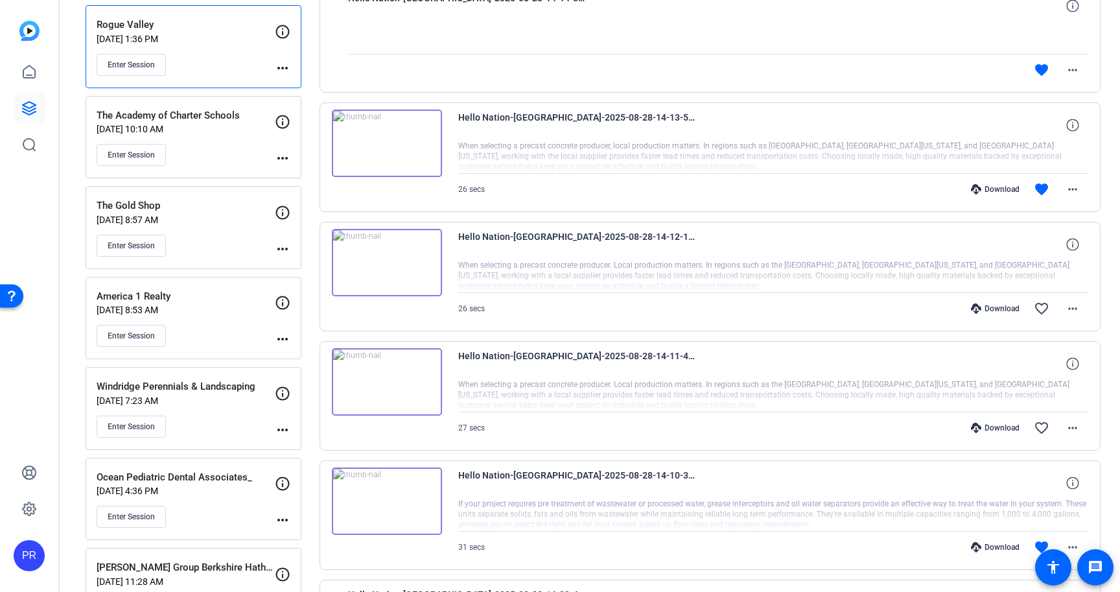
scroll to position [191, 0]
click at [237, 139] on div "The Academy of Charter Schools Aug 28, 2025 @ 10:10 AM Enter Session" at bounding box center [186, 138] width 178 height 58
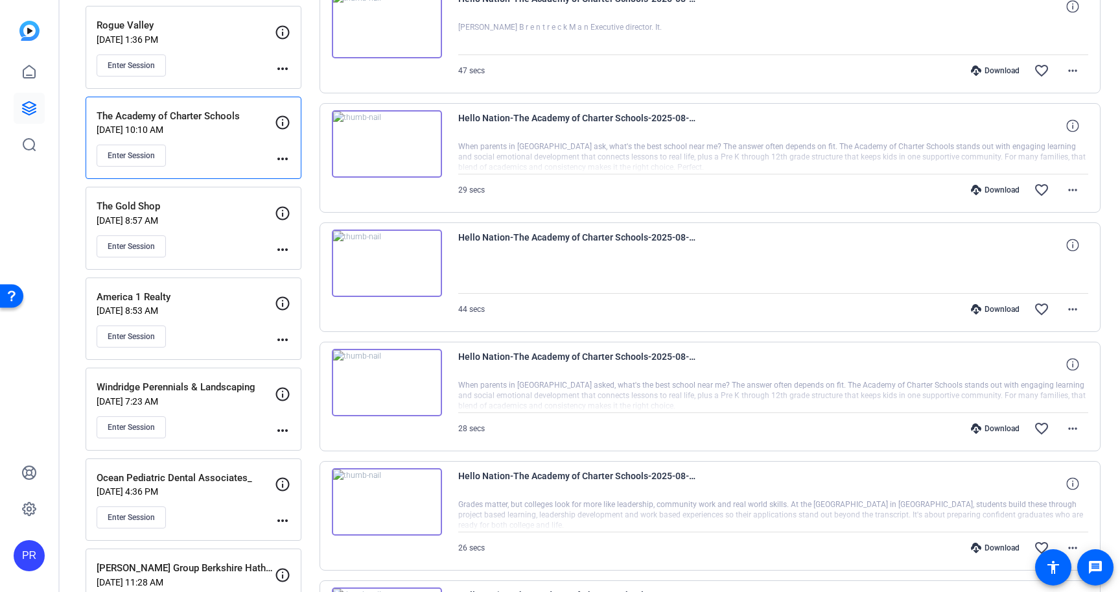
click at [236, 62] on div "Enter Session" at bounding box center [186, 65] width 178 height 22
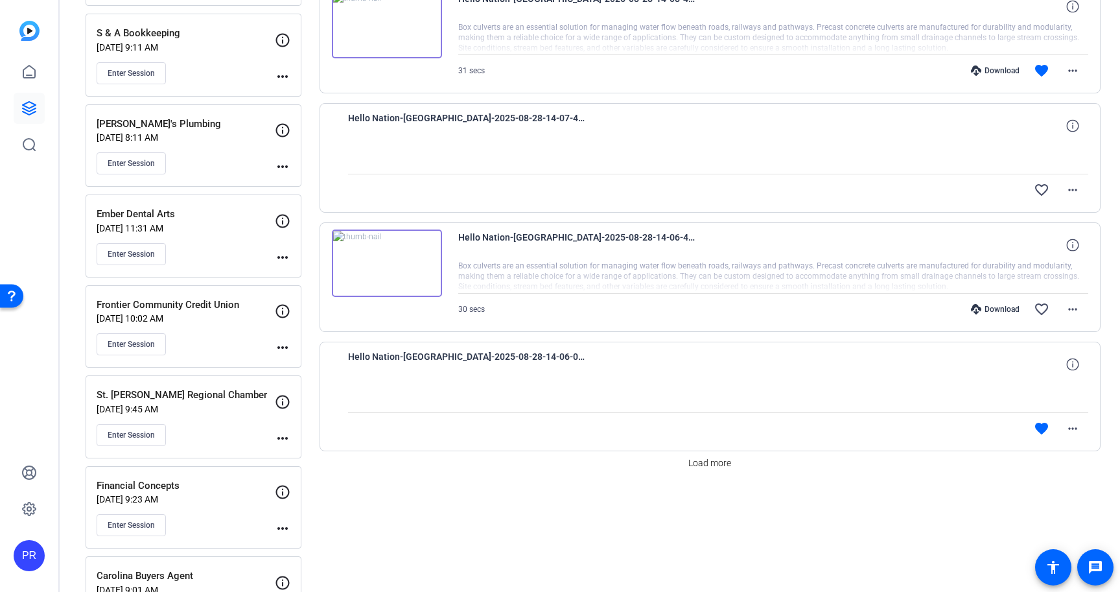
scroll to position [927, 0]
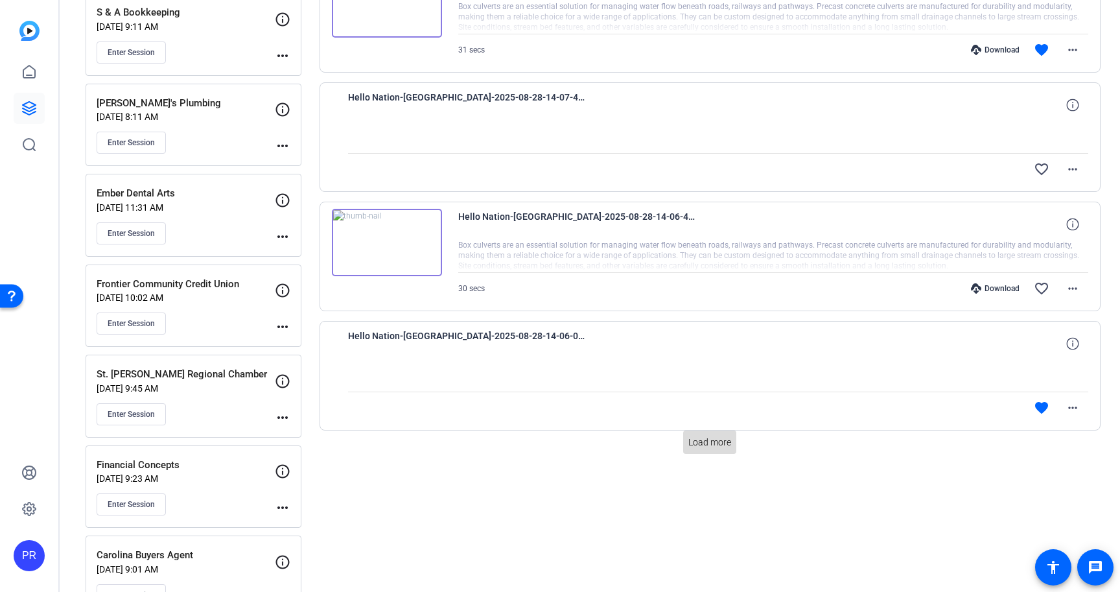
click at [701, 442] on span "Load more" at bounding box center [709, 442] width 43 height 14
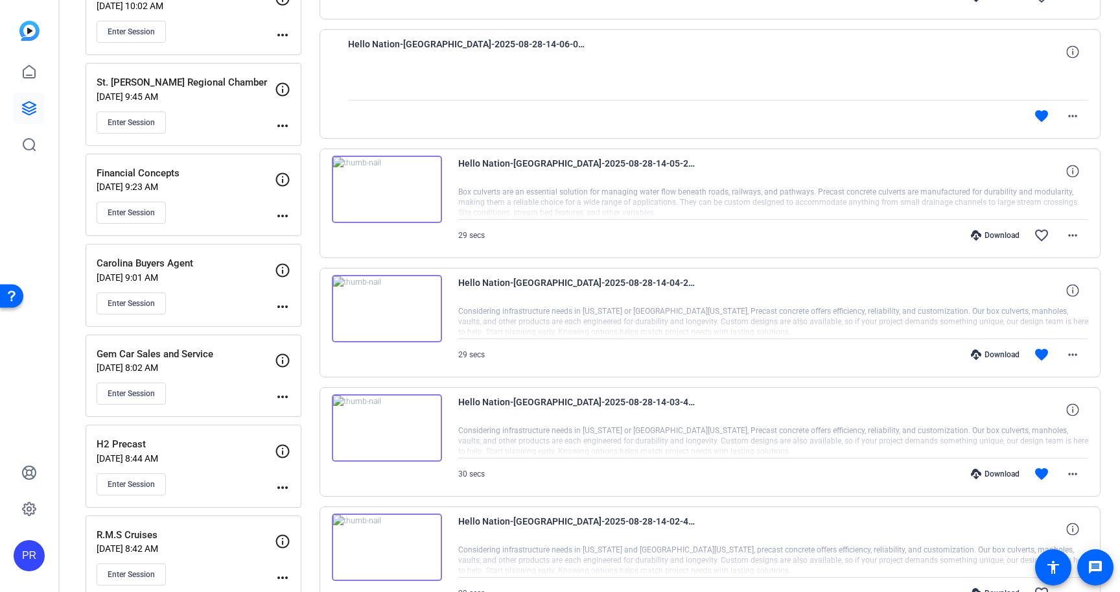
scroll to position [1181, 0]
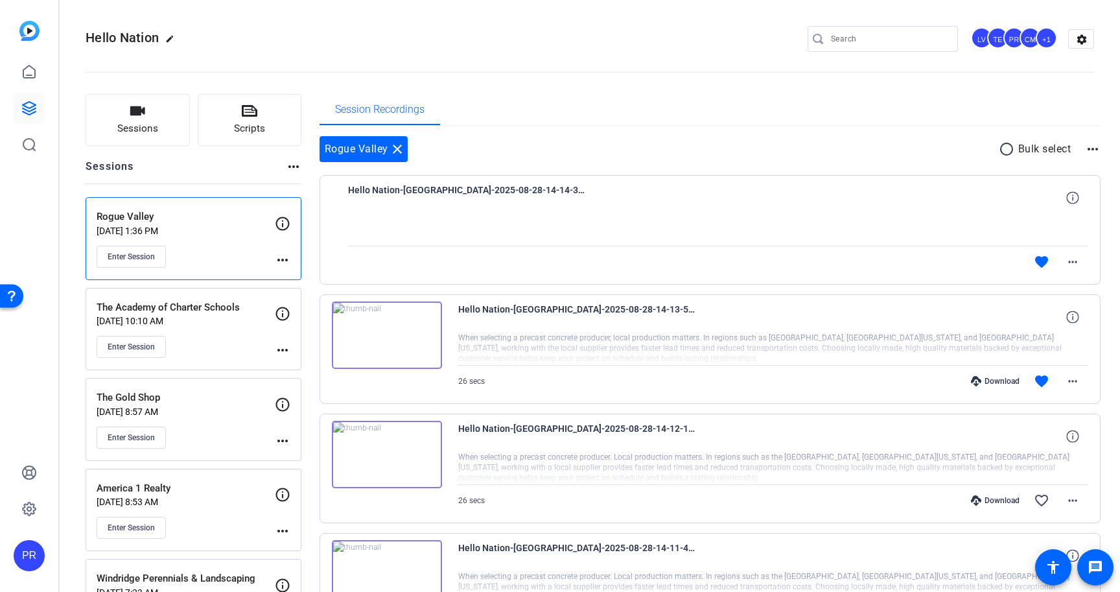
scroll to position [1181, 0]
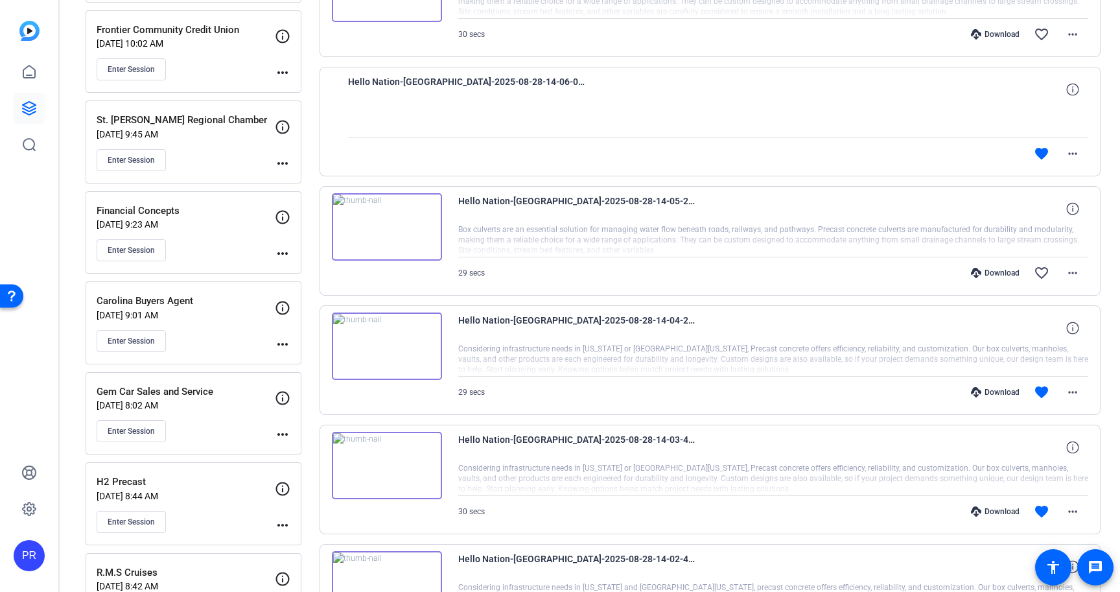
click at [244, 134] on p "[DATE] 9:45 AM" at bounding box center [186, 134] width 178 height 10
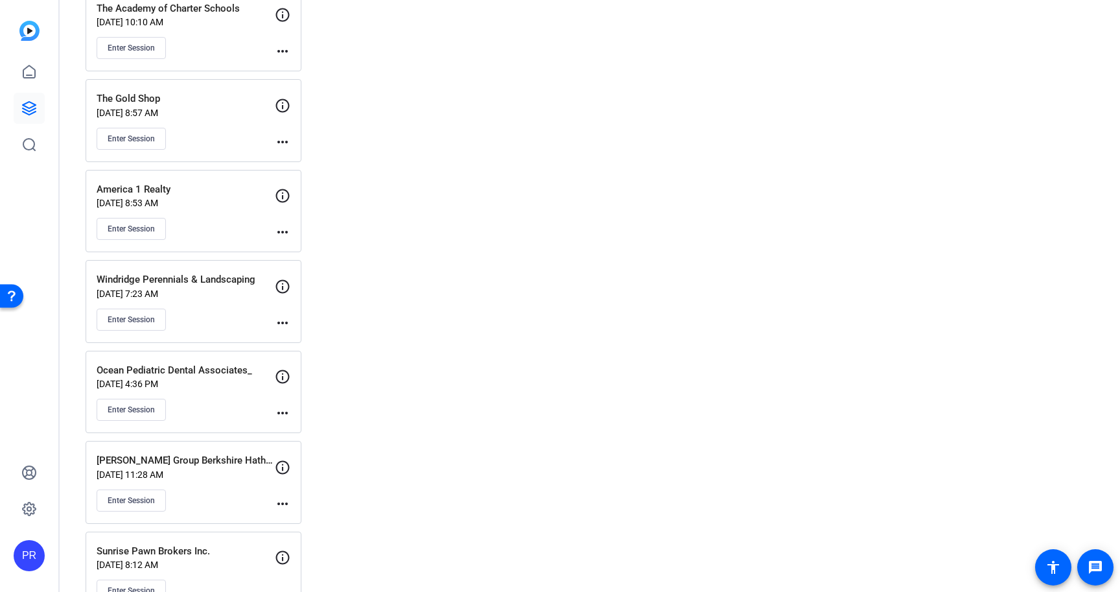
scroll to position [0, 0]
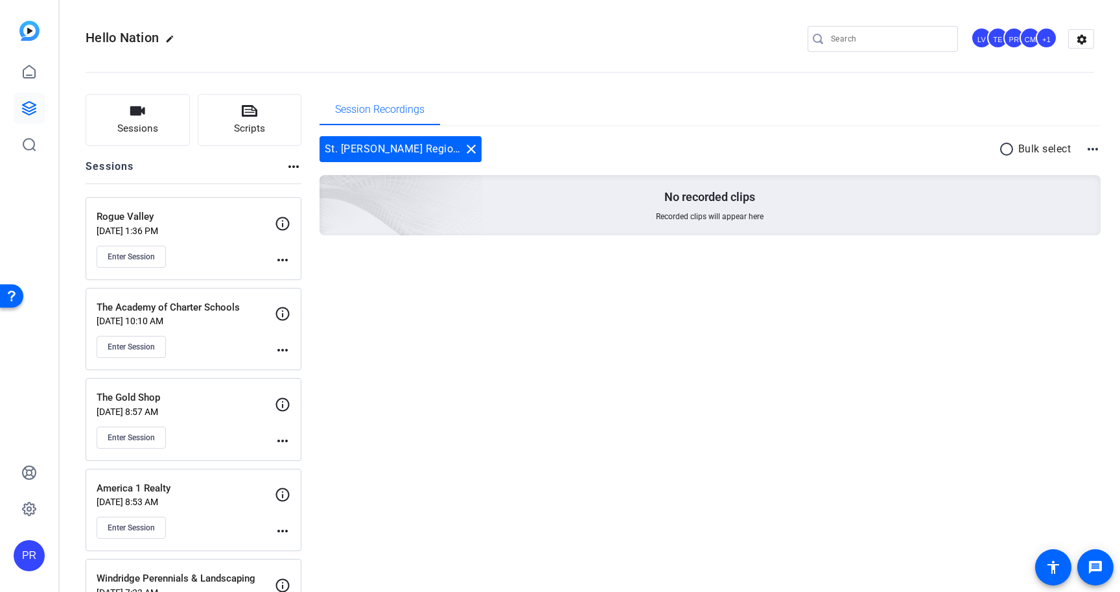
click at [235, 264] on div "Enter Session" at bounding box center [186, 257] width 178 height 22
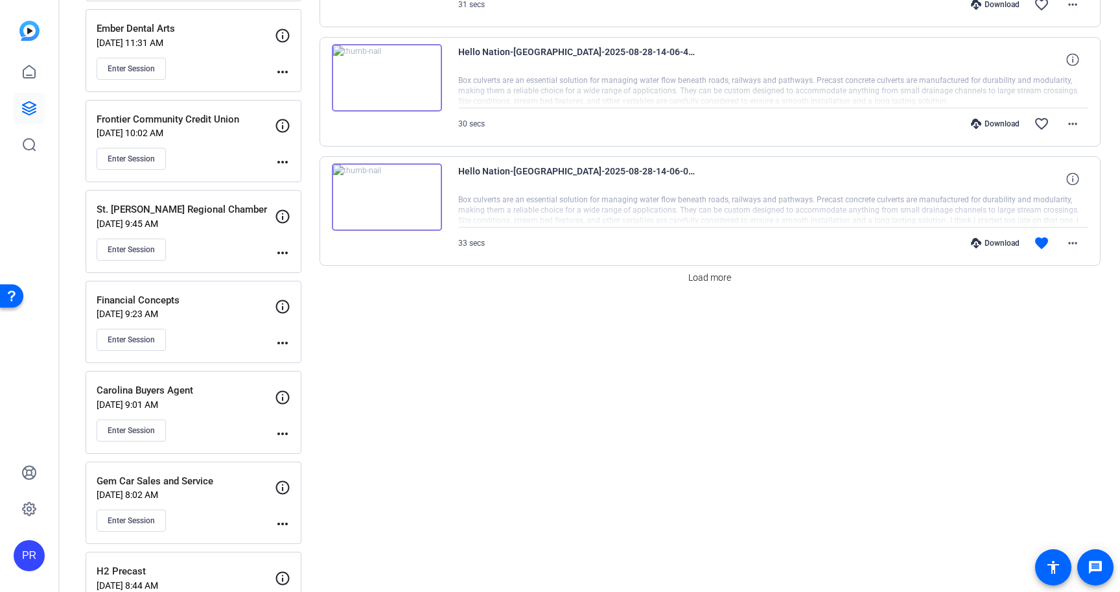
scroll to position [1094, 0]
click at [695, 275] on span "Load more" at bounding box center [709, 276] width 43 height 14
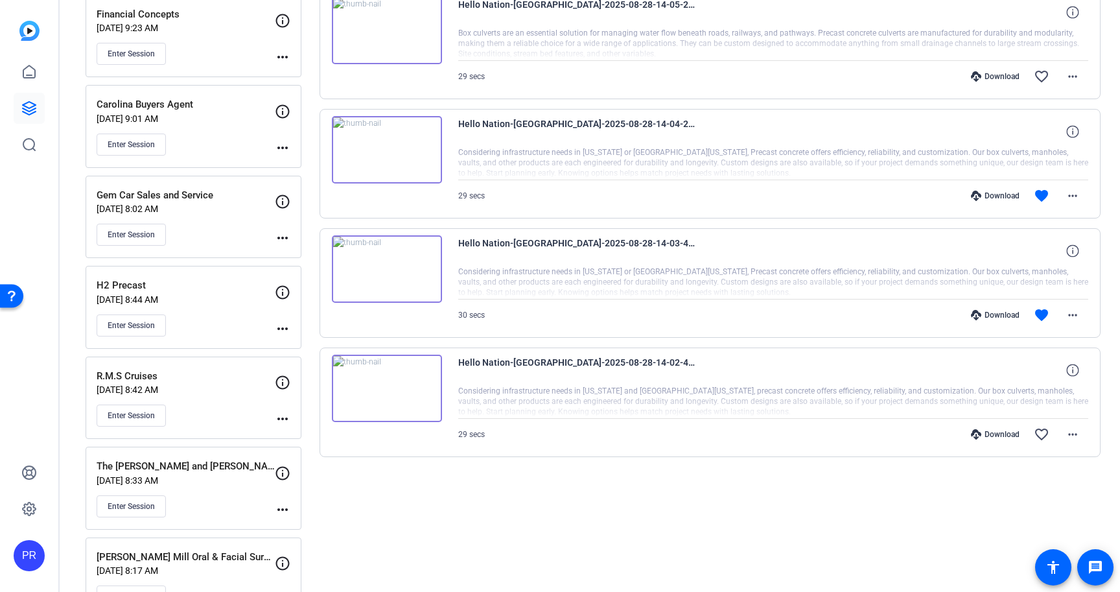
scroll to position [1358, 0]
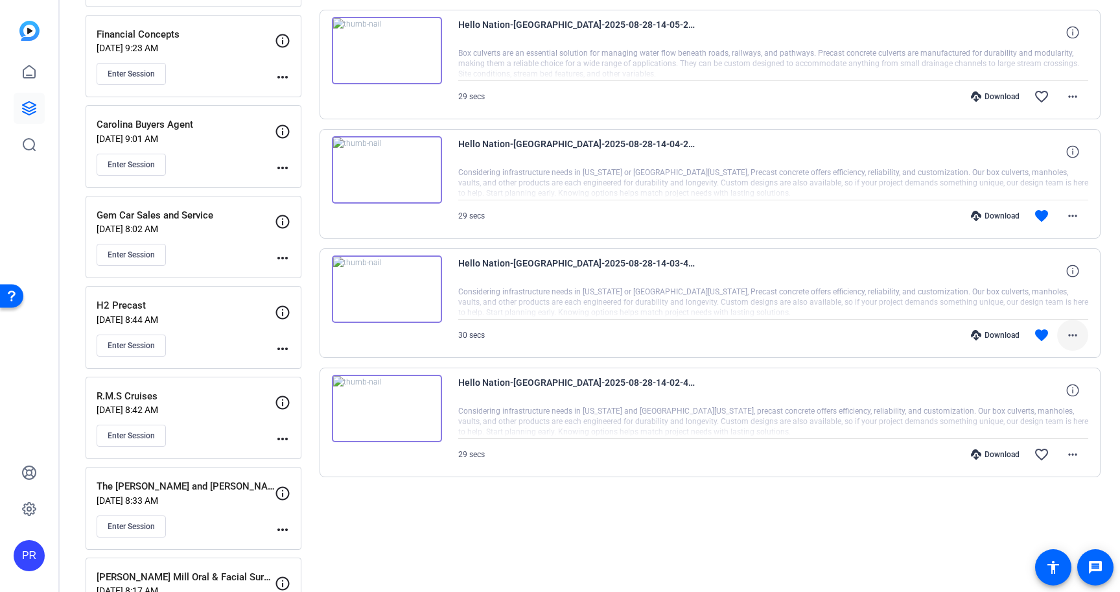
click at [1070, 328] on mat-icon "more_horiz" at bounding box center [1073, 335] width 16 height 16
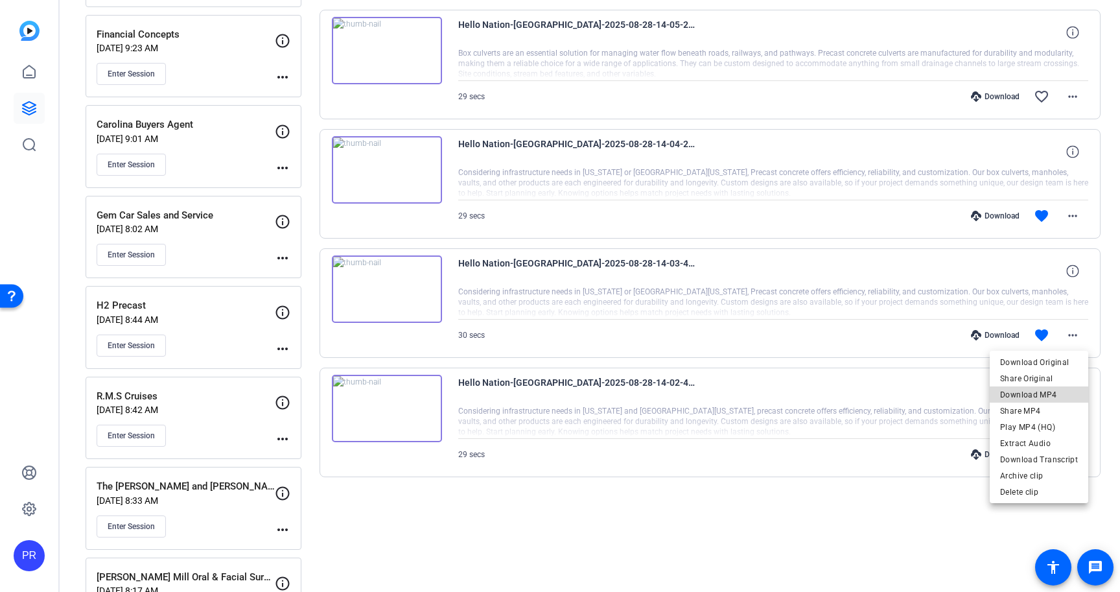
click at [1048, 393] on span "Download MP4" at bounding box center [1039, 395] width 78 height 16
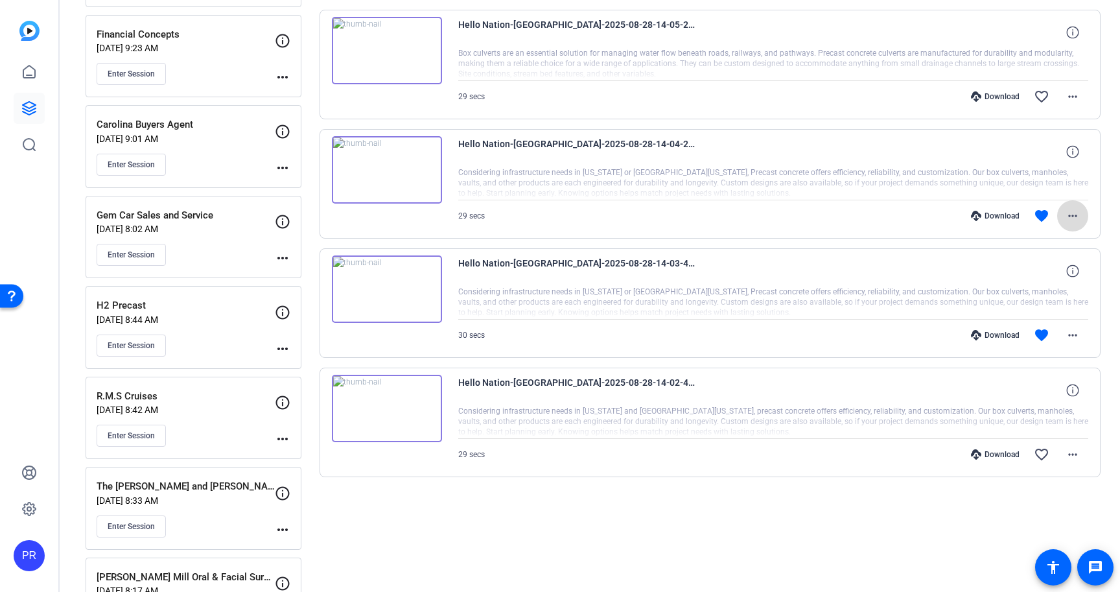
click at [1079, 213] on mat-icon "more_horiz" at bounding box center [1073, 216] width 16 height 16
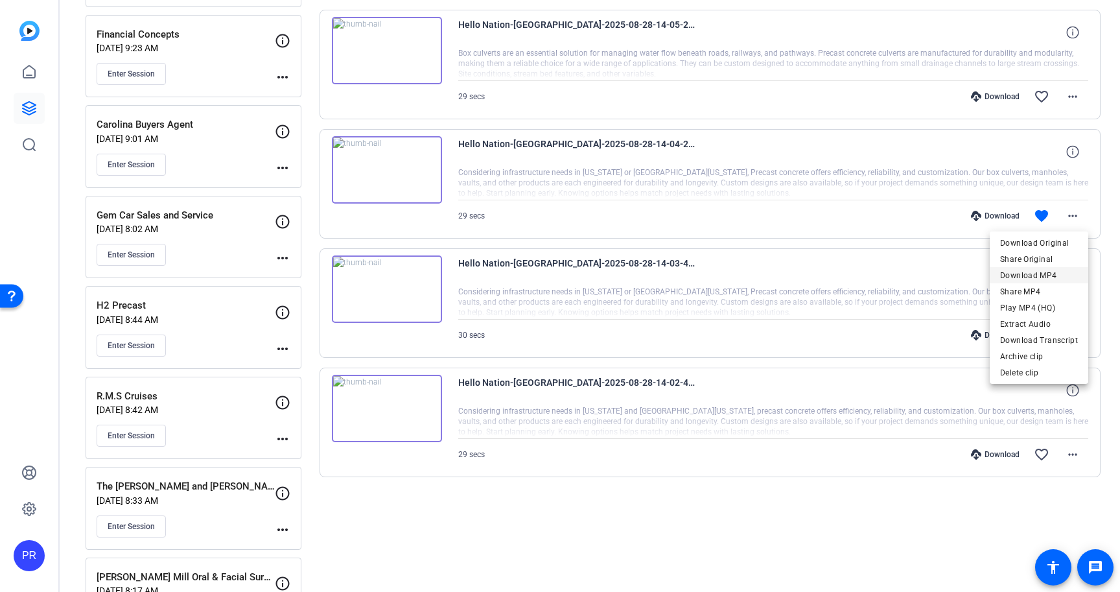
click at [1057, 278] on span "Download MP4" at bounding box center [1039, 276] width 78 height 16
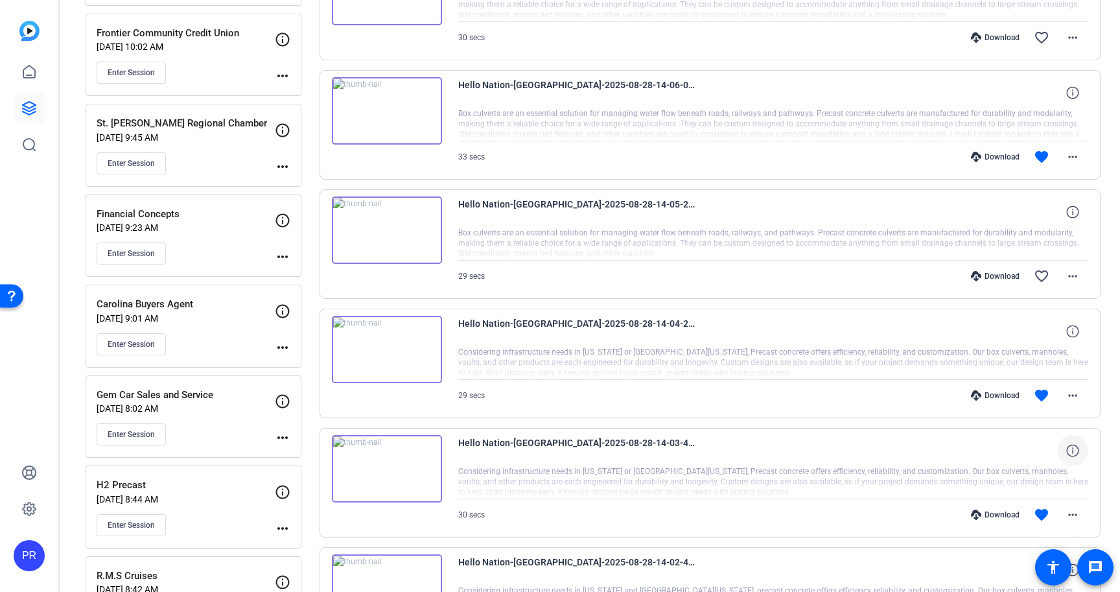
scroll to position [1167, 0]
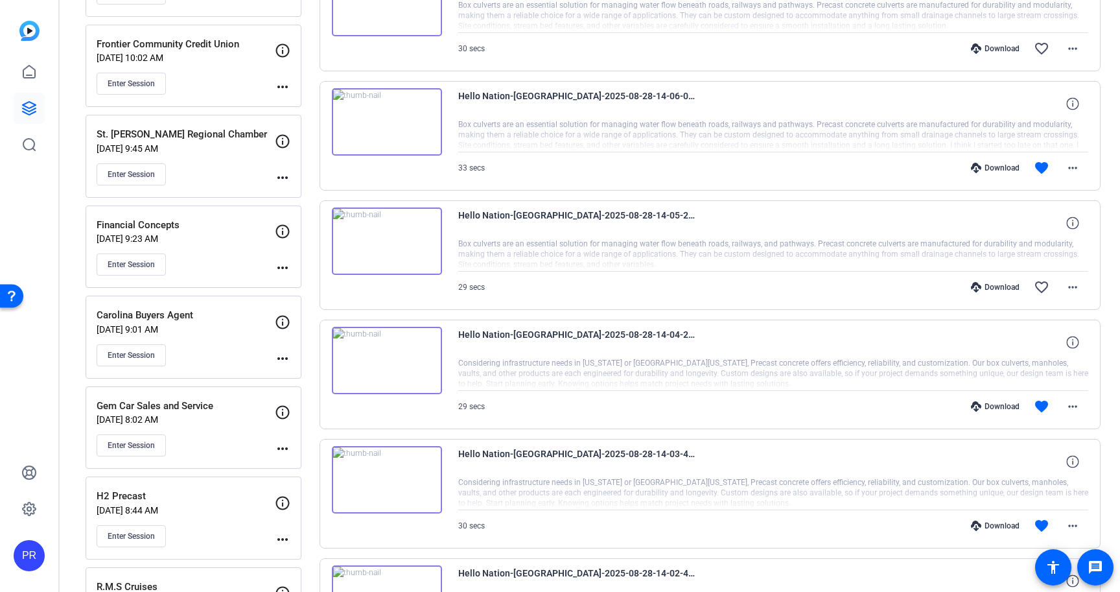
click at [753, 354] on div "Hello Nation-[GEOGRAPHIC_DATA]-2025-08-28-14-04-23-501-0" at bounding box center [773, 342] width 631 height 31
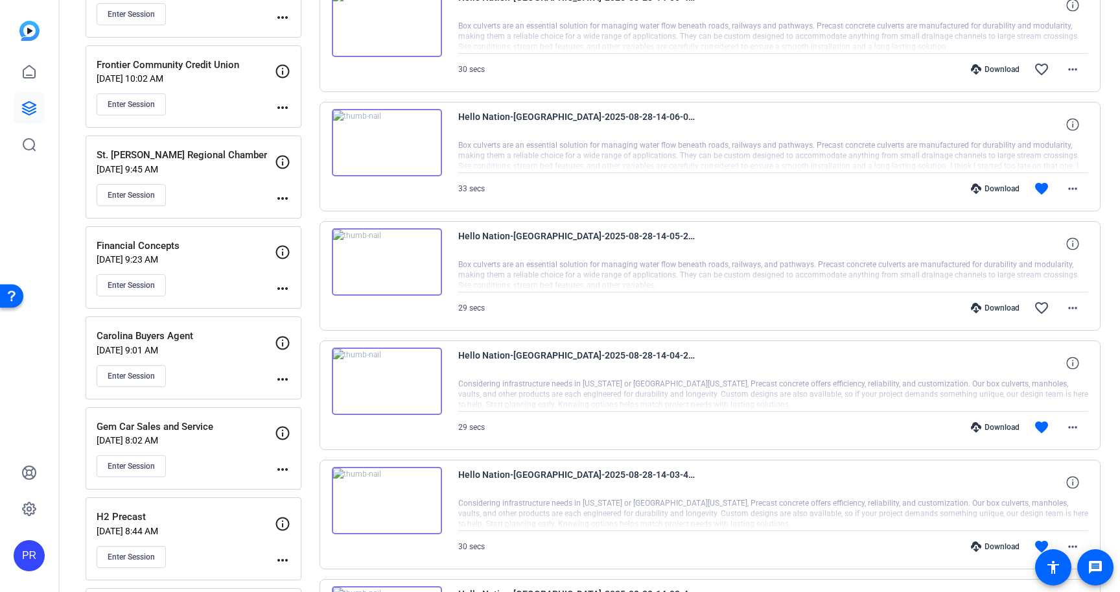
scroll to position [1119, 0]
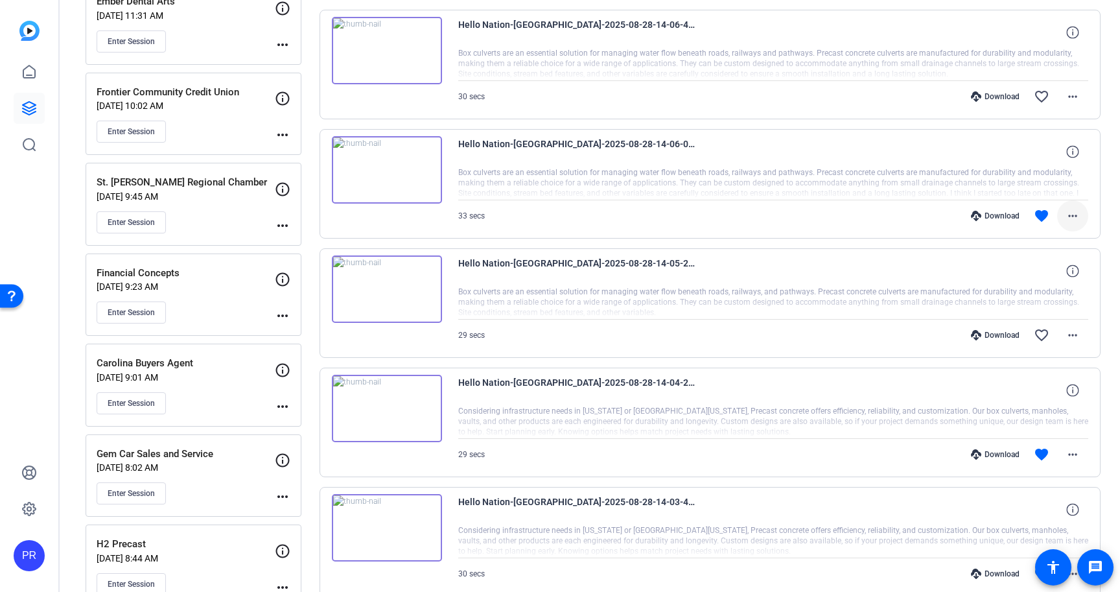
click at [1076, 214] on mat-icon "more_horiz" at bounding box center [1073, 216] width 16 height 16
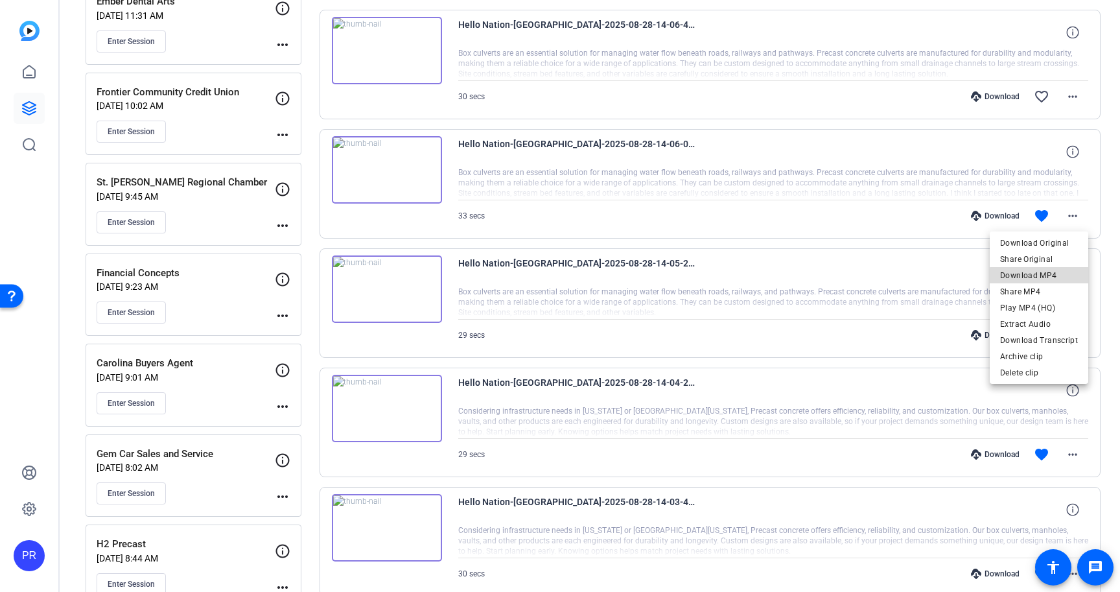
click at [1052, 277] on span "Download MP4" at bounding box center [1039, 276] width 78 height 16
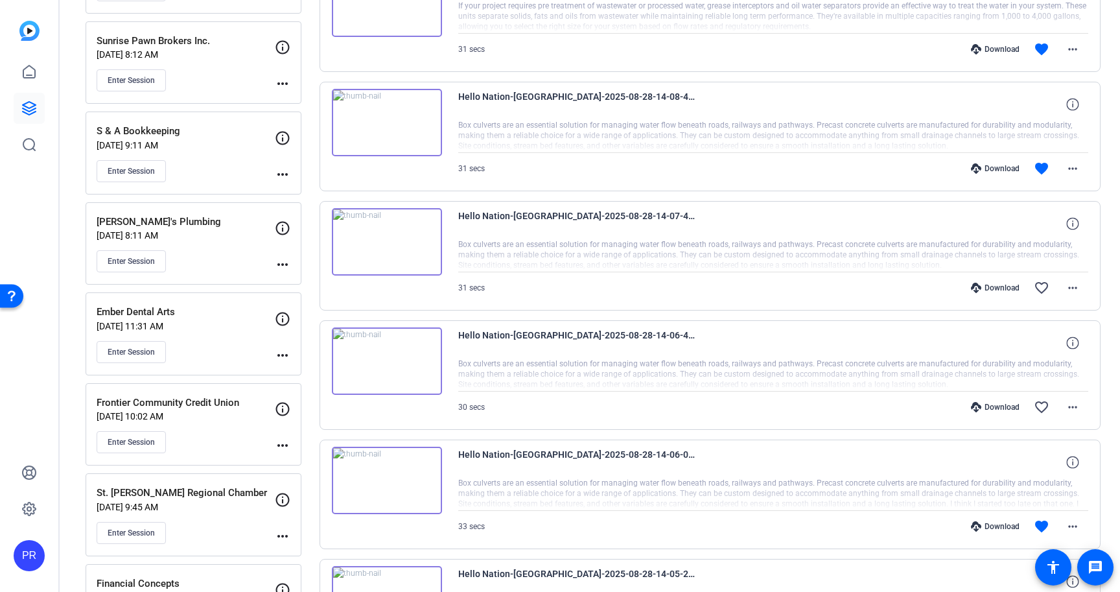
scroll to position [808, 0]
click at [1070, 159] on span at bounding box center [1072, 169] width 31 height 31
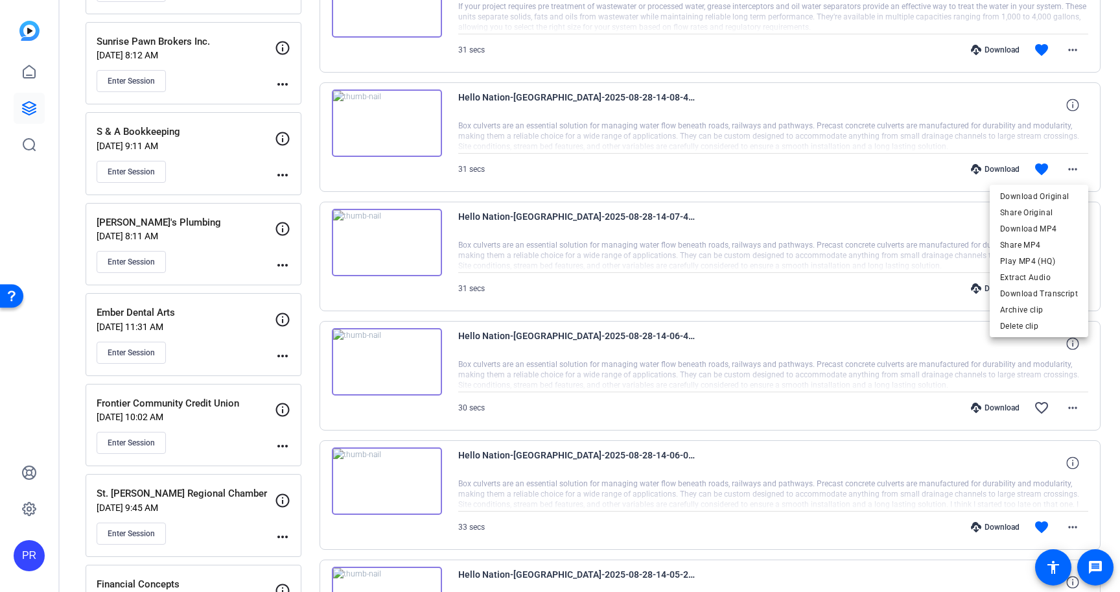
click at [852, 342] on div at bounding box center [560, 296] width 1120 height 592
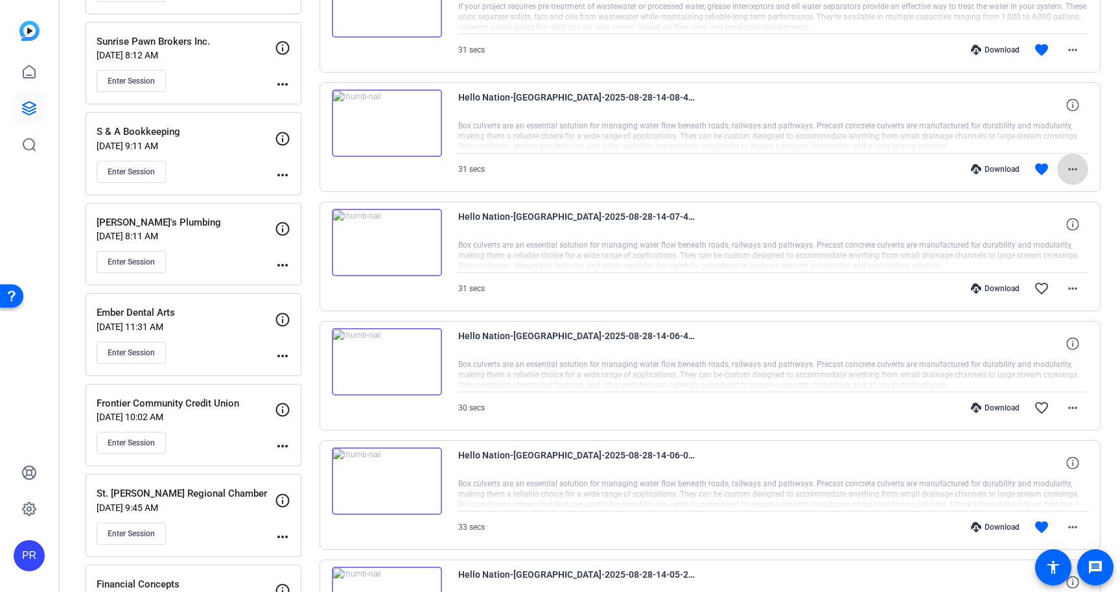
click at [1074, 170] on mat-icon "more_horiz" at bounding box center [1073, 169] width 16 height 16
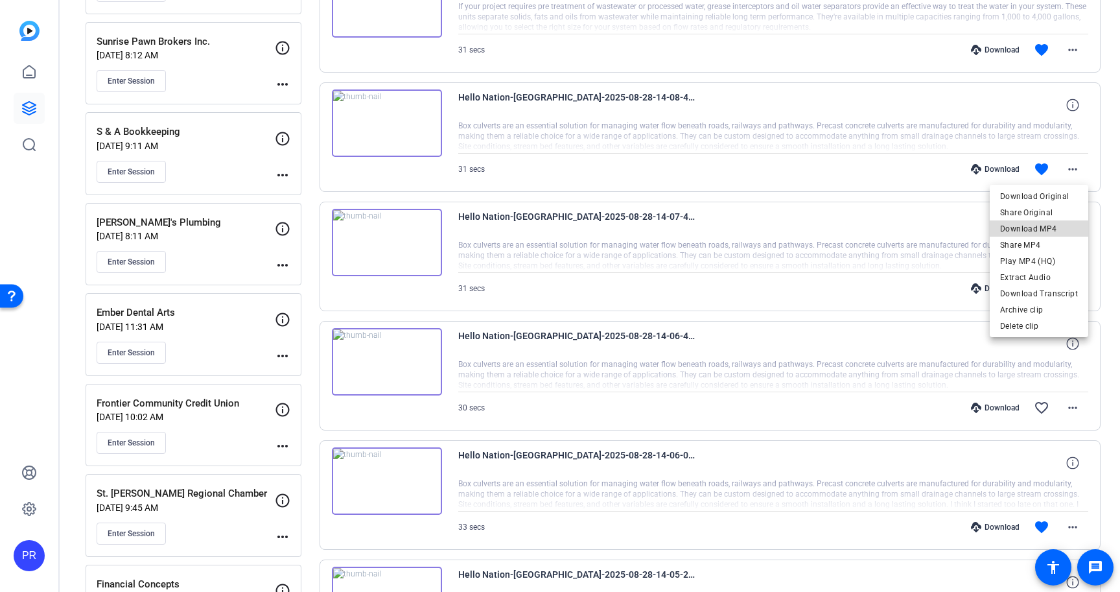
click at [1062, 230] on span "Download MP4" at bounding box center [1039, 229] width 78 height 16
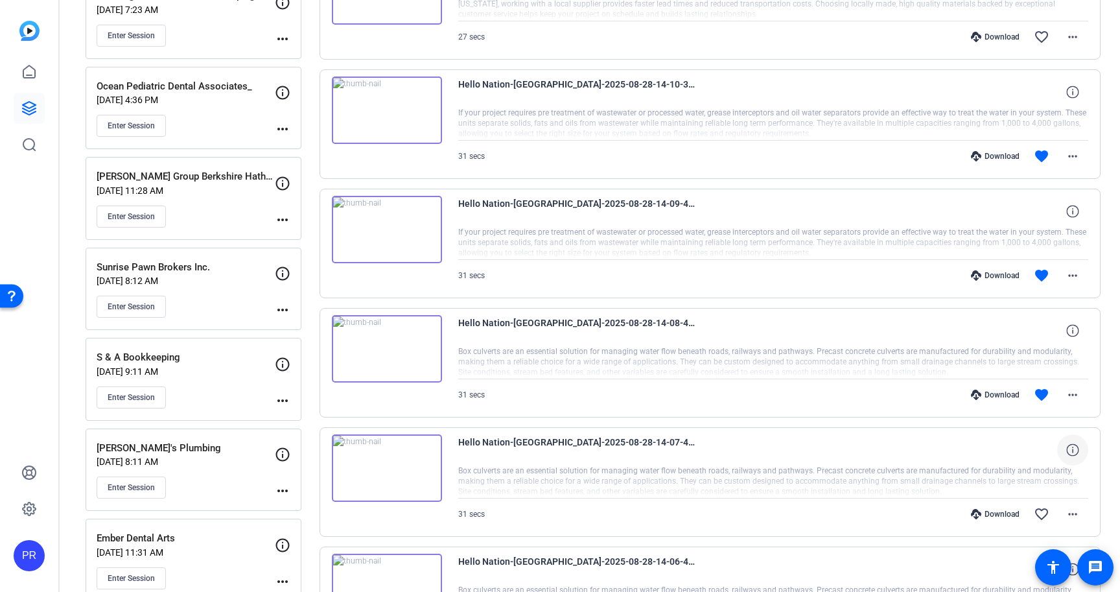
scroll to position [582, 0]
click at [1070, 275] on mat-icon "more_horiz" at bounding box center [1073, 276] width 16 height 16
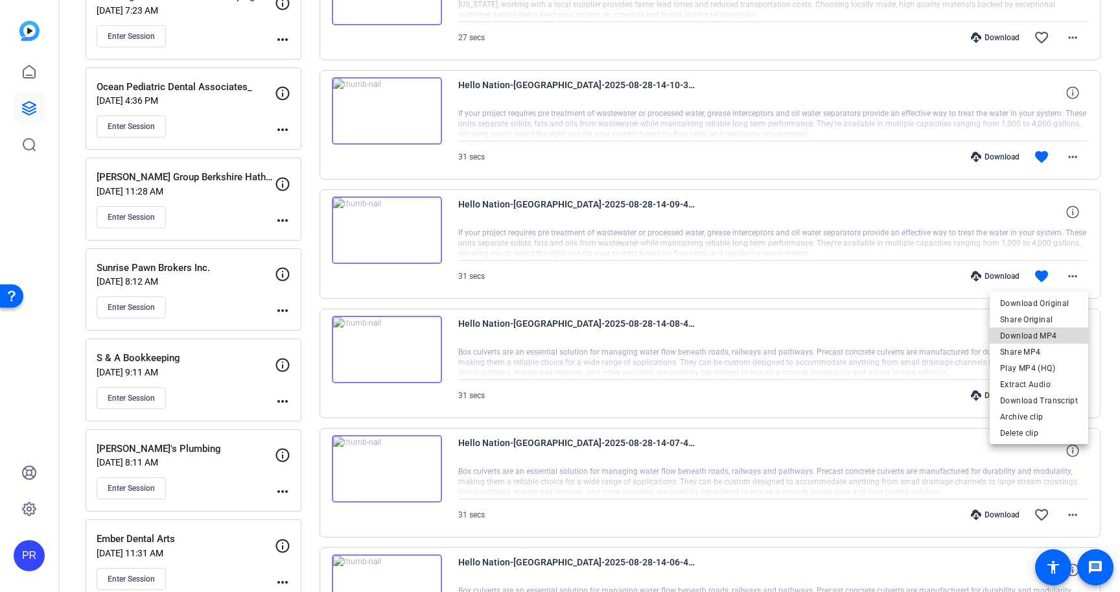
click at [1058, 337] on span "Download MP4" at bounding box center [1039, 336] width 78 height 16
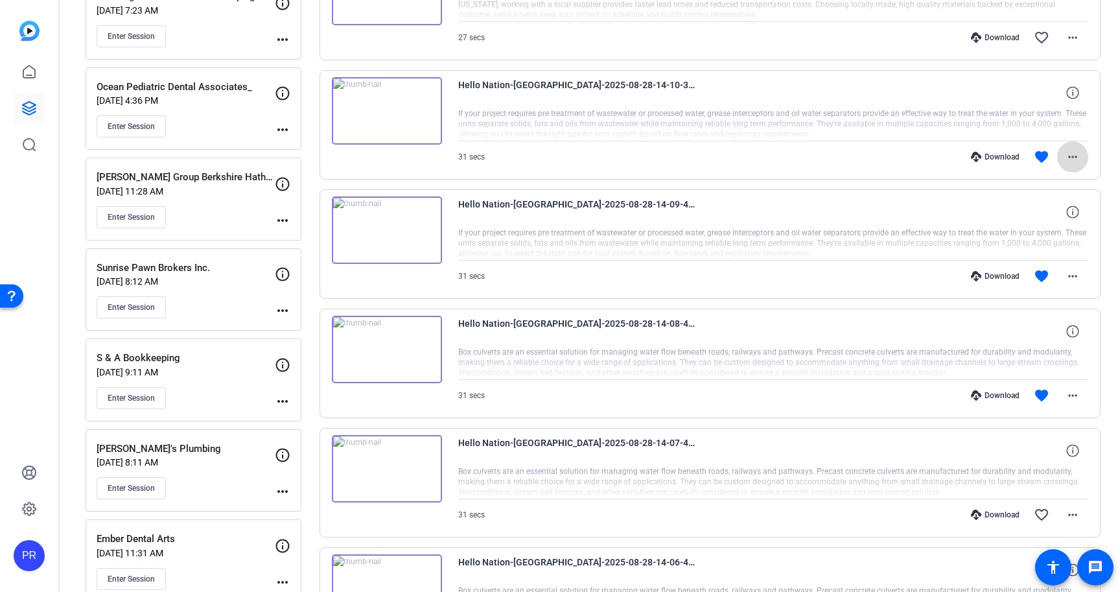
click at [1075, 154] on mat-icon "more_horiz" at bounding box center [1073, 157] width 16 height 16
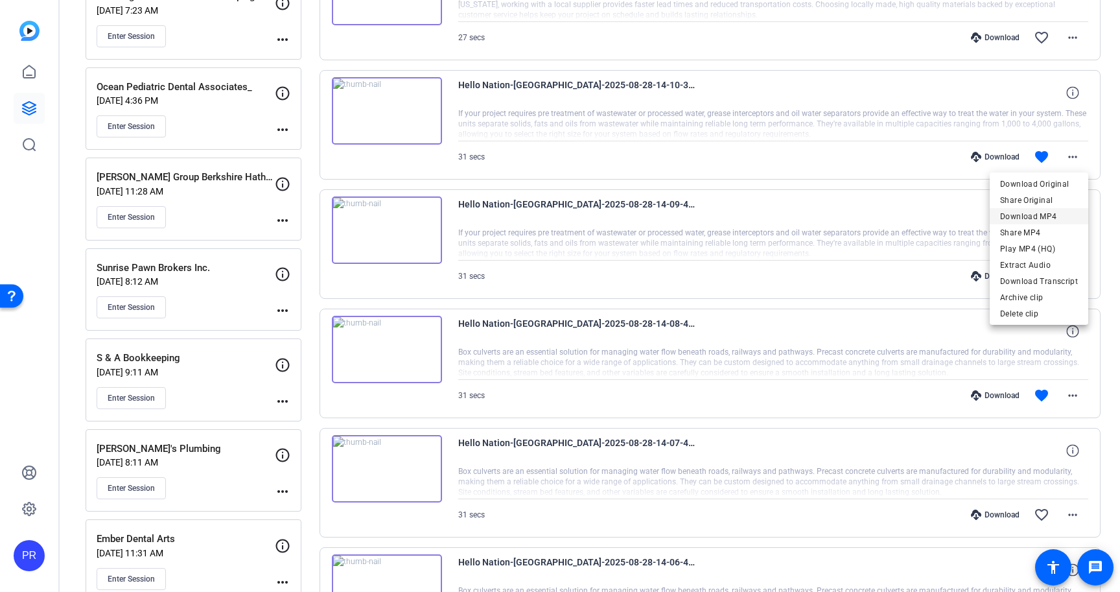
click at [1063, 213] on span "Download MP4" at bounding box center [1039, 217] width 78 height 16
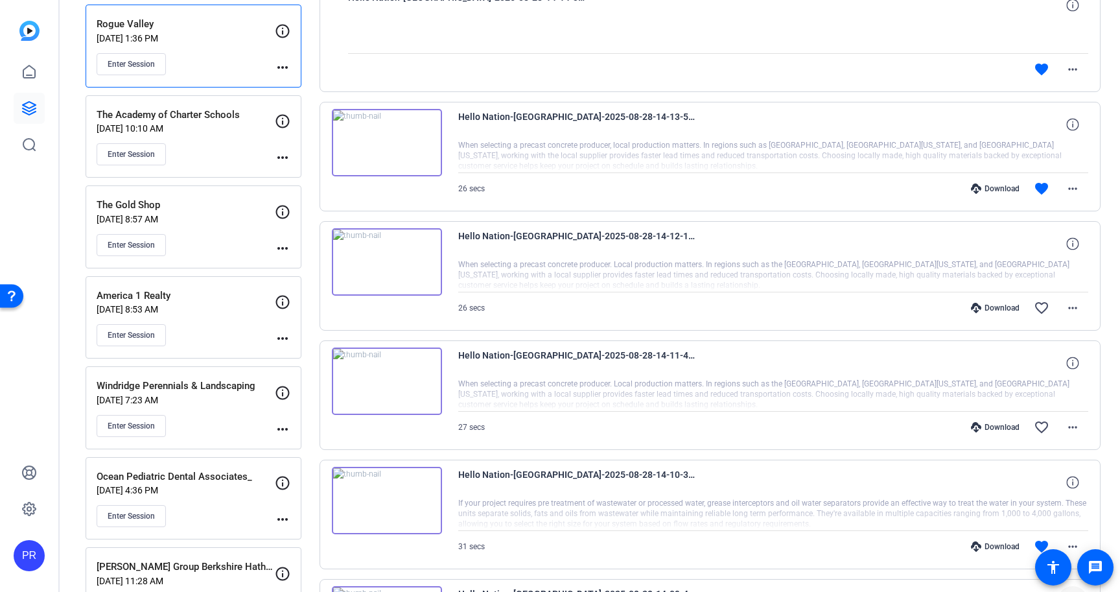
scroll to position [191, 0]
click at [1074, 425] on mat-icon "more_horiz" at bounding box center [1073, 429] width 16 height 16
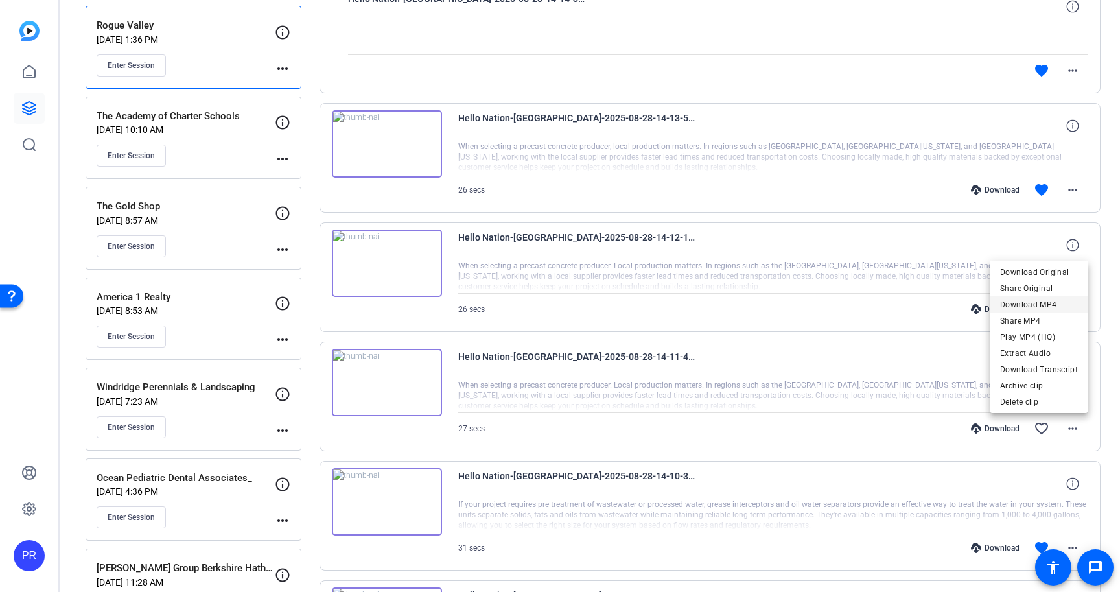
click at [1033, 299] on span "Download MP4" at bounding box center [1039, 305] width 78 height 16
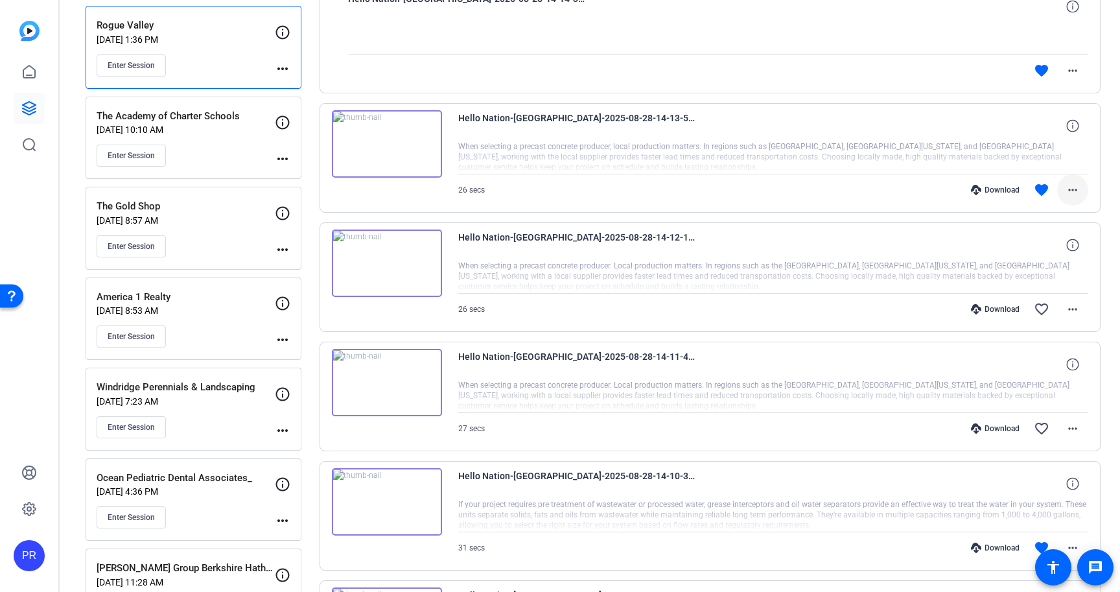
click at [1074, 187] on mat-icon "more_horiz" at bounding box center [1073, 190] width 16 height 16
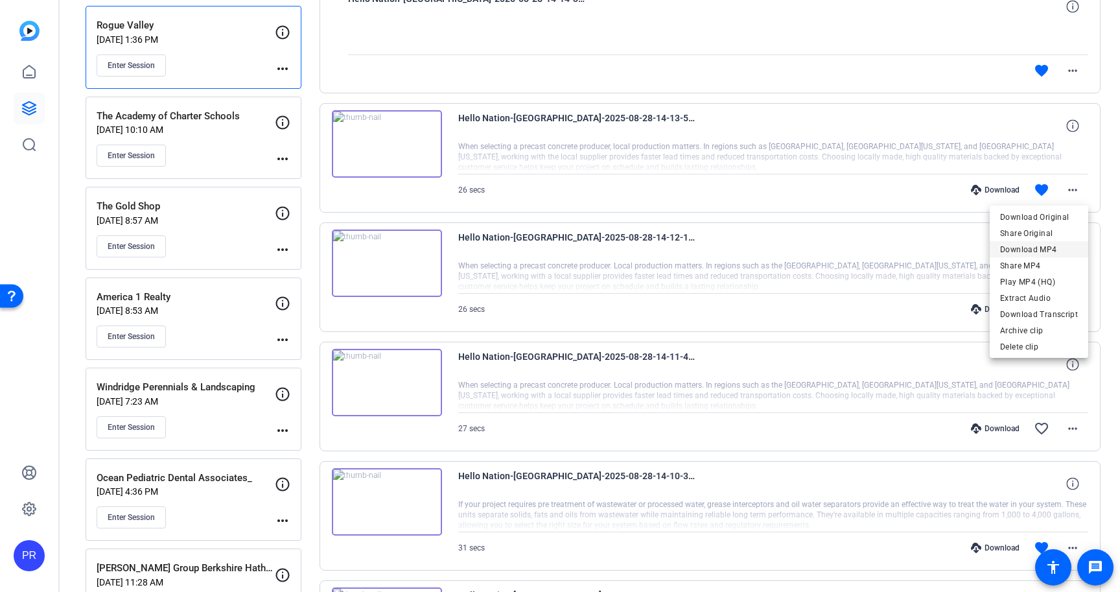
click at [1032, 245] on span "Download MP4" at bounding box center [1039, 250] width 78 height 16
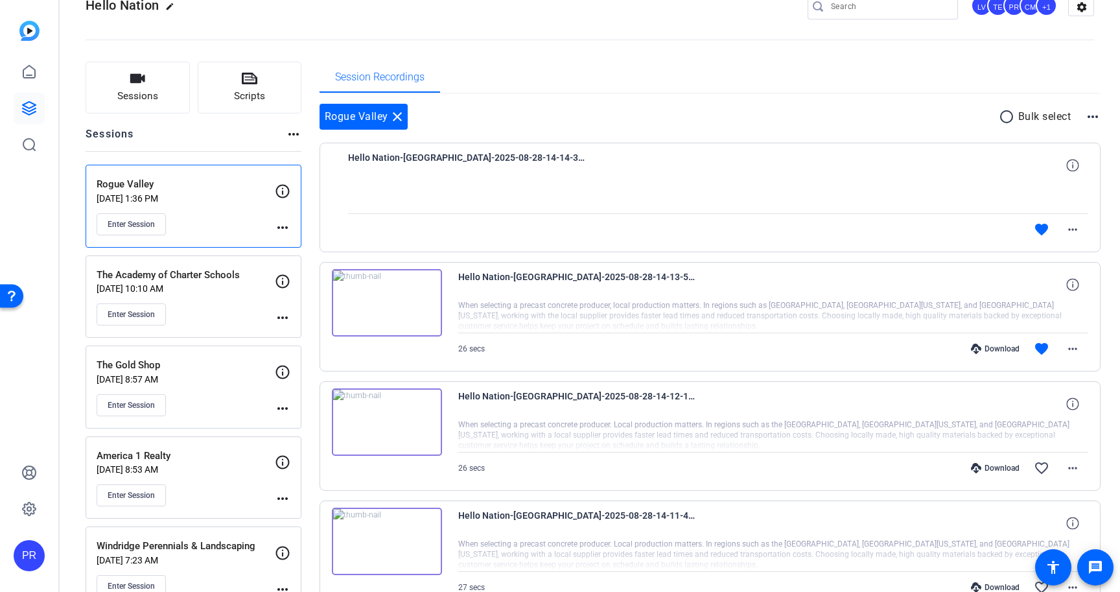
scroll to position [0, 0]
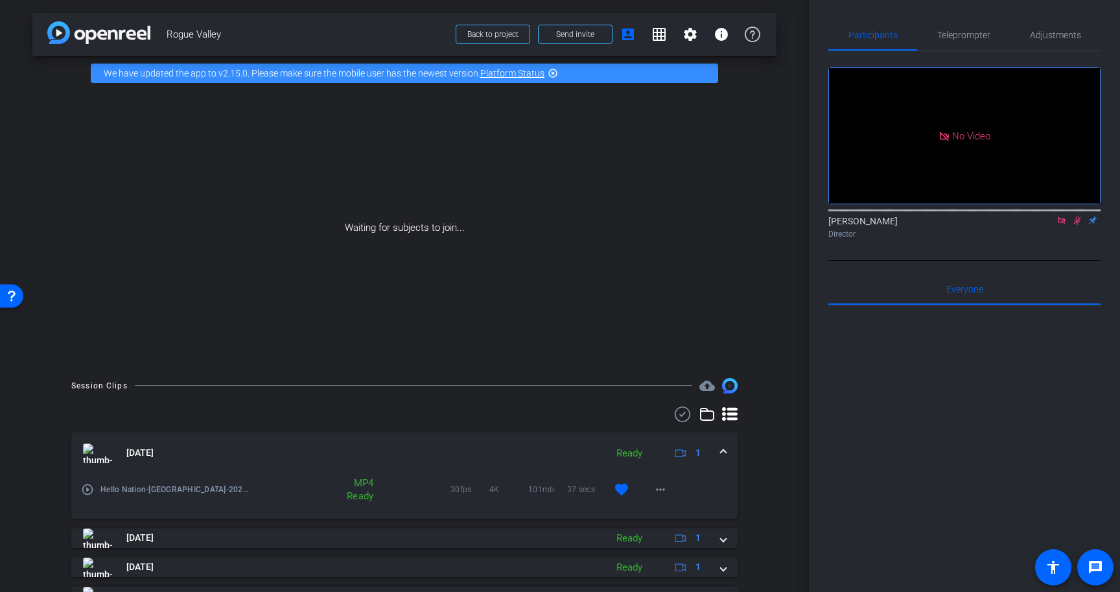
scroll to position [299, 0]
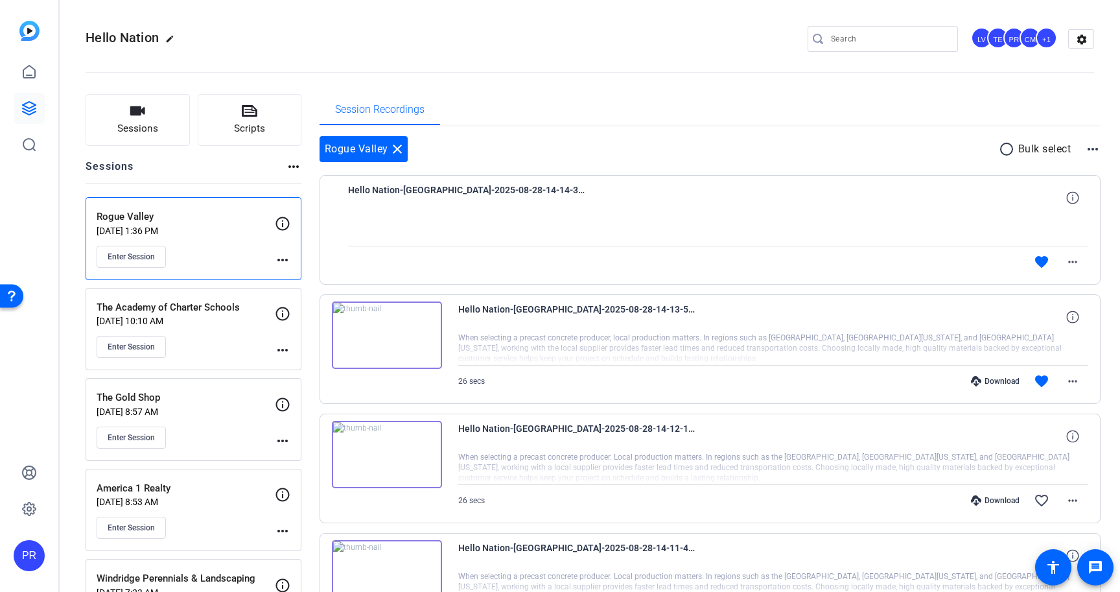
click at [220, 235] on p "[DATE] 1:36 PM" at bounding box center [186, 231] width 178 height 10
click at [1073, 261] on mat-icon "more_horiz" at bounding box center [1073, 262] width 16 height 16
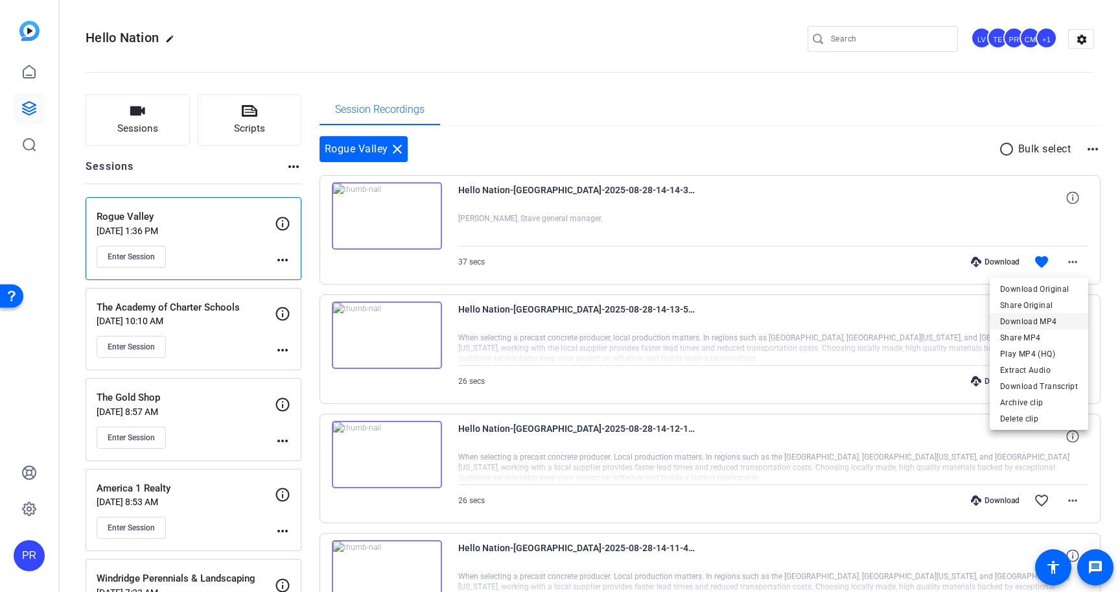
click at [1049, 321] on span "Download MP4" at bounding box center [1039, 322] width 78 height 16
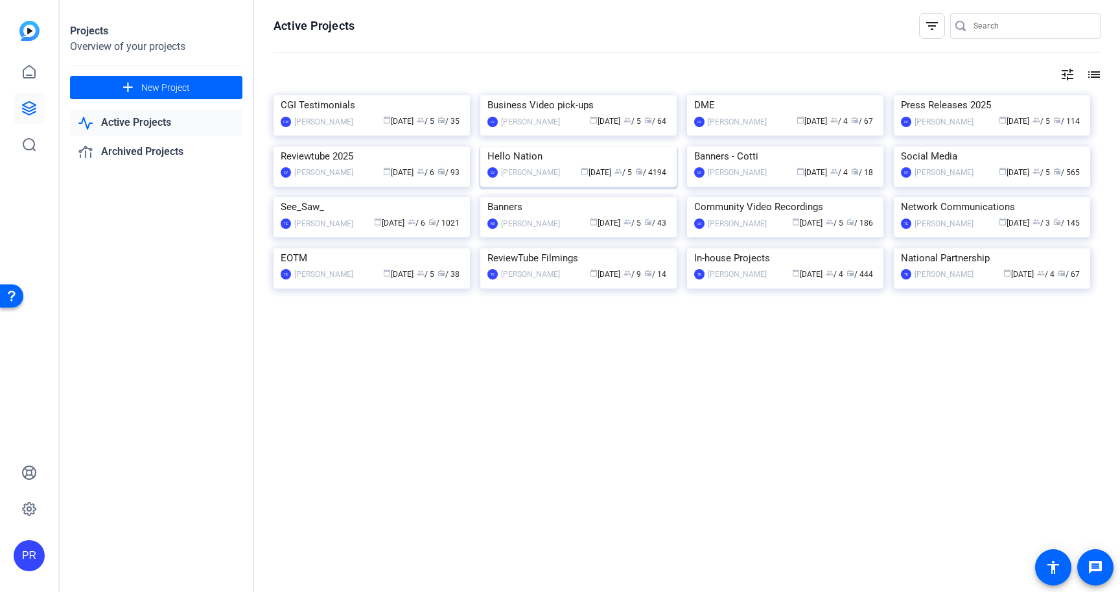
click at [526, 146] on img at bounding box center [578, 146] width 196 height 0
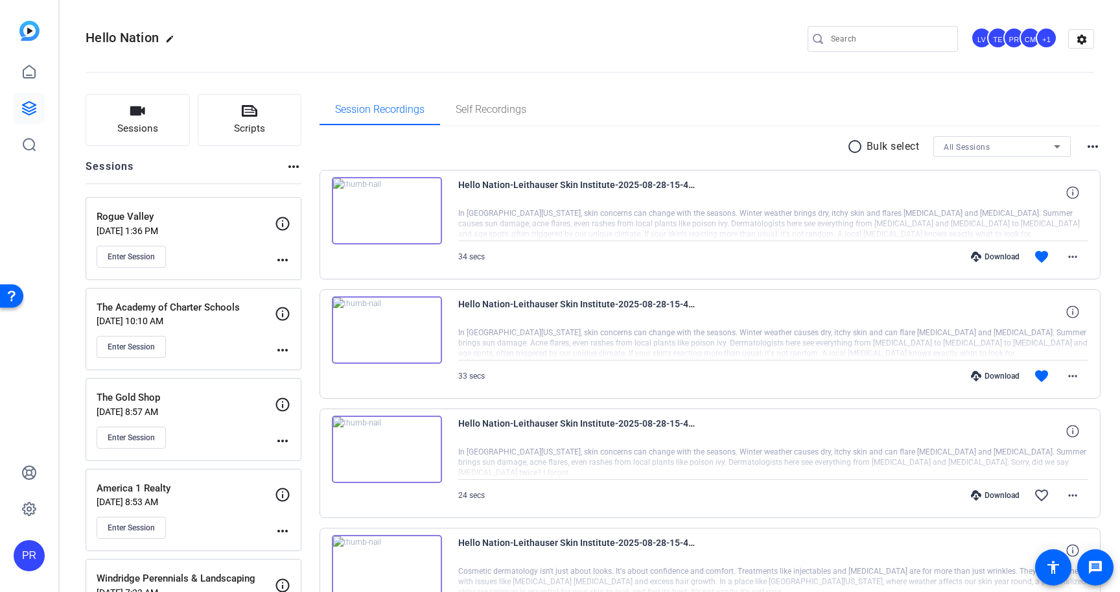
click at [209, 246] on div "Enter Session" at bounding box center [186, 257] width 178 height 22
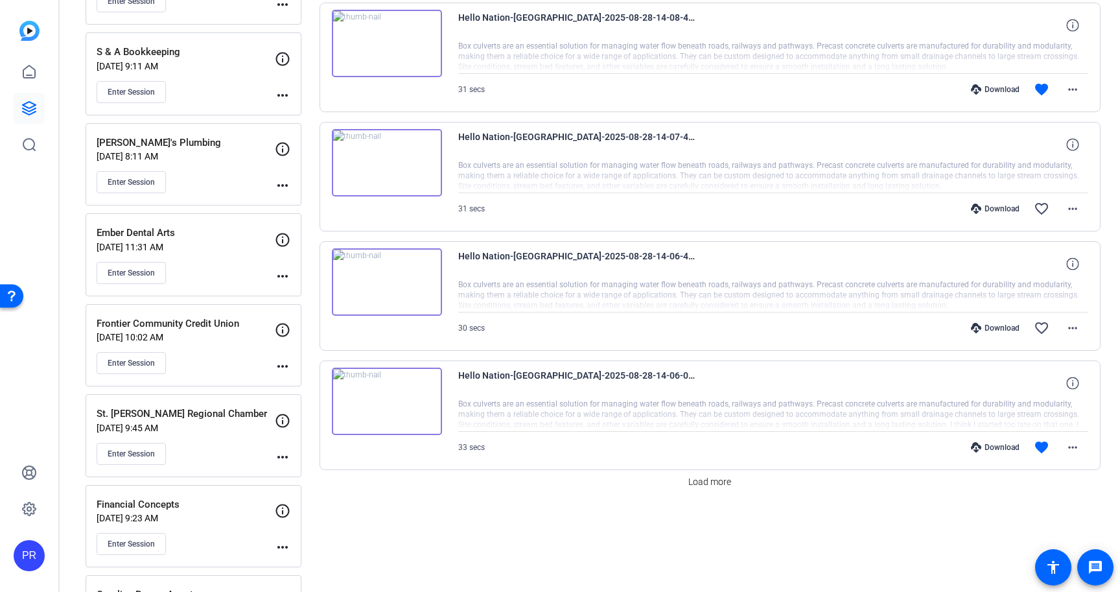
scroll to position [885, 0]
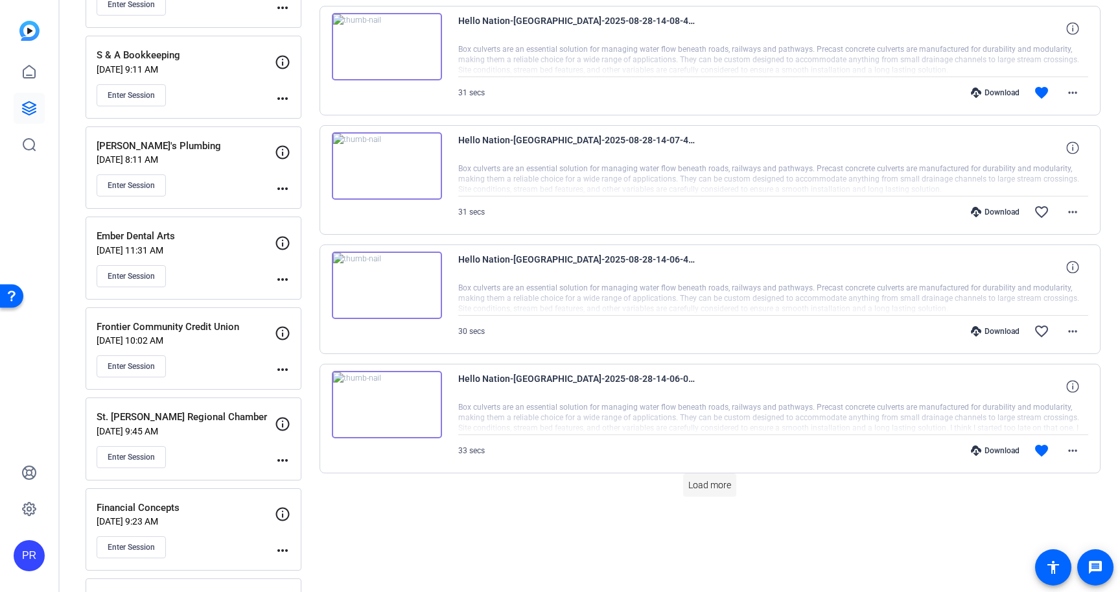
click at [719, 485] on span "Load more" at bounding box center [709, 485] width 43 height 14
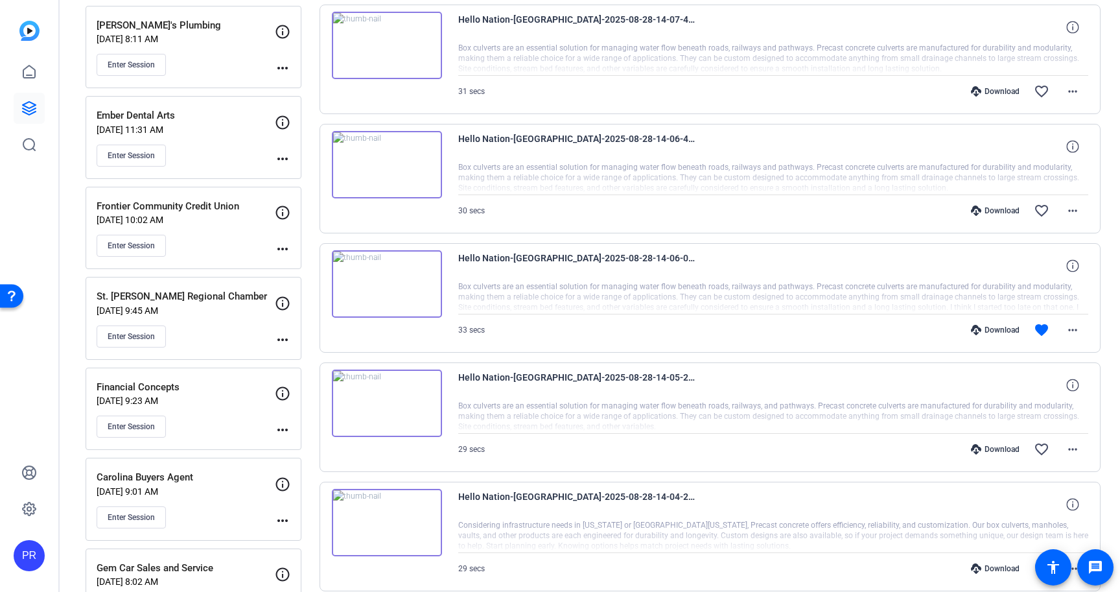
scroll to position [1006, 0]
click at [1074, 445] on mat-icon "more_horiz" at bounding box center [1073, 449] width 16 height 16
click at [1048, 324] on span "Download MP4" at bounding box center [1039, 325] width 78 height 16
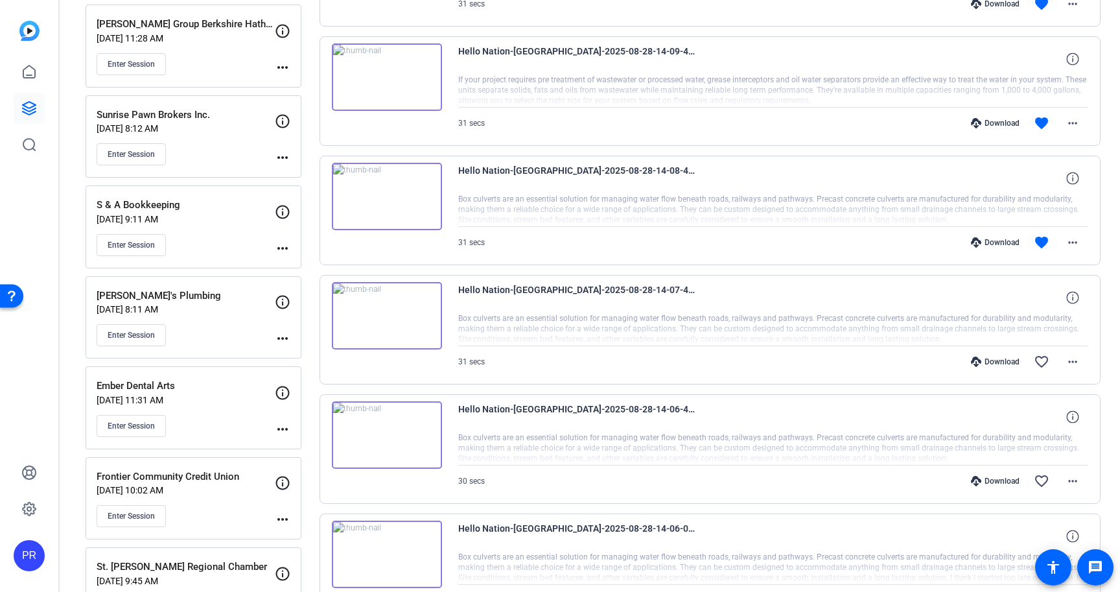
scroll to position [736, 0]
click at [1071, 364] on mat-icon "more_horiz" at bounding box center [1073, 361] width 16 height 16
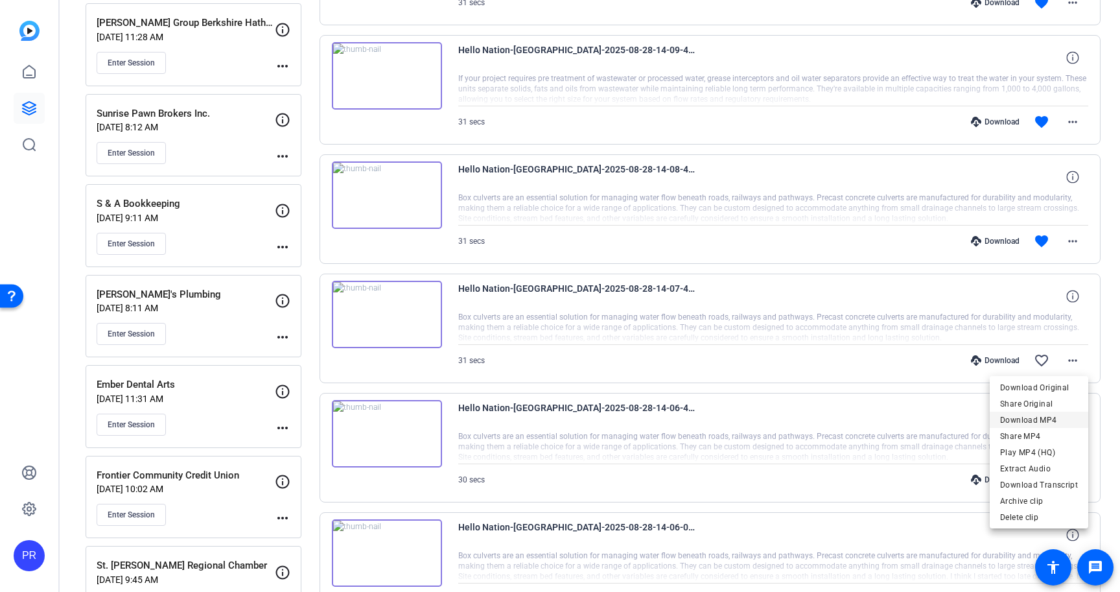
click at [1049, 416] on span "Download MP4" at bounding box center [1039, 420] width 78 height 16
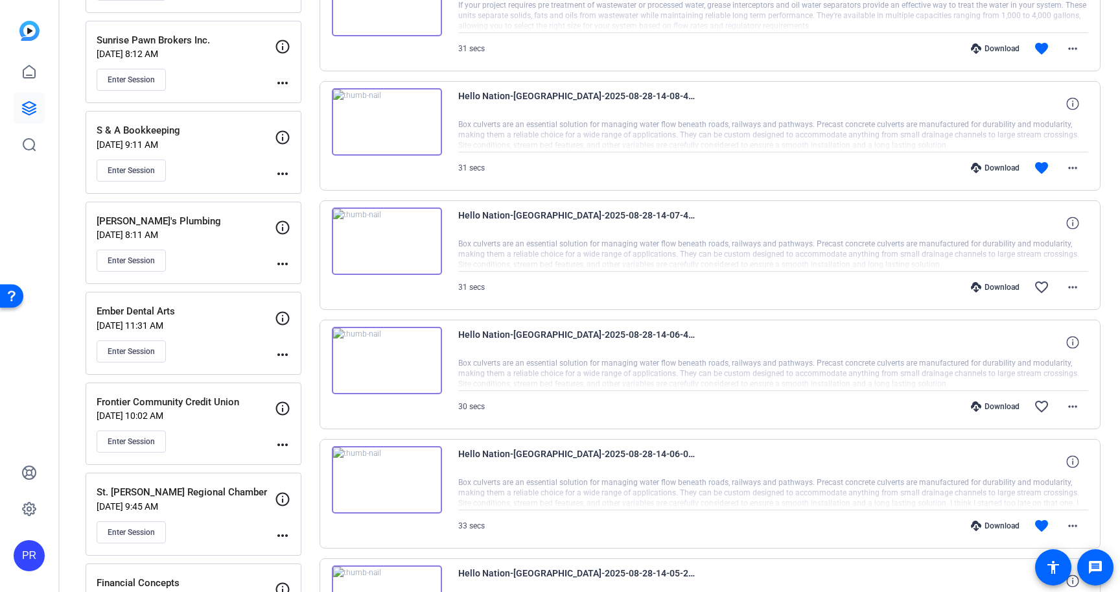
scroll to position [818, 0]
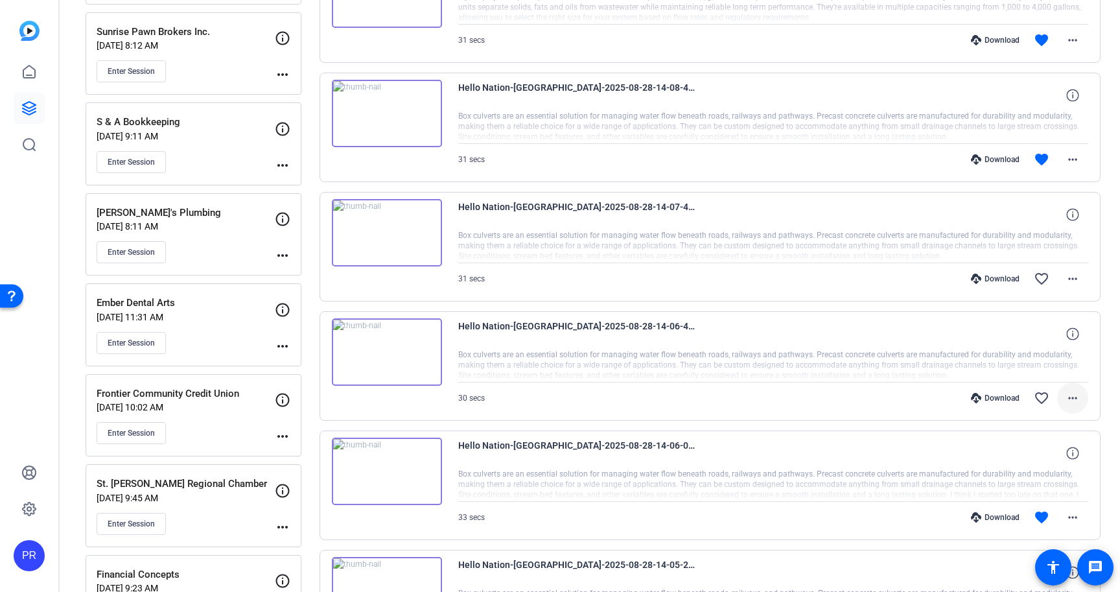
click at [1078, 391] on mat-icon "more_horiz" at bounding box center [1073, 398] width 16 height 16
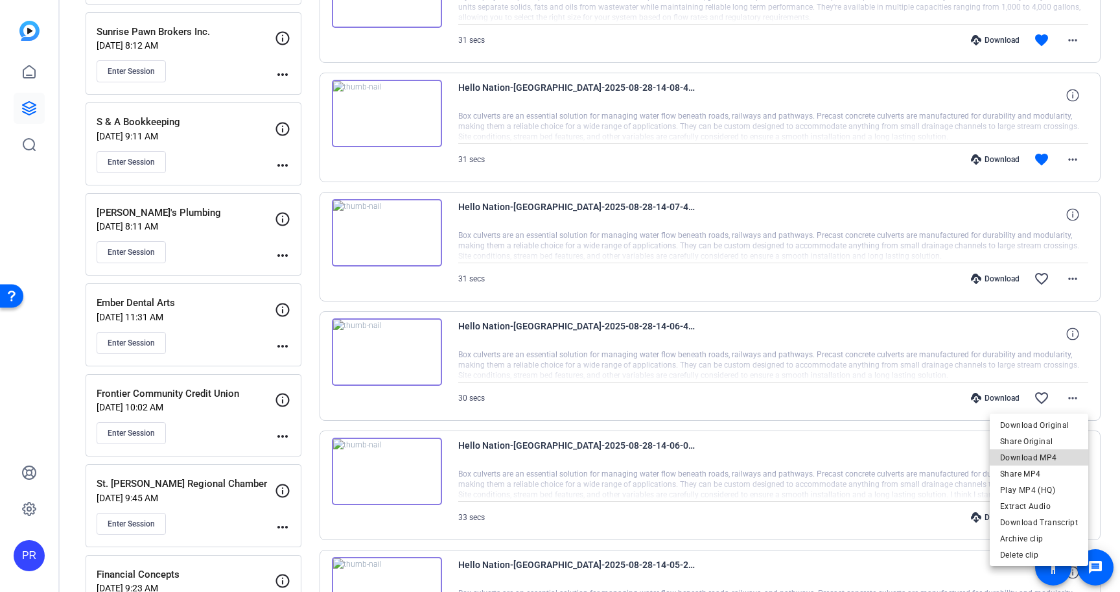
click at [1046, 456] on span "Download MP4" at bounding box center [1039, 458] width 78 height 16
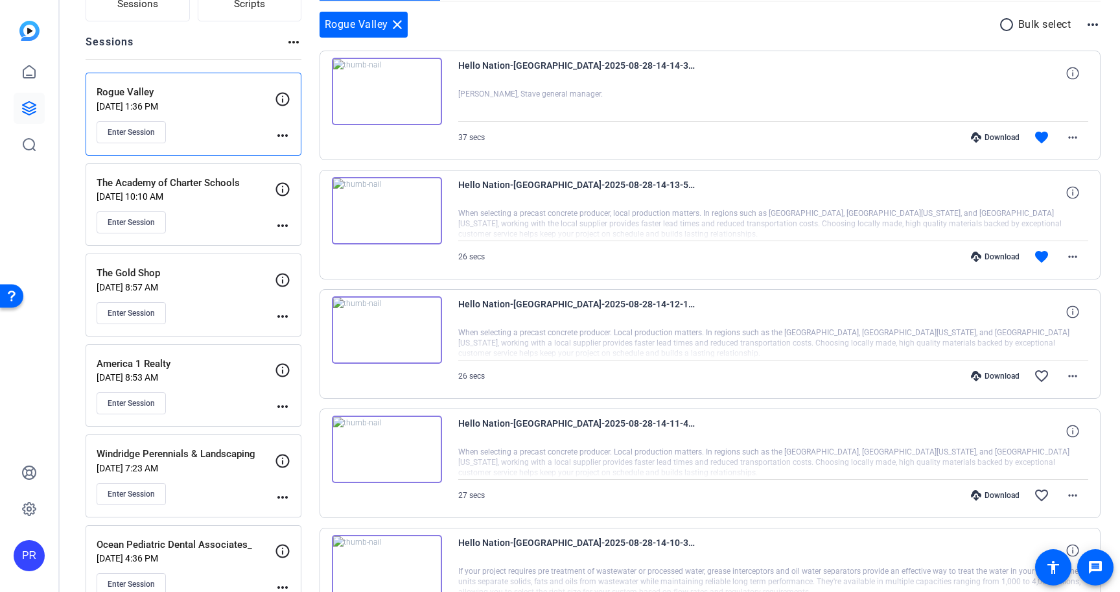
scroll to position [121, 0]
